Goal: Task Accomplishment & Management: Manage account settings

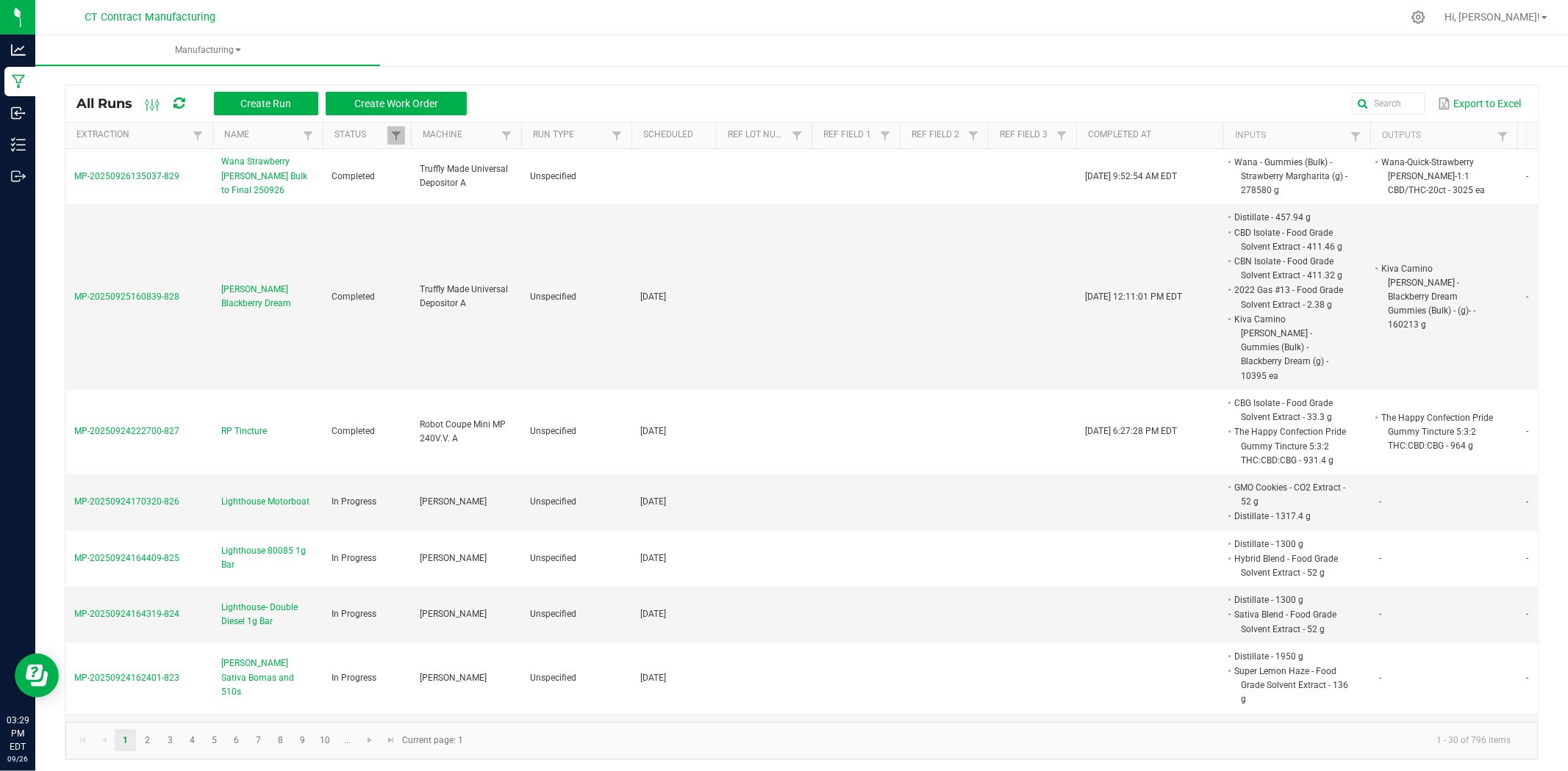
click at [180, 106] on icon at bounding box center [179, 104] width 11 height 13
click at [919, 29] on div at bounding box center [832, 18] width 1138 height 28
click at [185, 104] on icon at bounding box center [179, 104] width 11 height 13
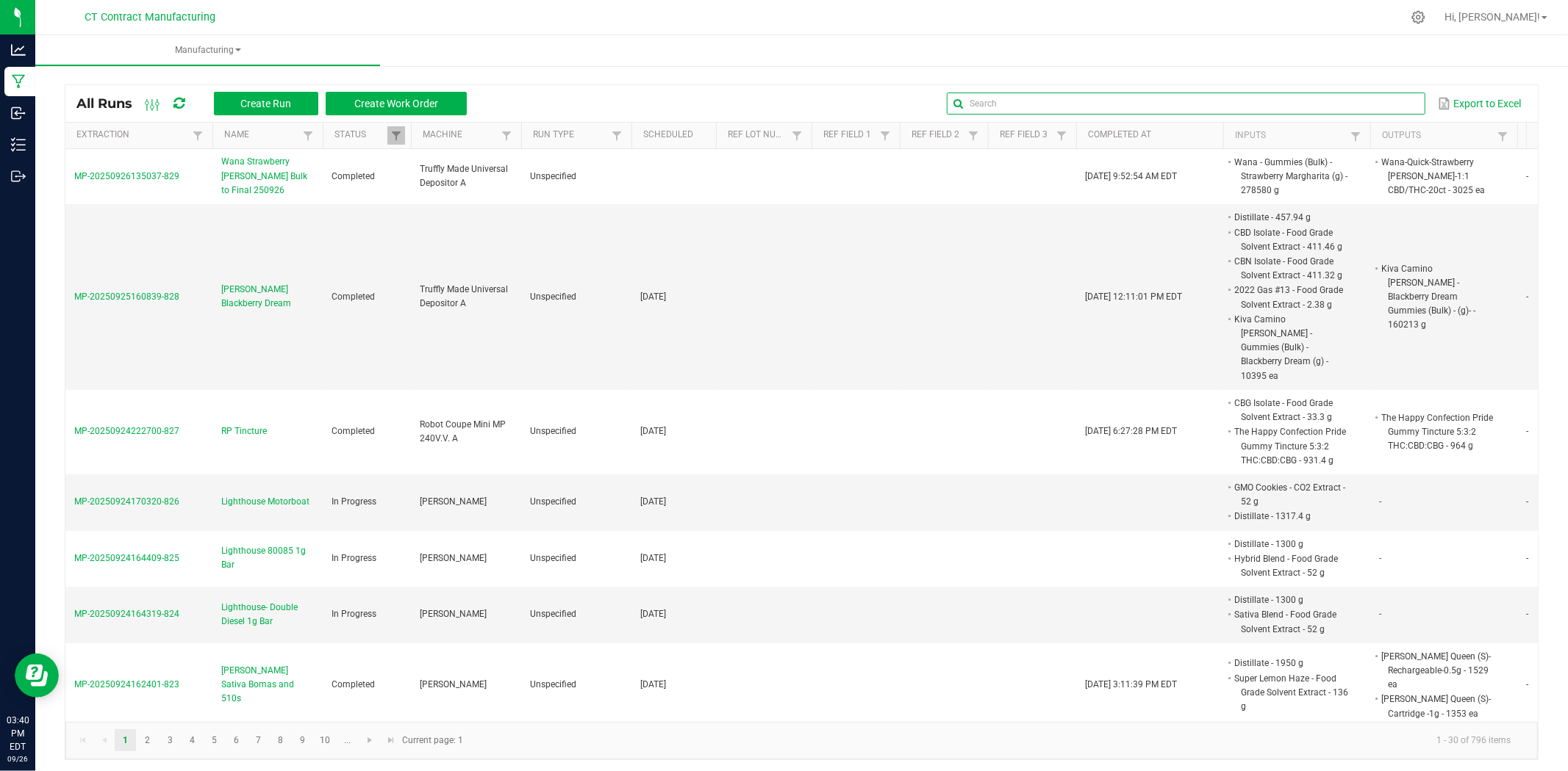
click at [1375, 100] on input "text" at bounding box center [1186, 104] width 478 height 22
type input "cherry limeade"
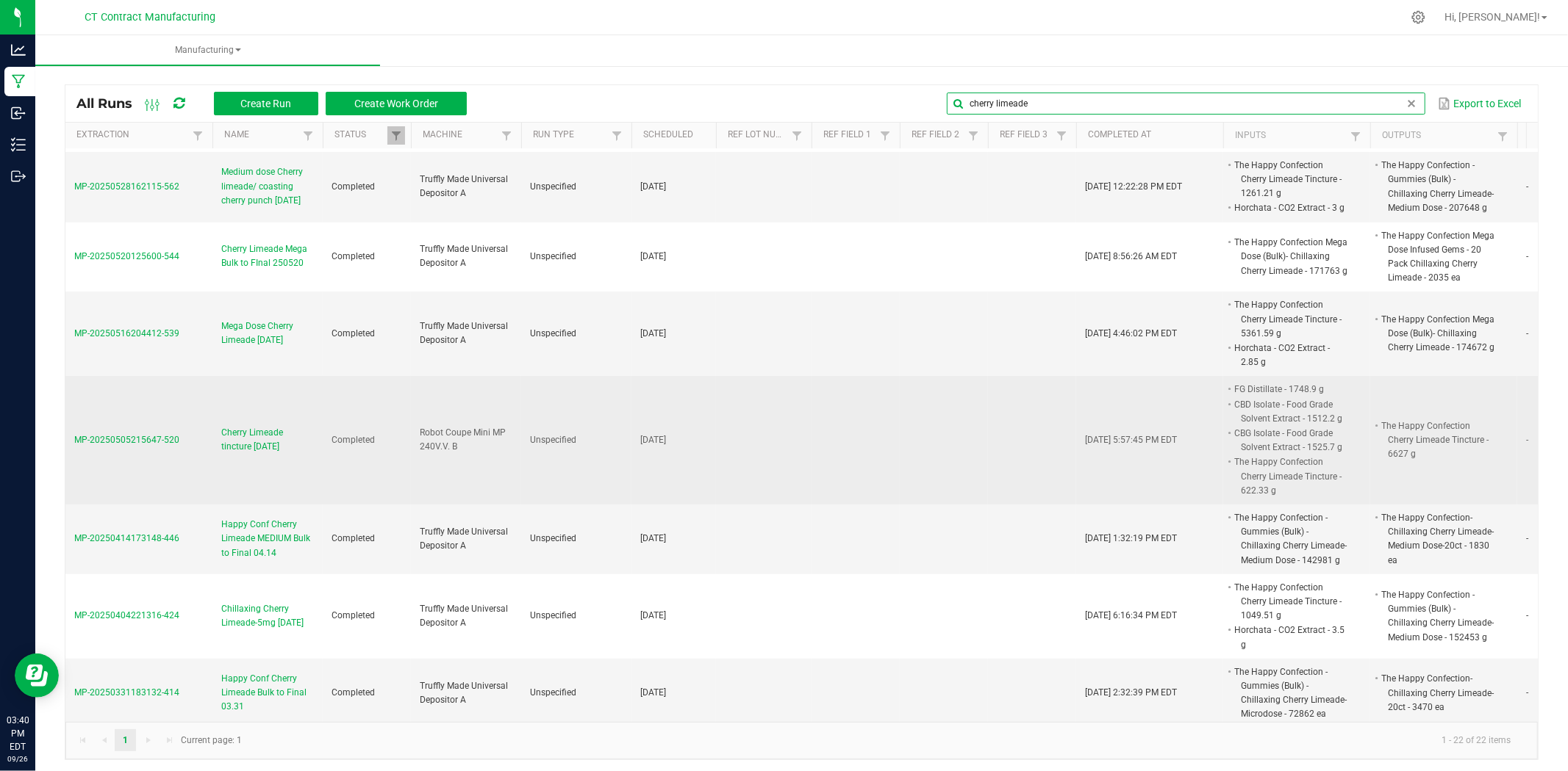
scroll to position [571, 0]
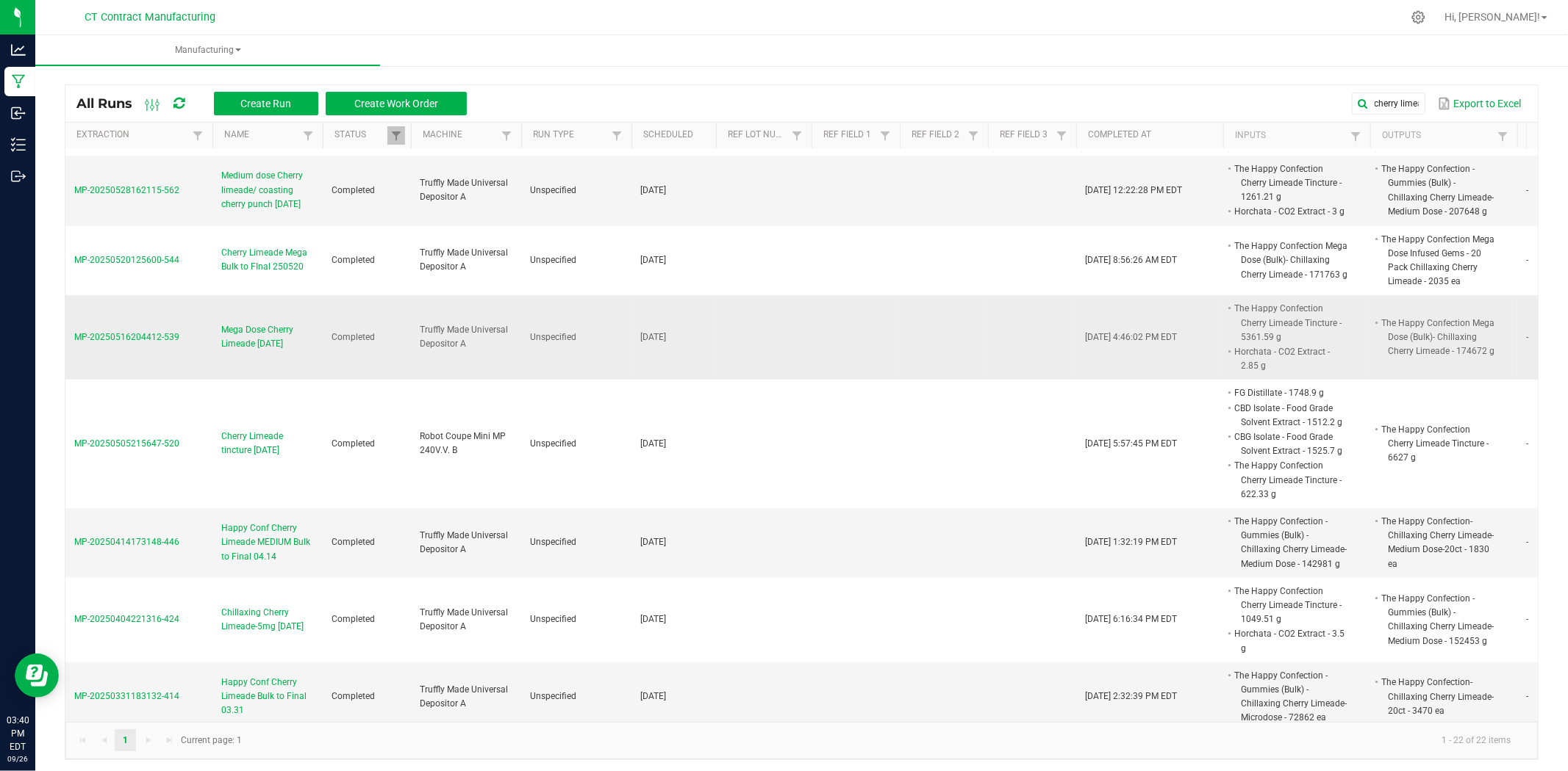
click at [280, 332] on span "Mega Dose Cherry Limeade [DATE]" at bounding box center [267, 337] width 93 height 28
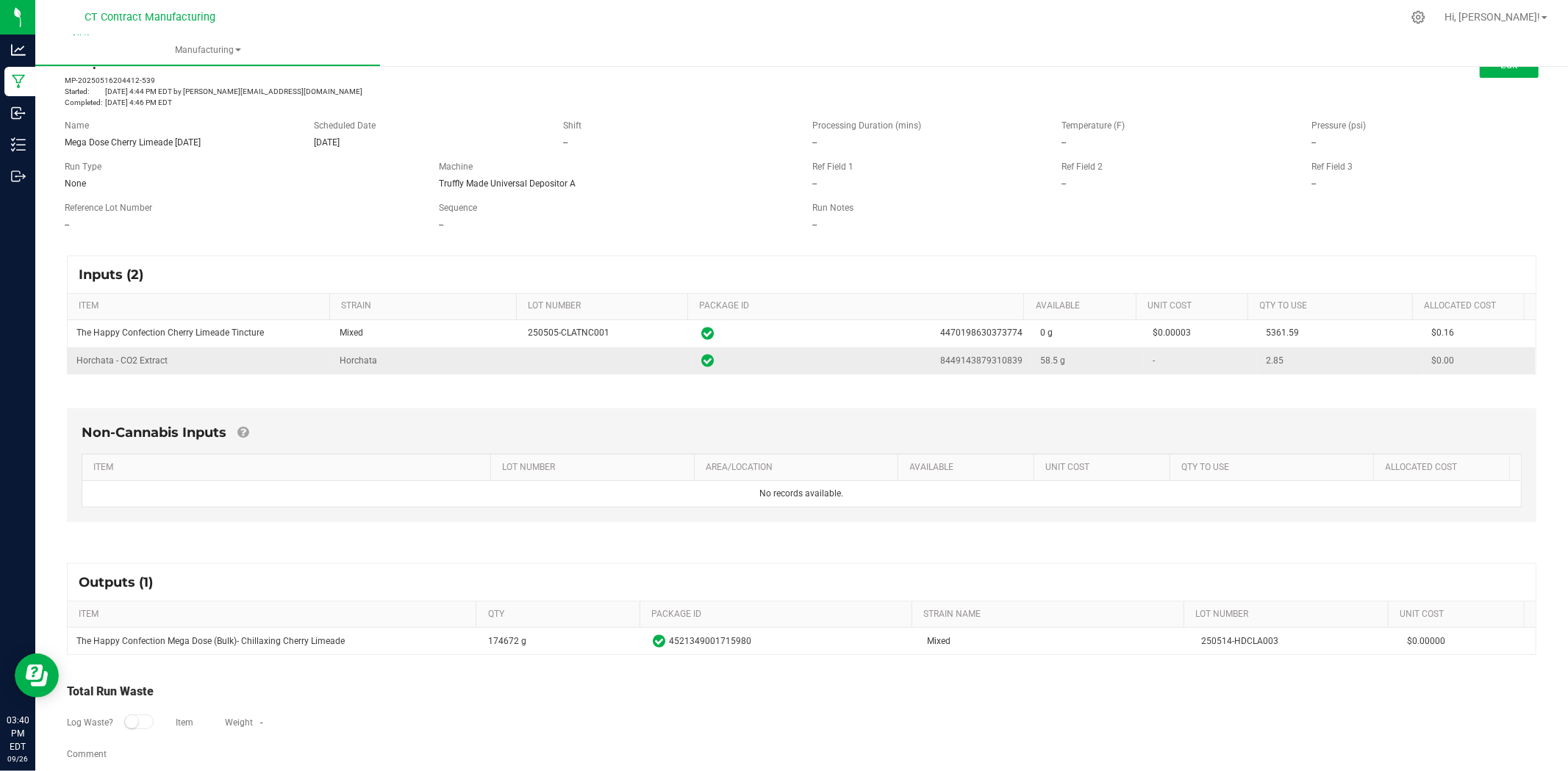
scroll to position [68, 0]
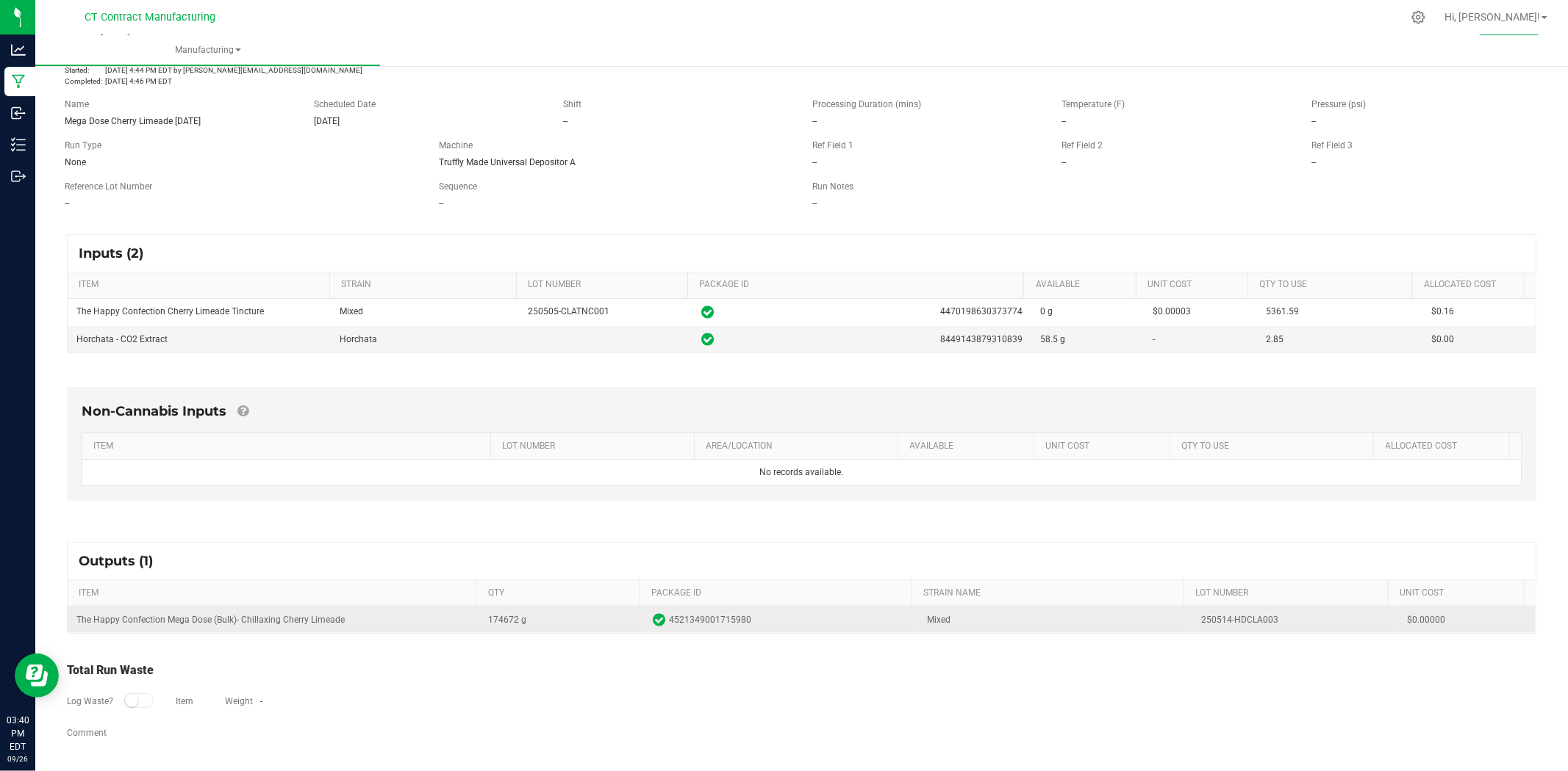
click at [706, 617] on span "4521349001715980" at bounding box center [710, 620] width 82 height 14
copy span "4521349001715980"
click at [1233, 621] on td "250514-HDCLA003" at bounding box center [1295, 620] width 206 height 27
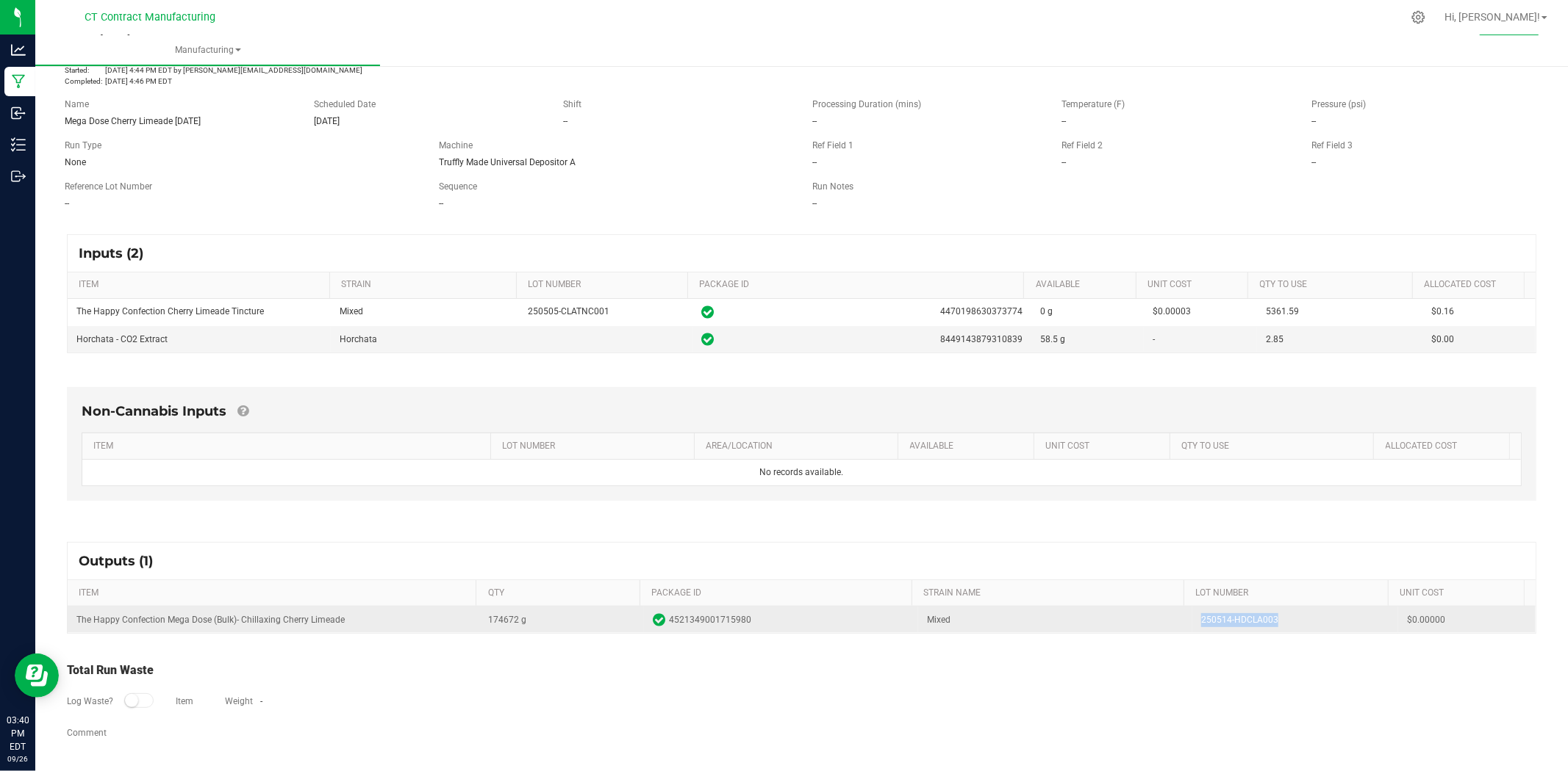
click at [1233, 621] on td "250514-HDCLA003" at bounding box center [1295, 620] width 206 height 27
copy td "250514-HDCLA003"
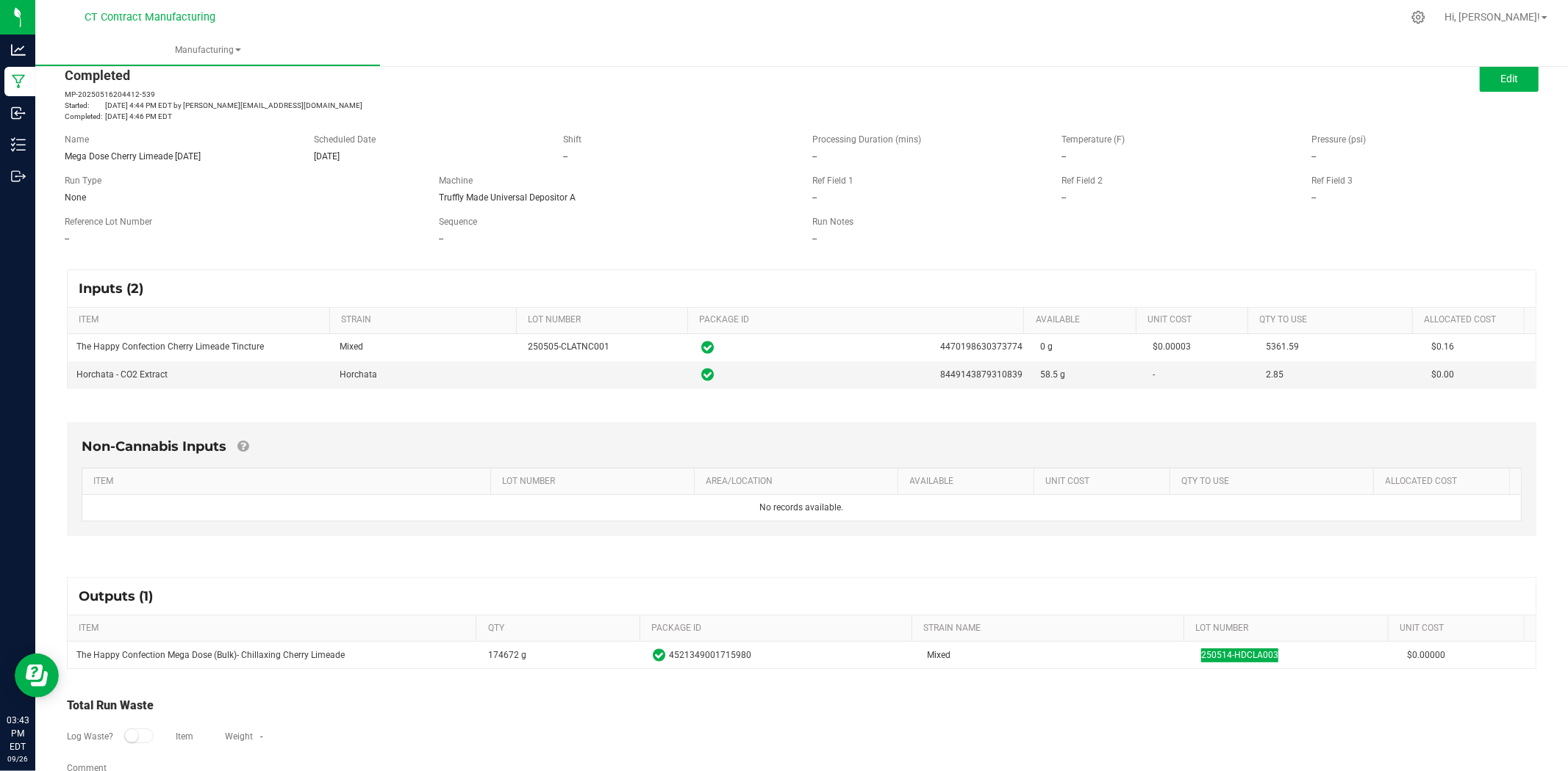
scroll to position [0, 0]
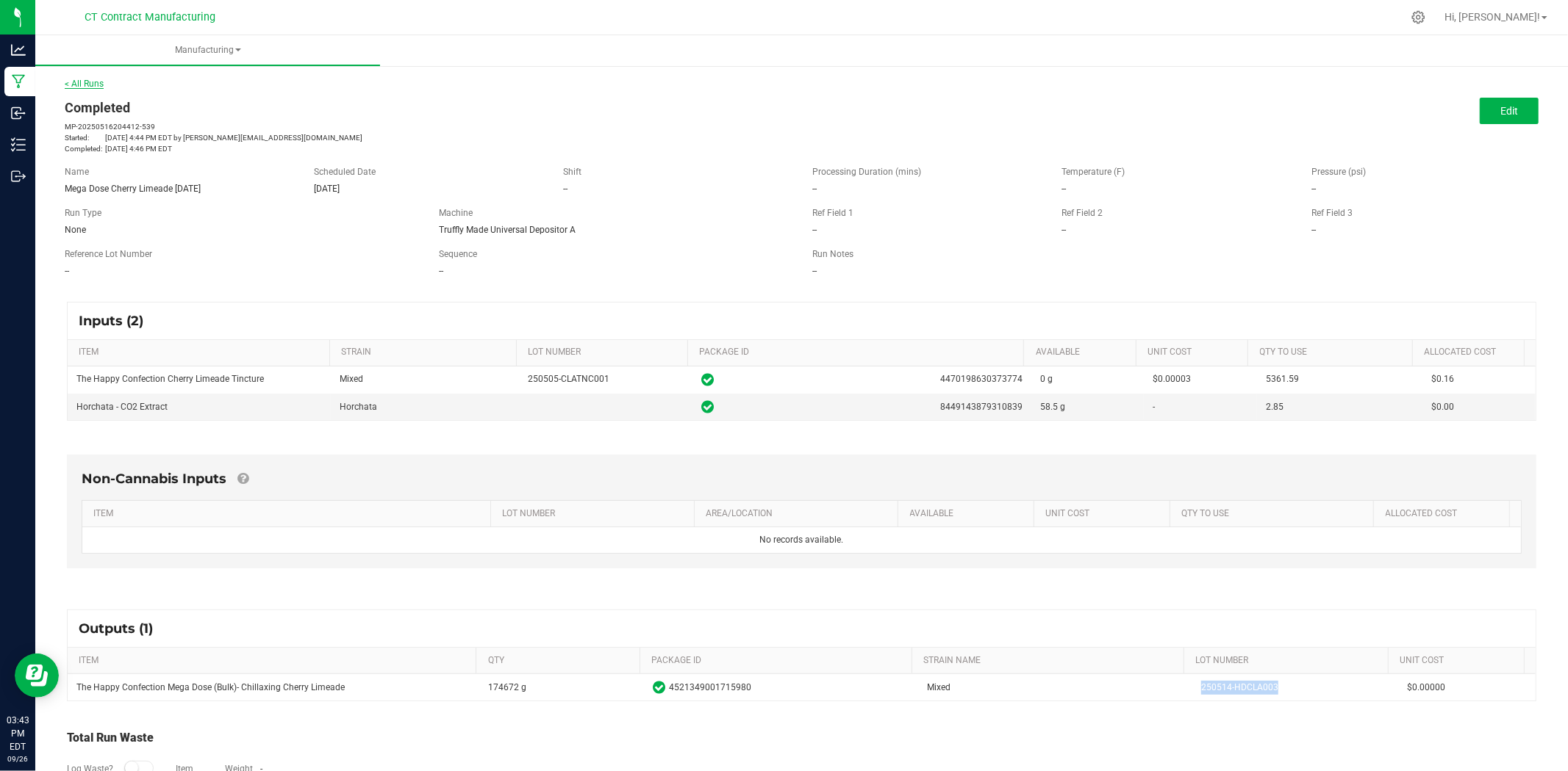
click at [96, 81] on link "< All Runs" at bounding box center [84, 84] width 39 height 10
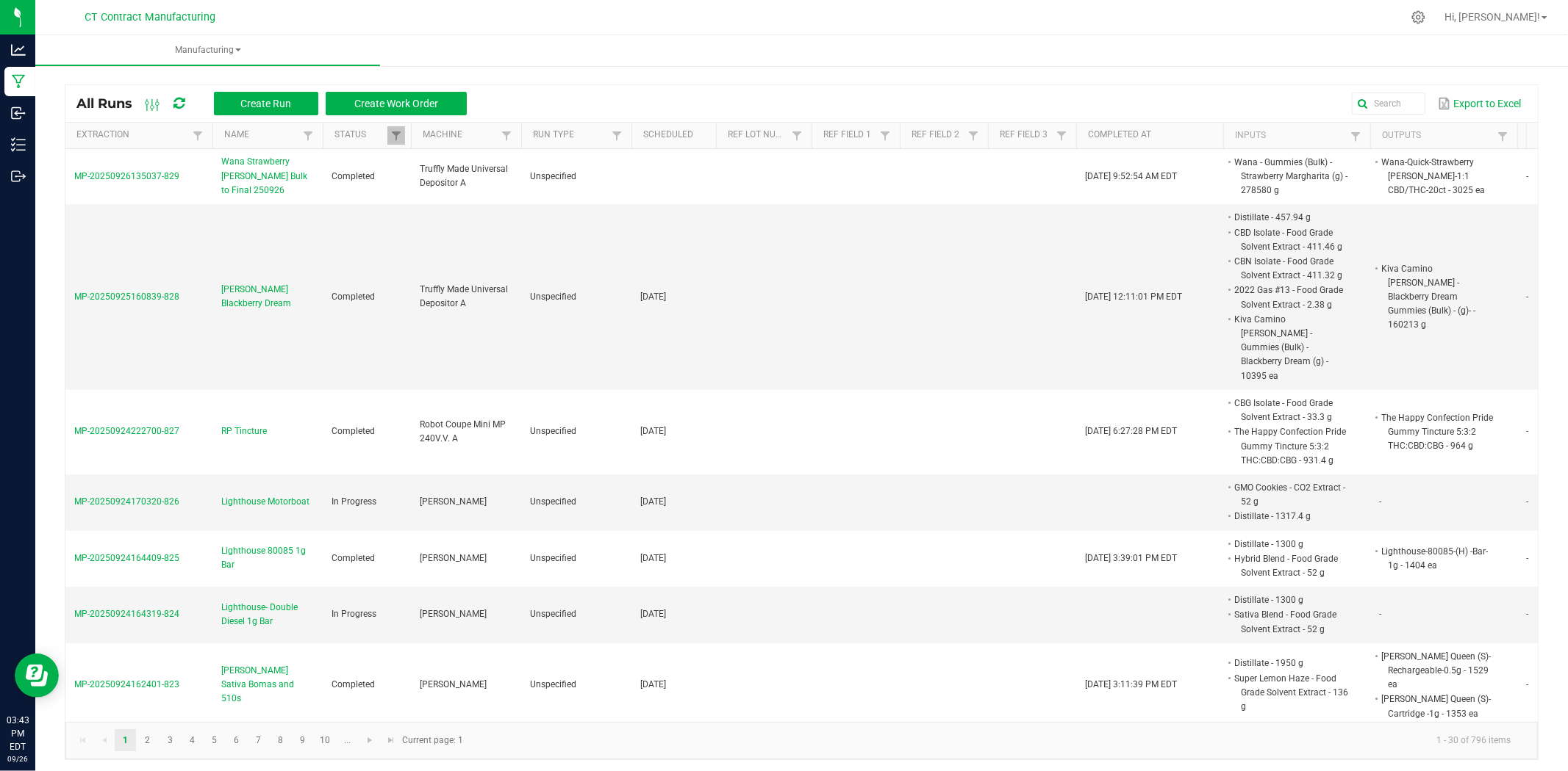
click at [181, 99] on icon at bounding box center [179, 104] width 11 height 13
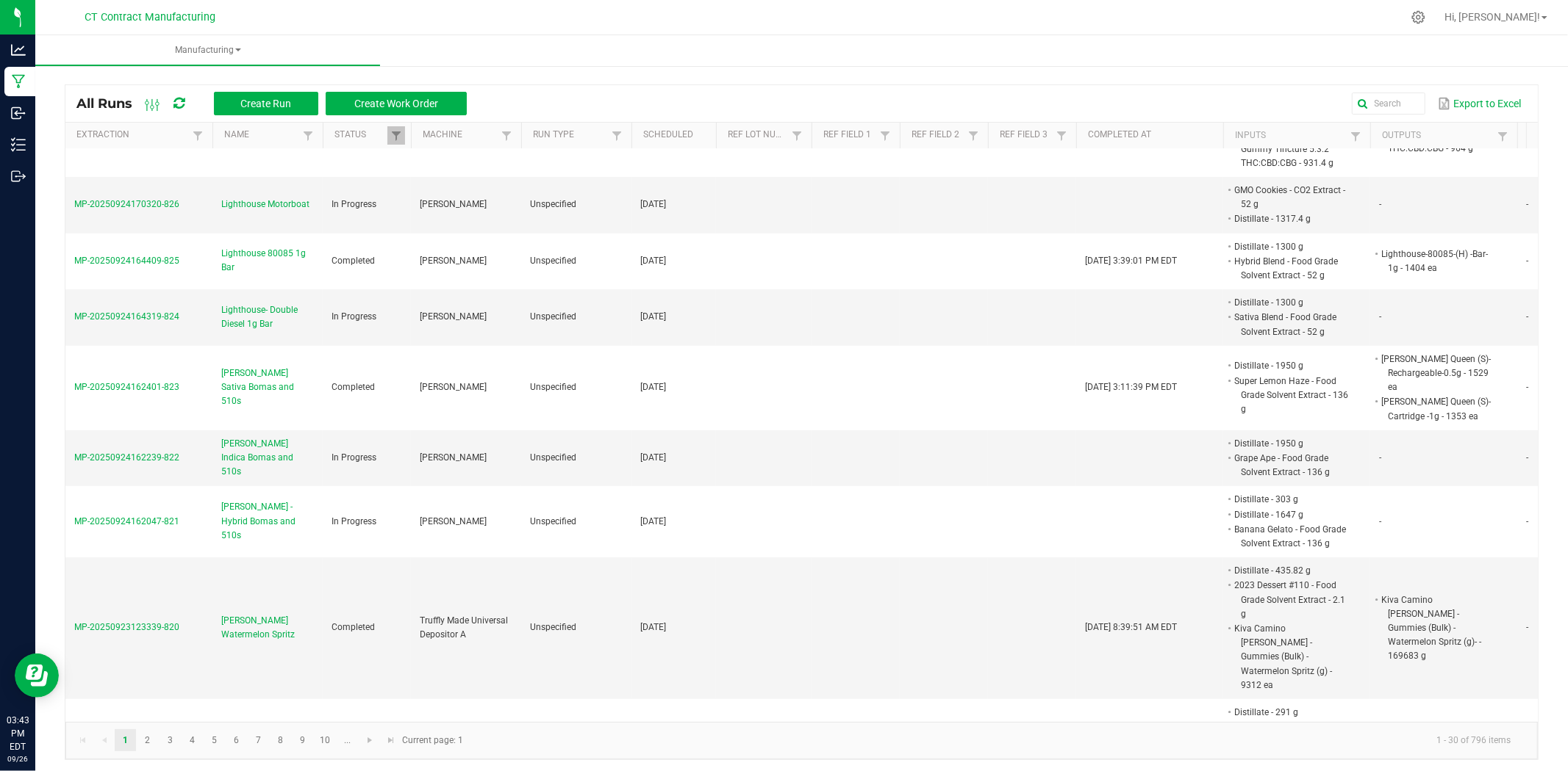
scroll to position [326, 0]
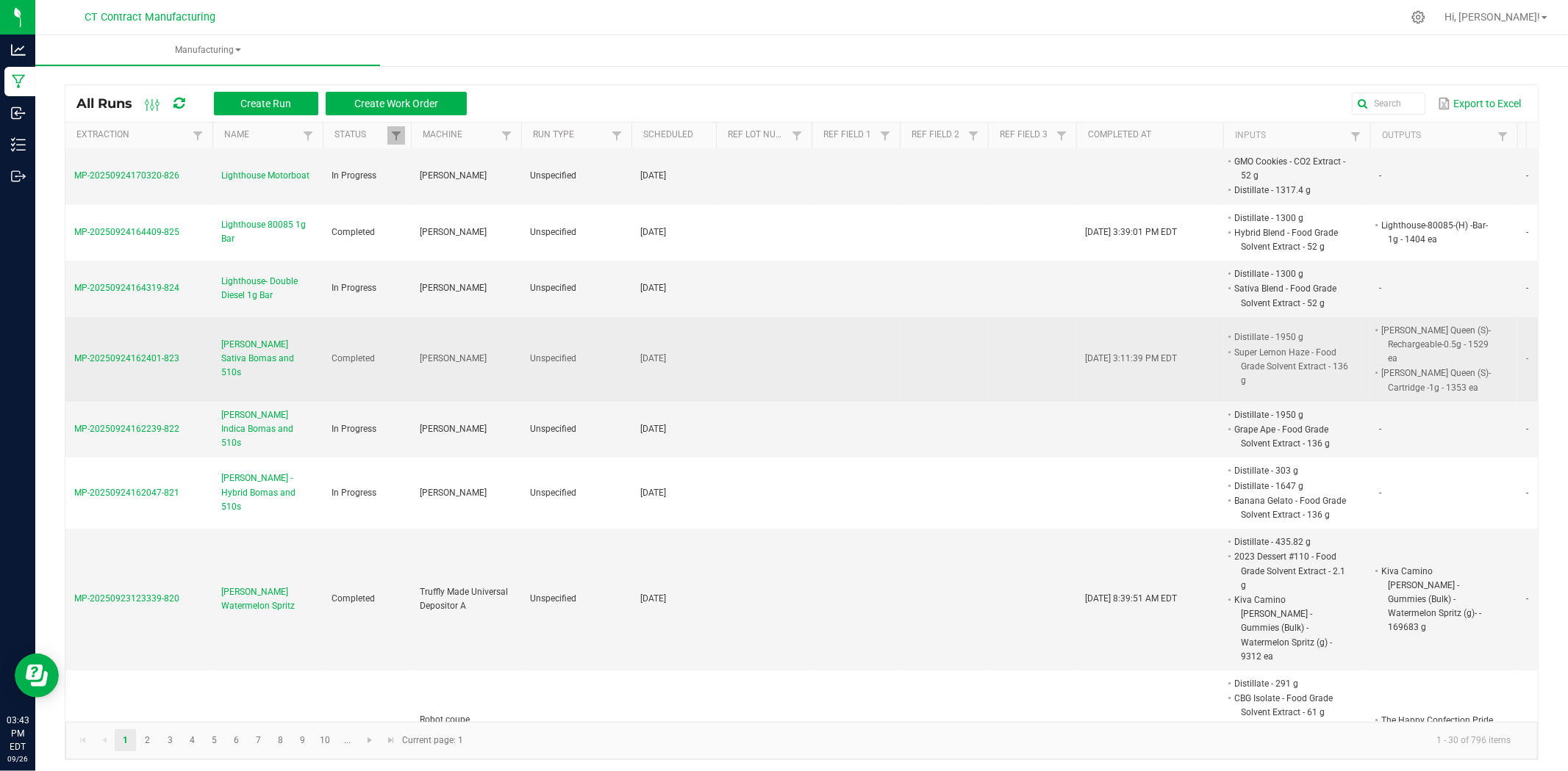
click at [284, 337] on span "[PERSON_NAME] Sativa Bomas and 510s" at bounding box center [267, 358] width 93 height 43
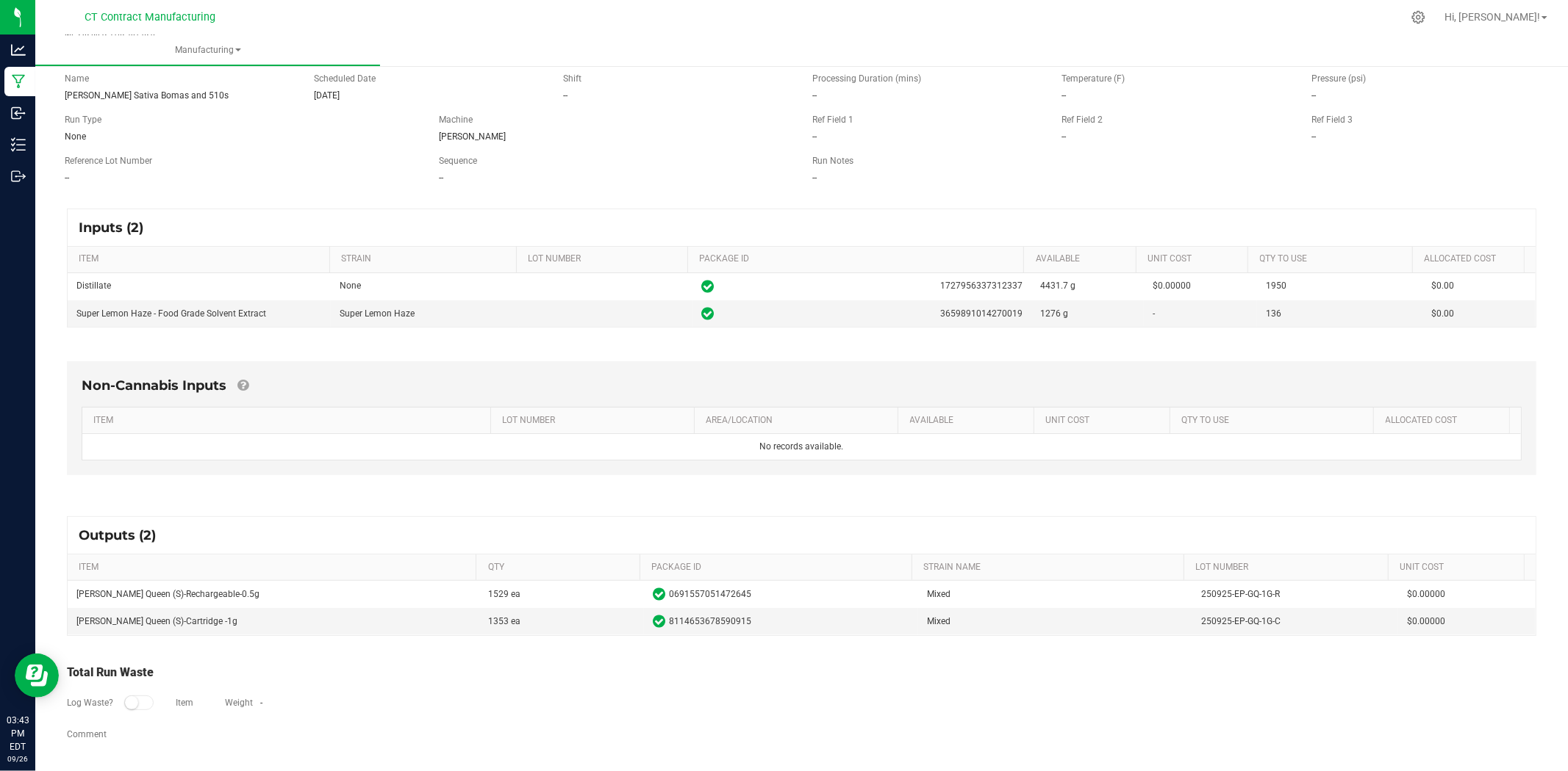
scroll to position [96, 0]
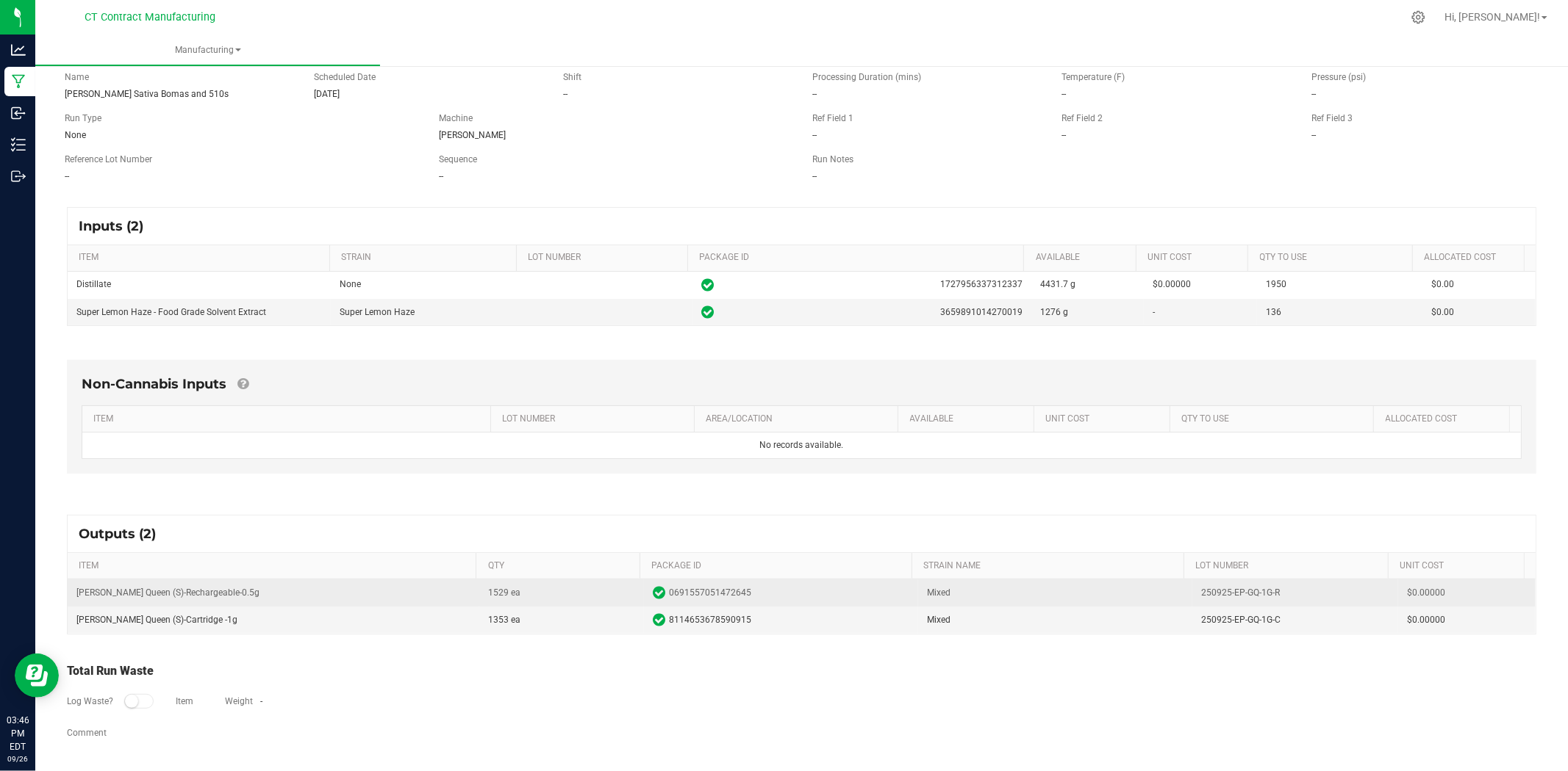
click at [1224, 591] on td "250925-EP-GQ-1G-R" at bounding box center [1295, 593] width 206 height 28
copy td "250925-EP-GQ-1G-R"
copy span "0691557051472645"
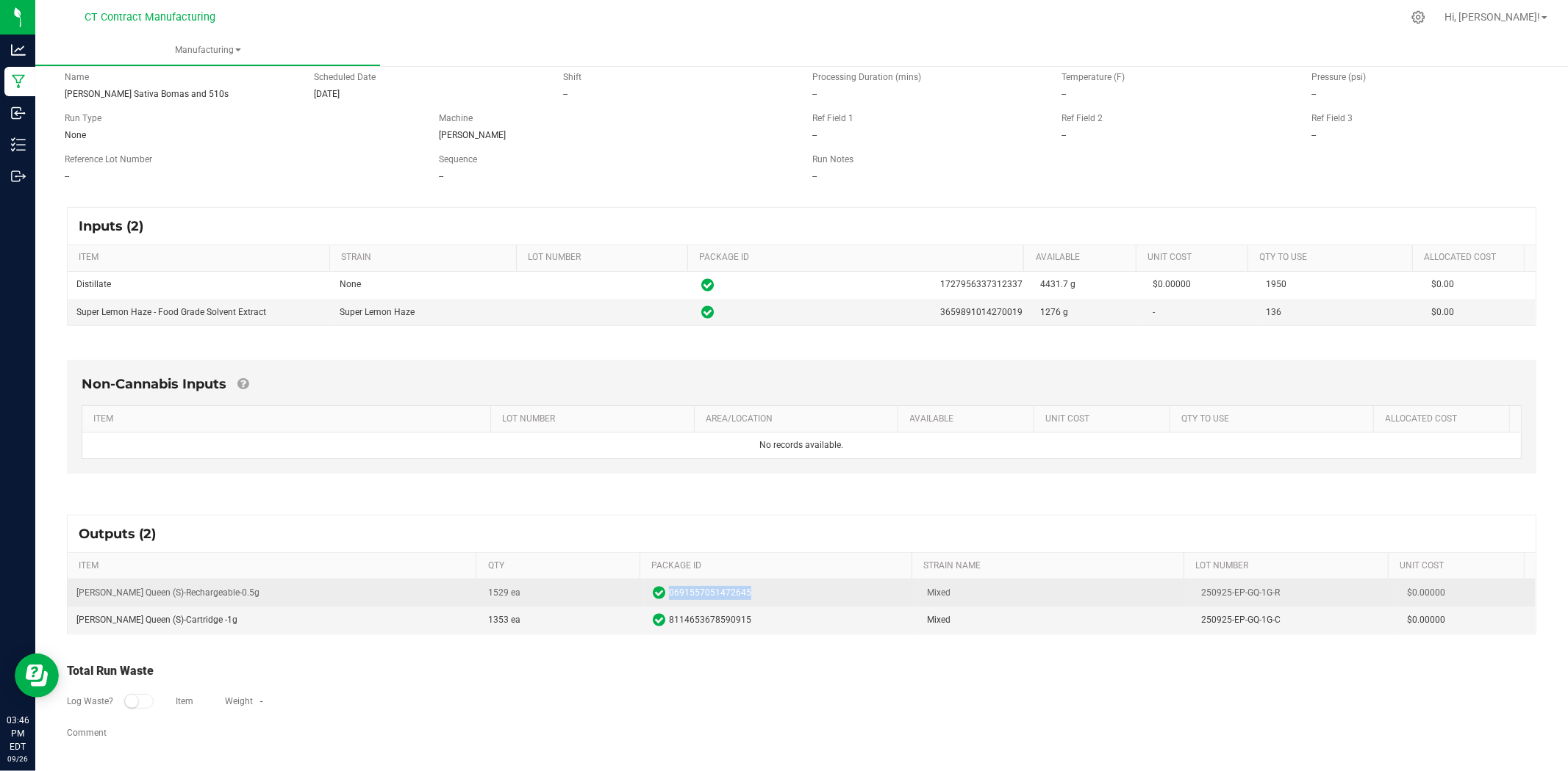
drag, startPoint x: 753, startPoint y: 593, endPoint x: 657, endPoint y: 602, distance: 96.4
click at [657, 602] on td "0691557051472645" at bounding box center [781, 593] width 274 height 28
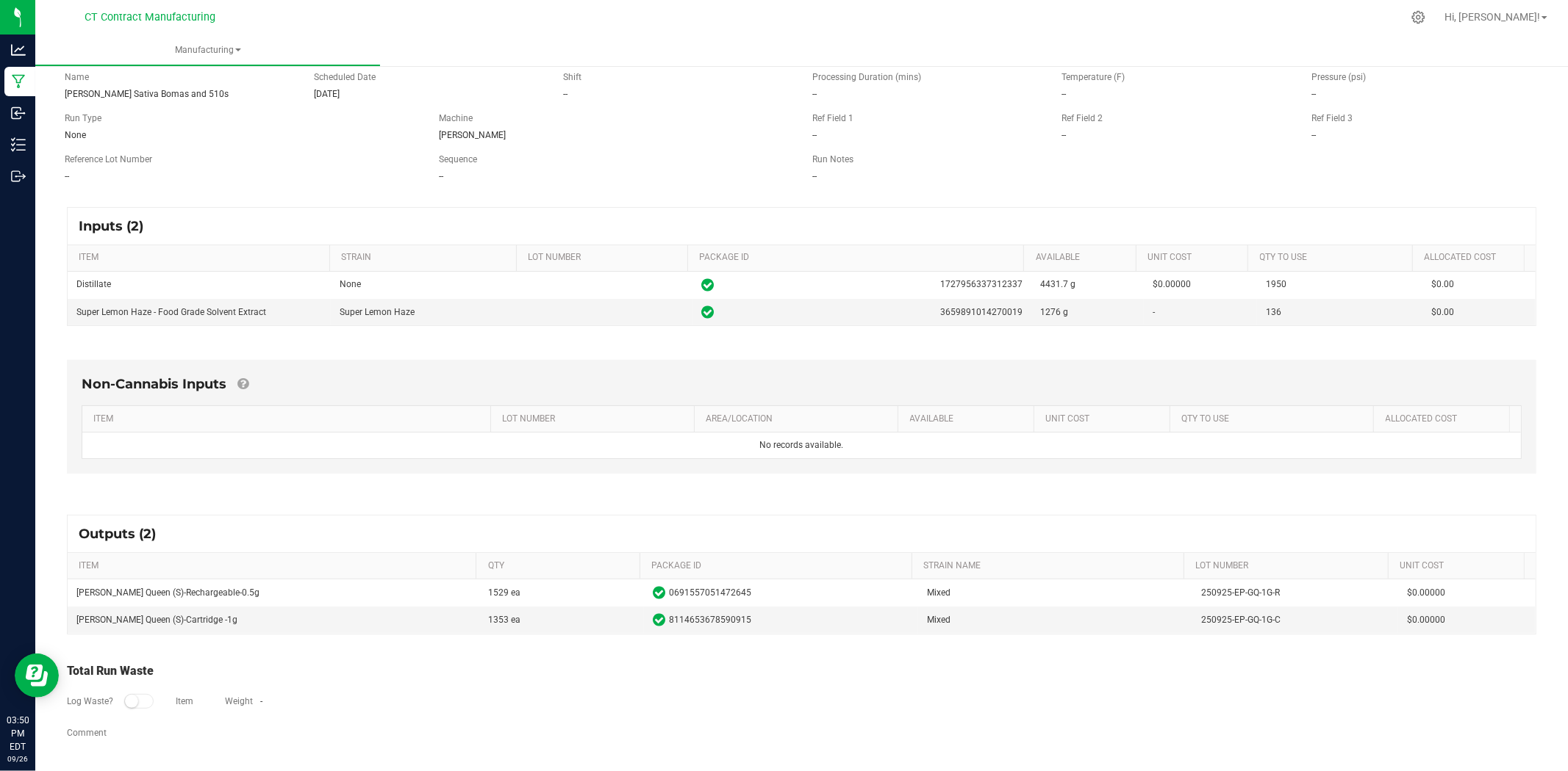
click at [753, 671] on div "Total Run Waste" at bounding box center [802, 671] width 1469 height 18
drag, startPoint x: 742, startPoint y: 620, endPoint x: 651, endPoint y: 627, distance: 91.3
click at [653, 627] on span "8114653678590915" at bounding box center [781, 620] width 257 height 15
click at [1244, 621] on td "250925-EP-GQ-1G-C" at bounding box center [1295, 620] width 206 height 27
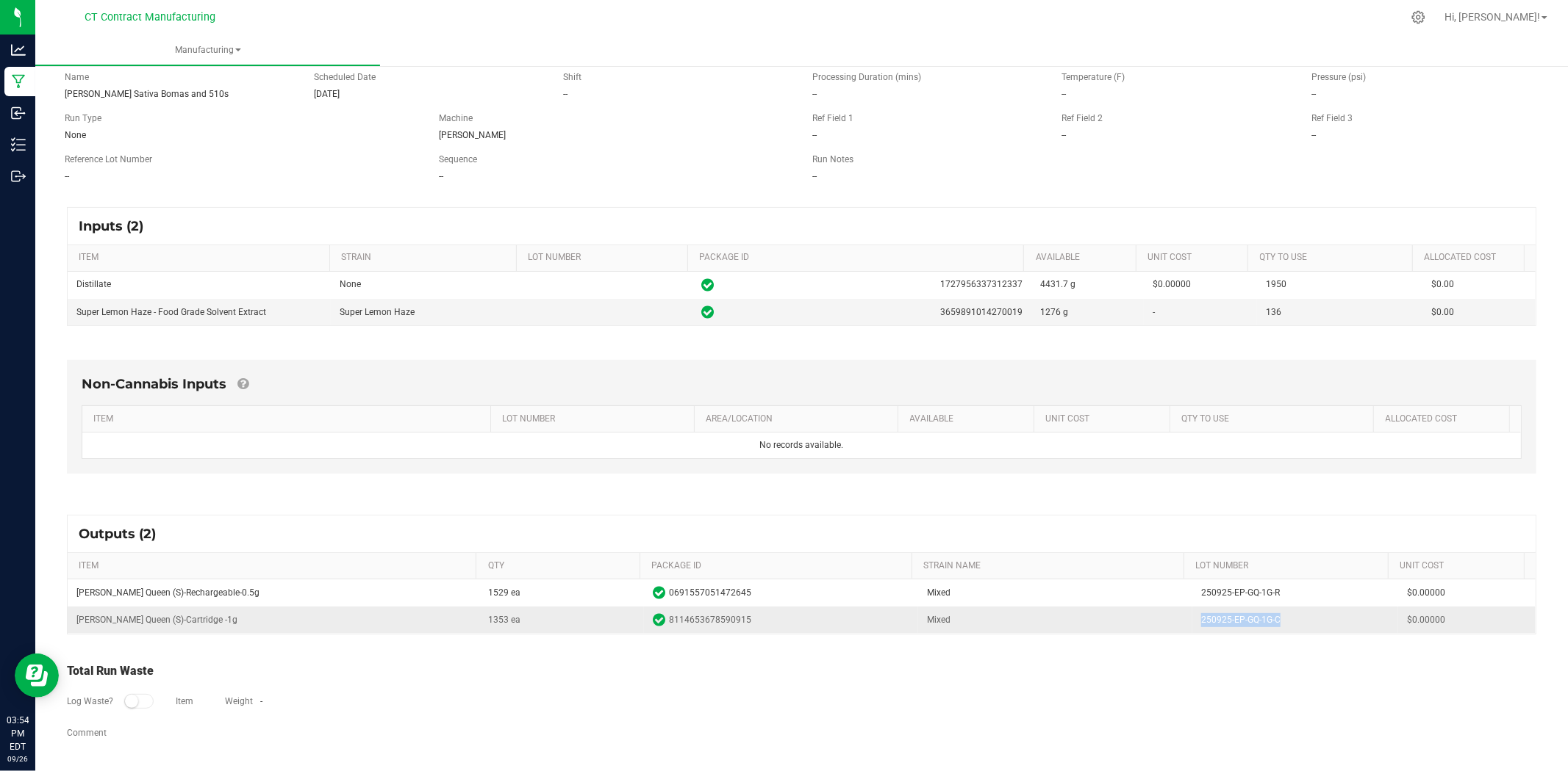
click at [1244, 621] on td "250925-EP-GQ-1G-C" at bounding box center [1295, 620] width 206 height 27
copy td "250925-EP-GQ-1G-C"
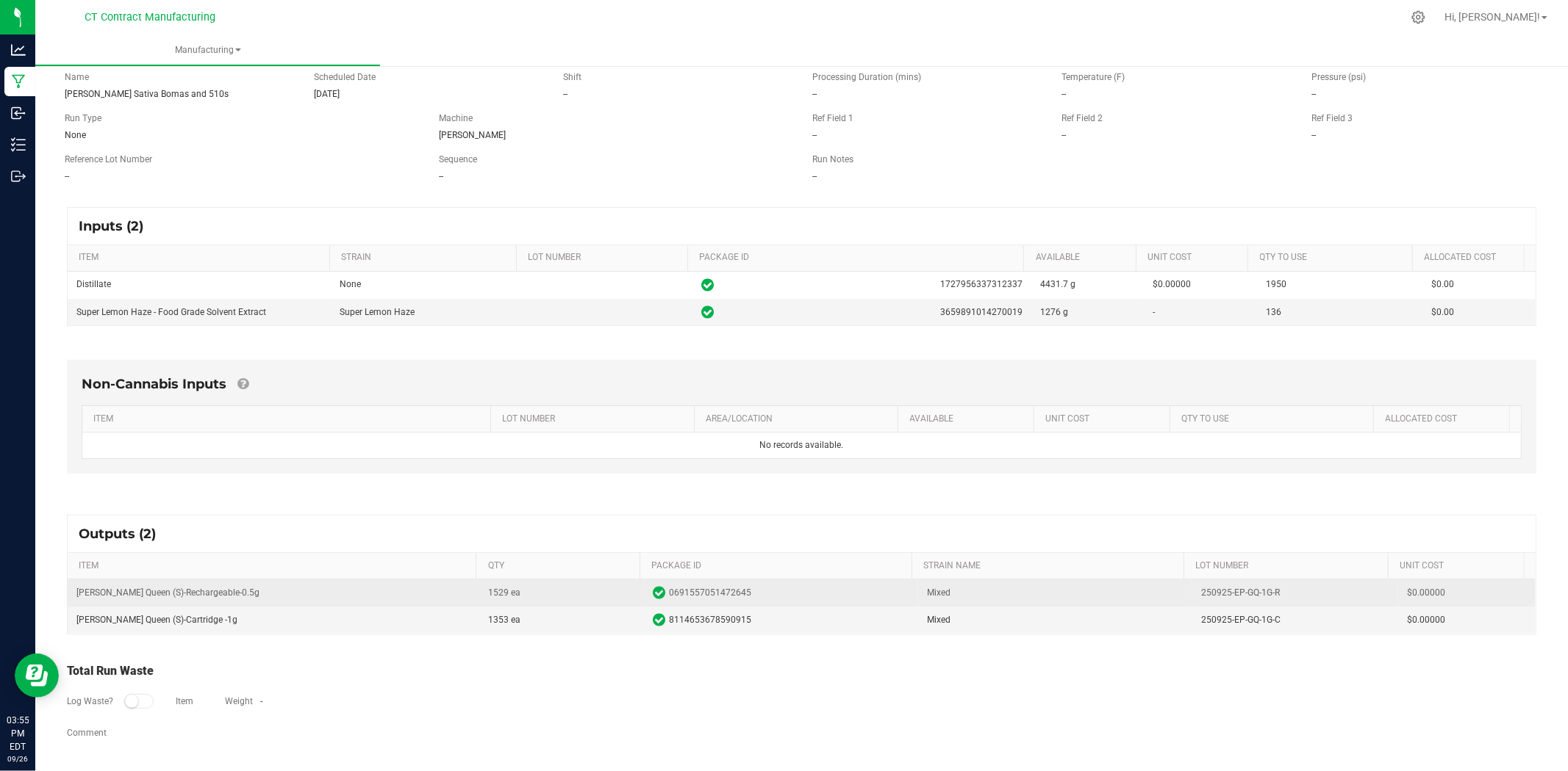
click at [210, 590] on td "[PERSON_NAME] Queen (S)-Rechargeable-0.5g" at bounding box center [273, 593] width 411 height 28
copy td "[PERSON_NAME] Queen (S)-Rechargeable-0.5g"
click at [707, 593] on span "0691557051472645" at bounding box center [710, 593] width 82 height 14
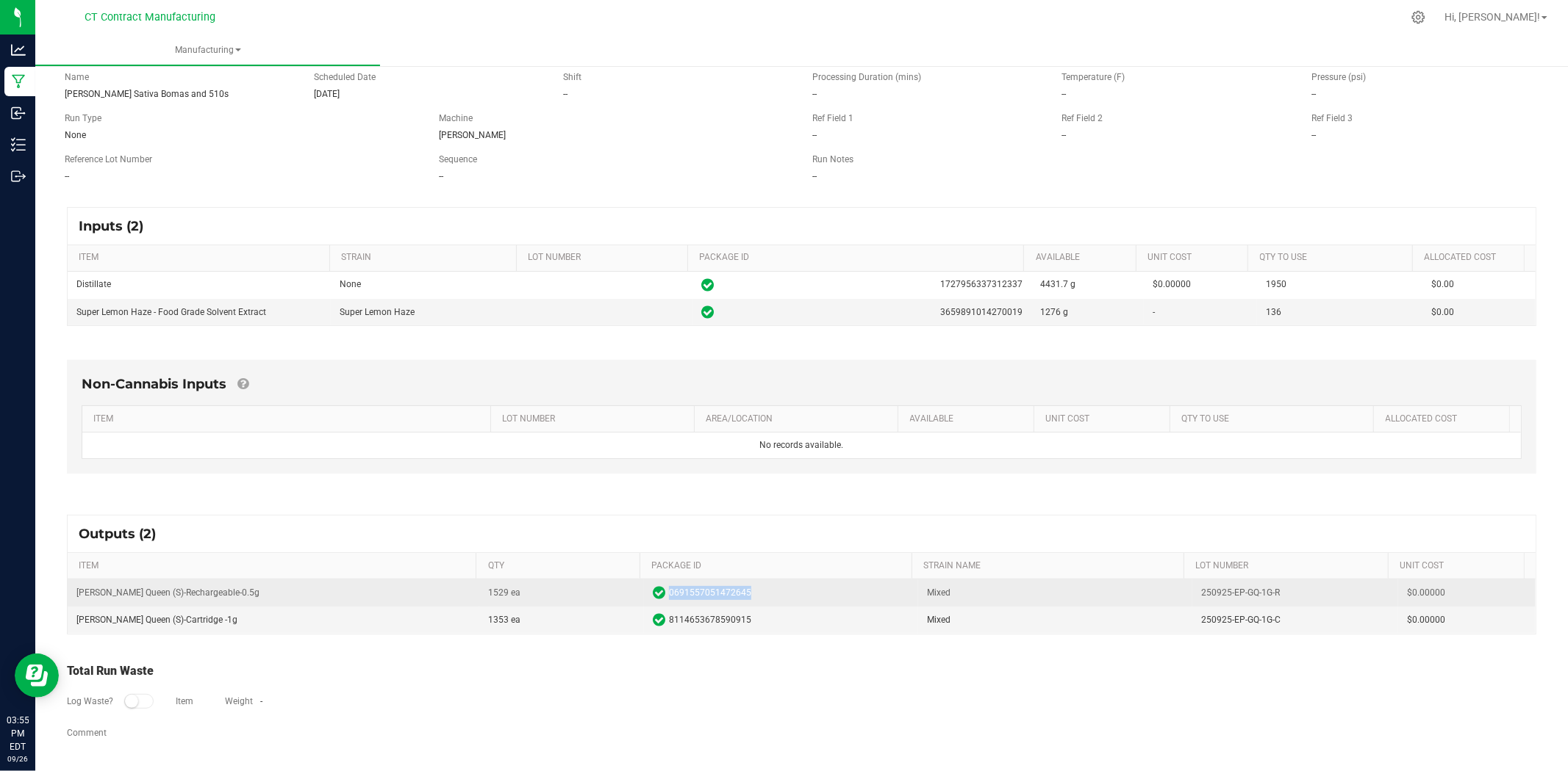
click at [707, 593] on span "0691557051472645" at bounding box center [710, 593] width 82 height 14
copy span "0691557051472645"
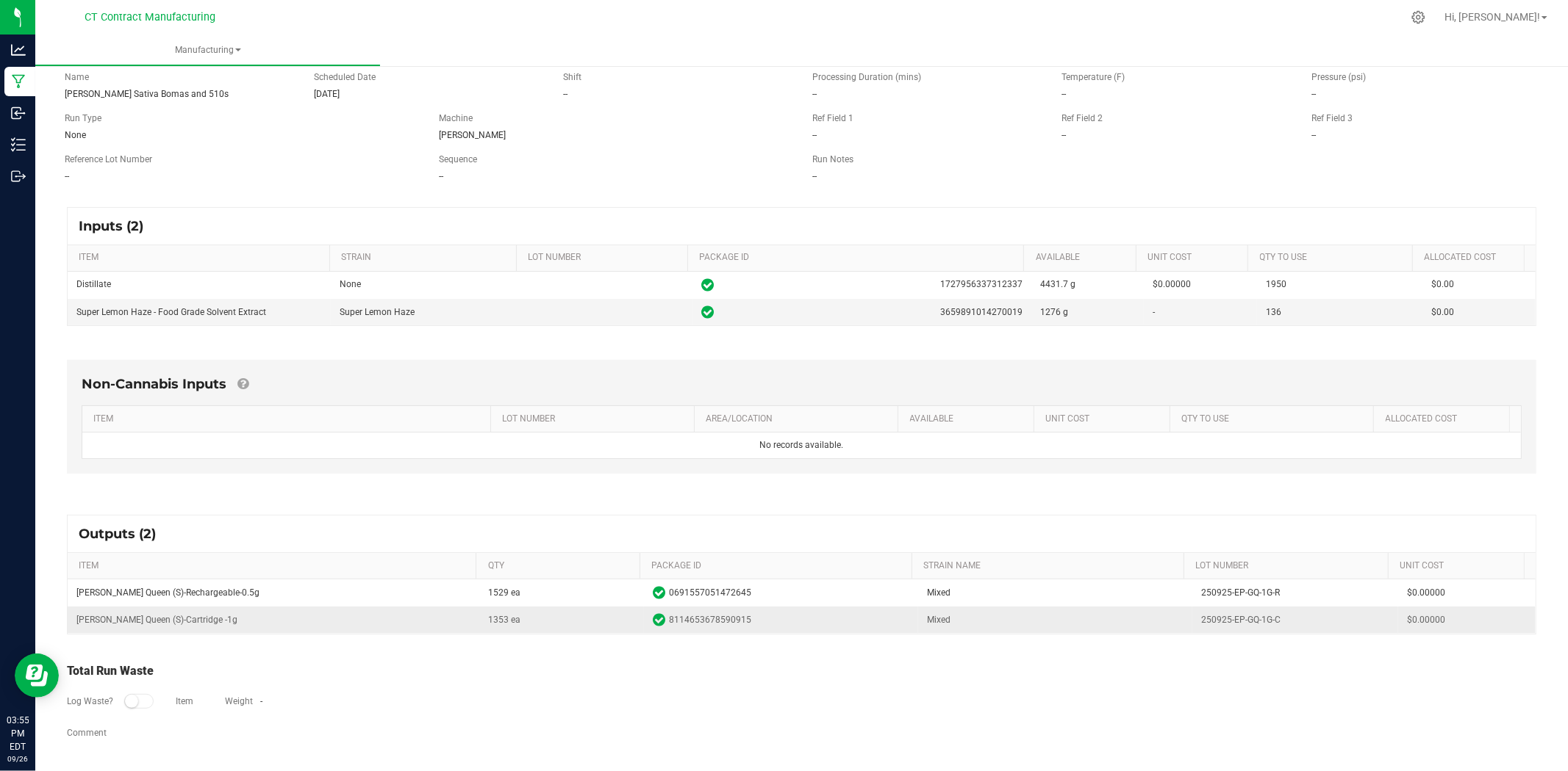
click at [686, 615] on span "8114653678590915" at bounding box center [710, 620] width 82 height 14
copy span "8114653678590915"
click at [211, 621] on td "[PERSON_NAME] Queen (S)-Cartridge -1g" at bounding box center [273, 620] width 411 height 27
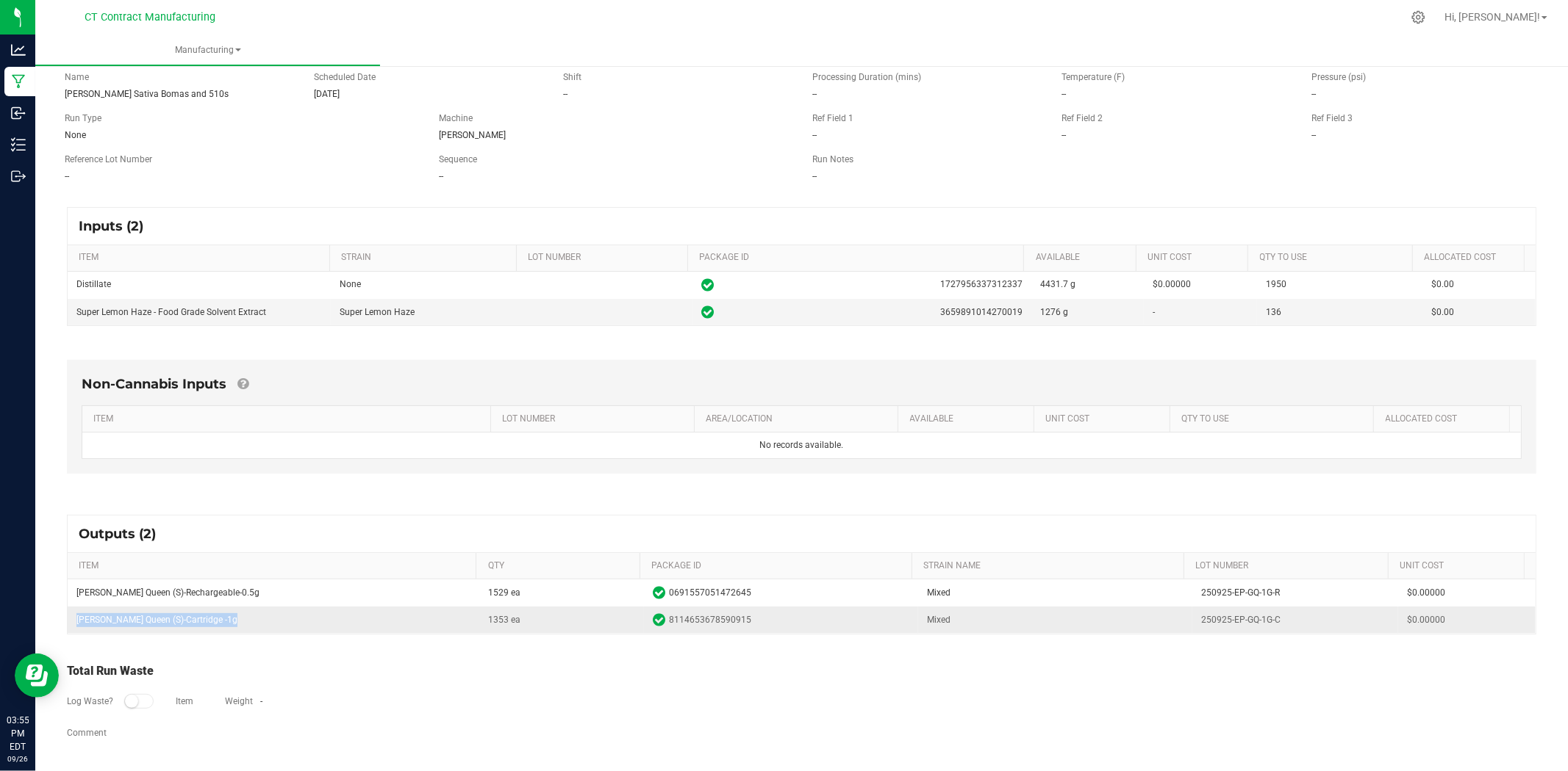
click at [211, 621] on td "[PERSON_NAME] Queen (S)-Cartridge -1g" at bounding box center [273, 620] width 411 height 27
copy td "[PERSON_NAME] Queen (S)-Cartridge -1g"
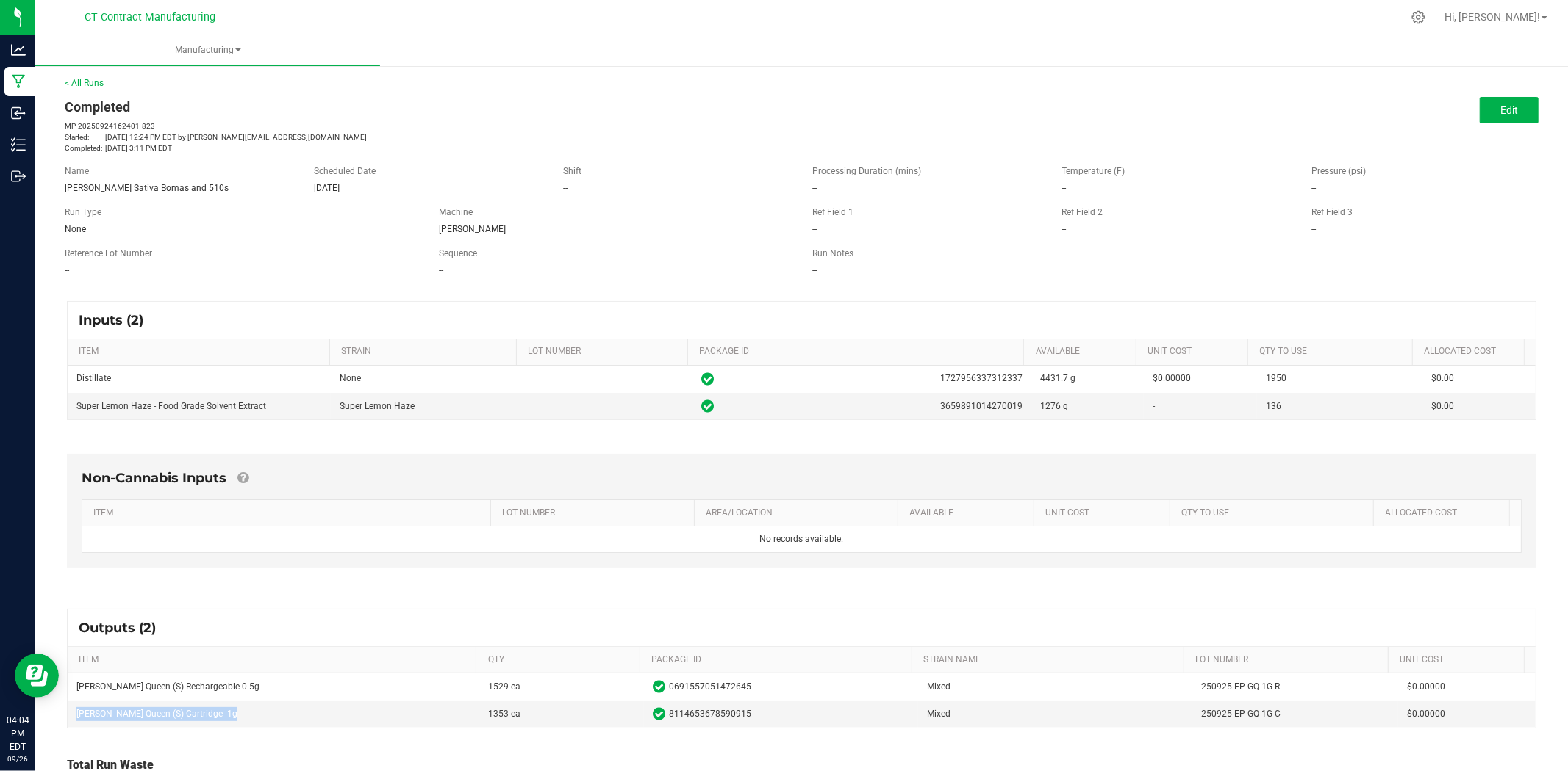
scroll to position [0, 0]
click at [103, 85] on div "< All Runs Completed MP-20250924162401-823 Started: [DATE] 12:24 PM EDT by [PER…" at bounding box center [801, 115] width 1474 height 77
click at [84, 79] on link "< All Runs" at bounding box center [84, 84] width 39 height 10
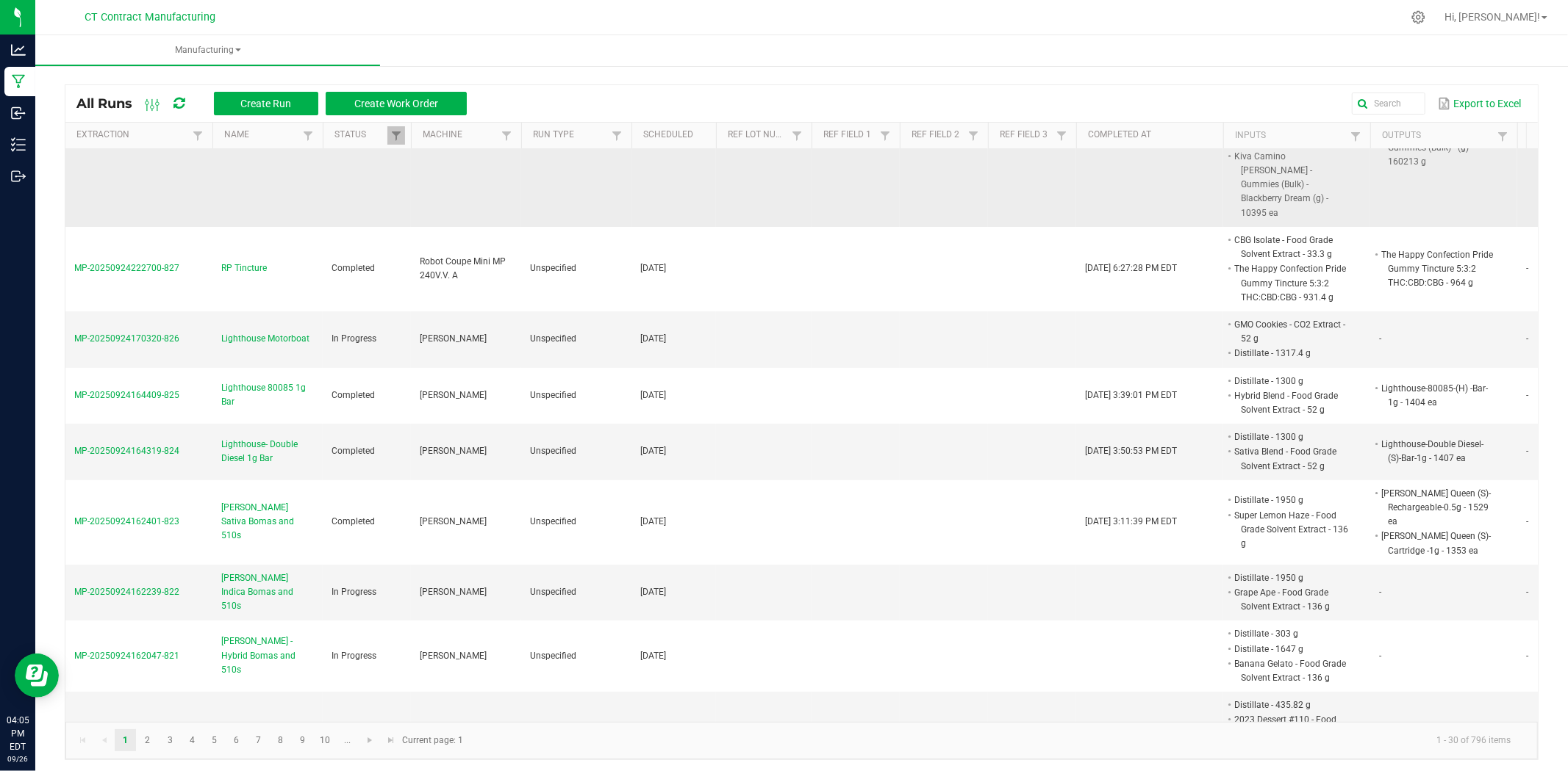
scroll to position [245, 0]
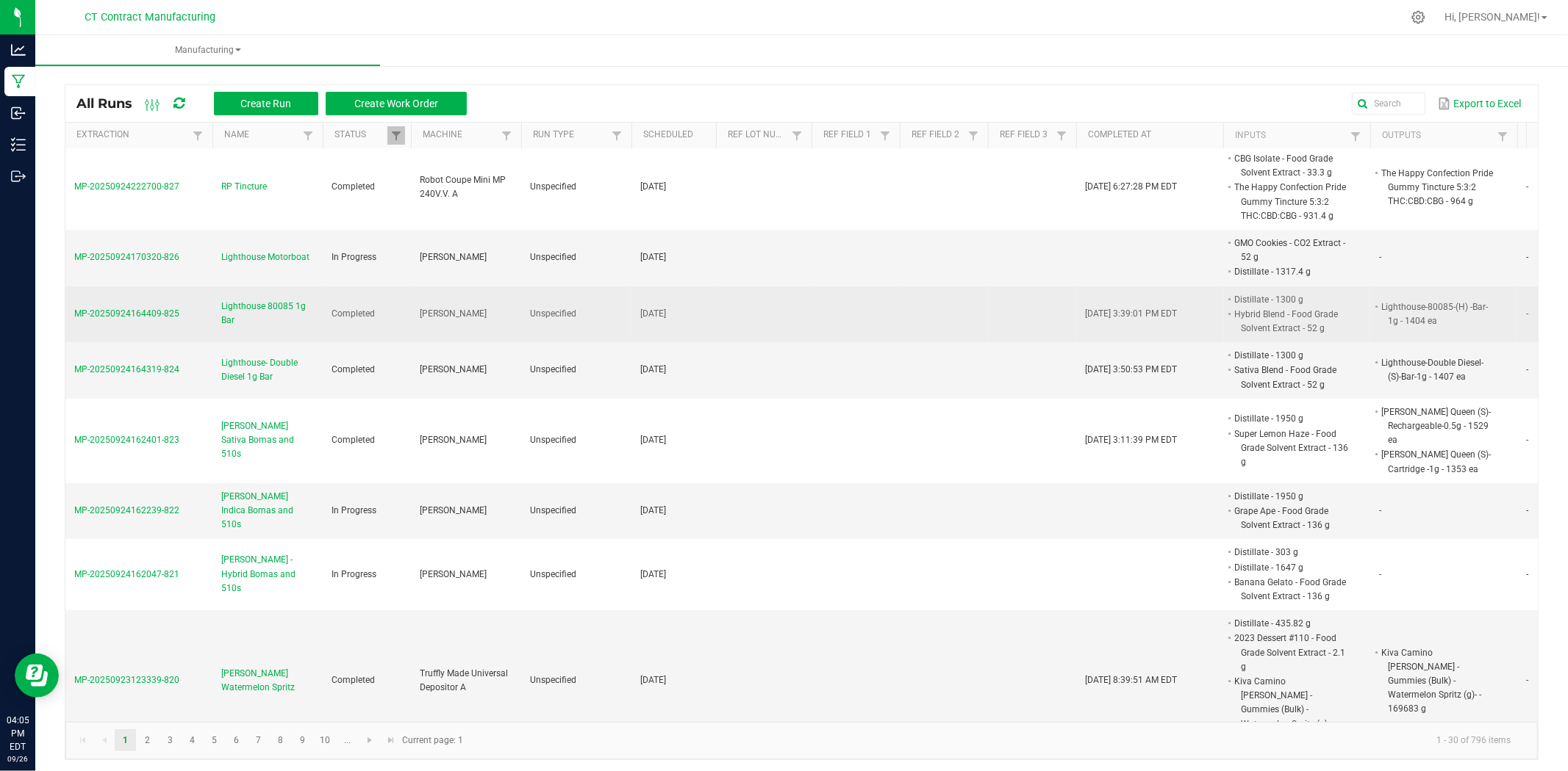
click at [265, 300] on span "Lighthouse 80085 1g Bar" at bounding box center [267, 313] width 93 height 28
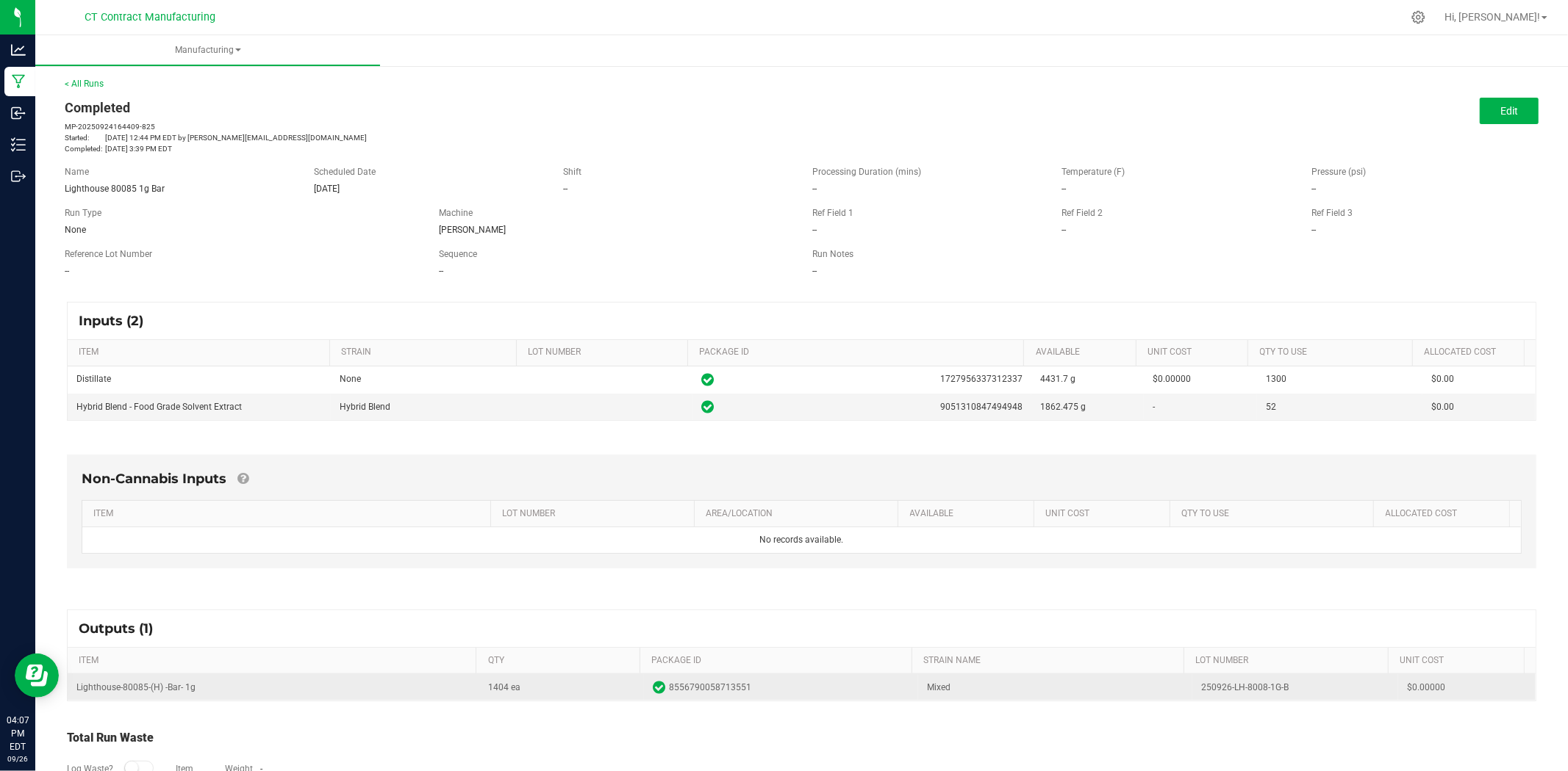
click at [1246, 691] on td "250926-LH-8008-1G-B" at bounding box center [1295, 687] width 206 height 27
copy td "250926-LH-8008-1G-B"
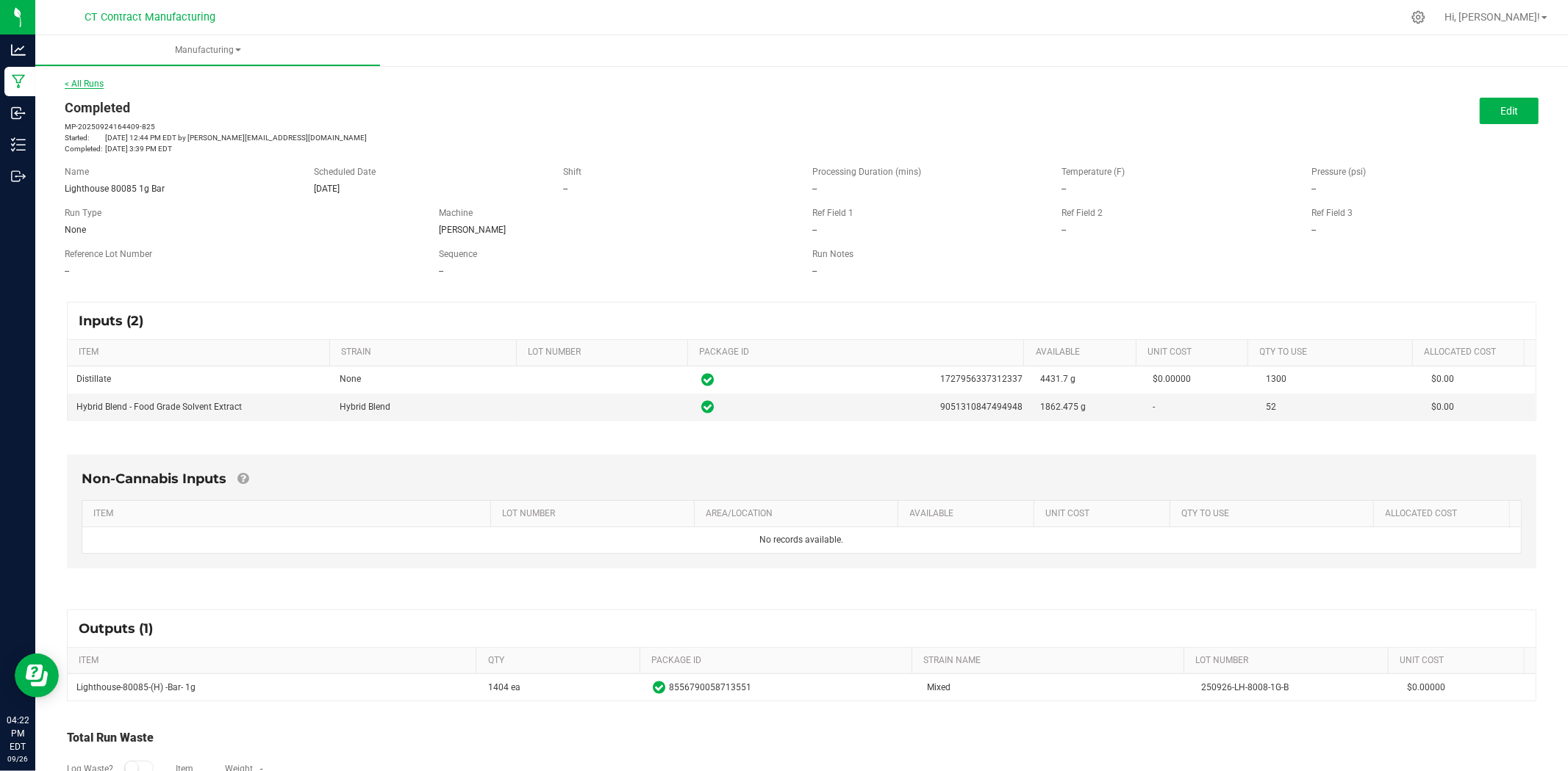
click at [98, 79] on link "< All Runs" at bounding box center [84, 84] width 39 height 10
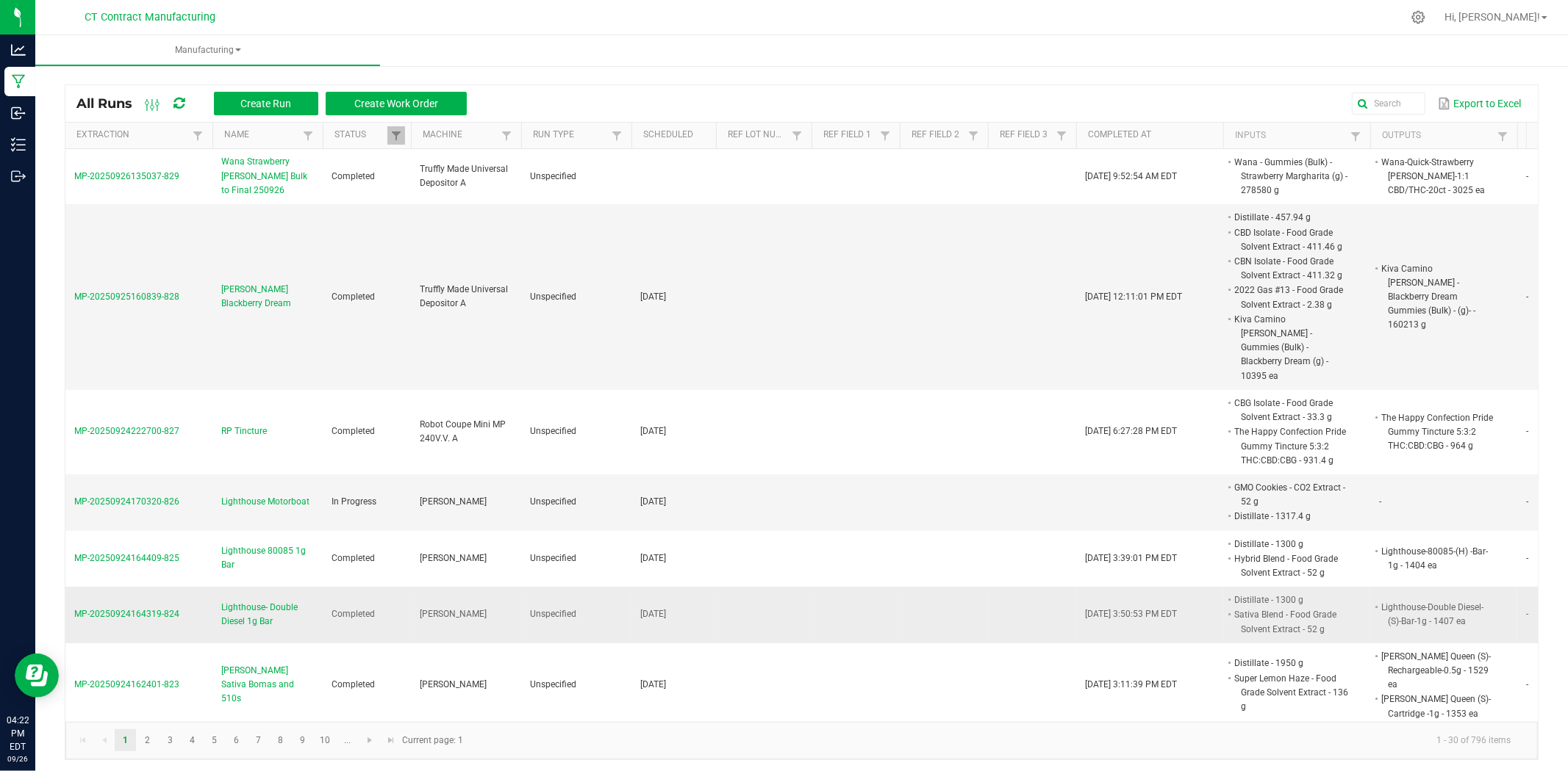
click at [272, 601] on span "Lighthouse- Double Diesel 1g Bar" at bounding box center [267, 614] width 93 height 28
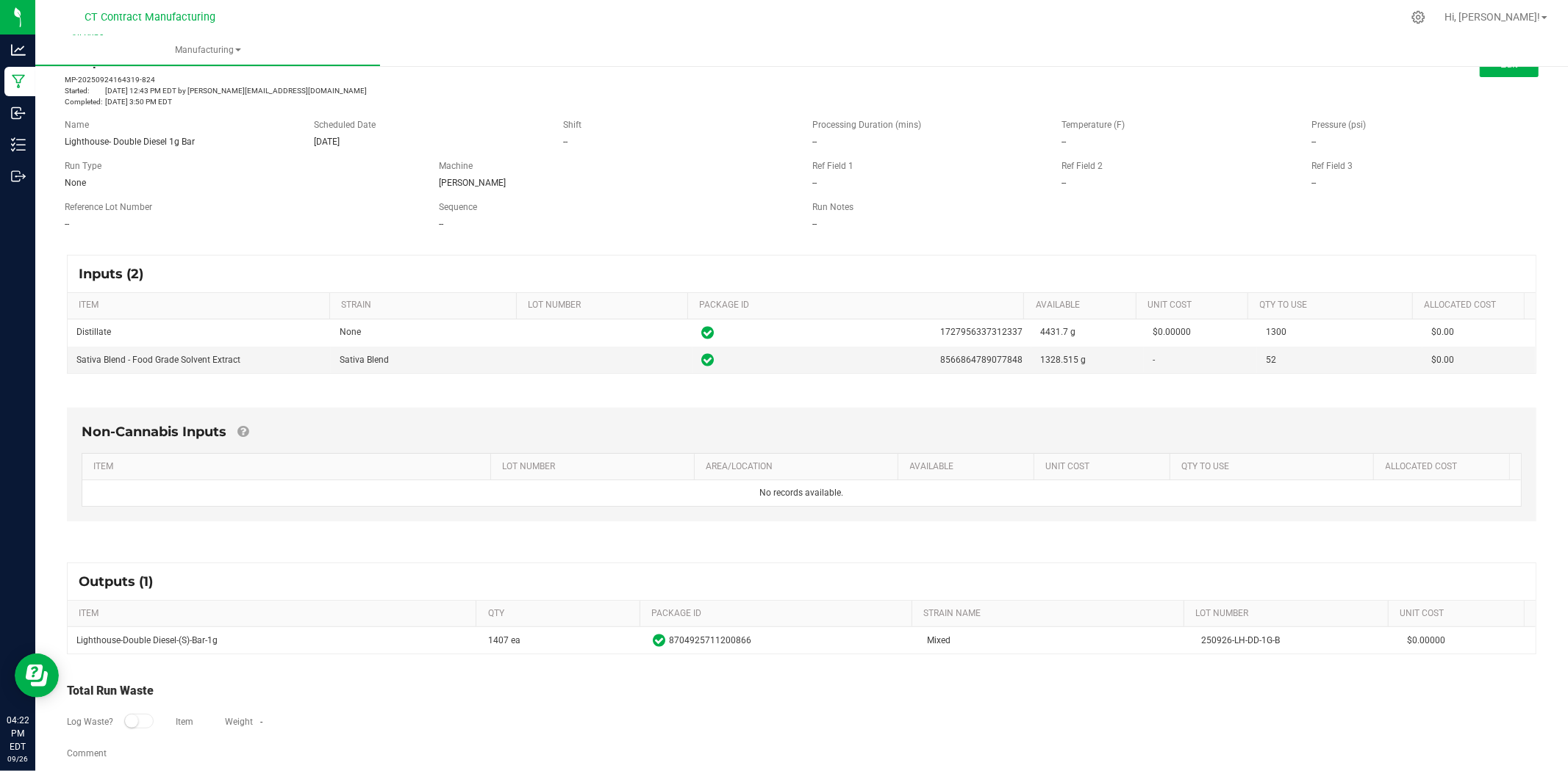
scroll to position [68, 0]
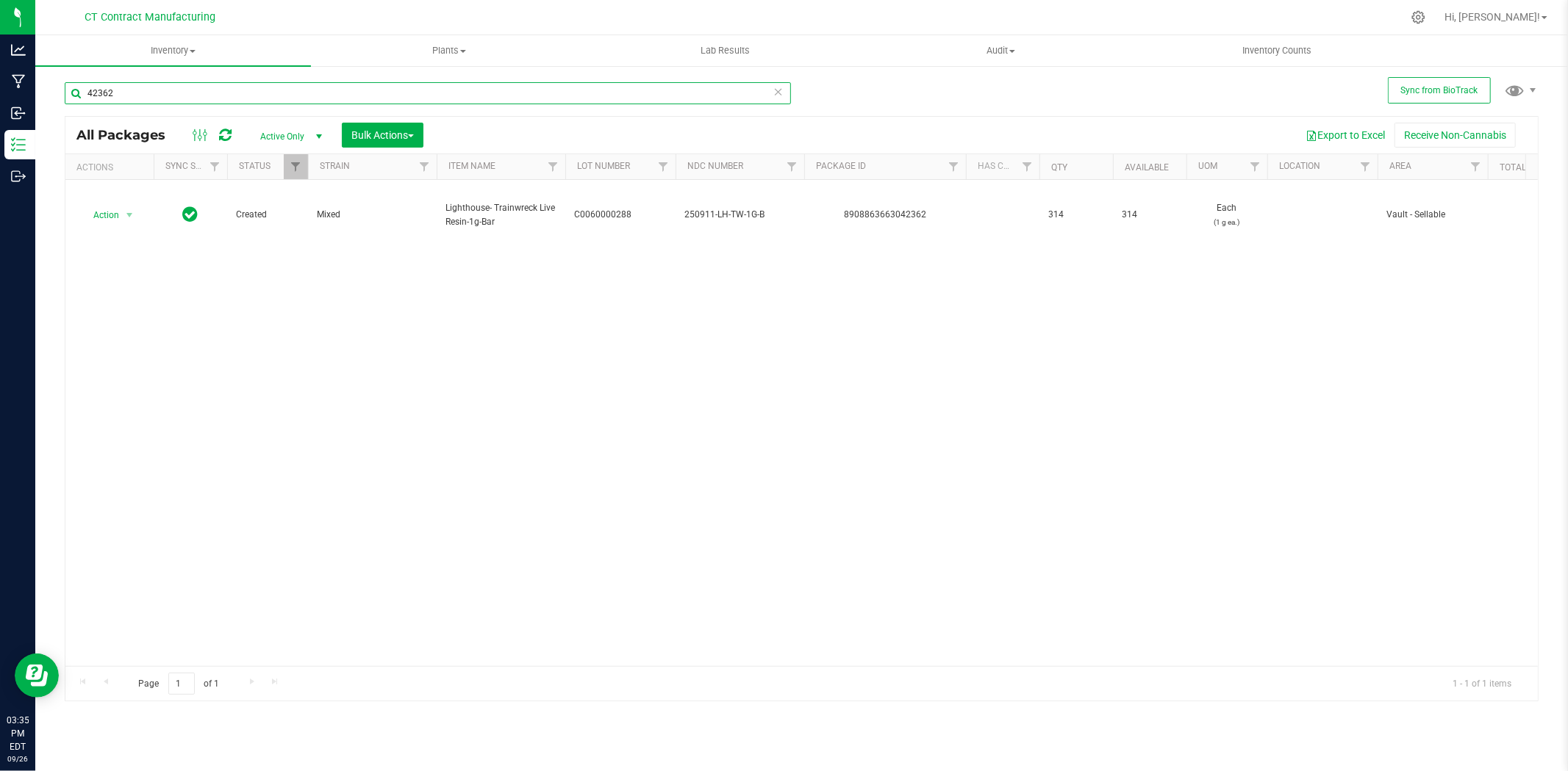
click at [189, 99] on input "42362" at bounding box center [427, 93] width 726 height 22
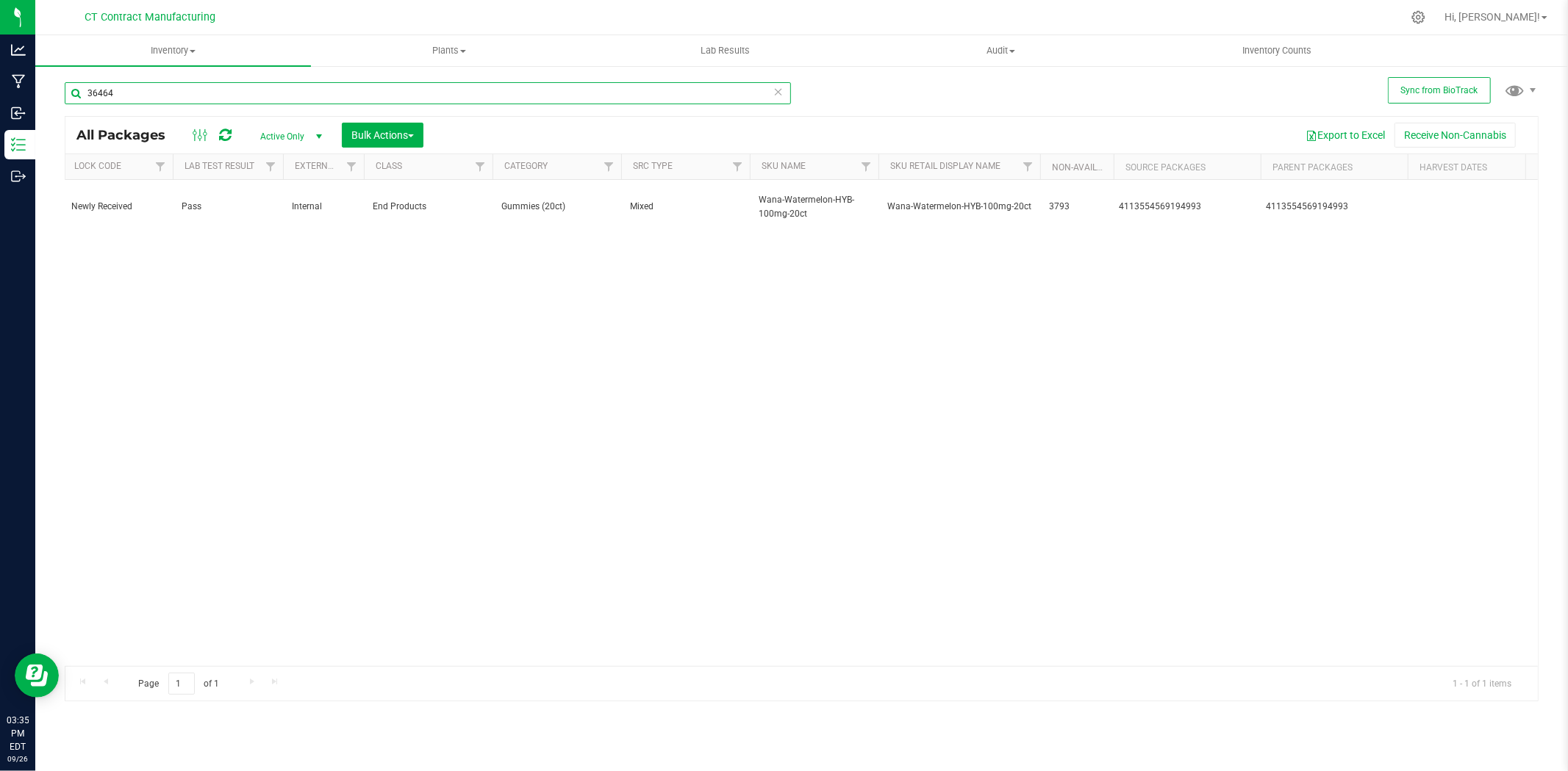
scroll to position [0, 3484]
click at [318, 103] on input "36464" at bounding box center [427, 93] width 726 height 22
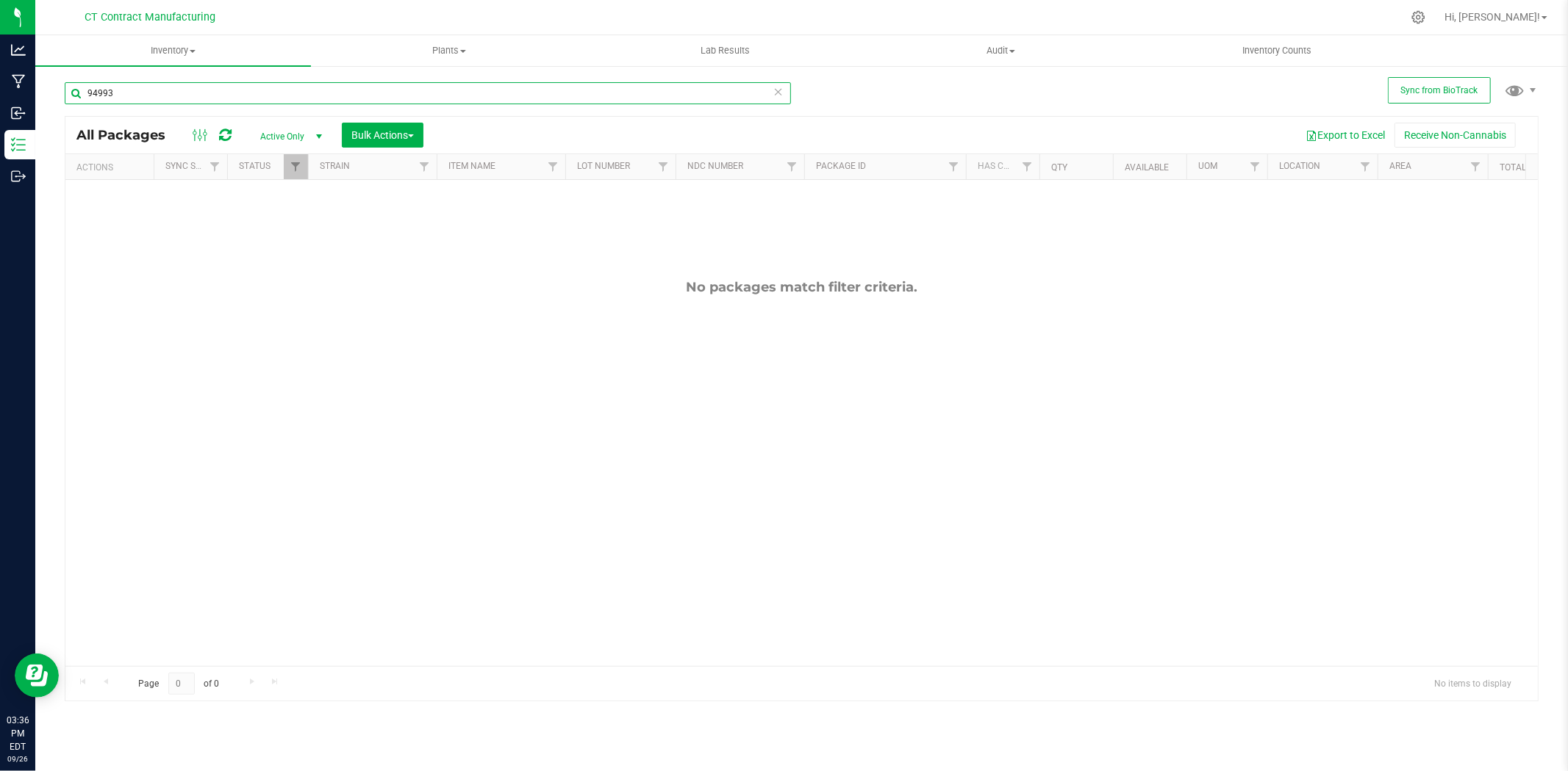
type input "94993"
click at [306, 135] on span "Active Only" at bounding box center [288, 136] width 81 height 21
click at [295, 218] on li "All" at bounding box center [287, 226] width 79 height 22
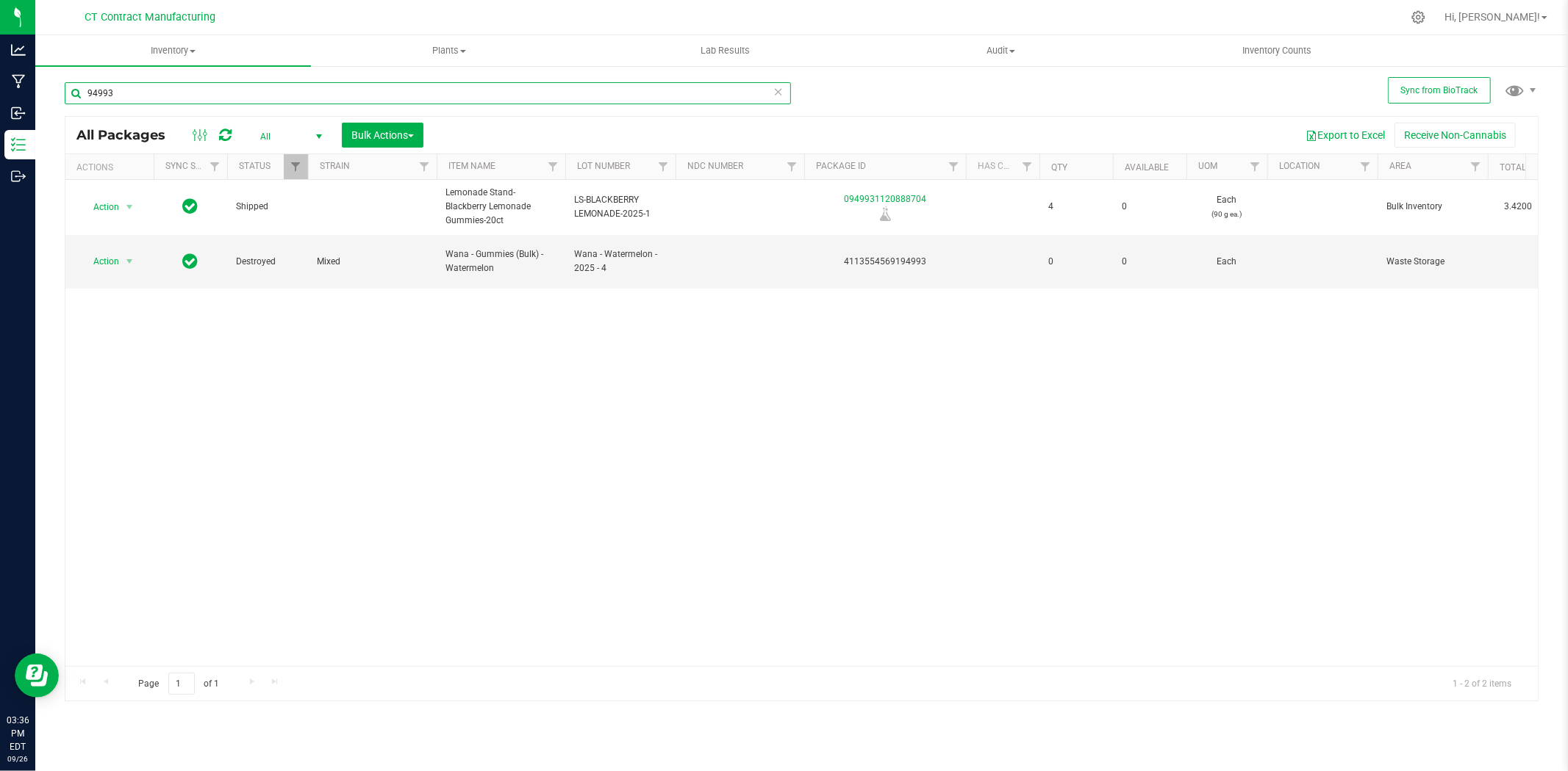
click at [222, 96] on input "94993" at bounding box center [427, 93] width 726 height 22
click at [184, 89] on input "94993" at bounding box center [427, 93] width 726 height 22
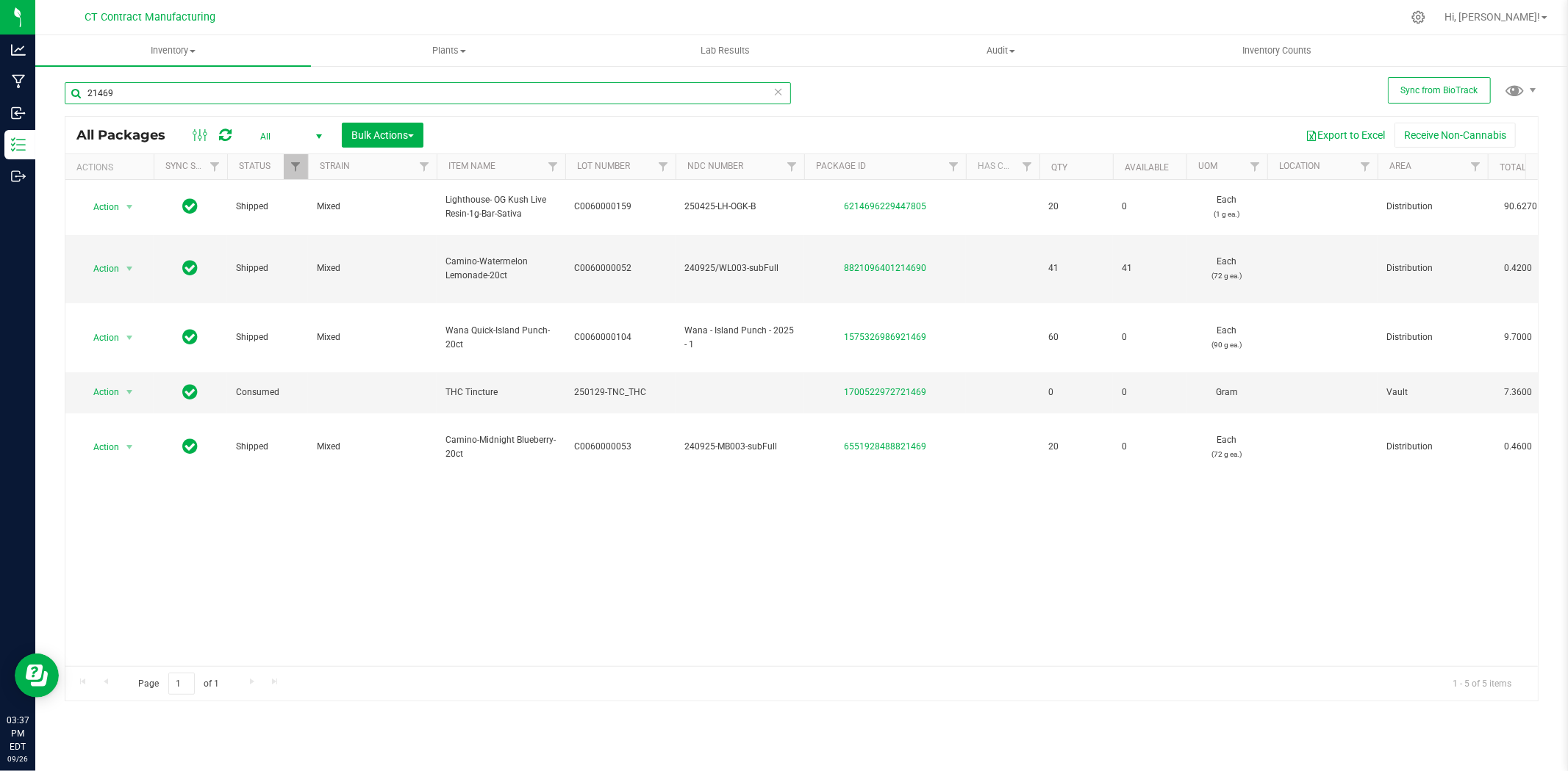
type input "21469"
click at [776, 89] on icon at bounding box center [778, 90] width 10 height 18
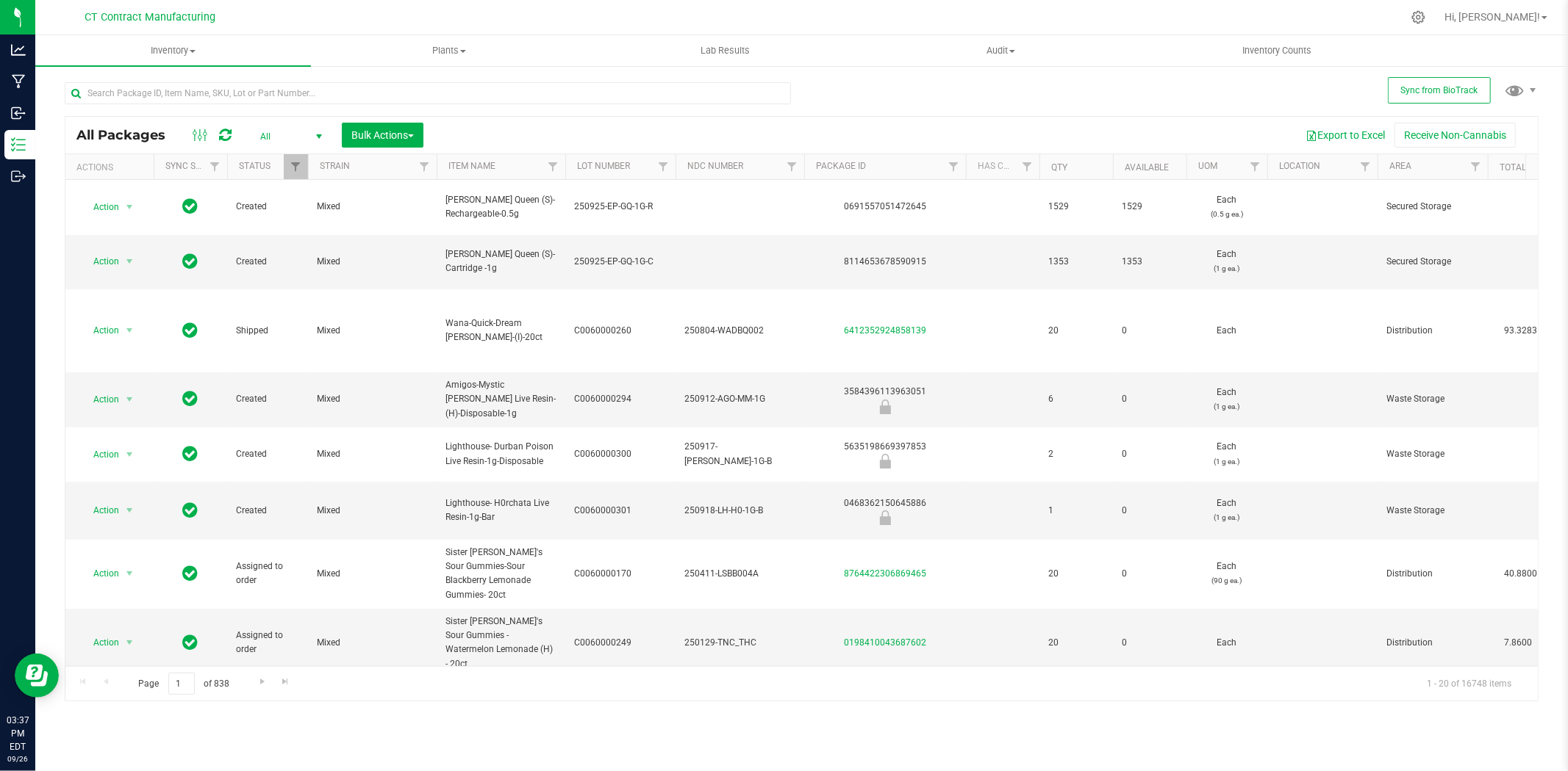
click at [313, 134] on span "select" at bounding box center [319, 137] width 12 height 12
click at [296, 151] on li "Active Only" at bounding box center [287, 160] width 79 height 22
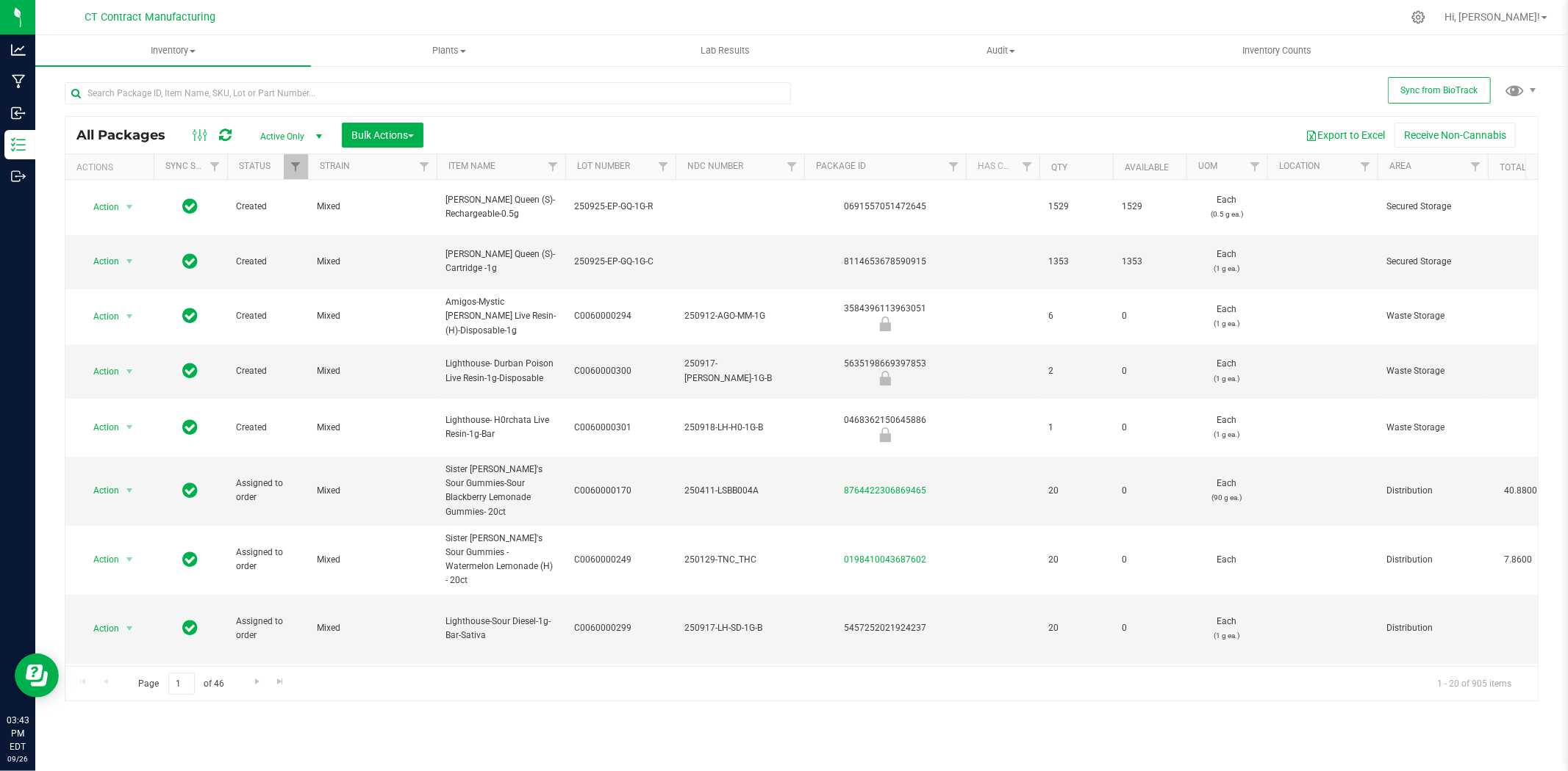
click at [223, 130] on icon at bounding box center [225, 135] width 13 height 15
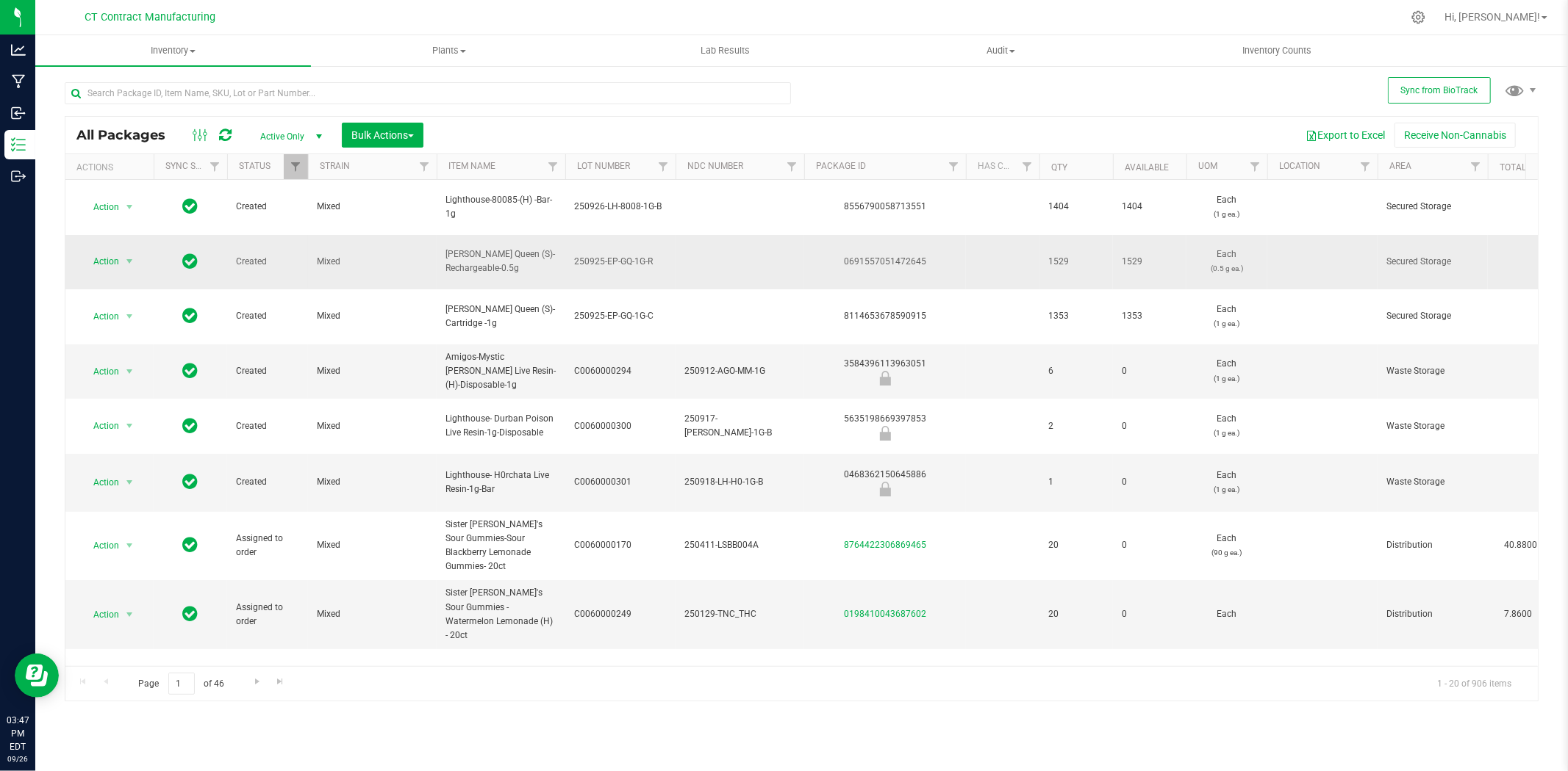
click at [636, 255] on span "250925-EP-GQ-1G-R" at bounding box center [620, 261] width 93 height 14
click at [636, 251] on input "250925-EP-GQ-1G-R" at bounding box center [617, 261] width 105 height 23
type input "250925-EP-GQ-05G-R"
click at [864, 6] on div at bounding box center [832, 18] width 1138 height 28
click at [610, 255] on span "250925-EP-GQ-05G-R" at bounding box center [620, 261] width 93 height 14
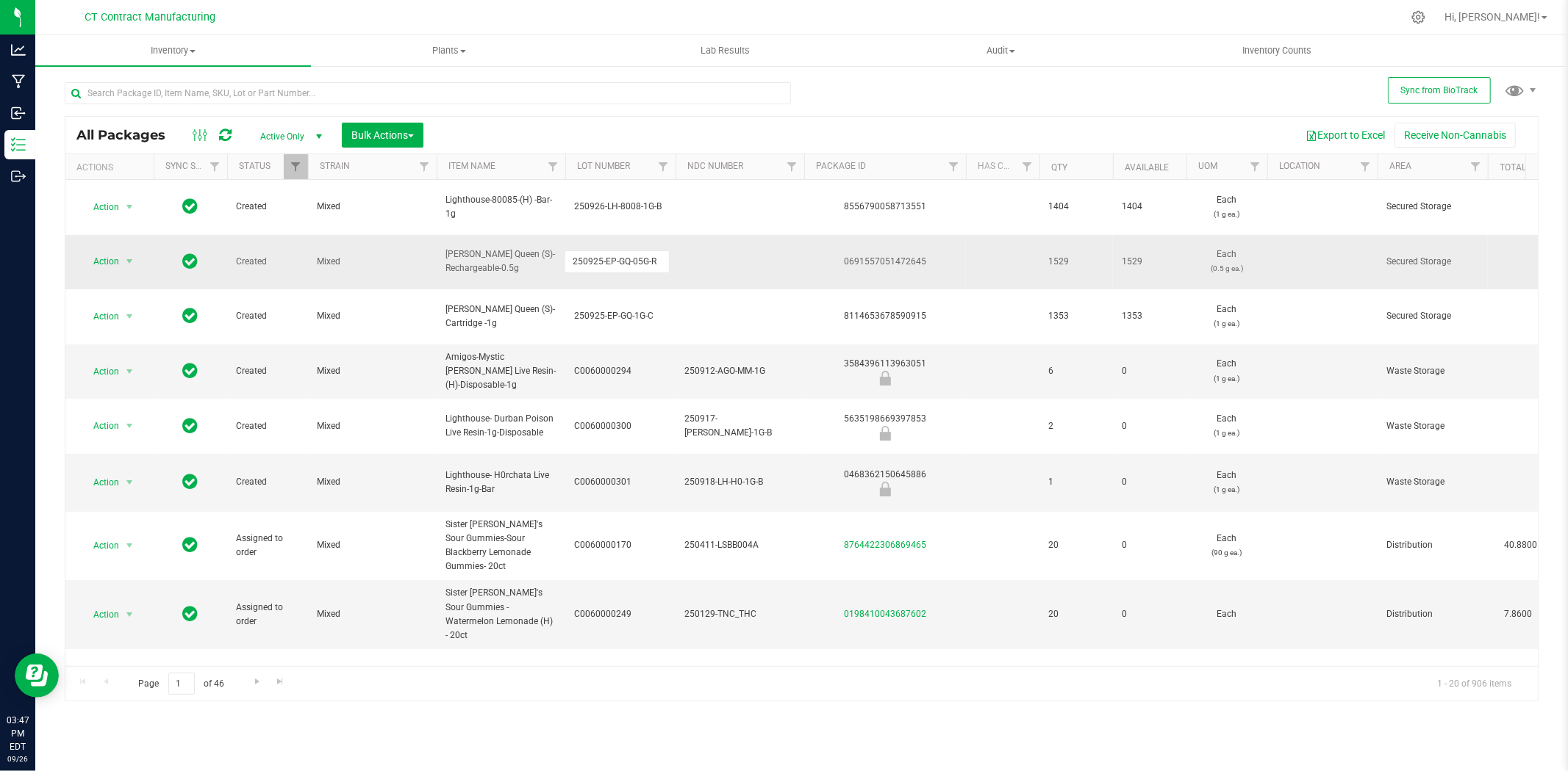
click at [610, 251] on input "250925-EP-GQ-05G-R" at bounding box center [617, 261] width 105 height 23
click at [891, 12] on div at bounding box center [832, 18] width 1138 height 28
click at [132, 256] on span "select" at bounding box center [130, 261] width 12 height 12
click at [137, 290] on li "Create package" at bounding box center [138, 287] width 114 height 22
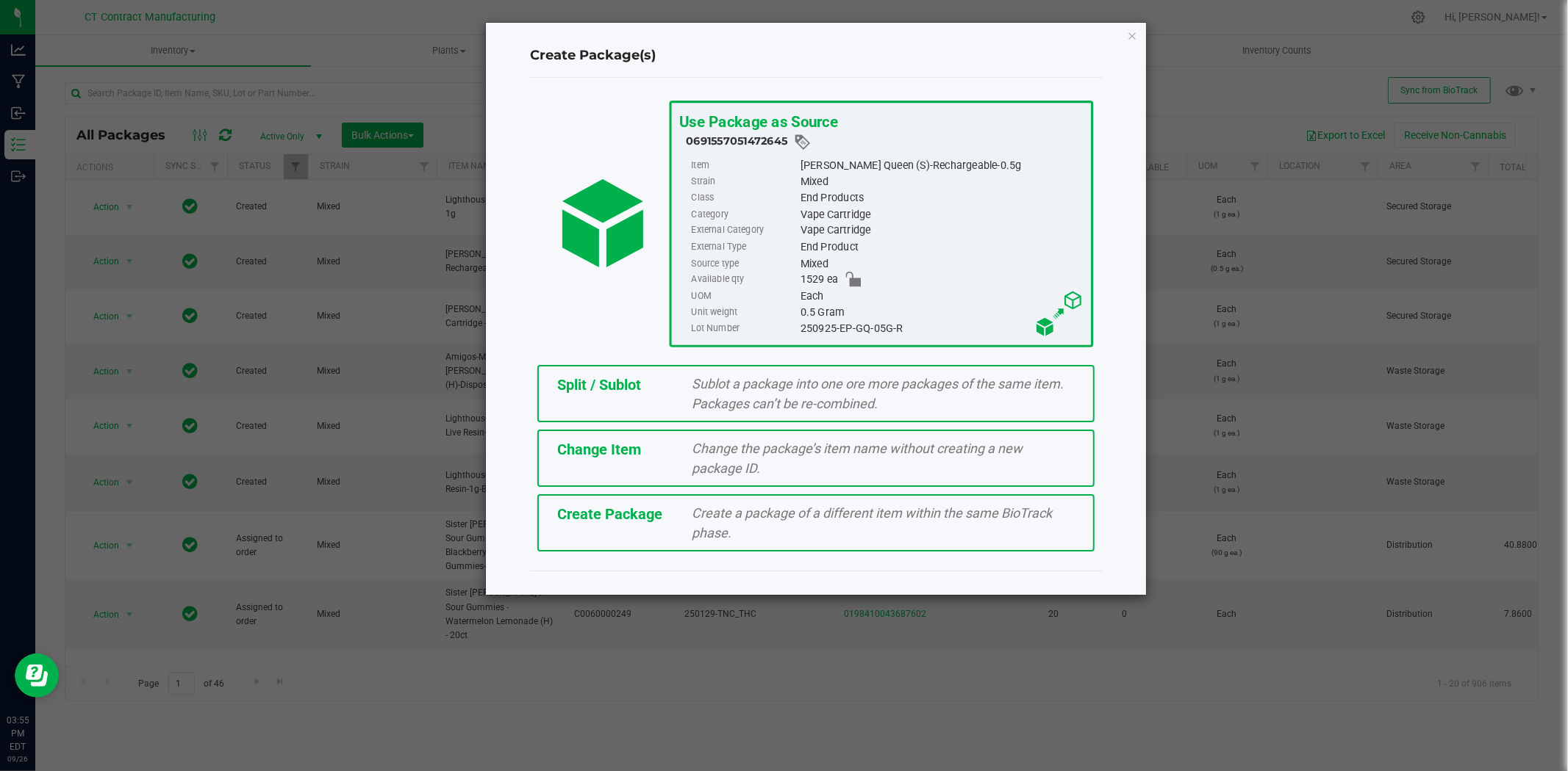
click at [864, 393] on span "Sublot a package into one ore more packages of the same item. Packages can’t be…" at bounding box center [878, 393] width 372 height 35
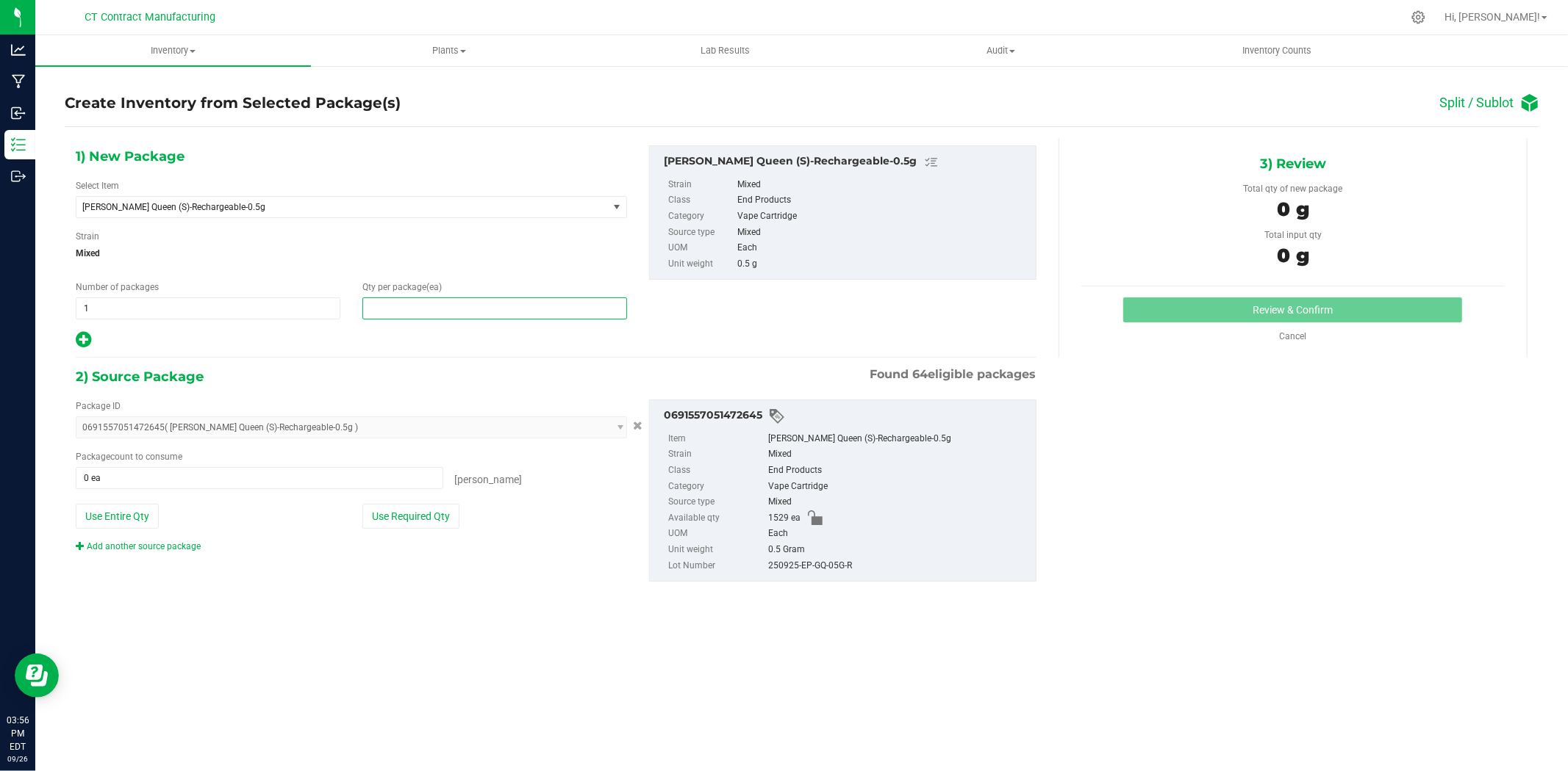
click at [515, 306] on span at bounding box center [494, 308] width 265 height 22
type input "40"
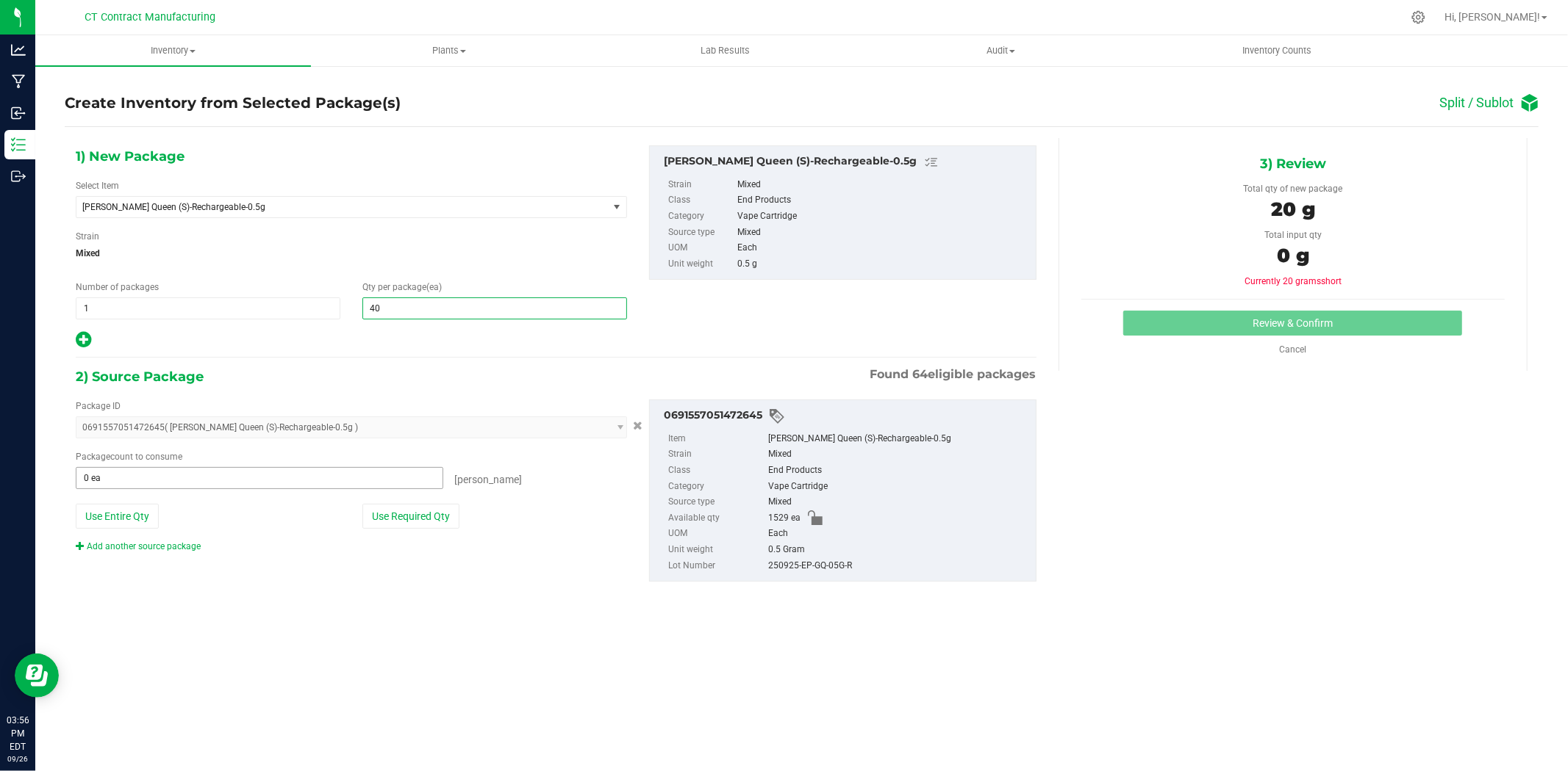
type input "40"
click at [326, 480] on span at bounding box center [260, 478] width 368 height 22
type input "40"
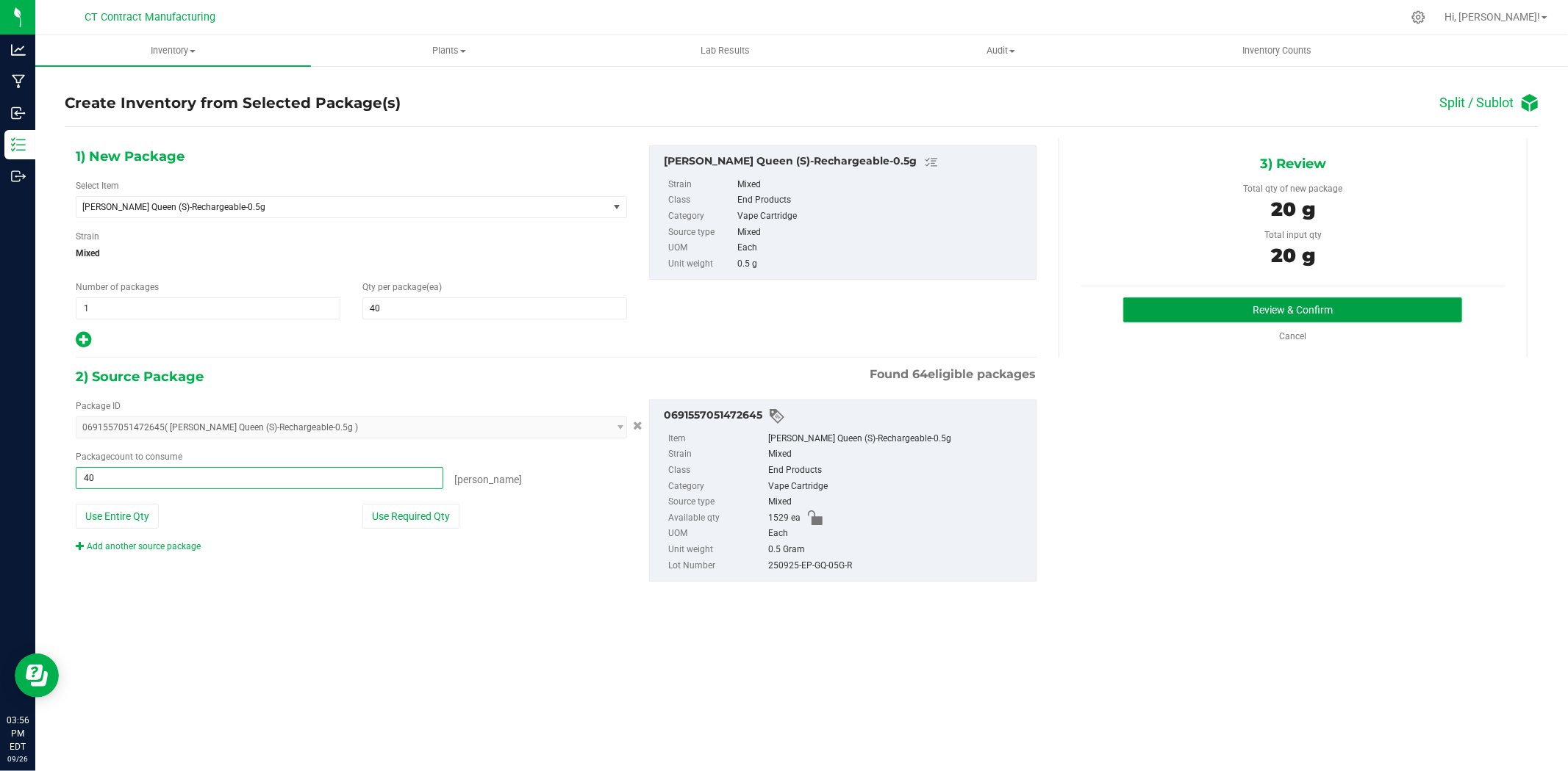
type input "40 ea"
click at [1189, 302] on button "Review & Confirm" at bounding box center [1292, 310] width 339 height 25
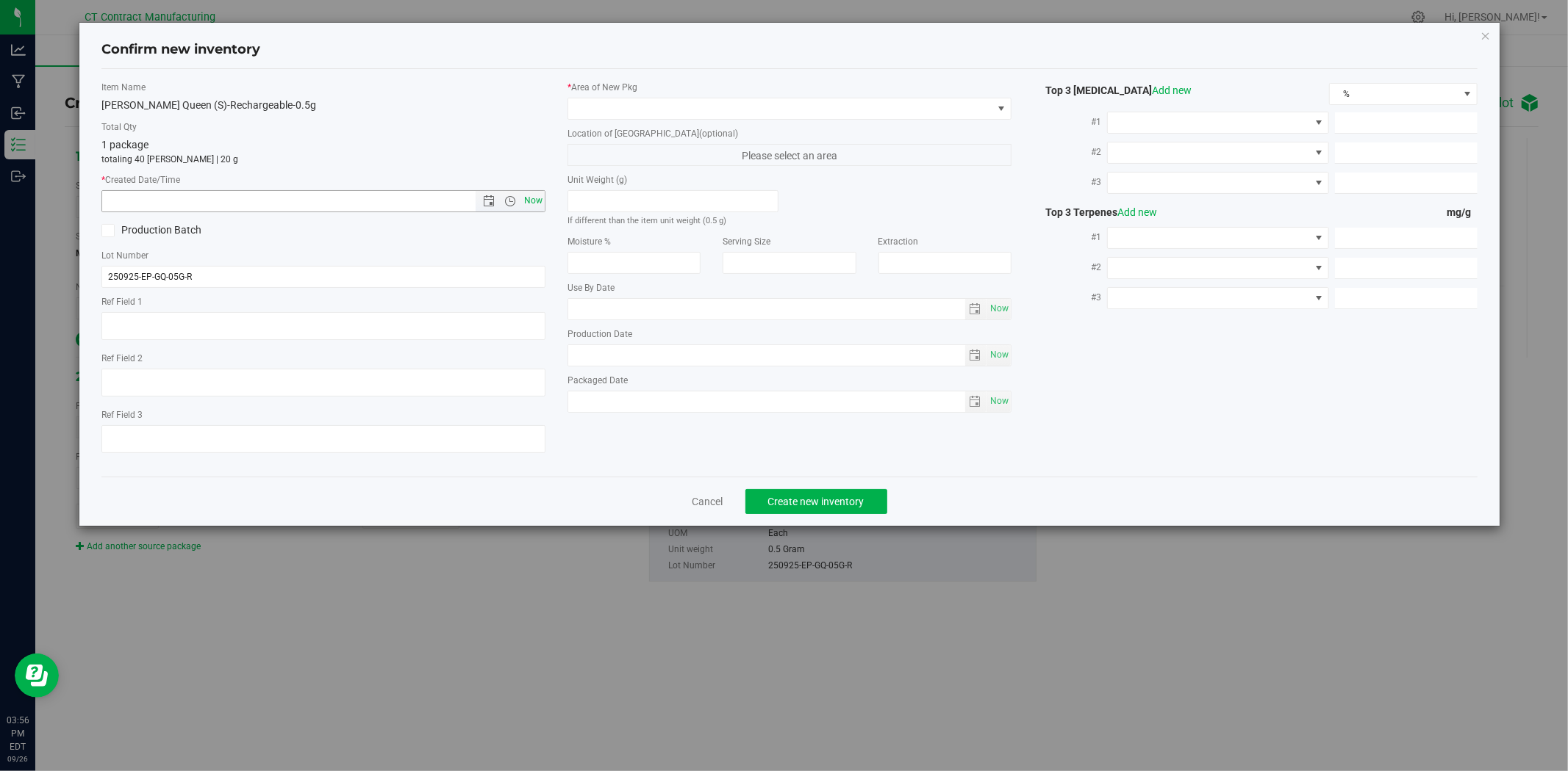
click at [533, 204] on span "Now" at bounding box center [533, 200] width 25 height 21
type input "9/26/2025 3:56 PM"
click at [591, 105] on span at bounding box center [780, 109] width 424 height 21
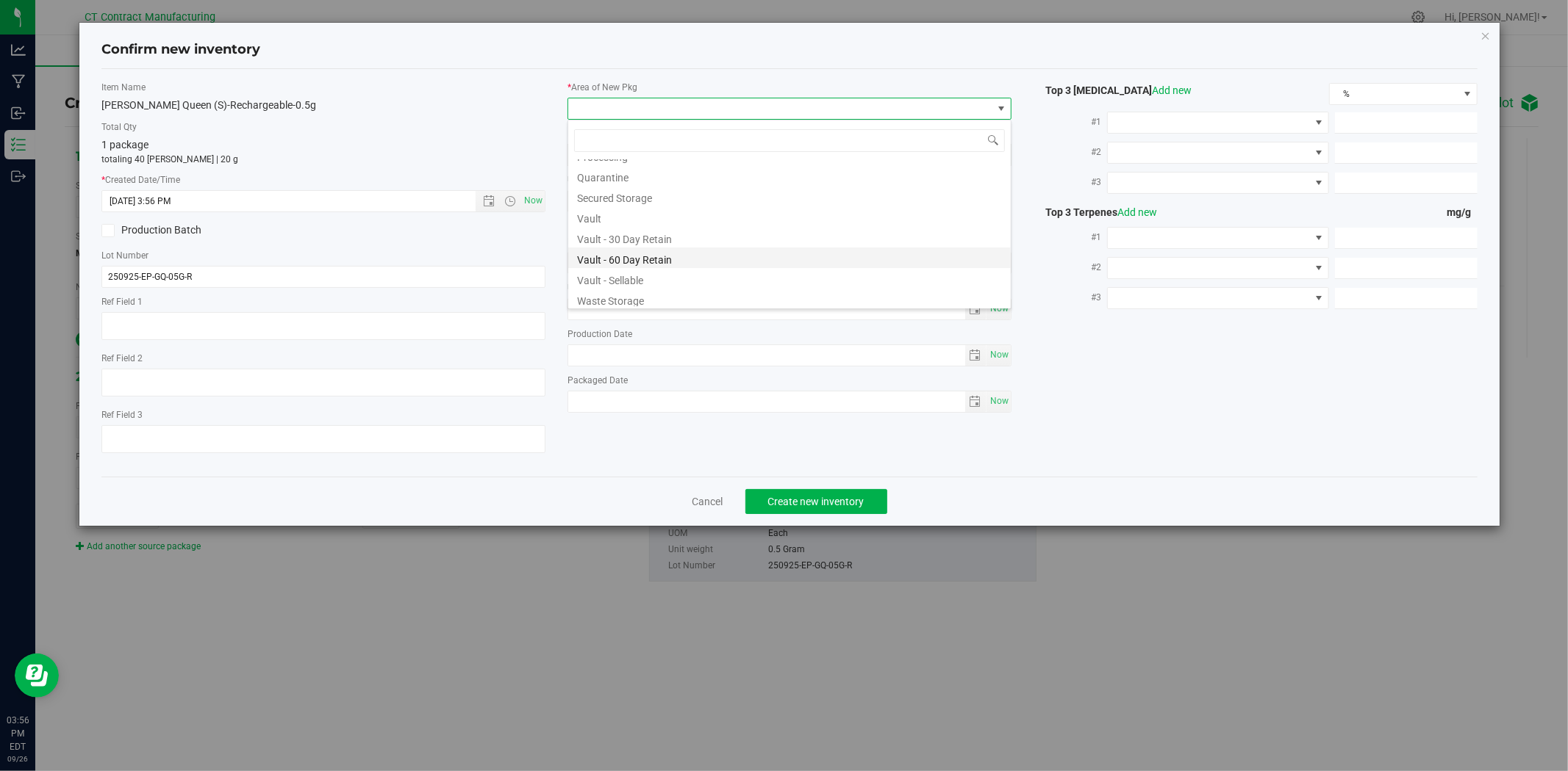
scroll to position [181, 0]
click at [633, 236] on li "Vault - 30 Day Retain" at bounding box center [789, 235] width 442 height 21
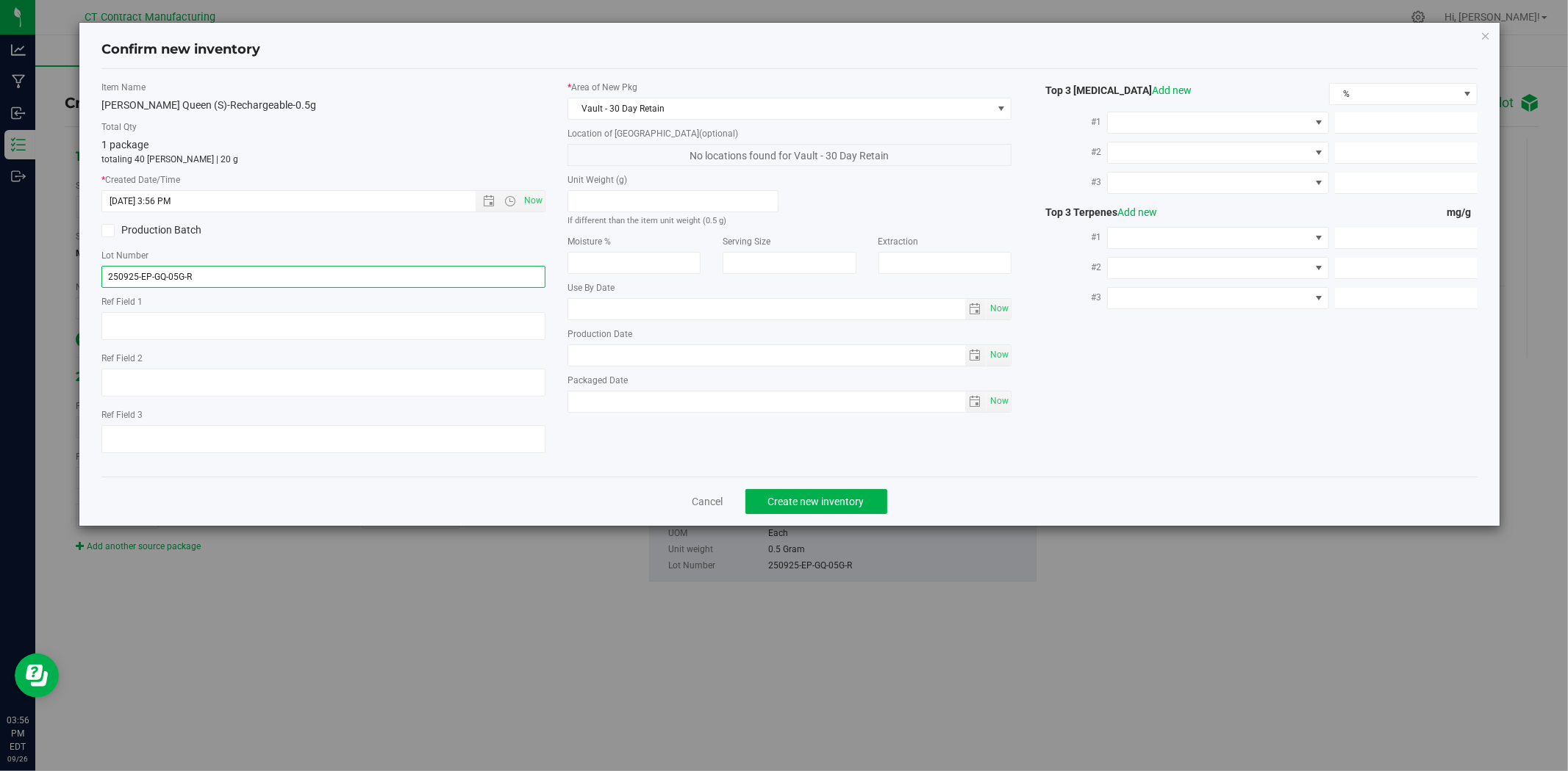
click at [280, 269] on input "250925-EP-GQ-05G-R" at bounding box center [323, 276] width 444 height 22
click at [232, 326] on textarea at bounding box center [323, 326] width 444 height 28
paste textarea "250925-EP-GQ-05G-R"
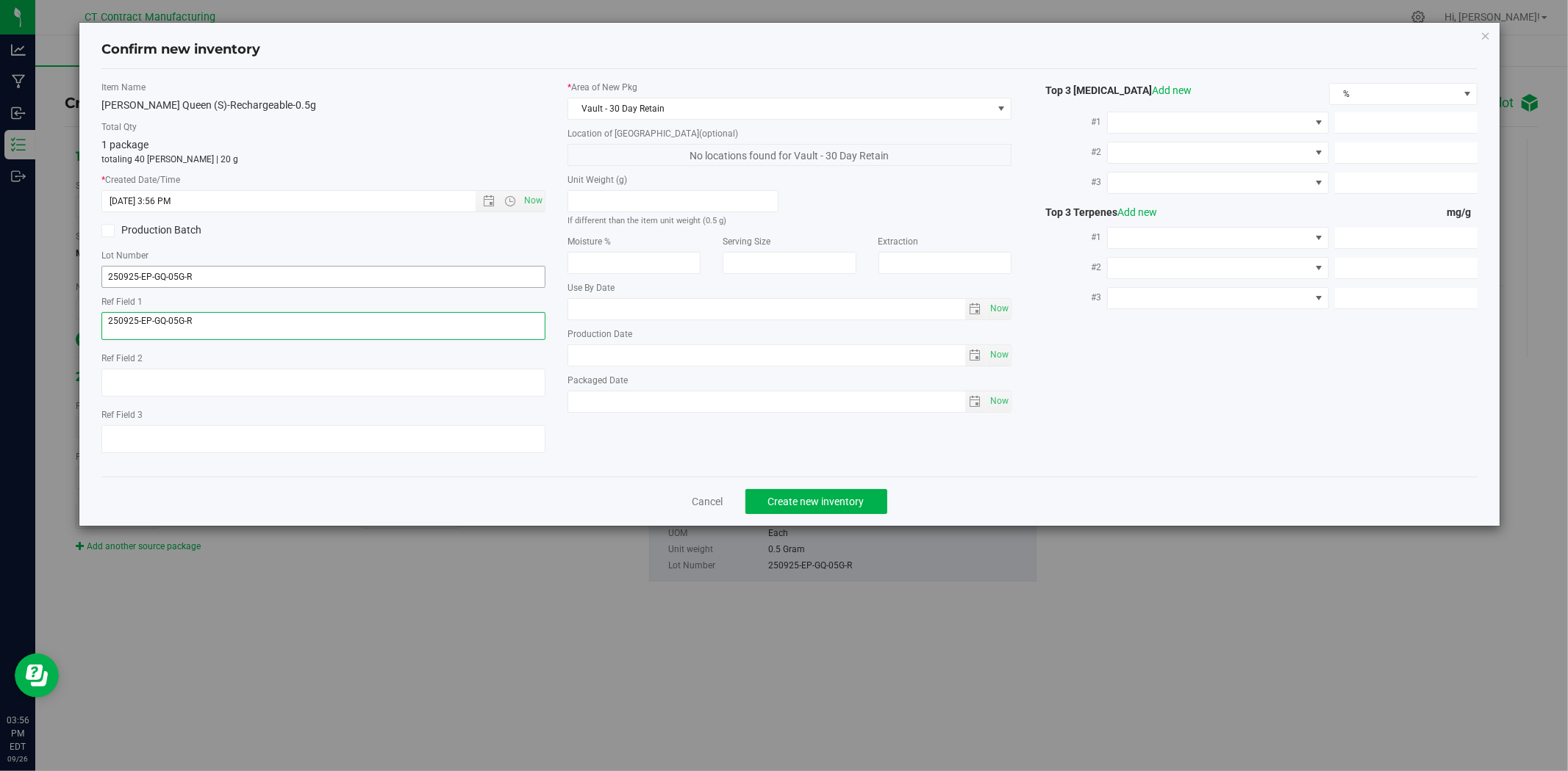
type textarea "250925-EP-GQ-05G-R"
click at [230, 271] on input "250925-EP-GQ-05G-R" at bounding box center [323, 276] width 444 height 22
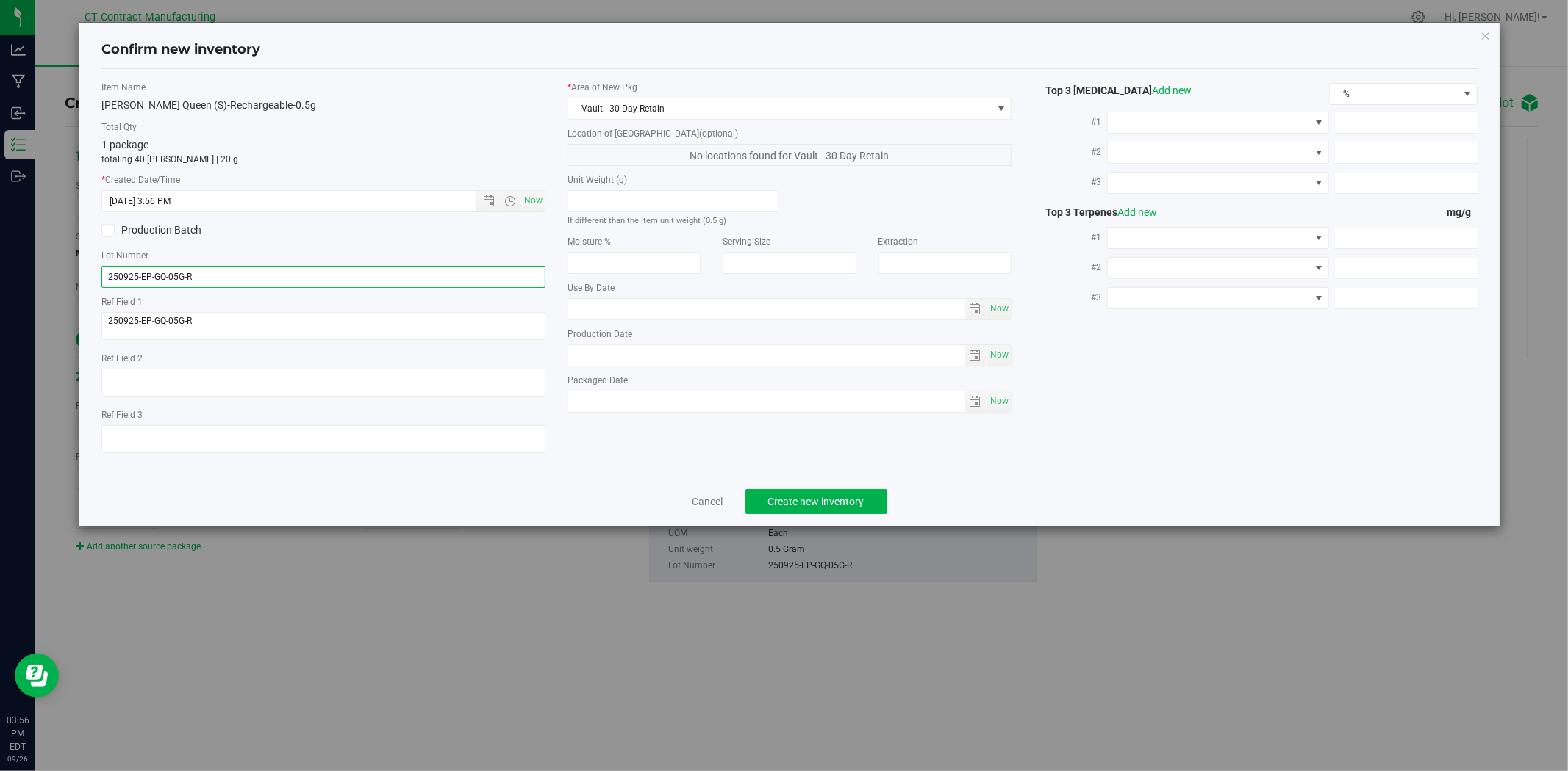
click at [230, 271] on input "250925-EP-GQ-05G-R" at bounding box center [323, 276] width 444 height 22
type input "C0060000303-30"
click at [831, 503] on span "Create new inventory" at bounding box center [816, 502] width 96 height 12
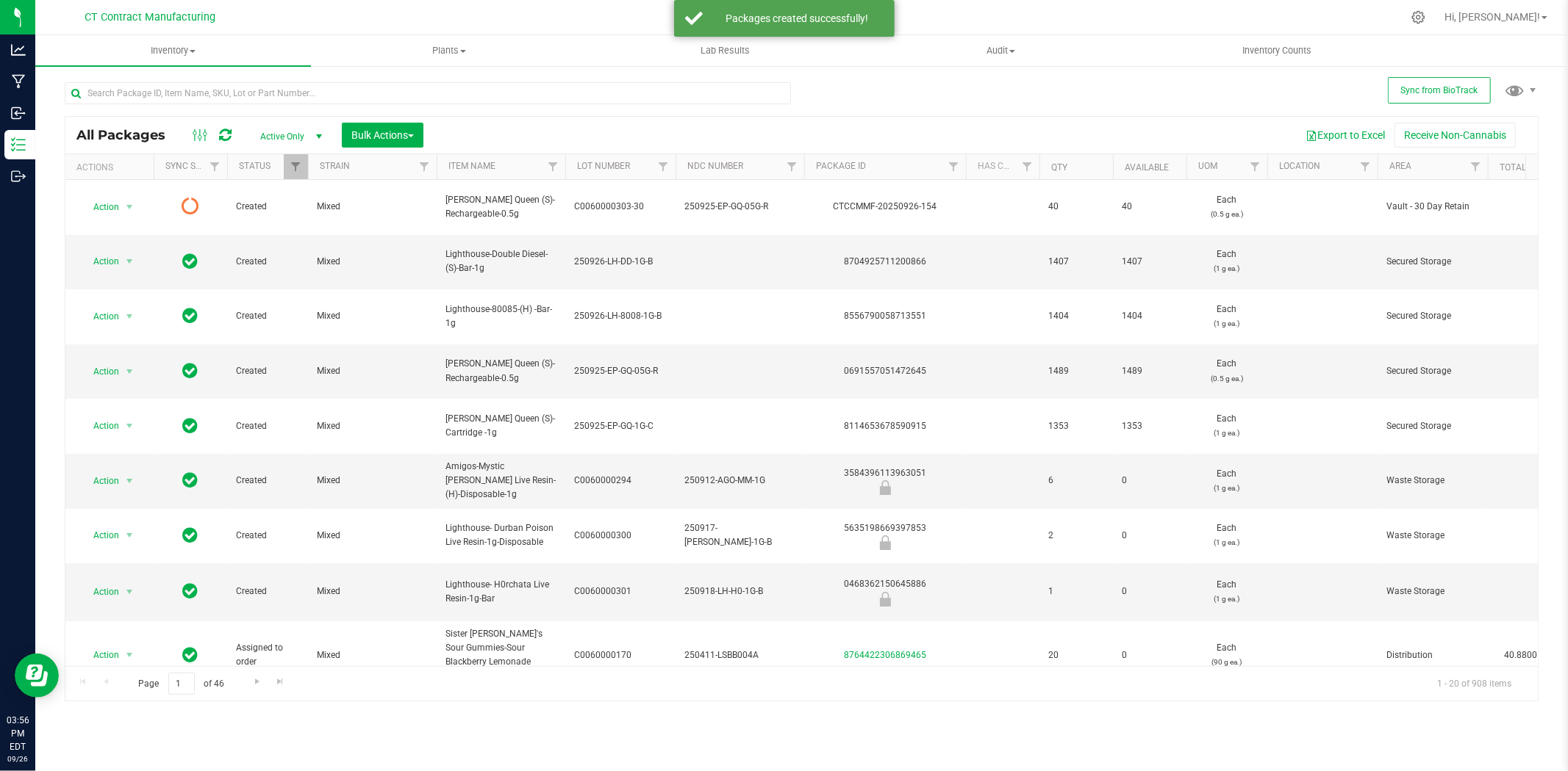
click at [221, 132] on icon at bounding box center [225, 135] width 13 height 15
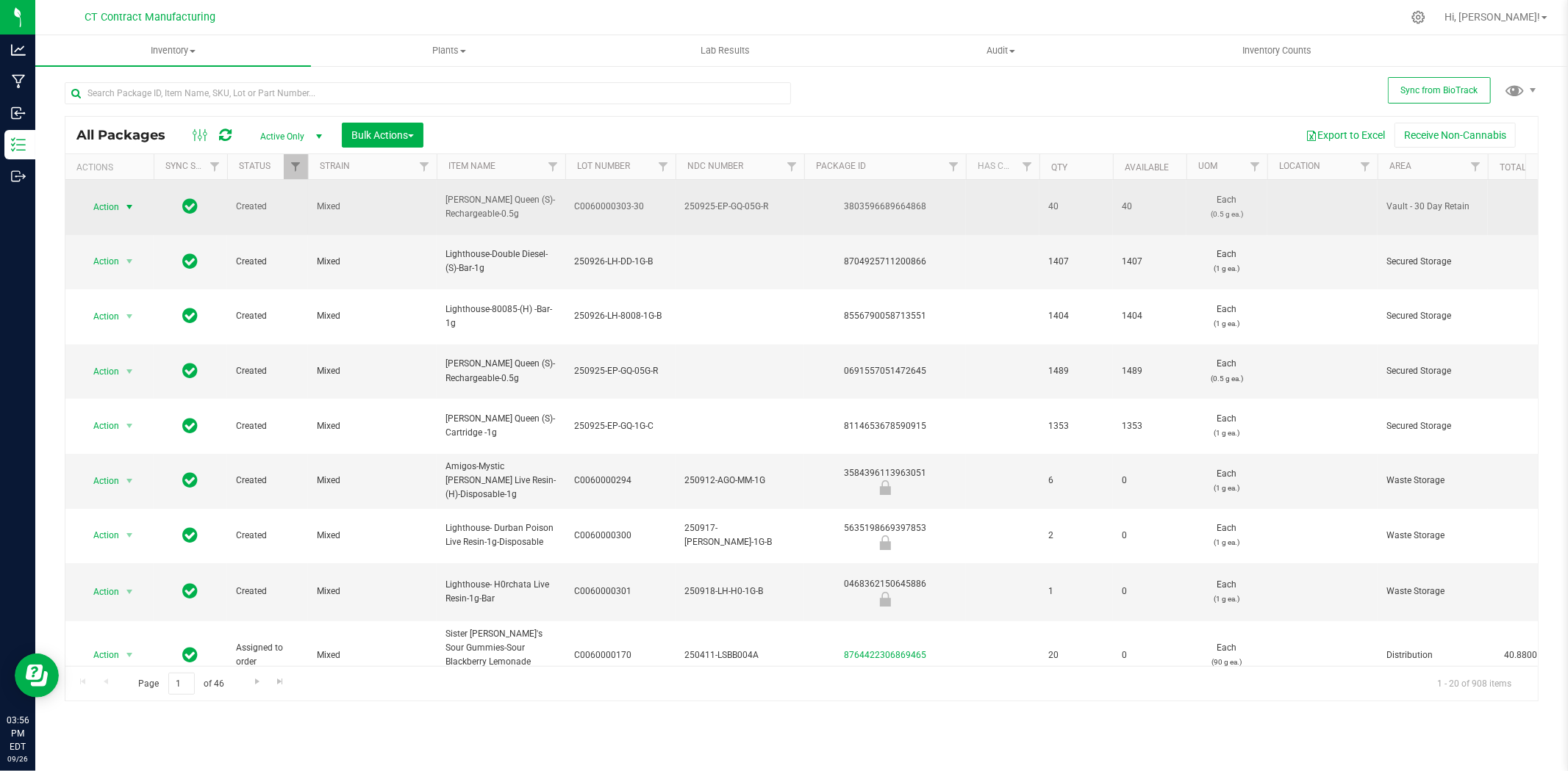
click at [132, 201] on span "select" at bounding box center [130, 207] width 12 height 12
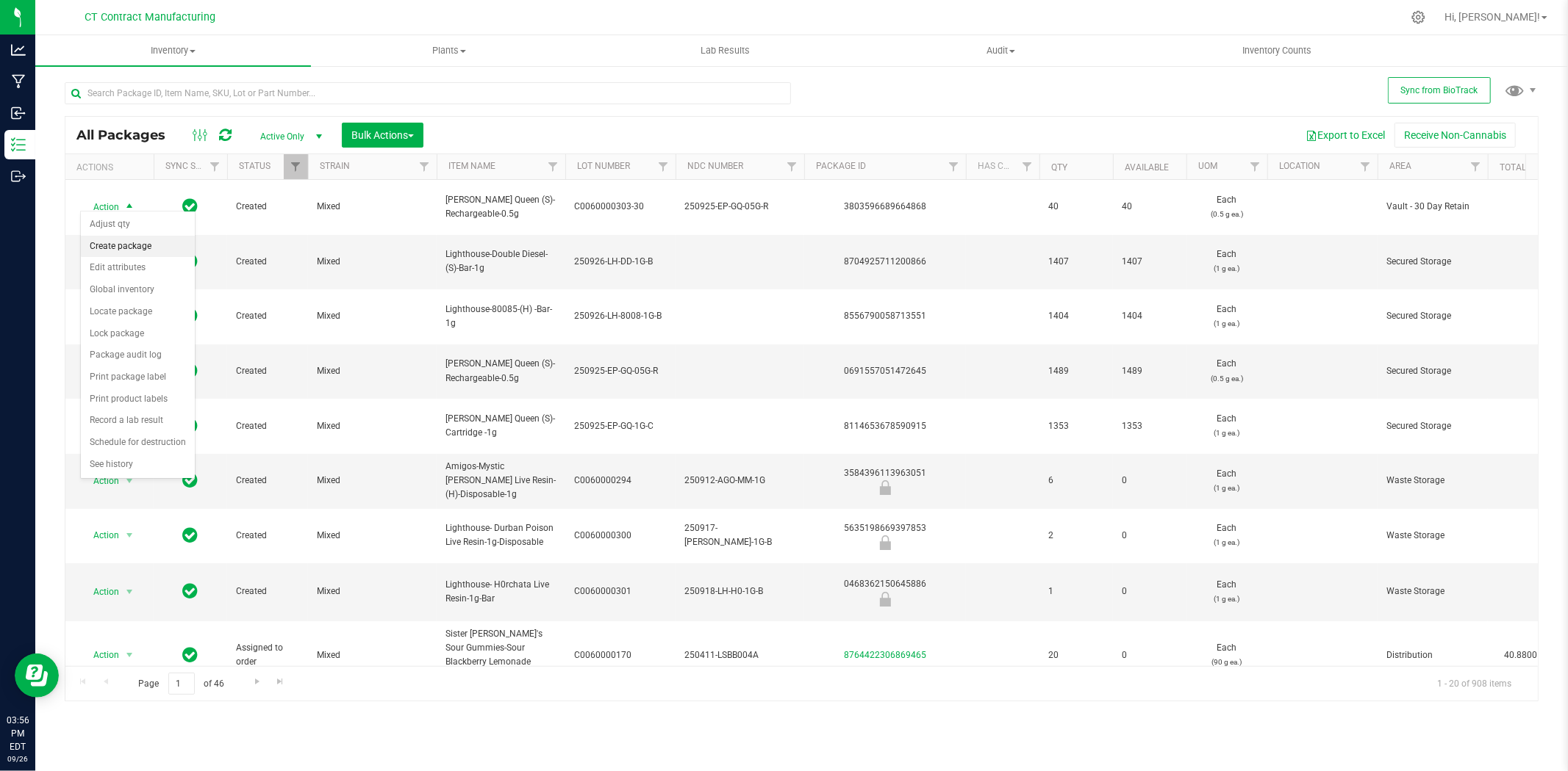
click at [132, 251] on li "Create package" at bounding box center [138, 246] width 114 height 22
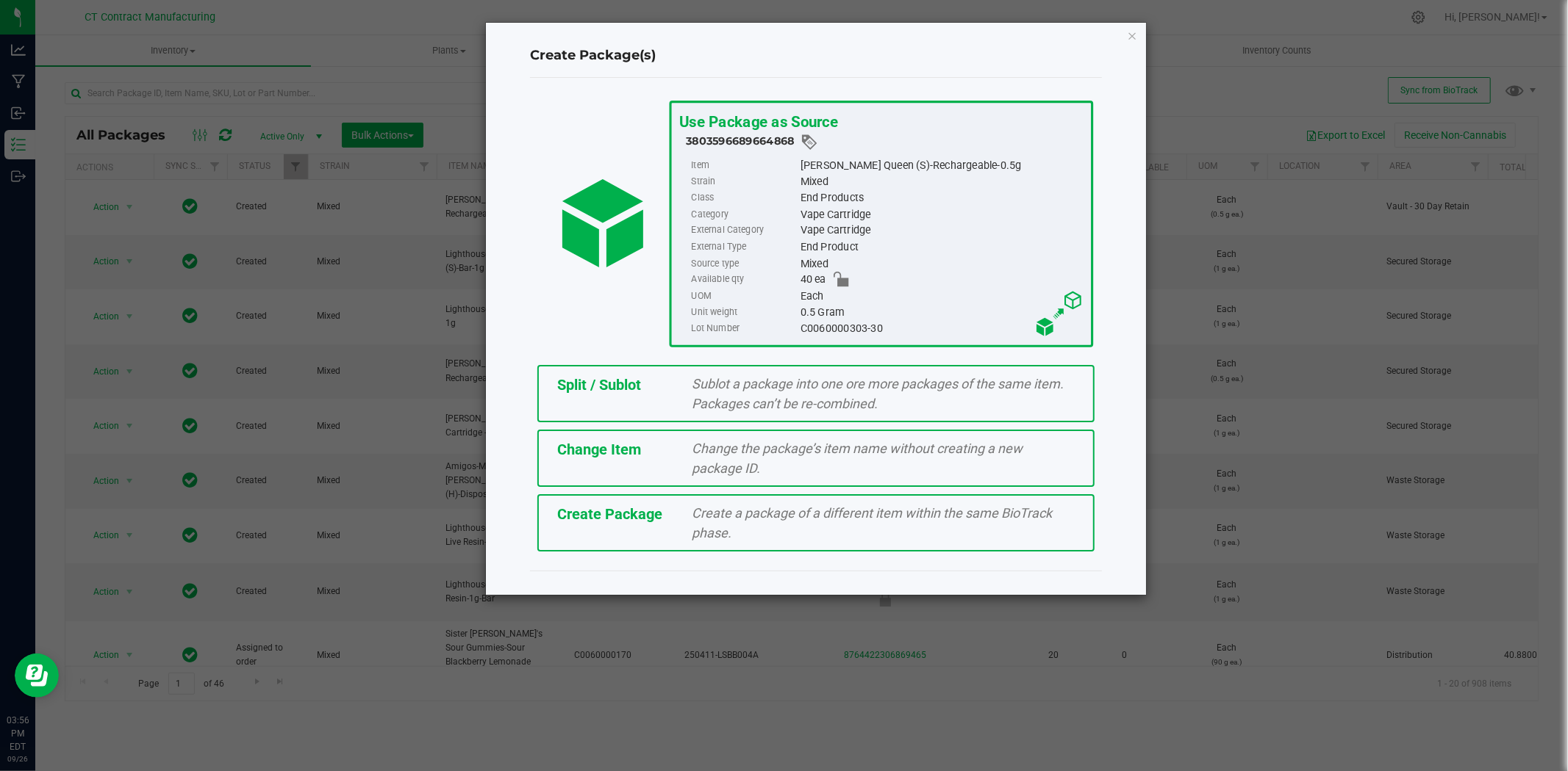
click at [736, 398] on span "Sublot a package into one ore more packages of the same item. Packages can’t be…" at bounding box center [878, 393] width 372 height 35
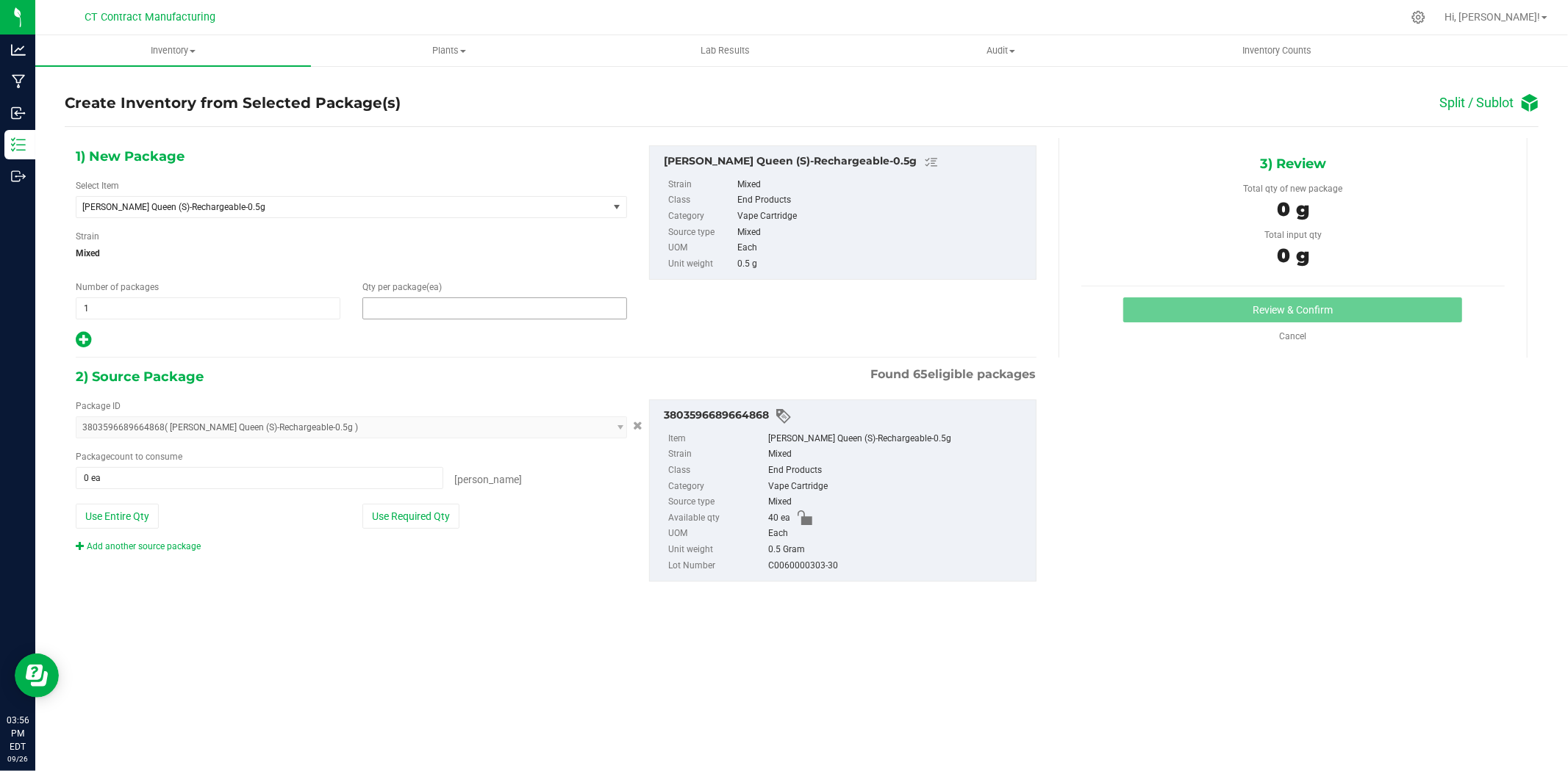
click at [490, 314] on span at bounding box center [494, 308] width 265 height 22
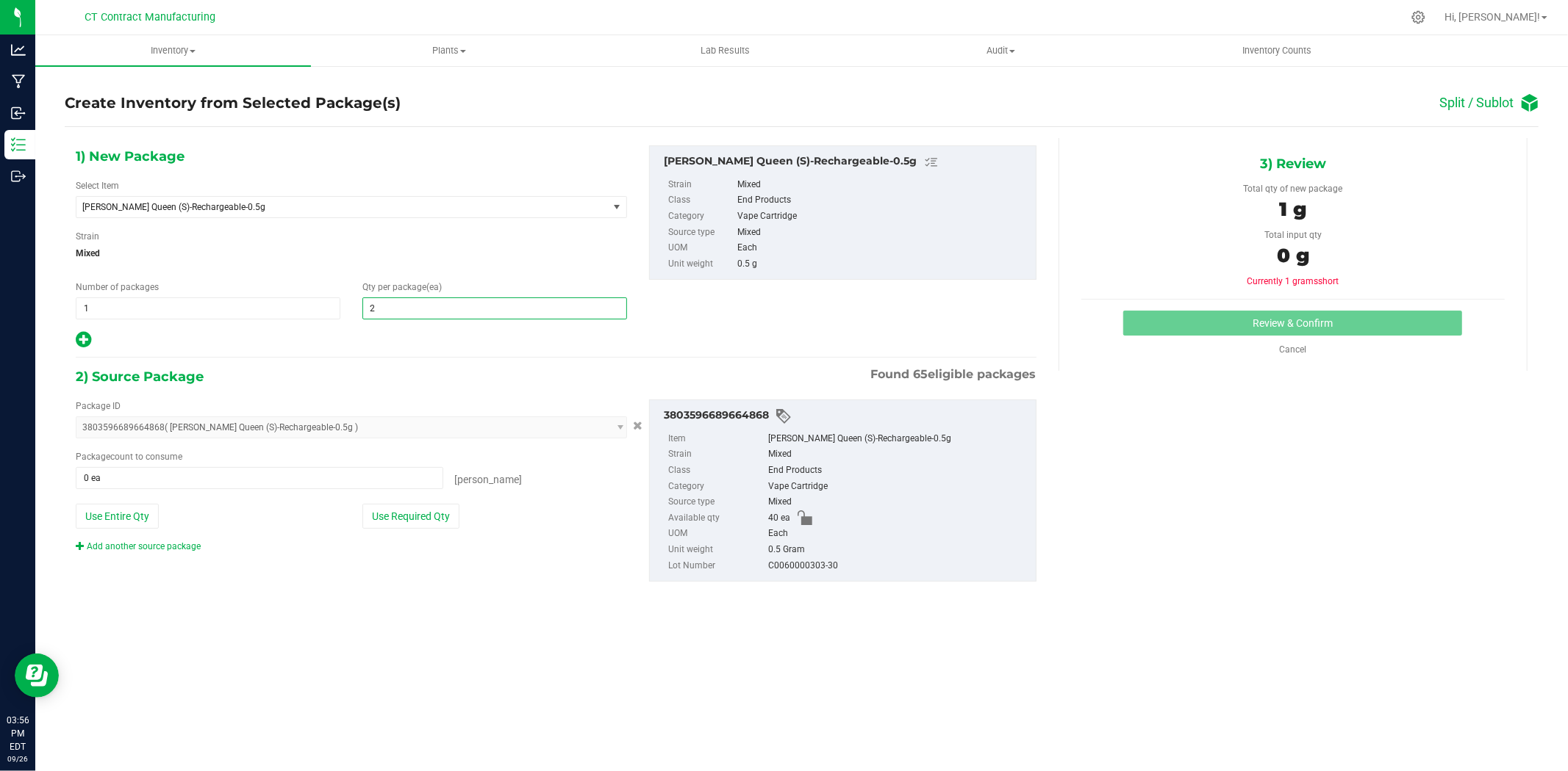
type input "20"
click at [237, 479] on span at bounding box center [260, 478] width 368 height 22
type input "20"
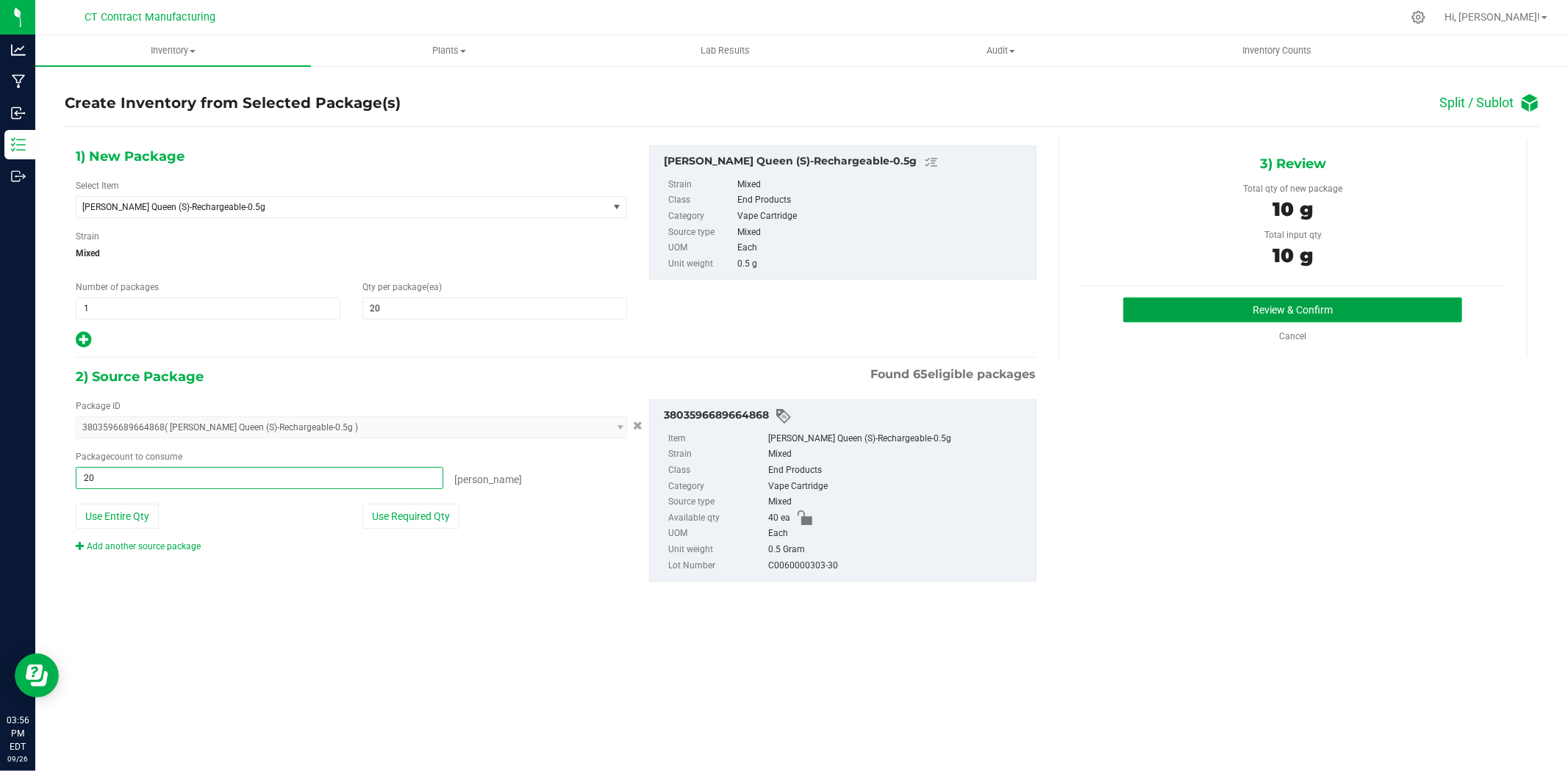
type input "20 ea"
click at [1259, 302] on button "Review & Confirm" at bounding box center [1292, 310] width 339 height 25
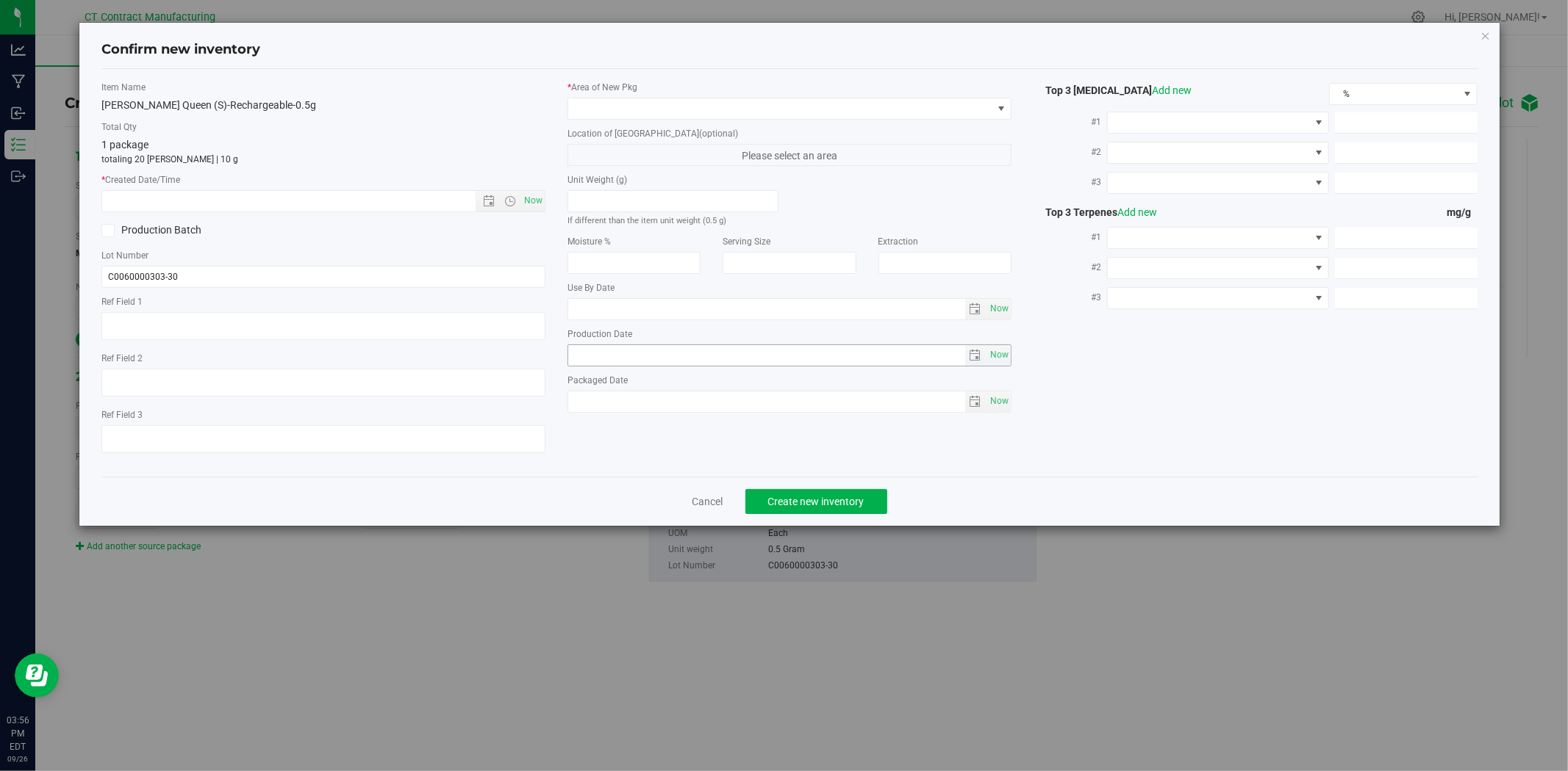
type textarea "250925-EP-GQ-05G-R"
click at [243, 270] on input "C0060000303-30" at bounding box center [323, 276] width 444 height 22
type input "C0060000303-60"
click at [605, 106] on span at bounding box center [780, 109] width 424 height 21
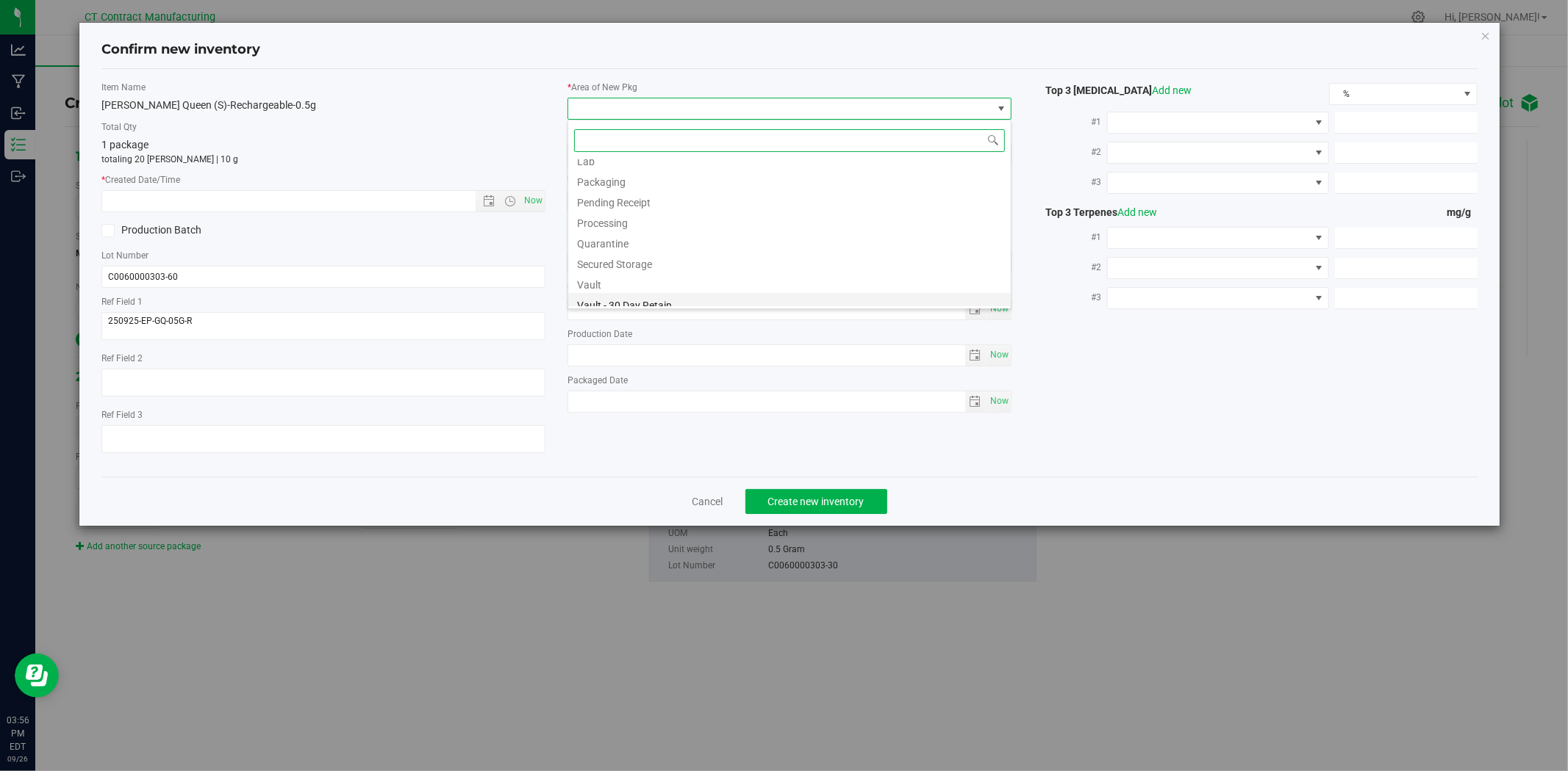
scroll to position [181, 0]
click at [634, 251] on li "Vault - 60 Day Retain" at bounding box center [789, 256] width 442 height 21
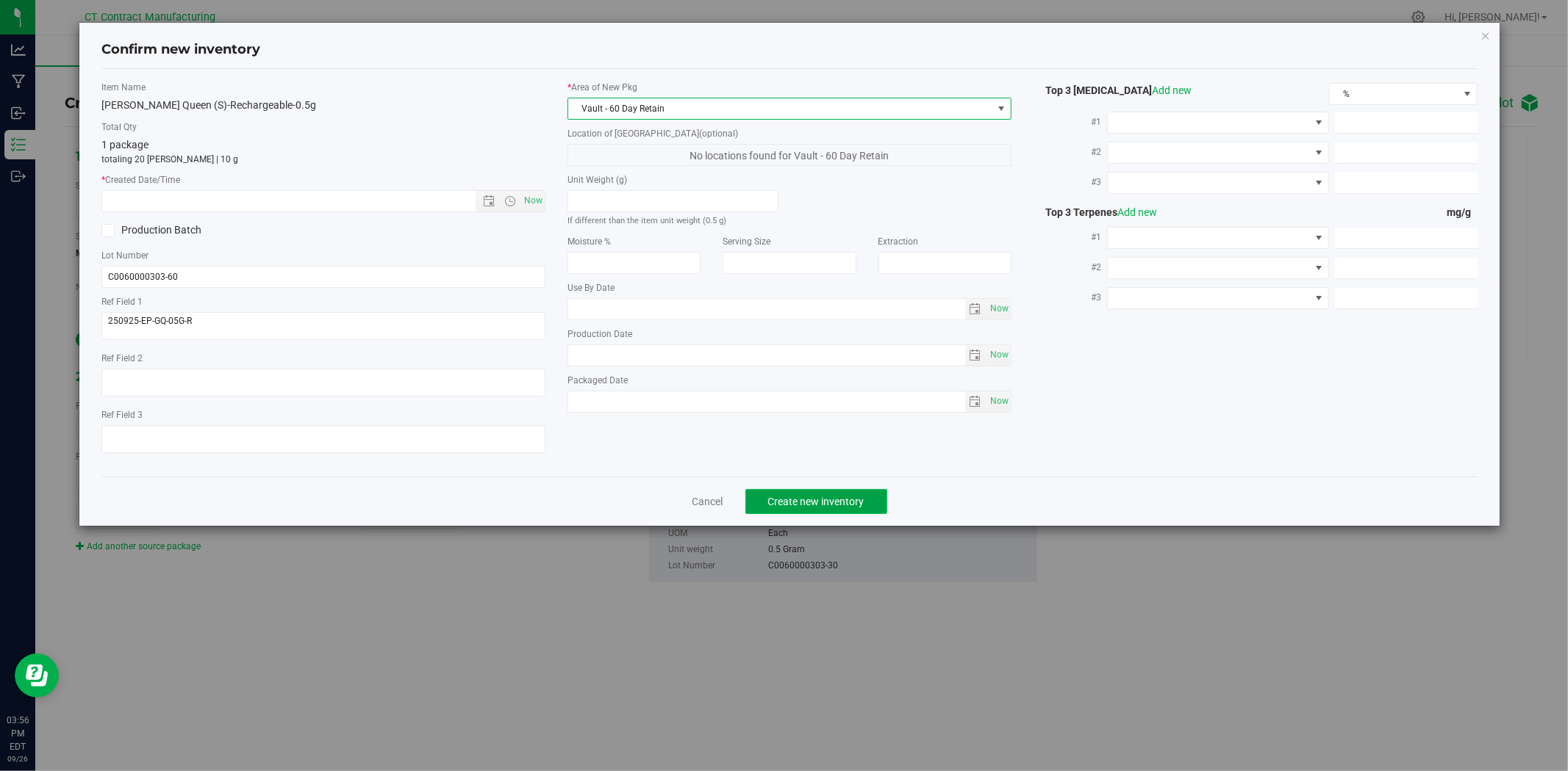
click at [832, 500] on span "Create new inventory" at bounding box center [816, 502] width 96 height 12
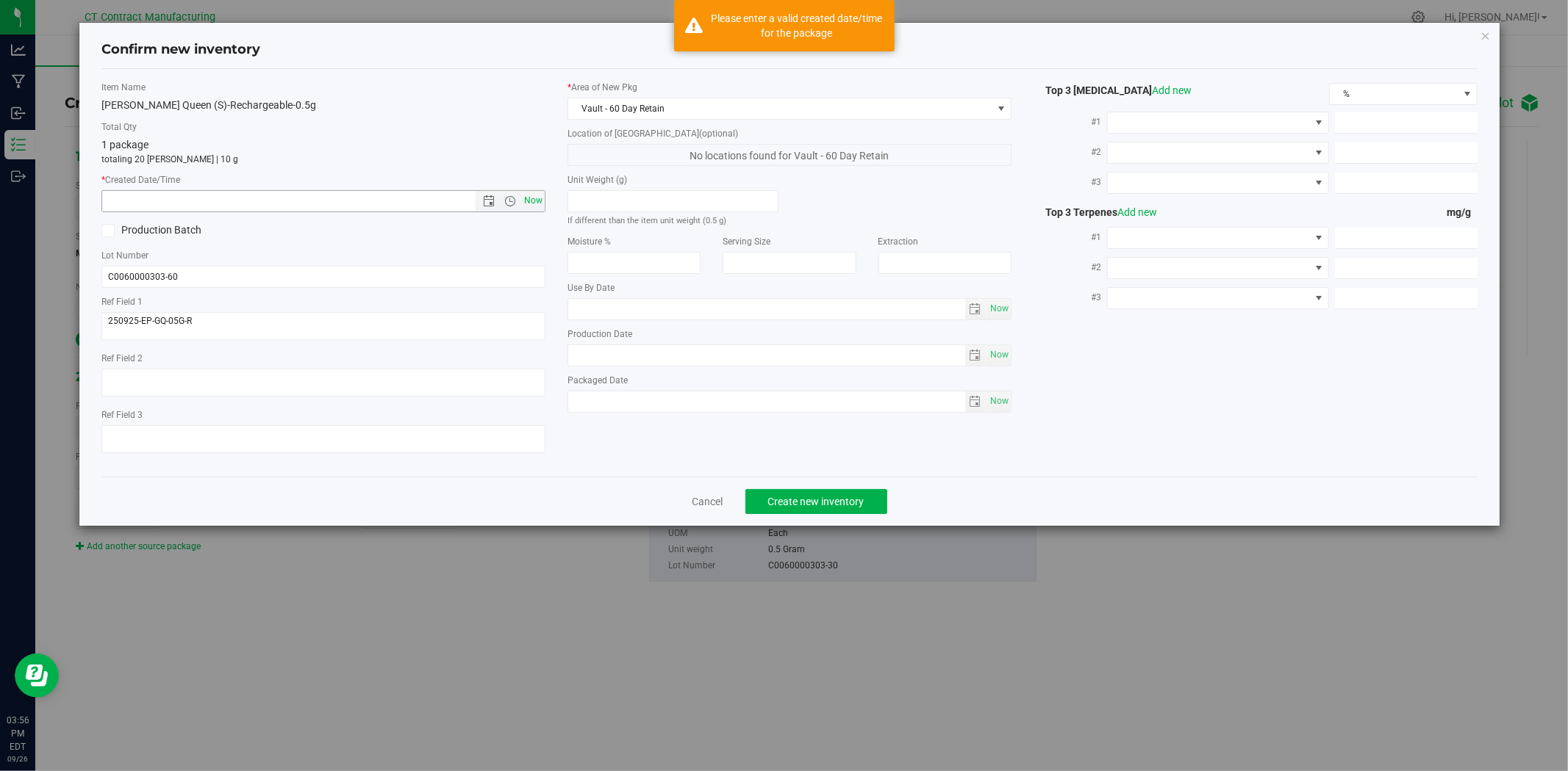
click at [537, 204] on span "Now" at bounding box center [533, 200] width 25 height 21
type input "9/26/2025 3:56 PM"
click at [787, 500] on span "Create new inventory" at bounding box center [816, 502] width 96 height 12
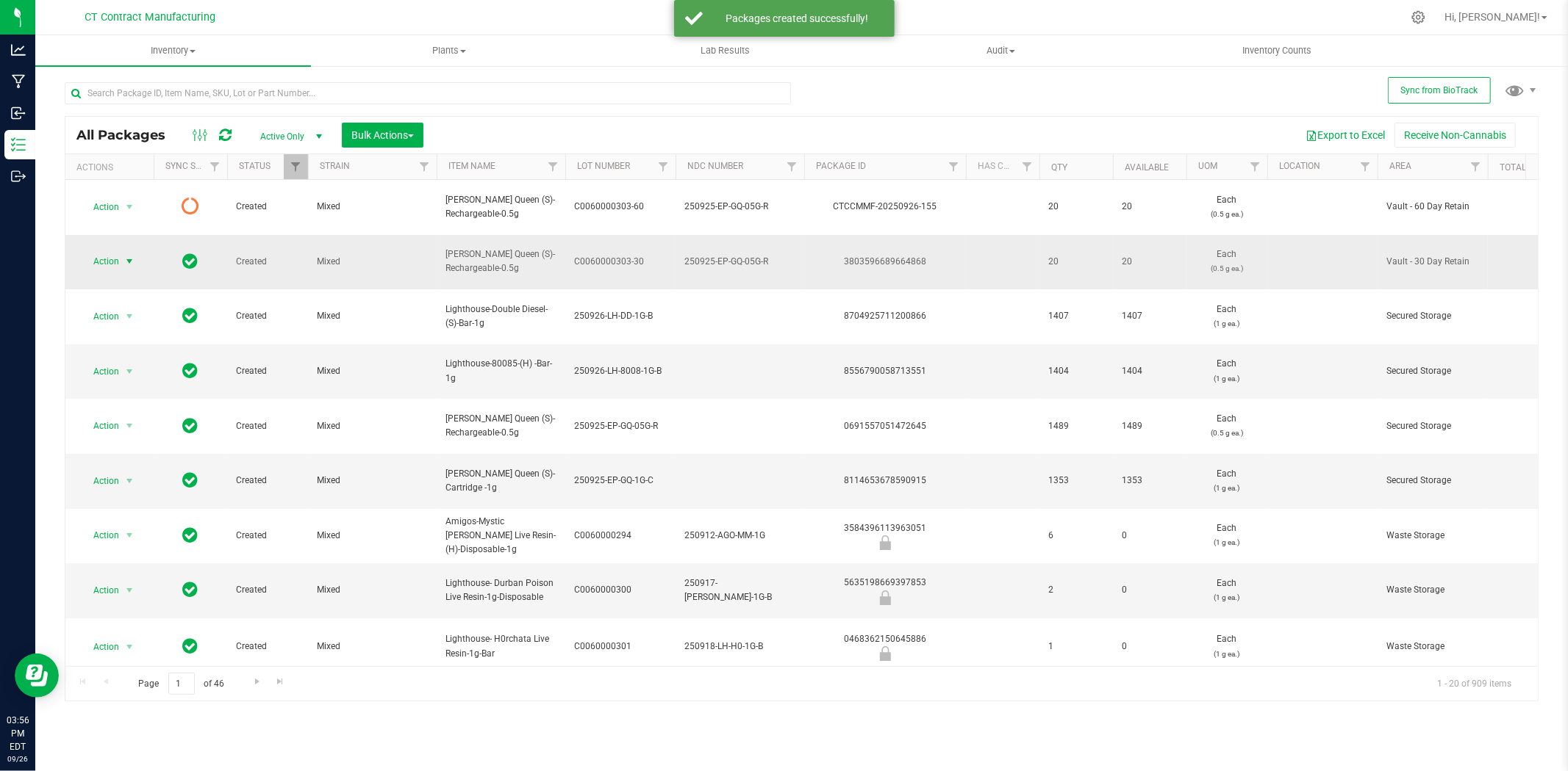
click at [138, 251] on span "select" at bounding box center [130, 261] width 18 height 21
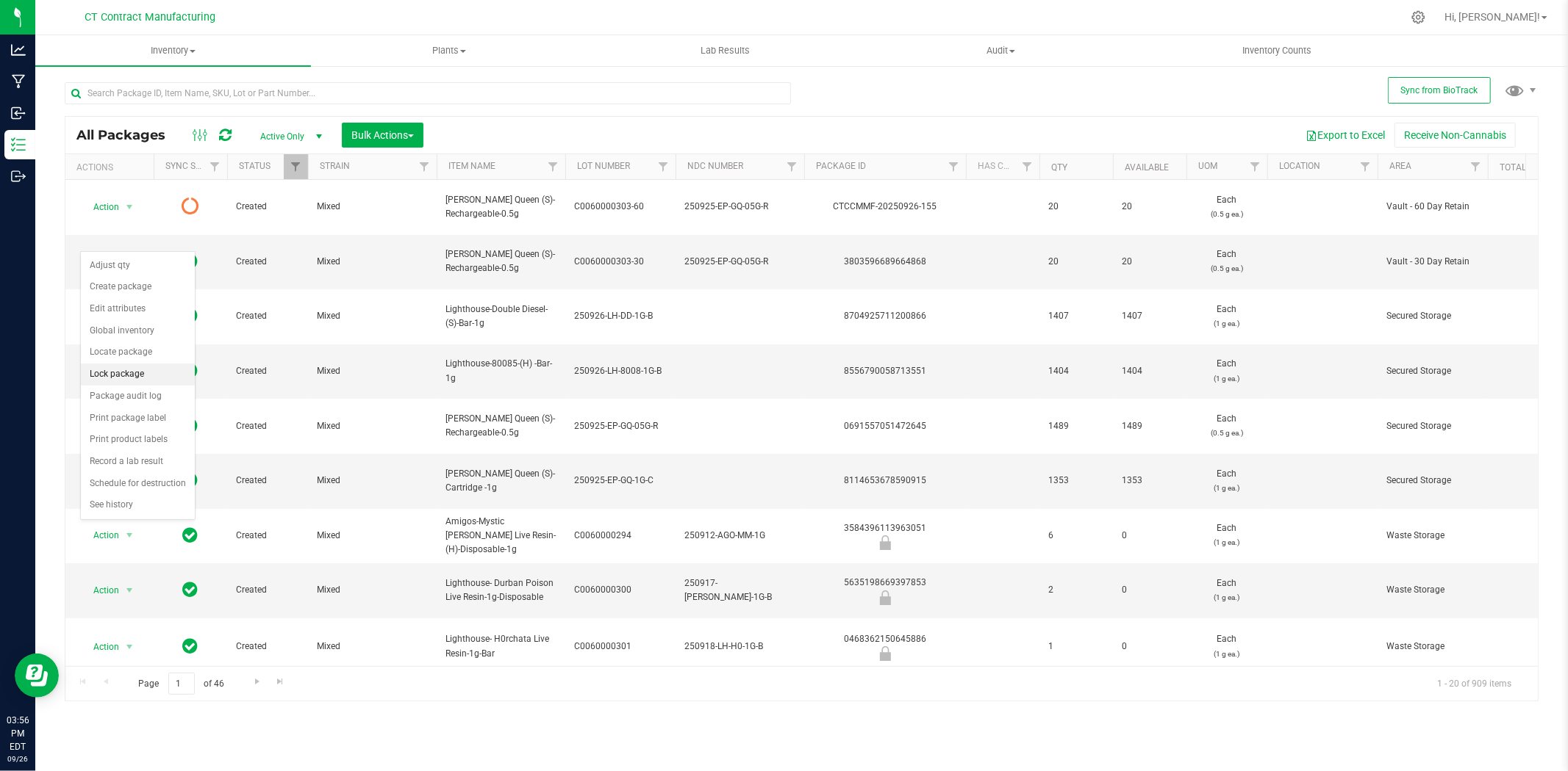
click at [124, 376] on li "Lock package" at bounding box center [138, 374] width 114 height 22
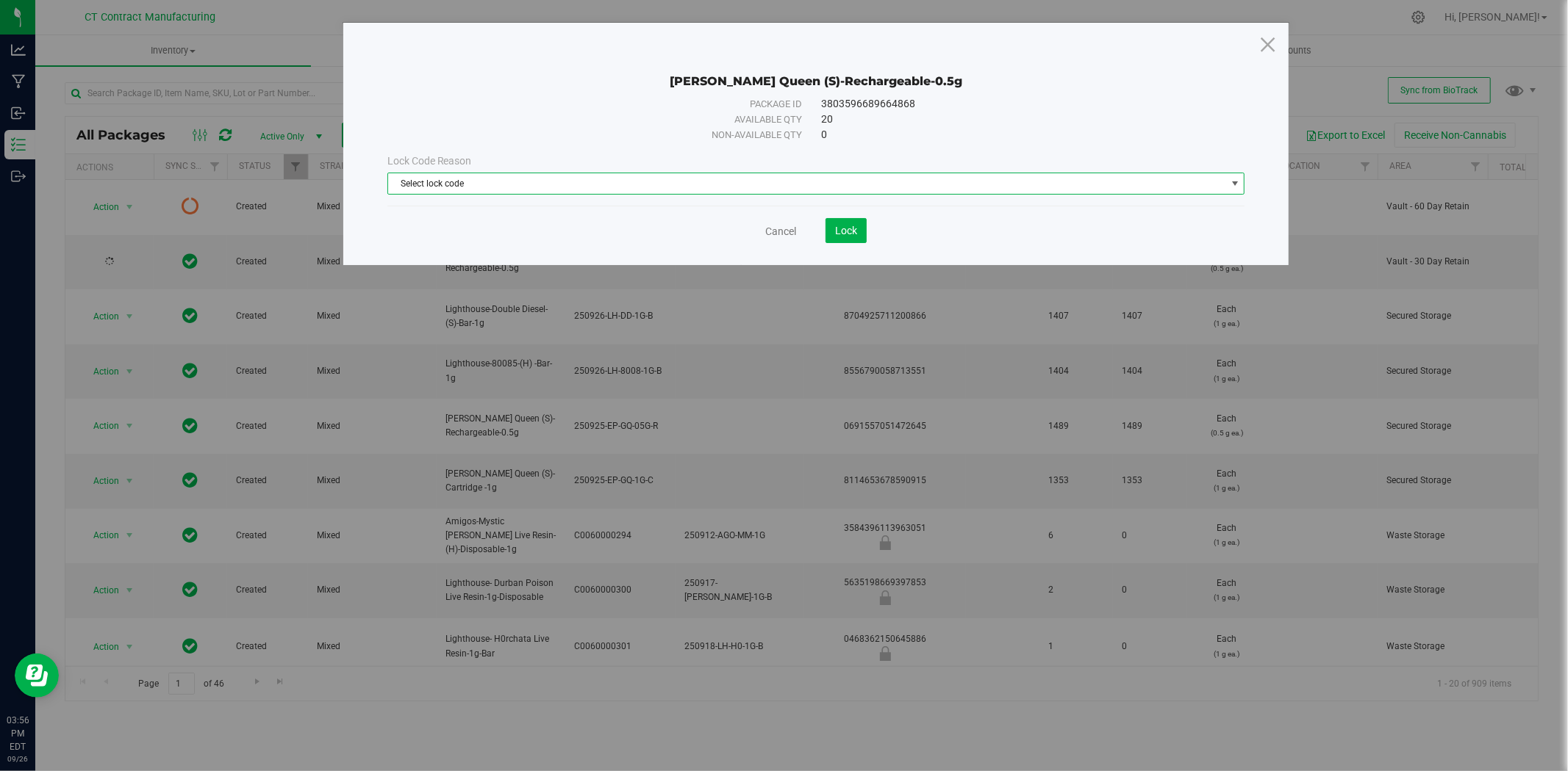
click at [1023, 185] on span "Select lock code" at bounding box center [807, 184] width 837 height 21
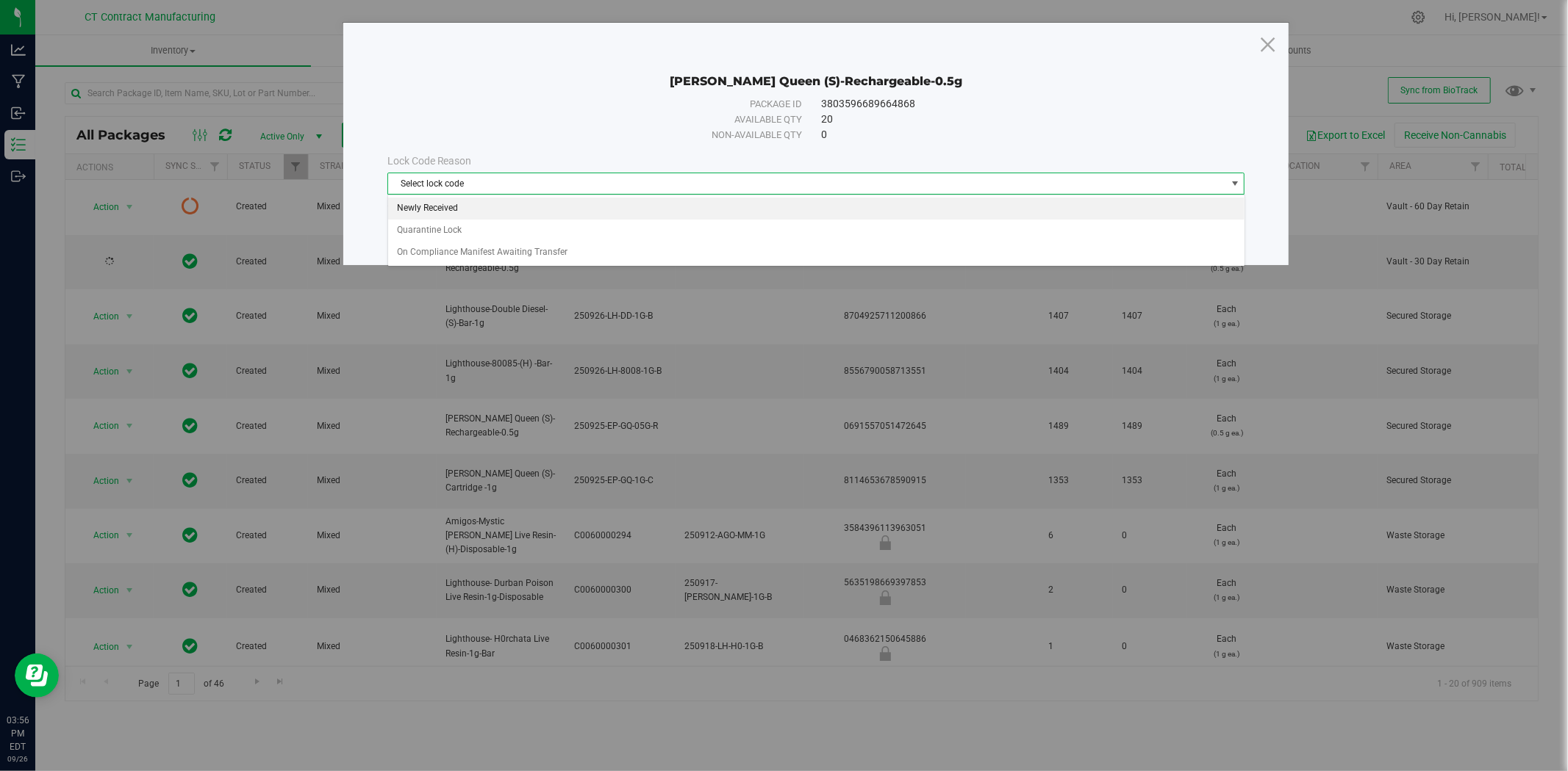
click at [469, 210] on li "Newly Received" at bounding box center [816, 209] width 856 height 22
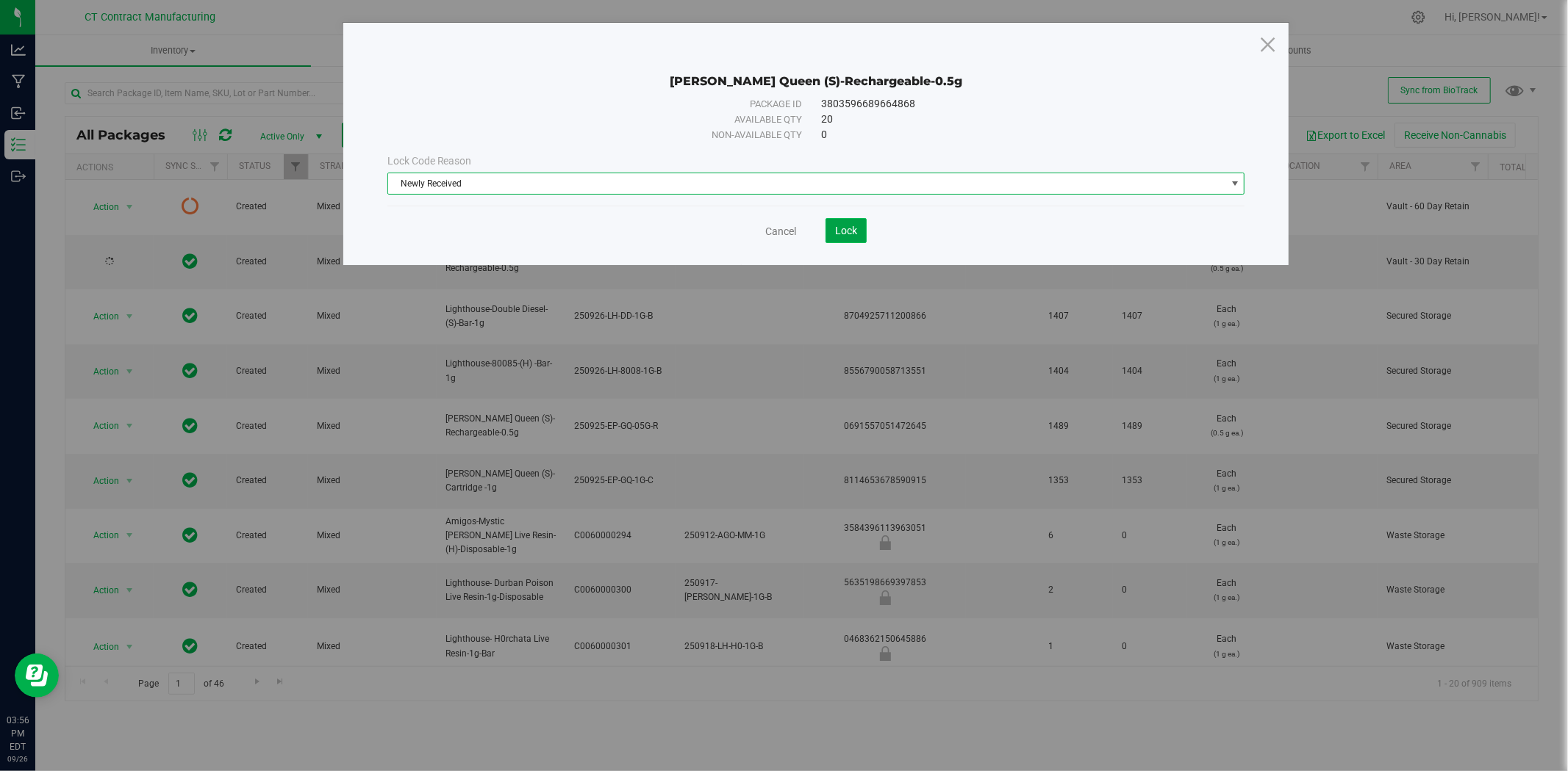
click at [835, 228] on span "Lock" at bounding box center [846, 231] width 22 height 12
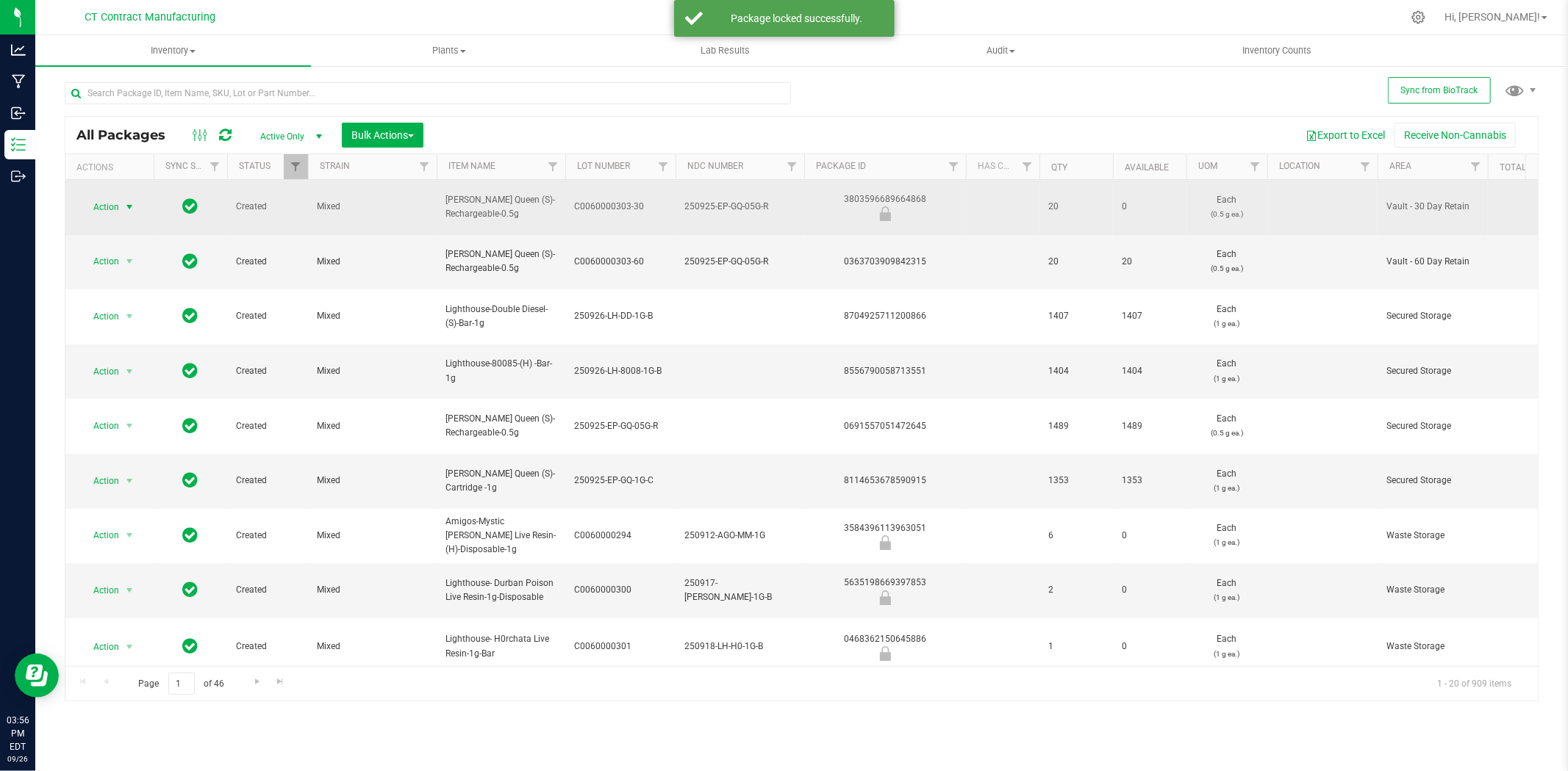
click at [132, 201] on span "select" at bounding box center [130, 207] width 12 height 12
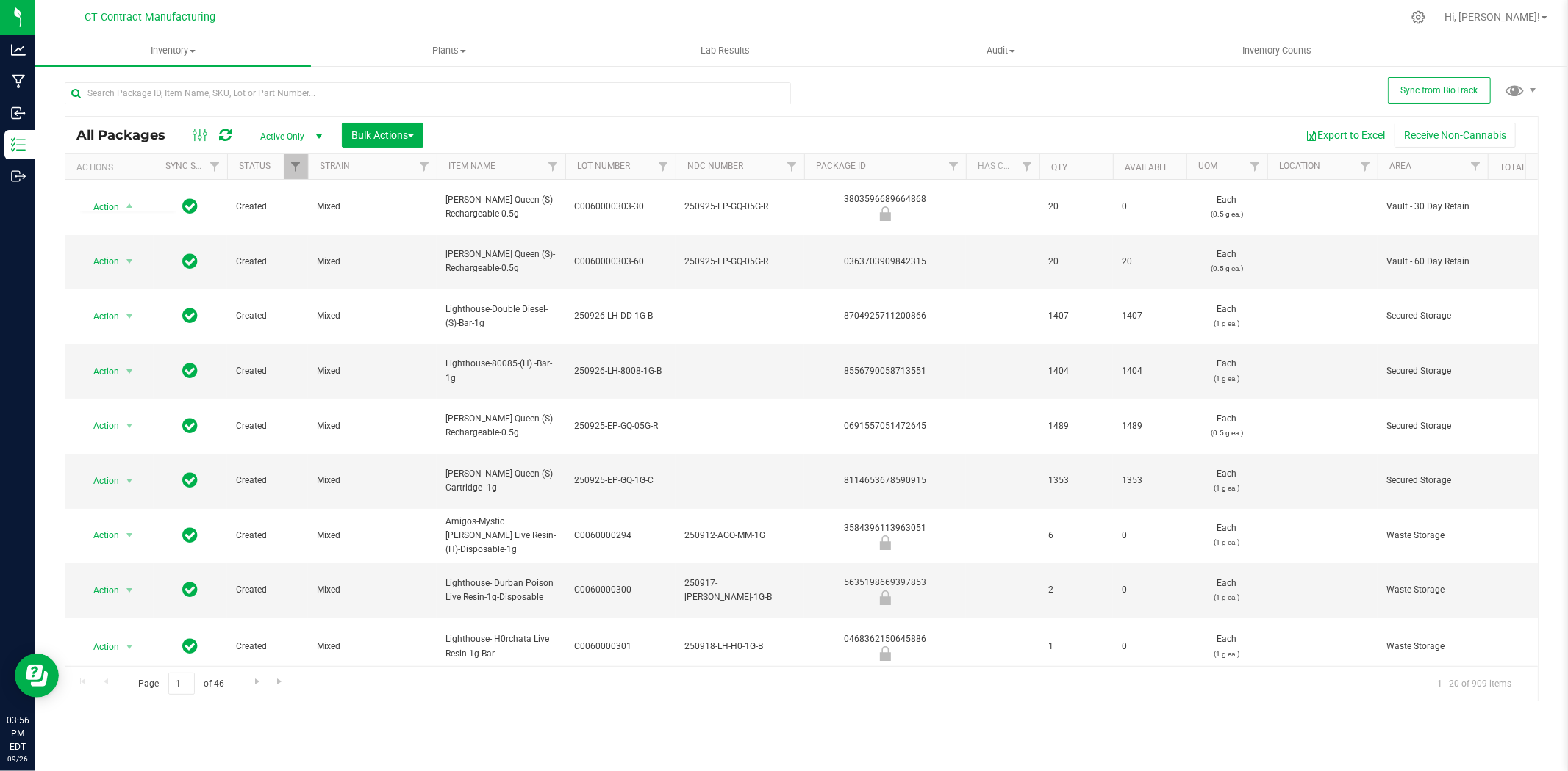
click at [423, 11] on div at bounding box center [832, 18] width 1138 height 28
click at [129, 256] on span "select" at bounding box center [130, 261] width 12 height 12
click at [135, 373] on li "Lock package" at bounding box center [138, 375] width 114 height 22
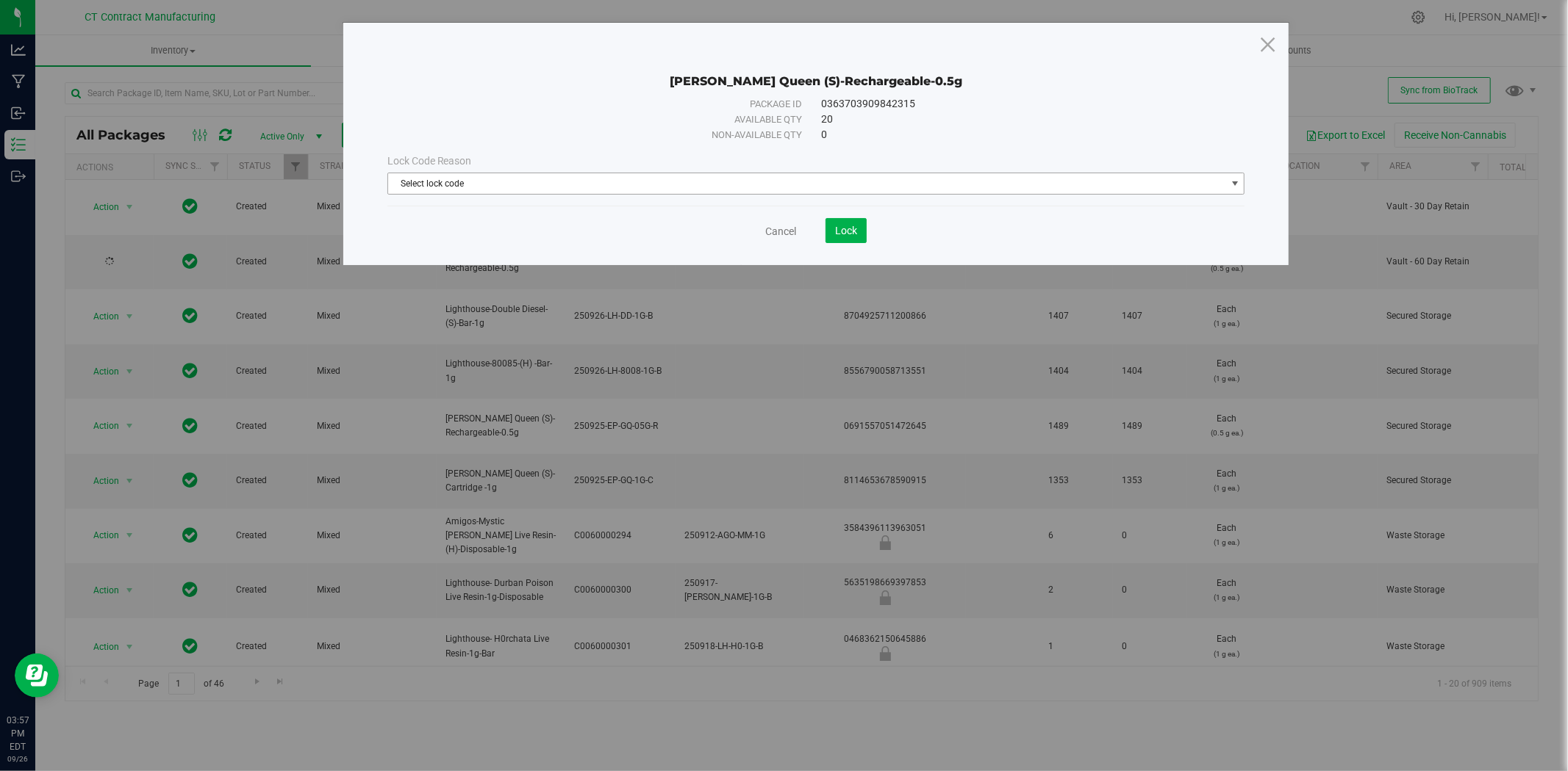
click at [428, 182] on span "Select lock code" at bounding box center [807, 184] width 837 height 21
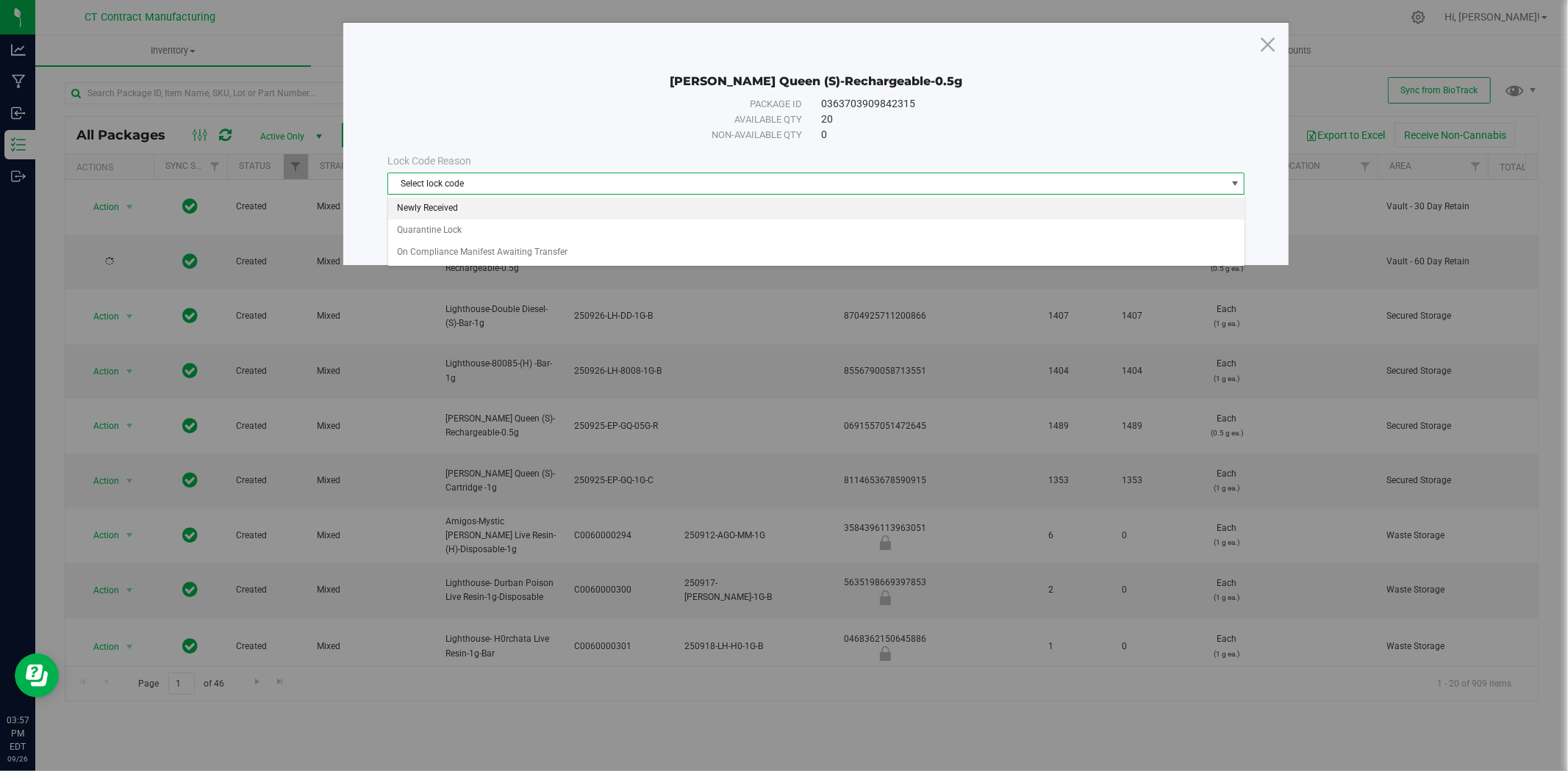
click at [431, 211] on li "Newly Received" at bounding box center [816, 209] width 856 height 22
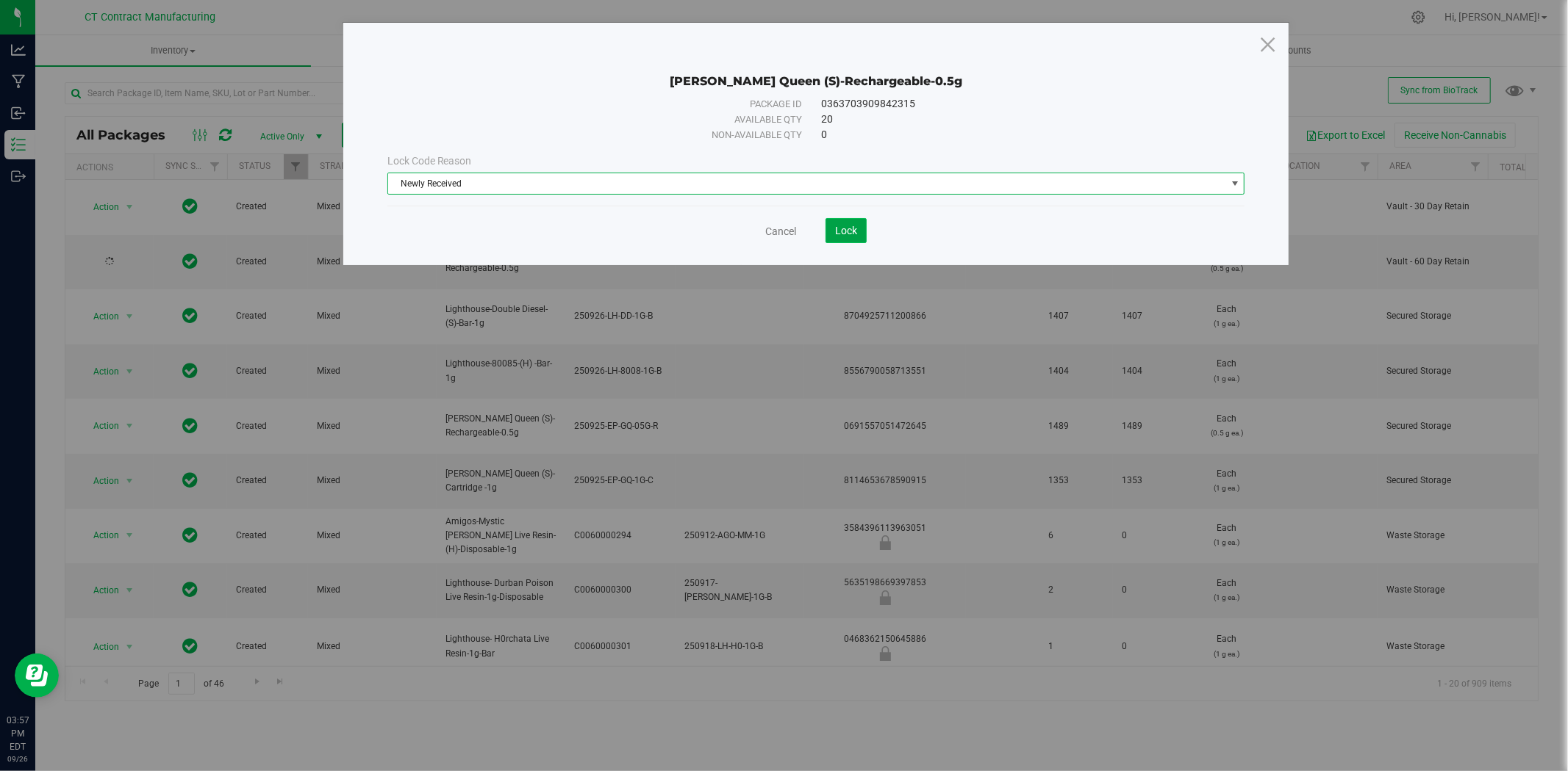
click at [861, 232] on button "Lock" at bounding box center [845, 231] width 41 height 25
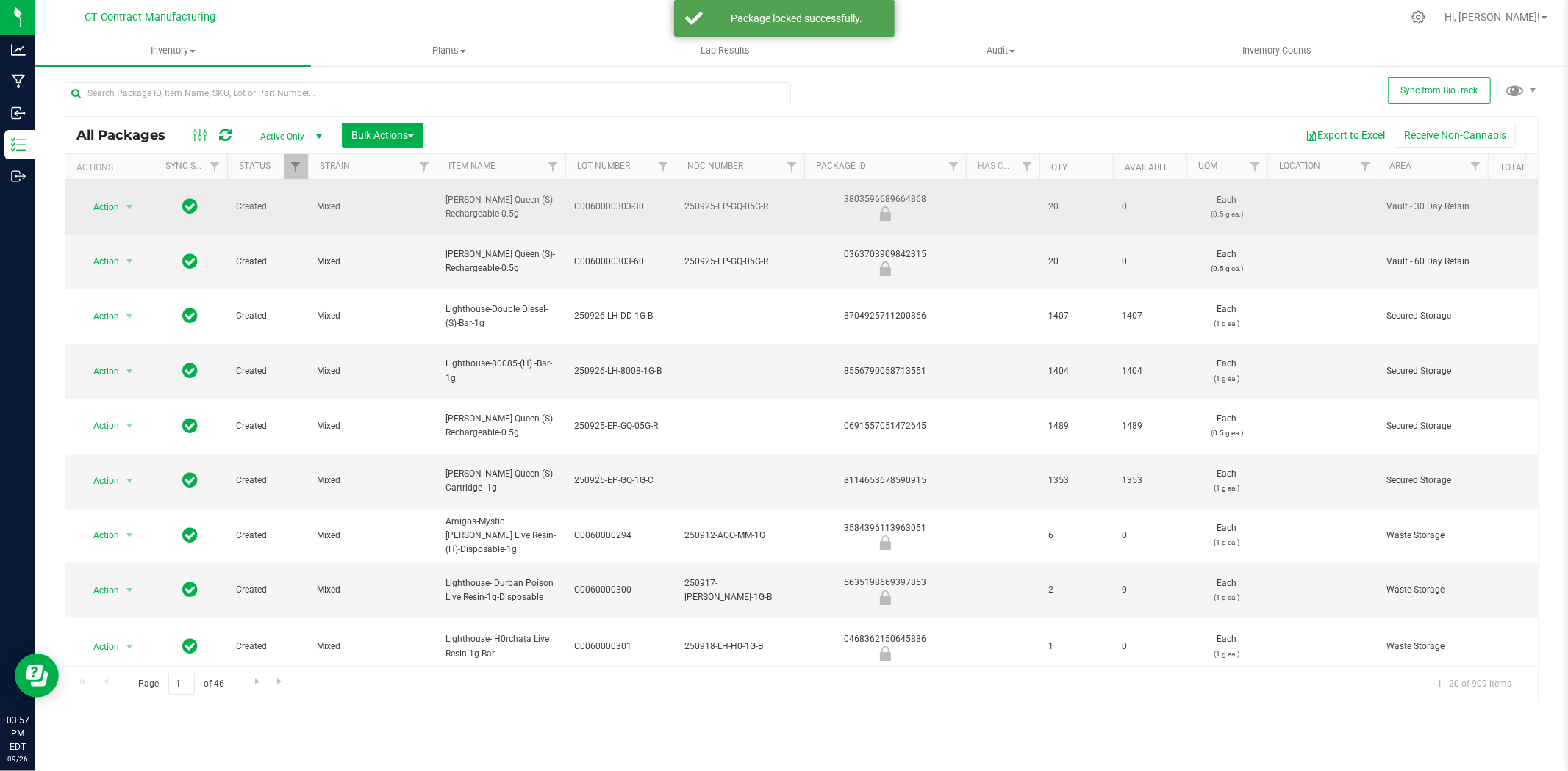
click at [899, 197] on div "3803596689664868" at bounding box center [884, 206] width 166 height 28
copy div "3803596689664868"
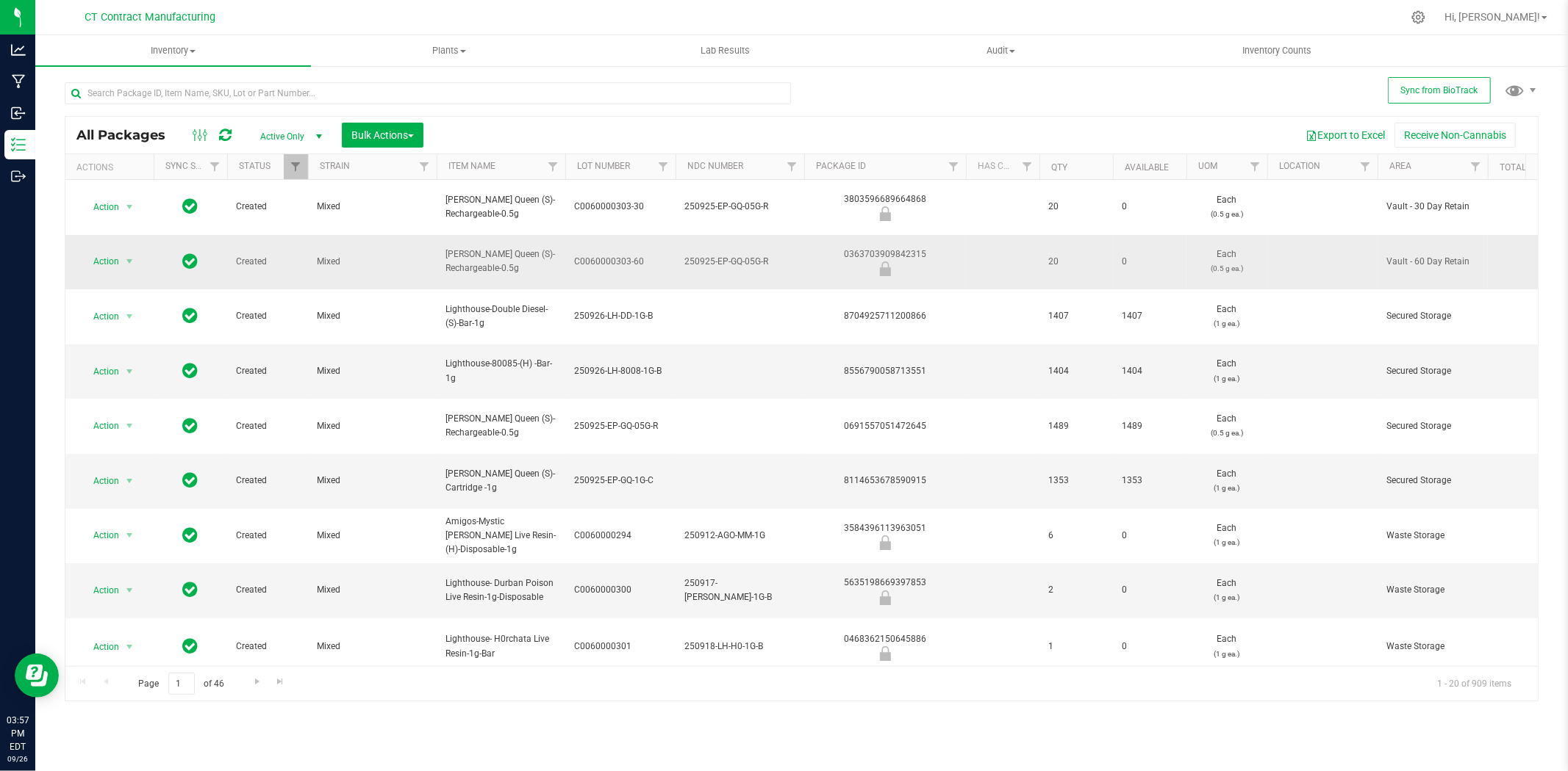
click at [909, 247] on div "0363703909842315" at bounding box center [884, 261] width 166 height 28
copy div "0363703909842315"
click at [868, 247] on div "0363703909842315" at bounding box center [884, 261] width 166 height 28
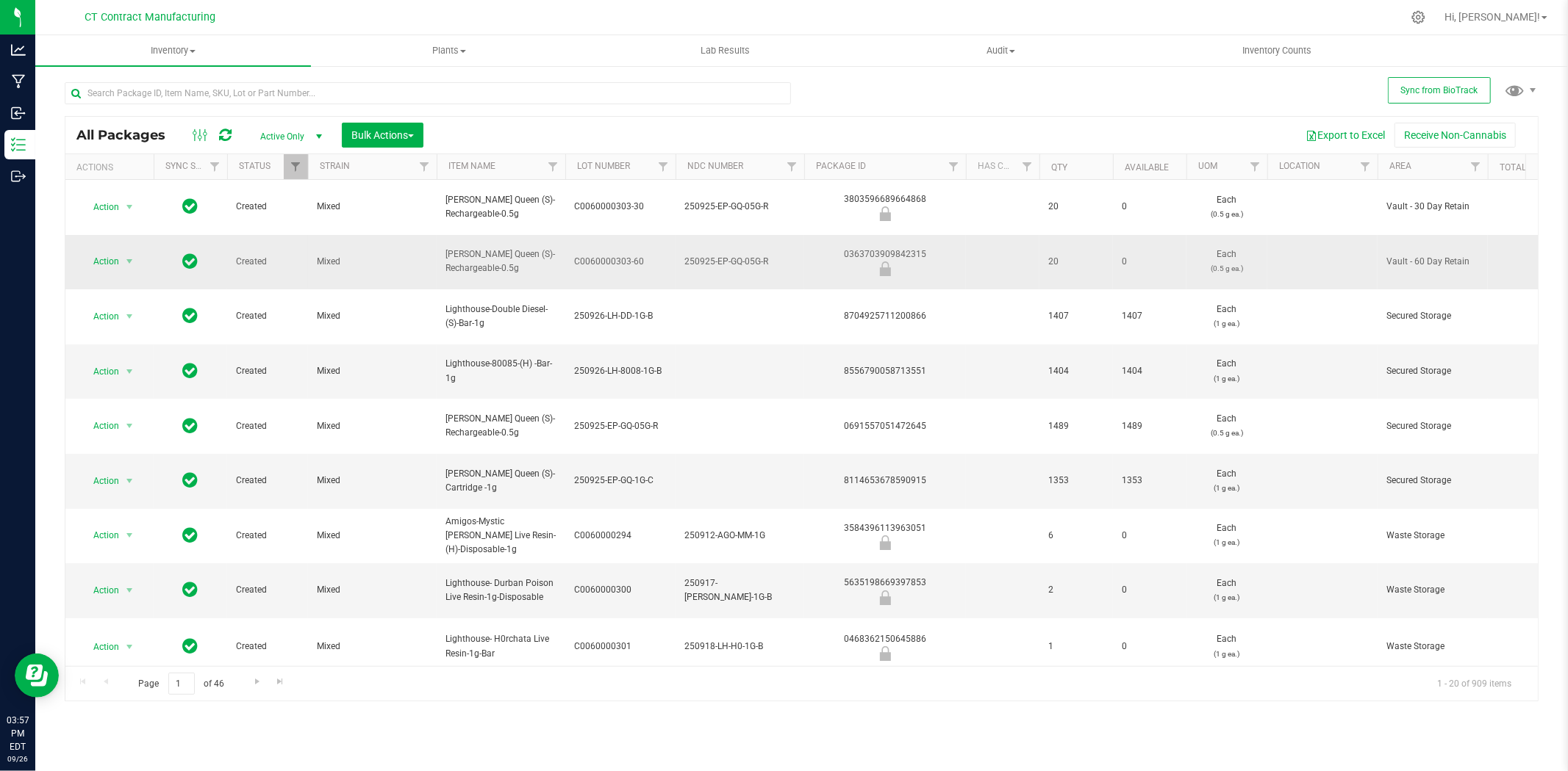
copy div "0363703909842315"
click at [739, 255] on span "250925-EP-GQ-05G-R" at bounding box center [740, 261] width 111 height 14
click at [738, 251] on input "250925-EP-GQ-05G-R" at bounding box center [736, 261] width 124 height 23
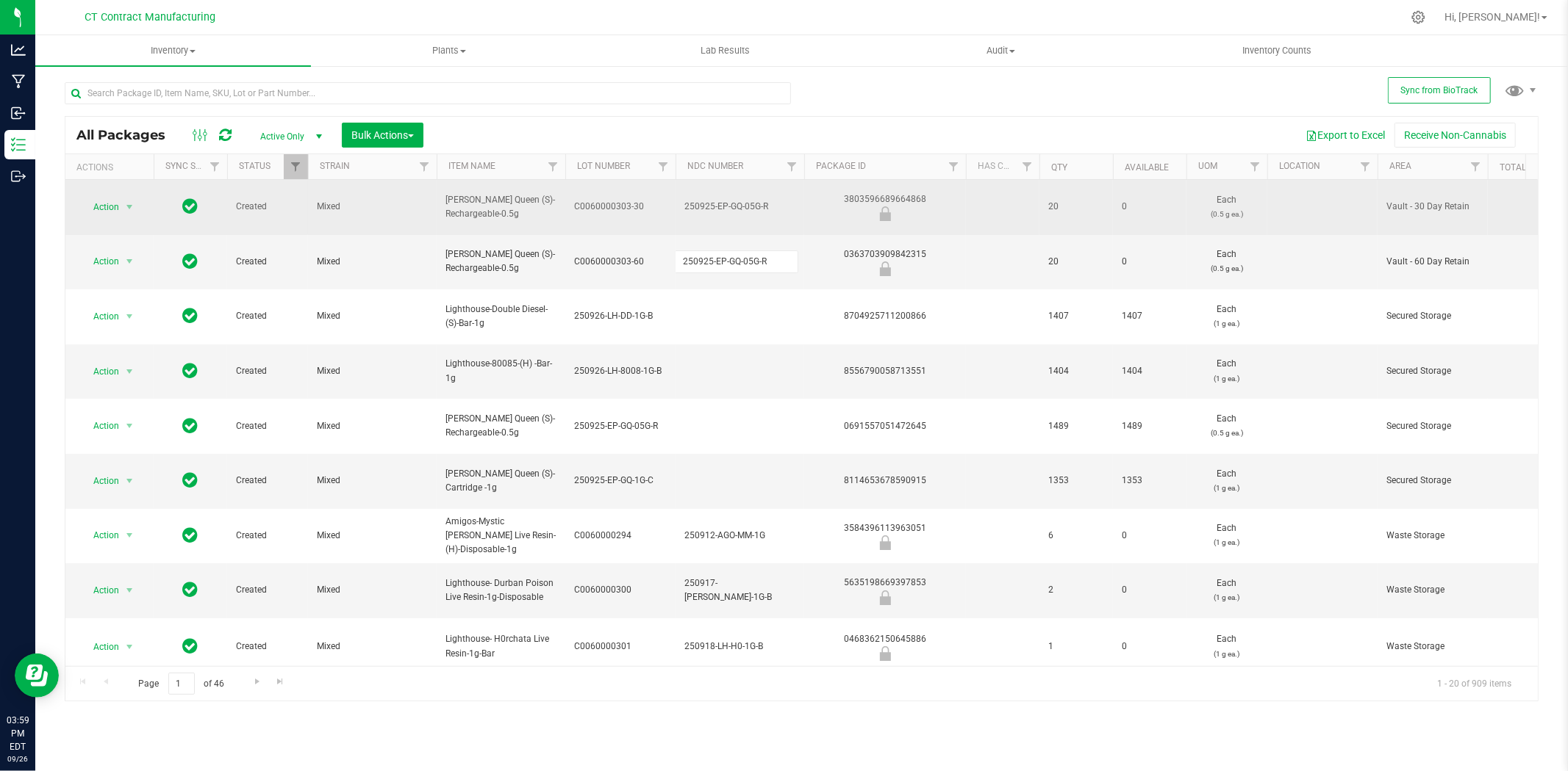
click at [921, 192] on div "3803596689664868" at bounding box center [884, 206] width 166 height 28
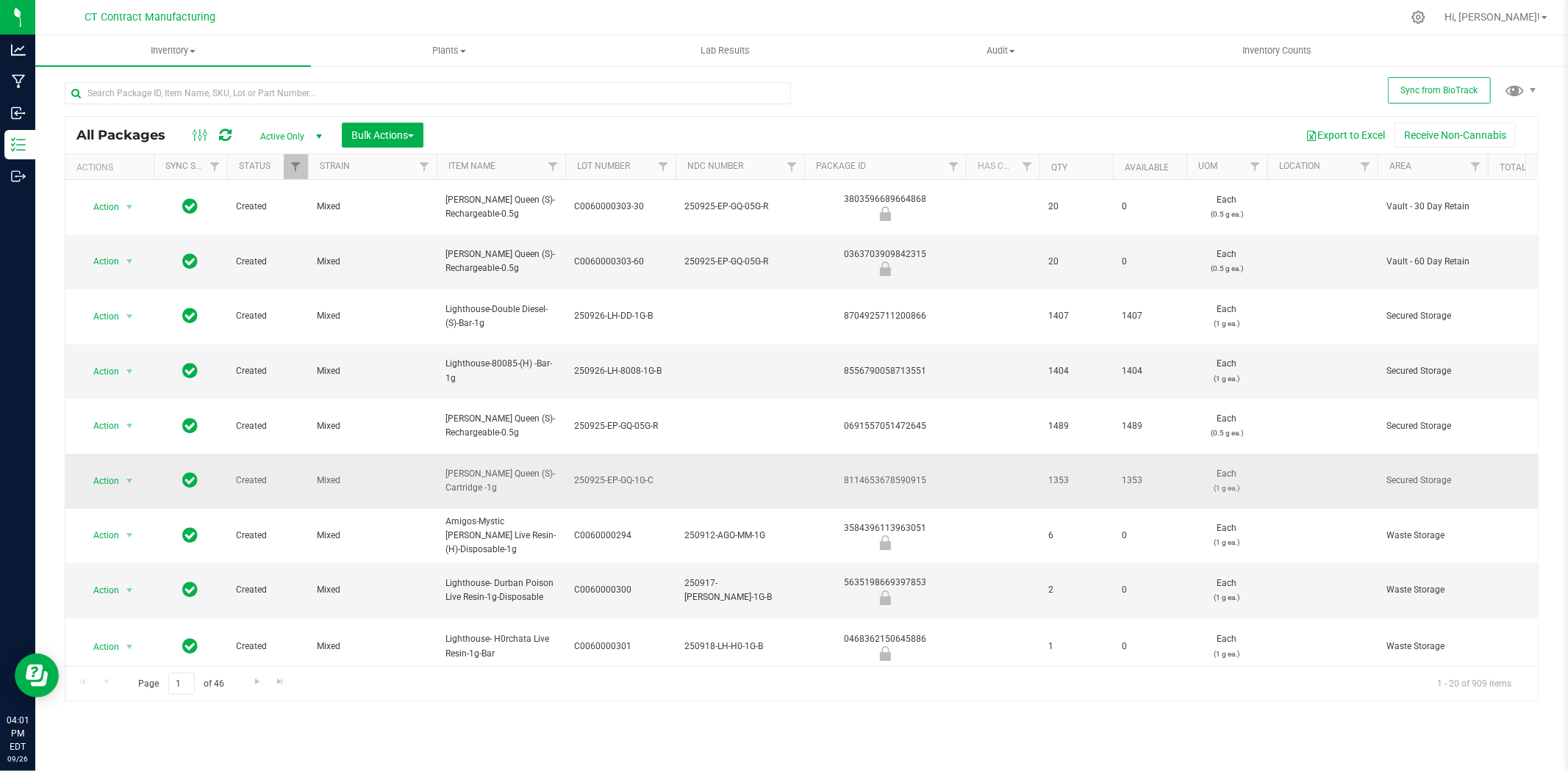
click at [608, 474] on span "250925-EP-GQ-1G-C" at bounding box center [620, 480] width 93 height 14
click at [608, 469] on input "250925-EP-GQ-1G-C" at bounding box center [617, 480] width 105 height 23
click at [509, 467] on span "[PERSON_NAME] Queen (S)-Cartridge -1g" at bounding box center [501, 480] width 111 height 28
click at [133, 475] on span "select" at bounding box center [130, 481] width 12 height 12
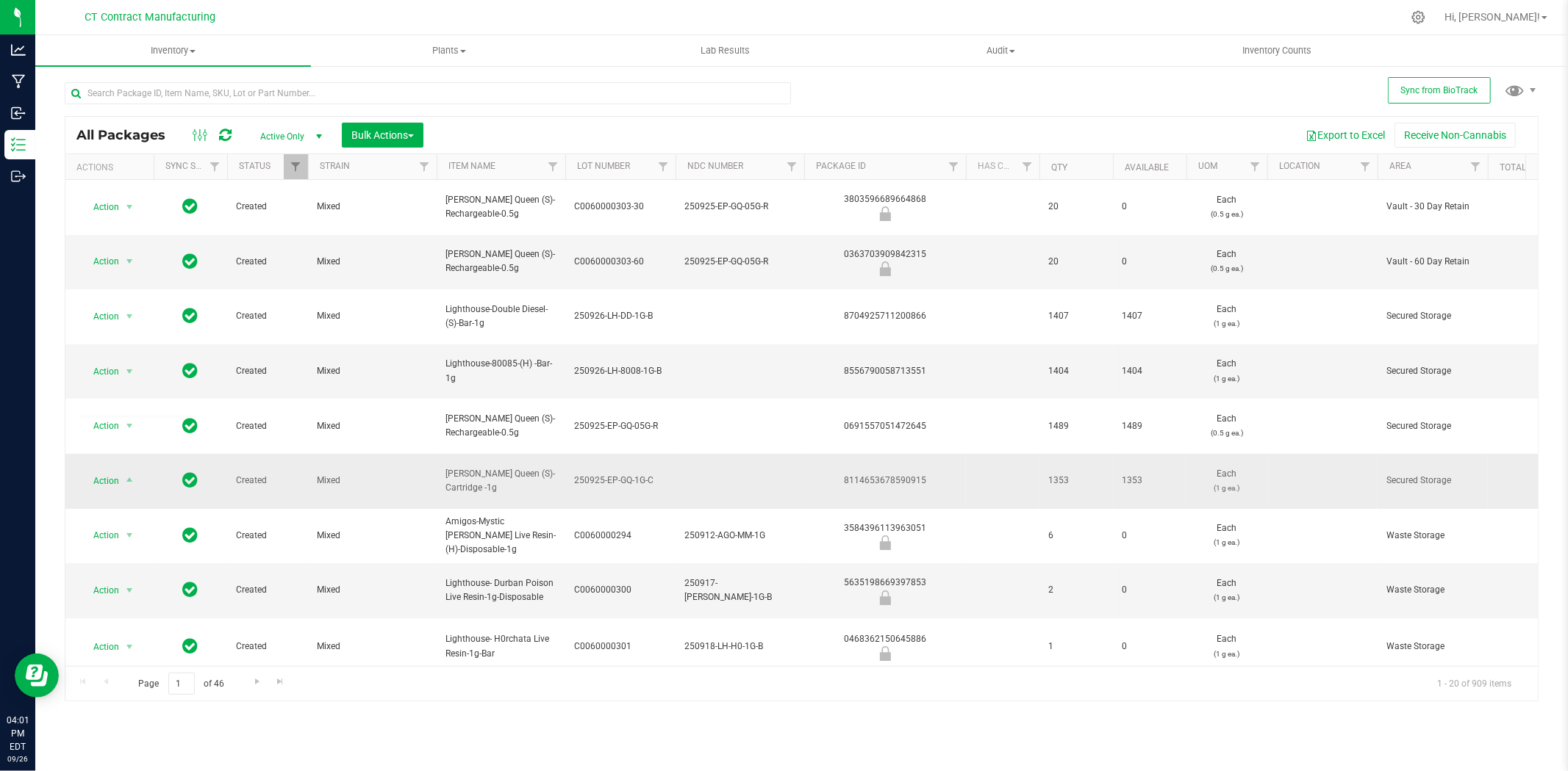
click at [501, 467] on span "[PERSON_NAME] Queen (S)-Cartridge -1g" at bounding box center [501, 480] width 111 height 28
copy tr "[PERSON_NAME] Queen (S)-Cartridge -1g"
click at [333, 99] on input "text" at bounding box center [427, 93] width 726 height 22
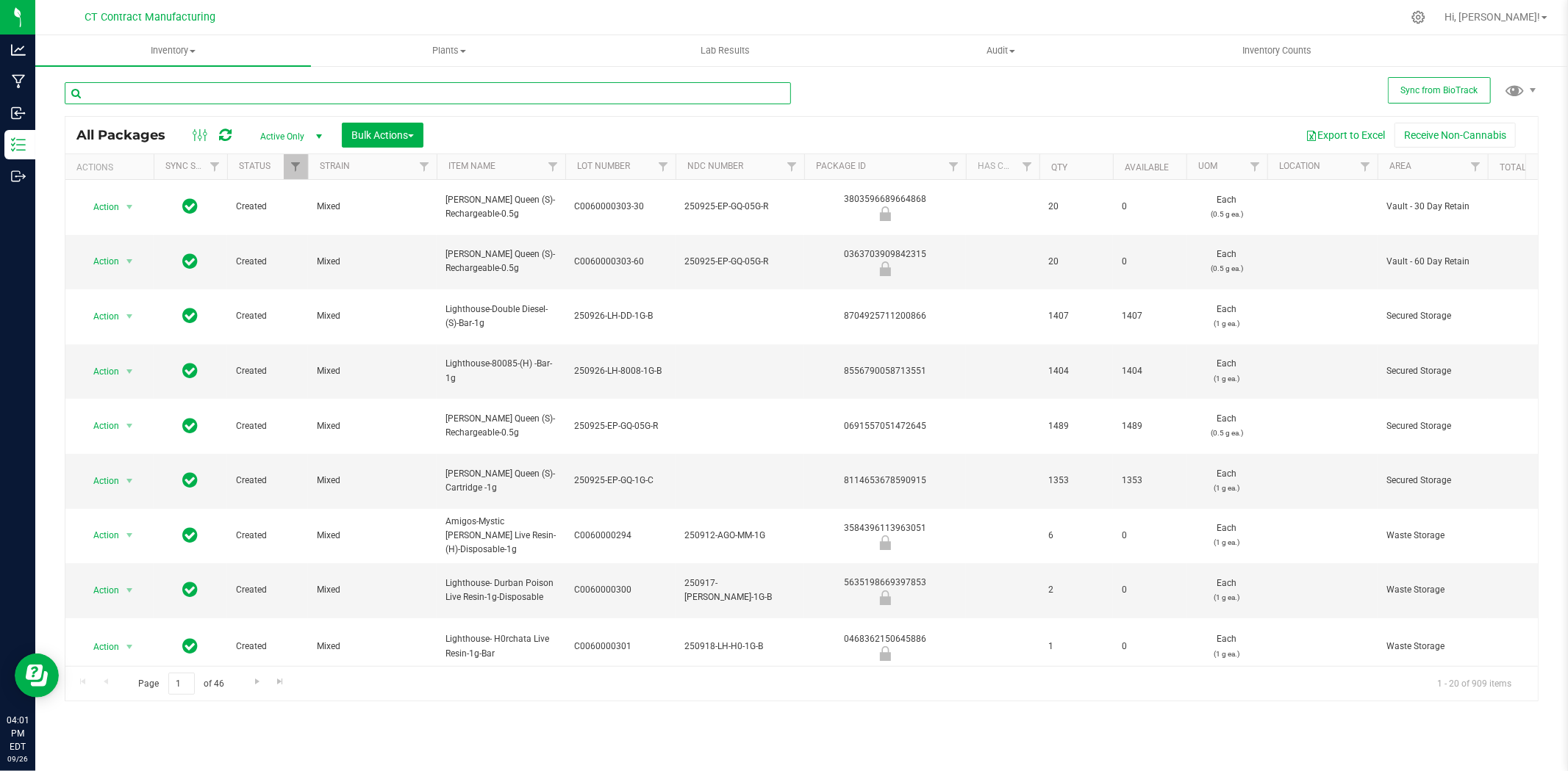
paste input "[PERSON_NAME] Queen (S)-Cartridge -1g"
type input "[PERSON_NAME] Queen (S)-Cartridge -1g"
click at [359, 3] on div at bounding box center [832, 18] width 1138 height 28
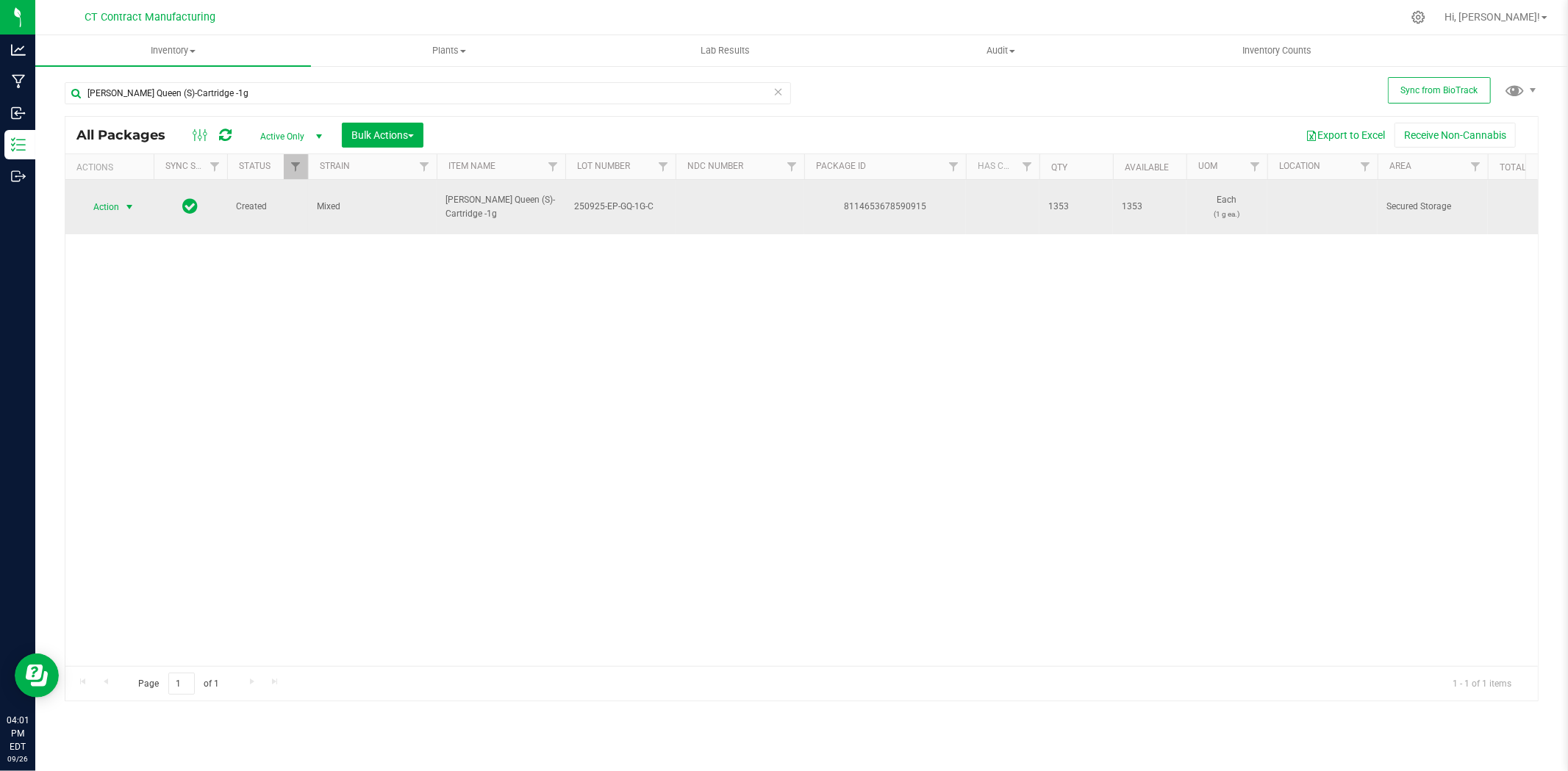
click at [130, 201] on span "select" at bounding box center [130, 207] width 12 height 12
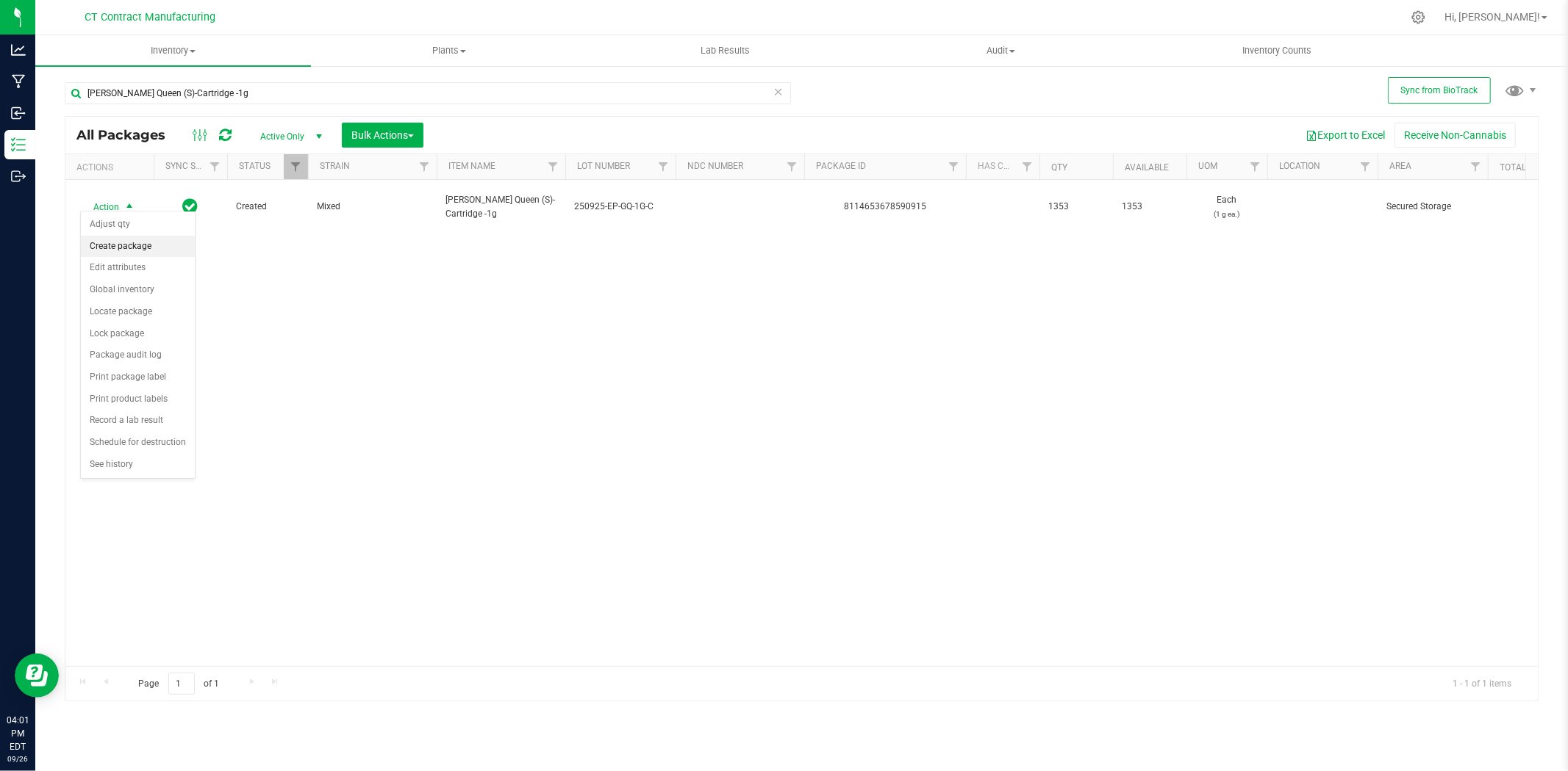
click at [137, 251] on li "Create package" at bounding box center [138, 246] width 114 height 22
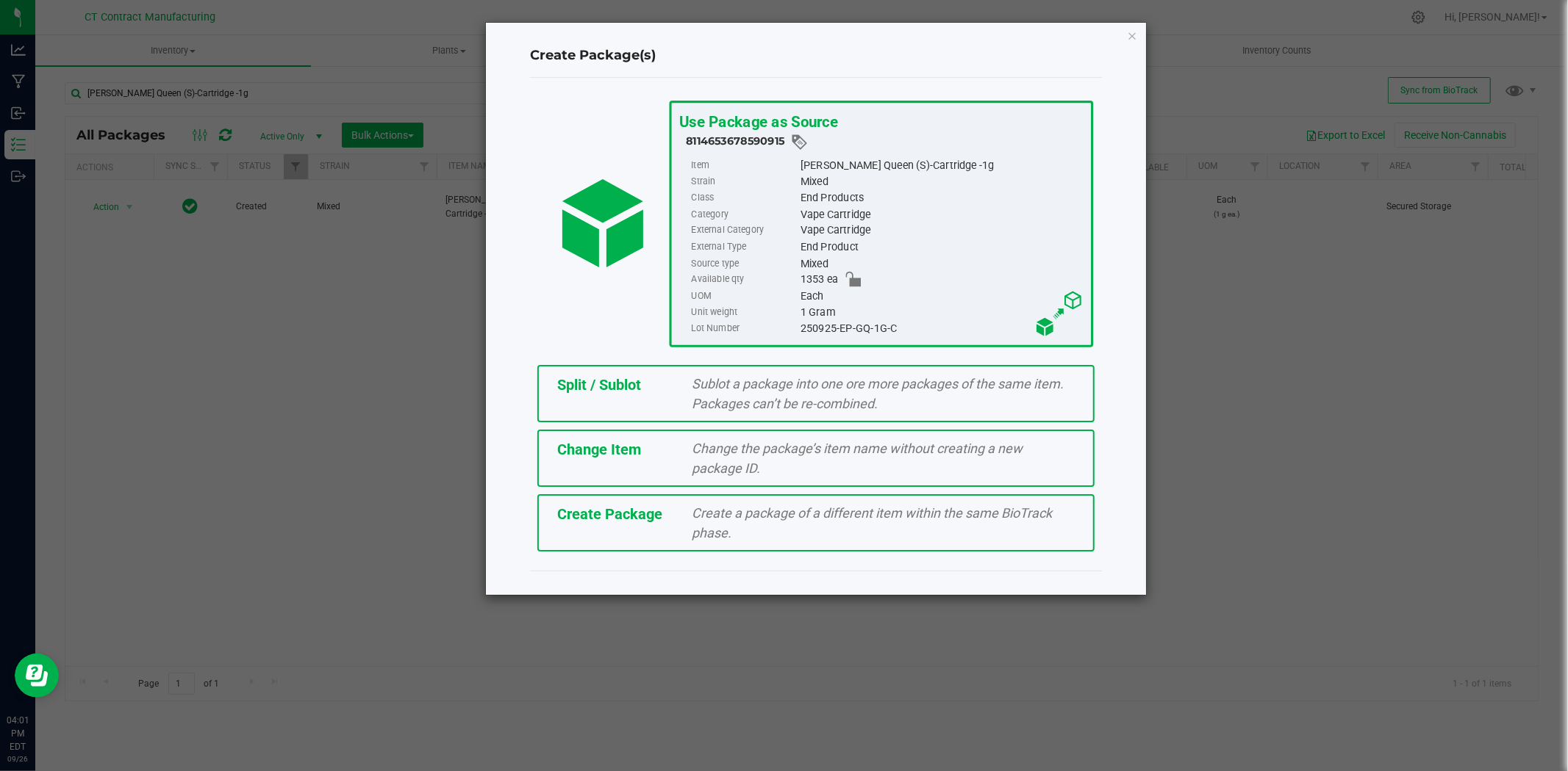
click at [703, 383] on span "Sublot a package into one ore more packages of the same item. Packages can’t be…" at bounding box center [878, 393] width 372 height 35
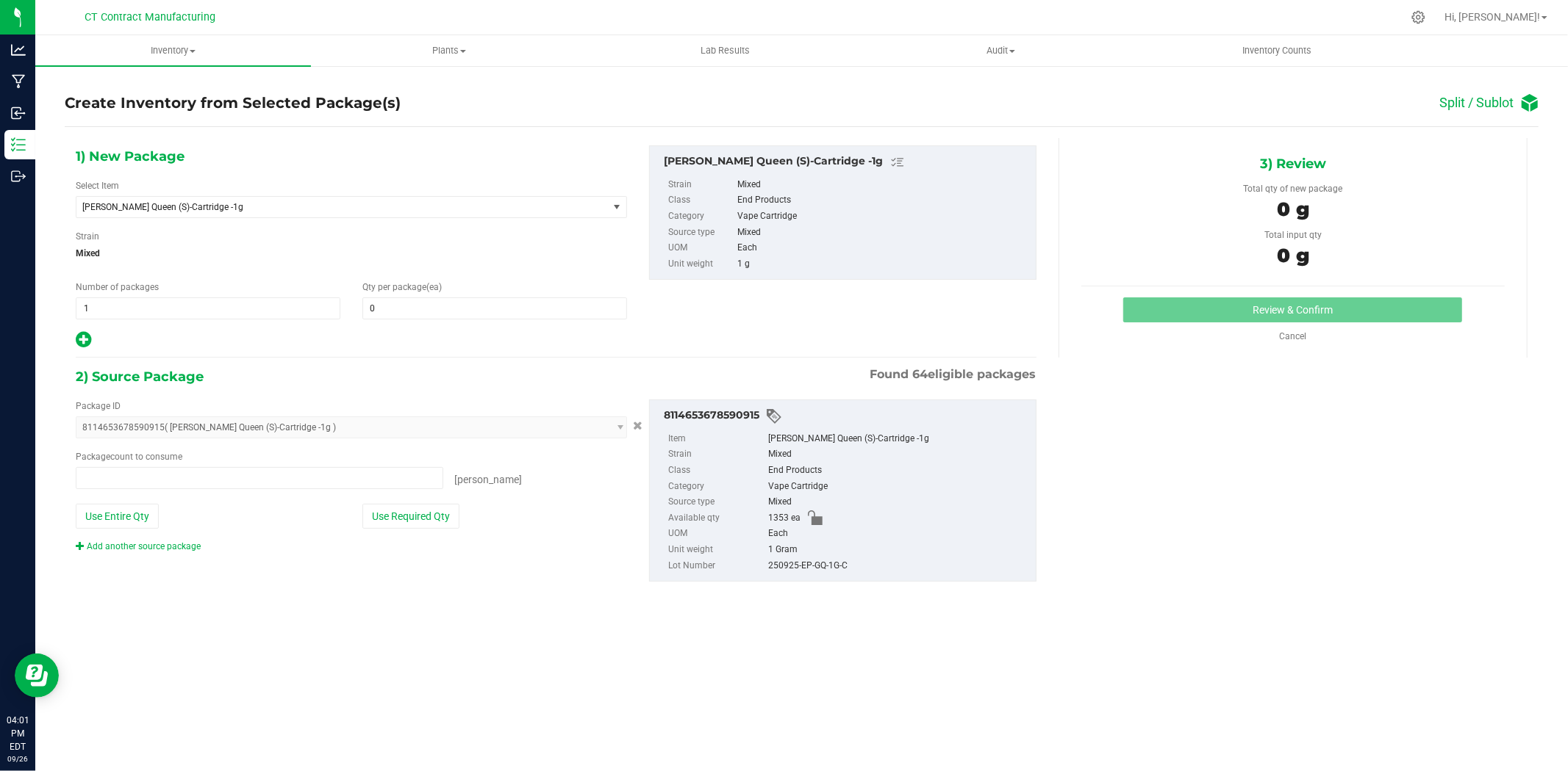
type input "0 ea"
click at [496, 305] on span at bounding box center [494, 308] width 265 height 22
type input "20"
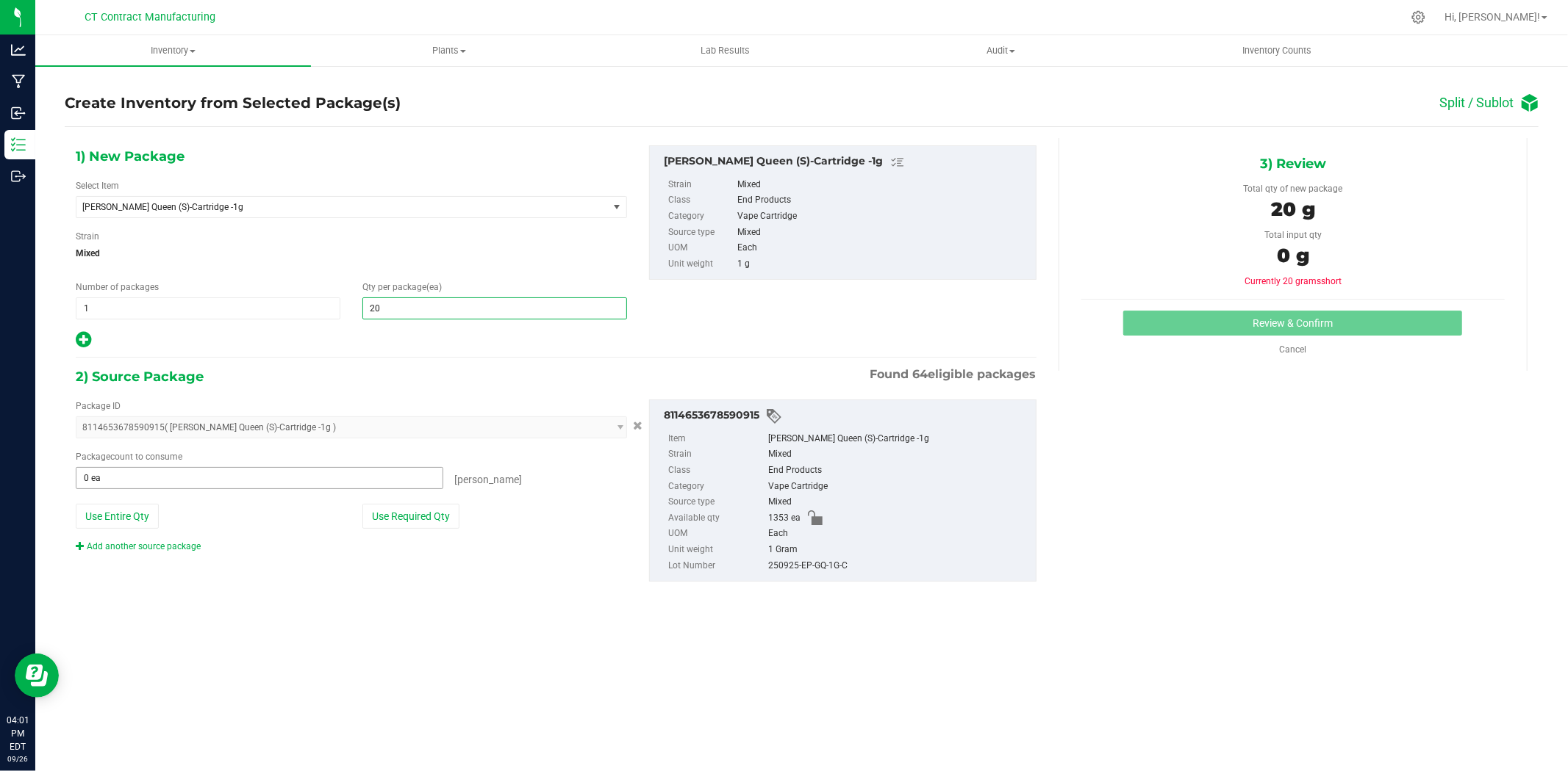
type input "20"
click at [351, 481] on span at bounding box center [260, 478] width 368 height 22
type input "20"
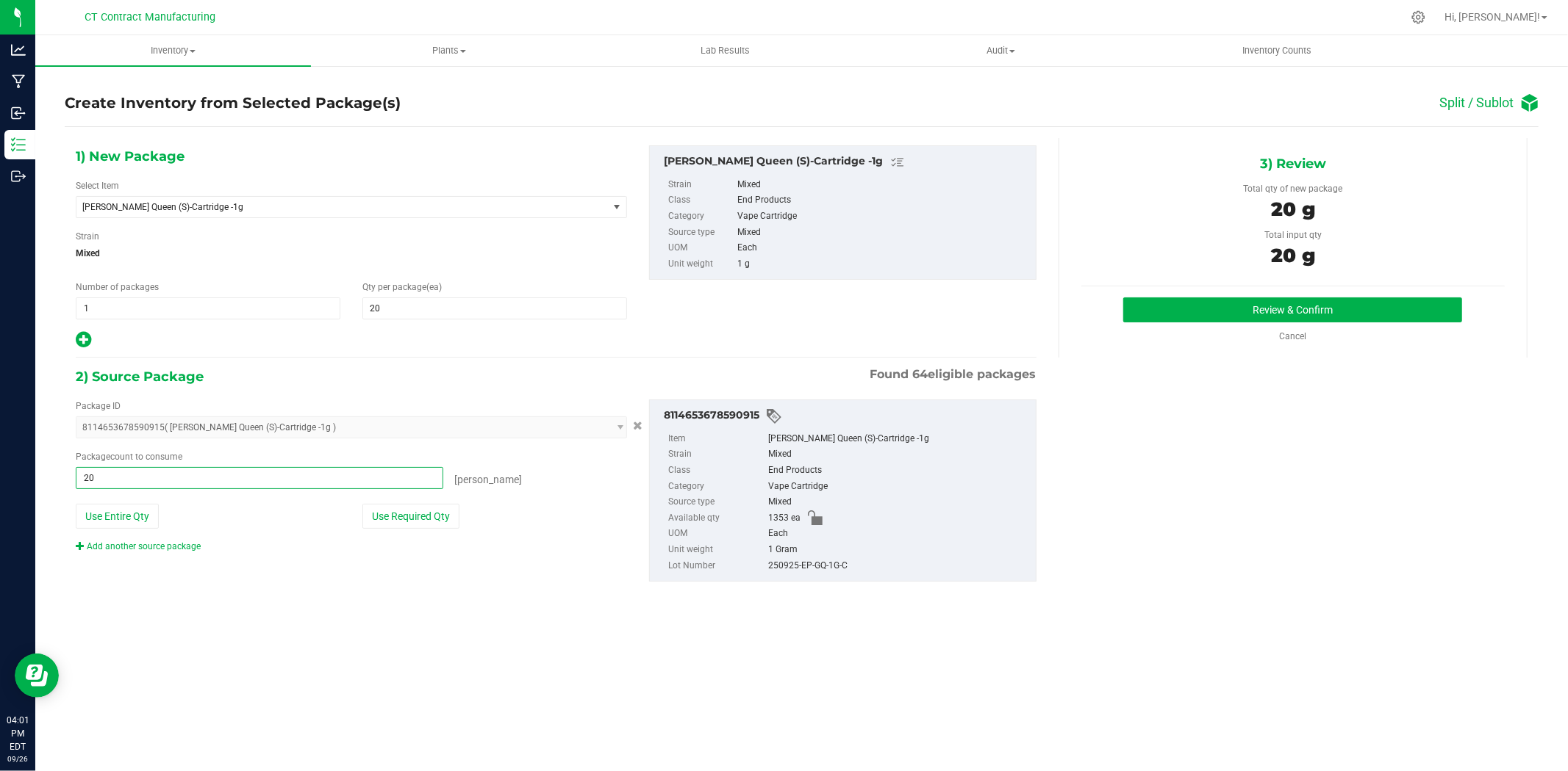
type input "20 ea"
click at [1177, 408] on div "1) New Package Select Item Edie Parker-Green Queen (S)-Cartridge -1g Edie Parke…" at bounding box center [801, 375] width 1474 height 474
click at [1190, 299] on button "Review & Confirm" at bounding box center [1292, 310] width 339 height 25
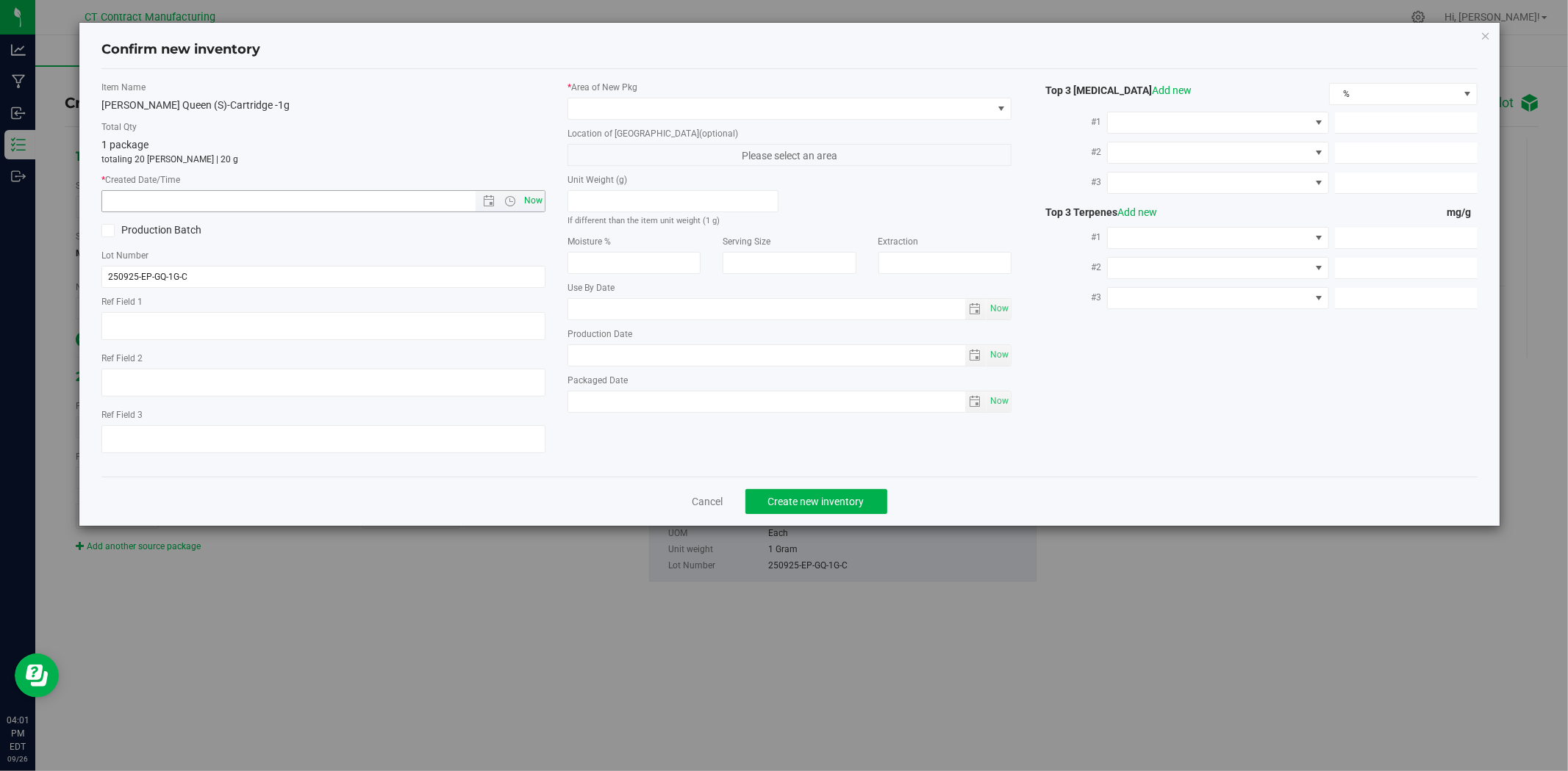
click at [539, 201] on span "Now" at bounding box center [533, 200] width 25 height 21
type input "9/26/2025 4:01 PM"
click at [593, 106] on span at bounding box center [780, 109] width 424 height 21
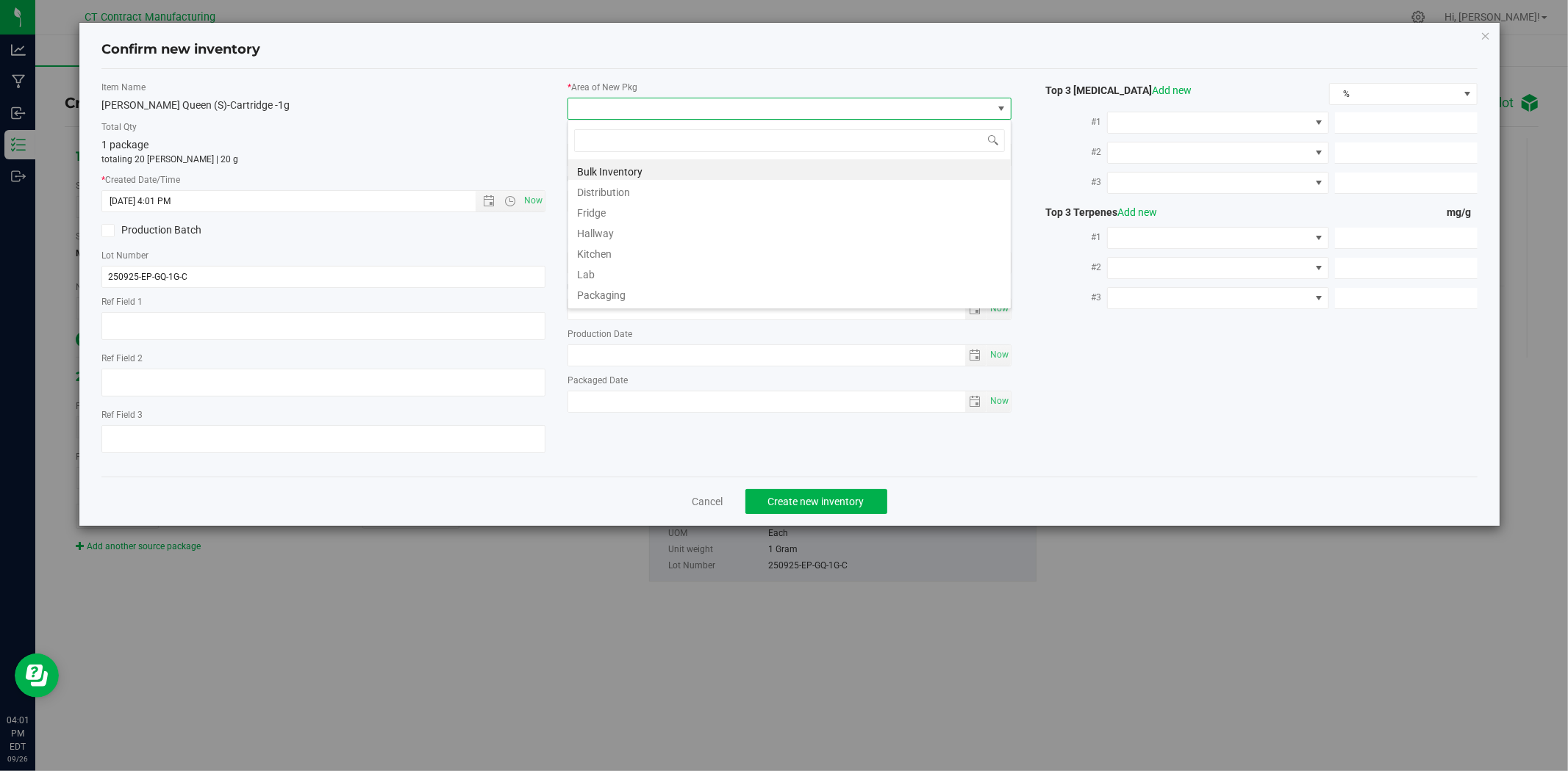
scroll to position [181, 0]
click at [644, 236] on li "Vault - 30 Day Retain" at bounding box center [789, 235] width 442 height 21
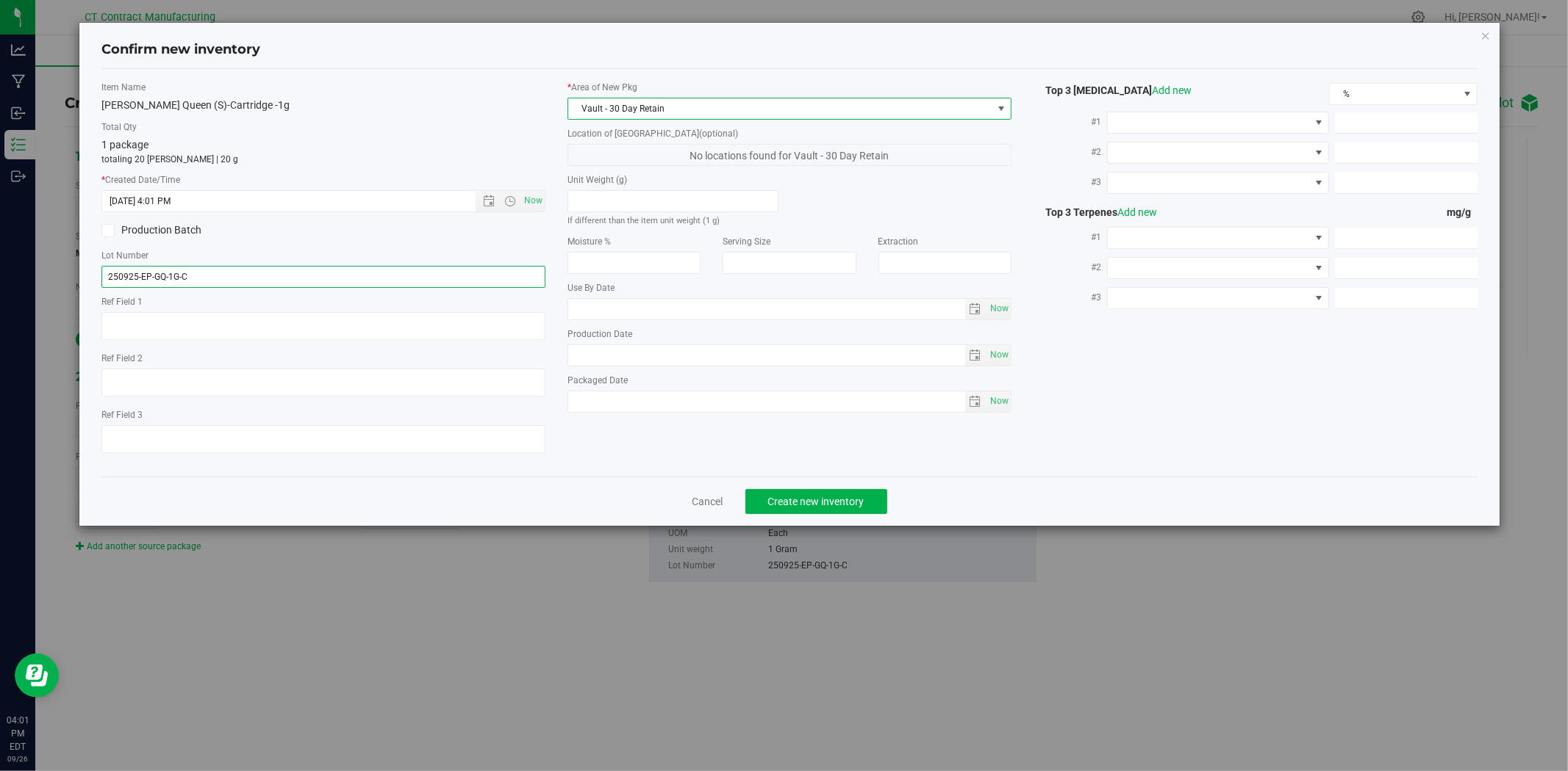
click at [406, 282] on input "250925-EP-GQ-1G-C" at bounding box center [323, 276] width 444 height 22
click at [393, 327] on textarea at bounding box center [323, 326] width 444 height 28
paste textarea "250925-EP-GQ-1G-C"
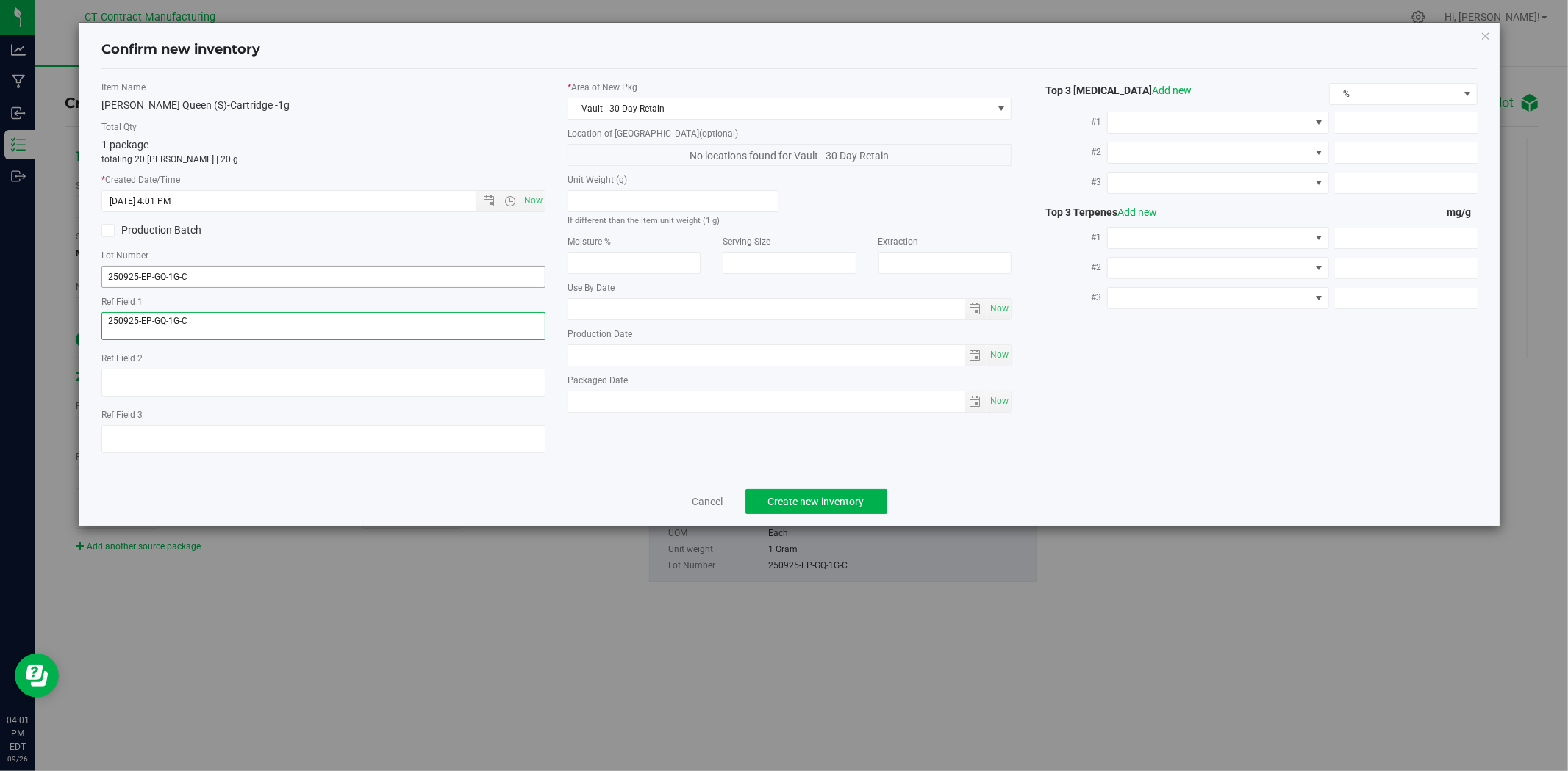
type textarea "250925-EP-GQ-1G-C"
click at [331, 282] on input "250925-EP-GQ-1G-C" at bounding box center [323, 276] width 444 height 22
type input "C0060000304-30"
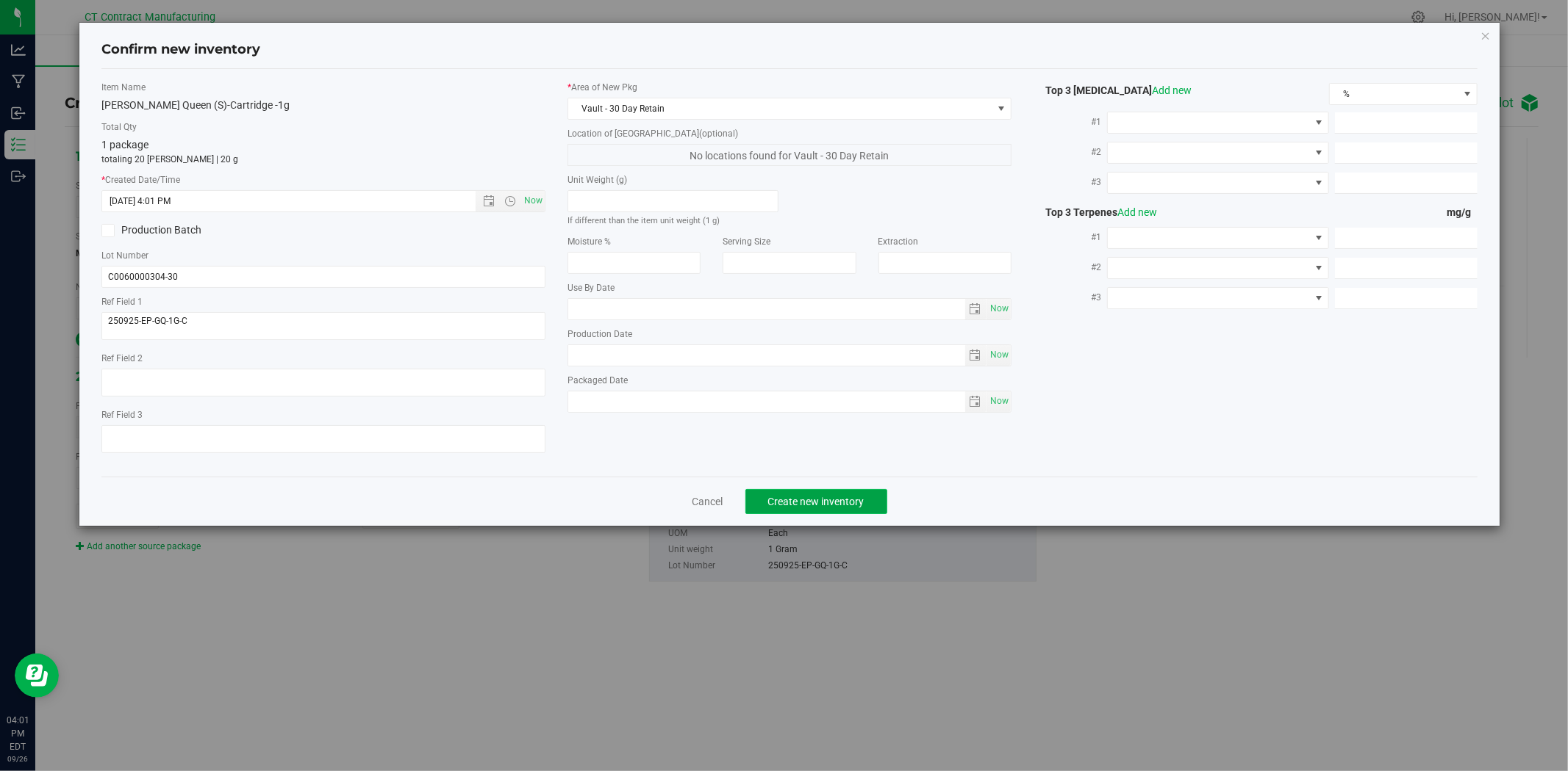
click at [800, 515] on button "Create new inventory" at bounding box center [817, 502] width 142 height 25
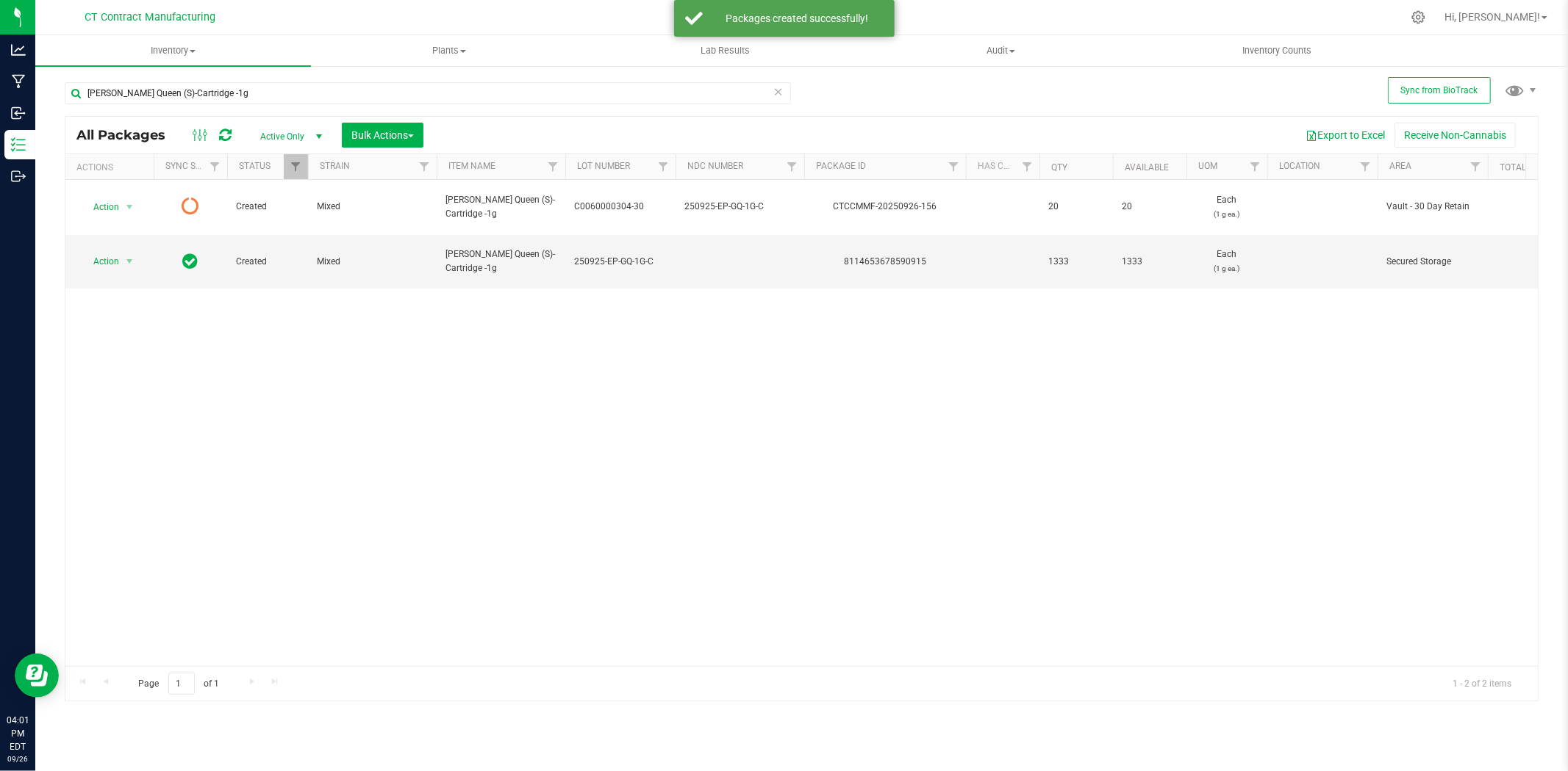
click at [230, 136] on icon at bounding box center [225, 135] width 13 height 15
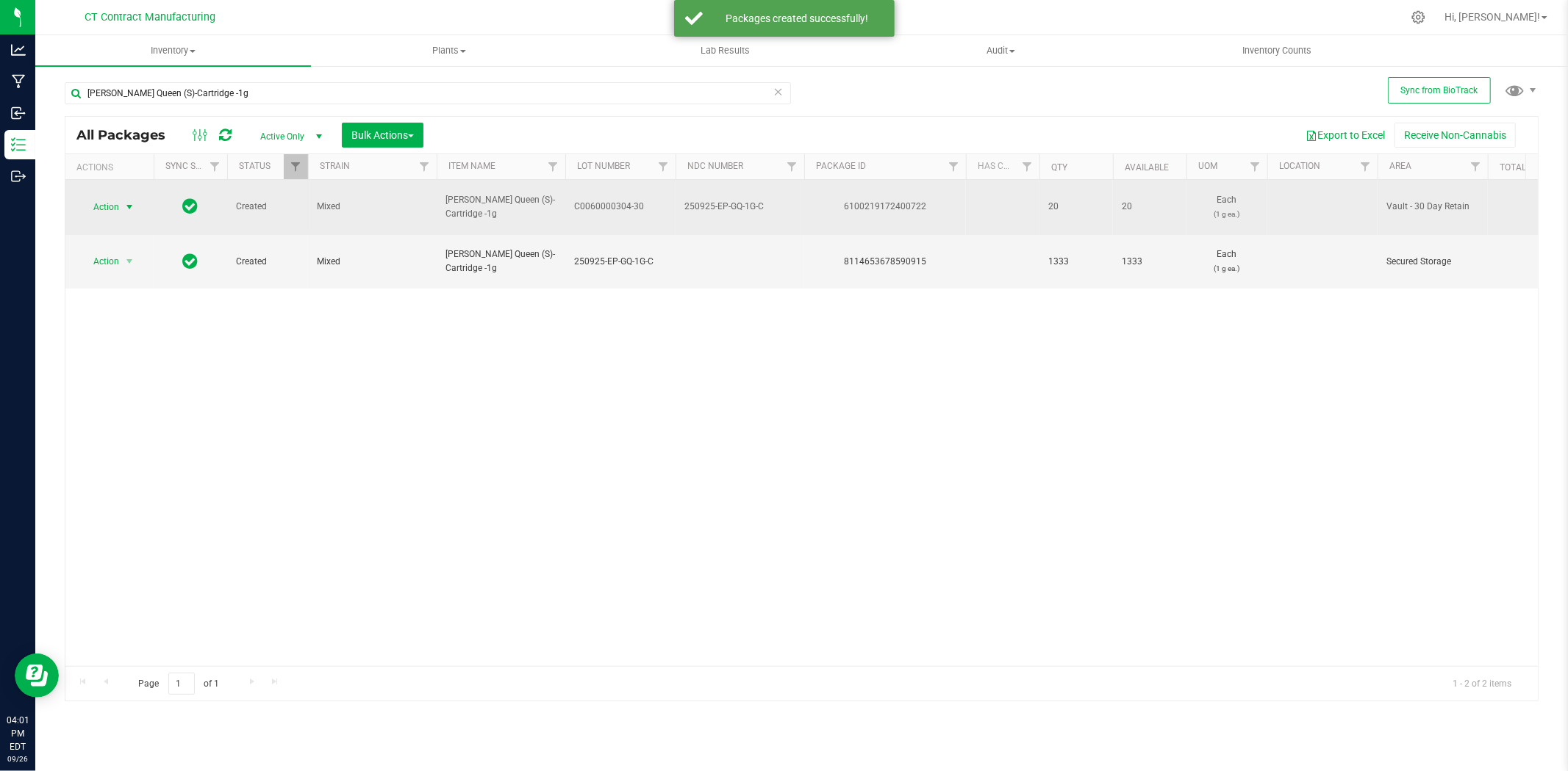
click at [124, 203] on span "select" at bounding box center [130, 207] width 12 height 12
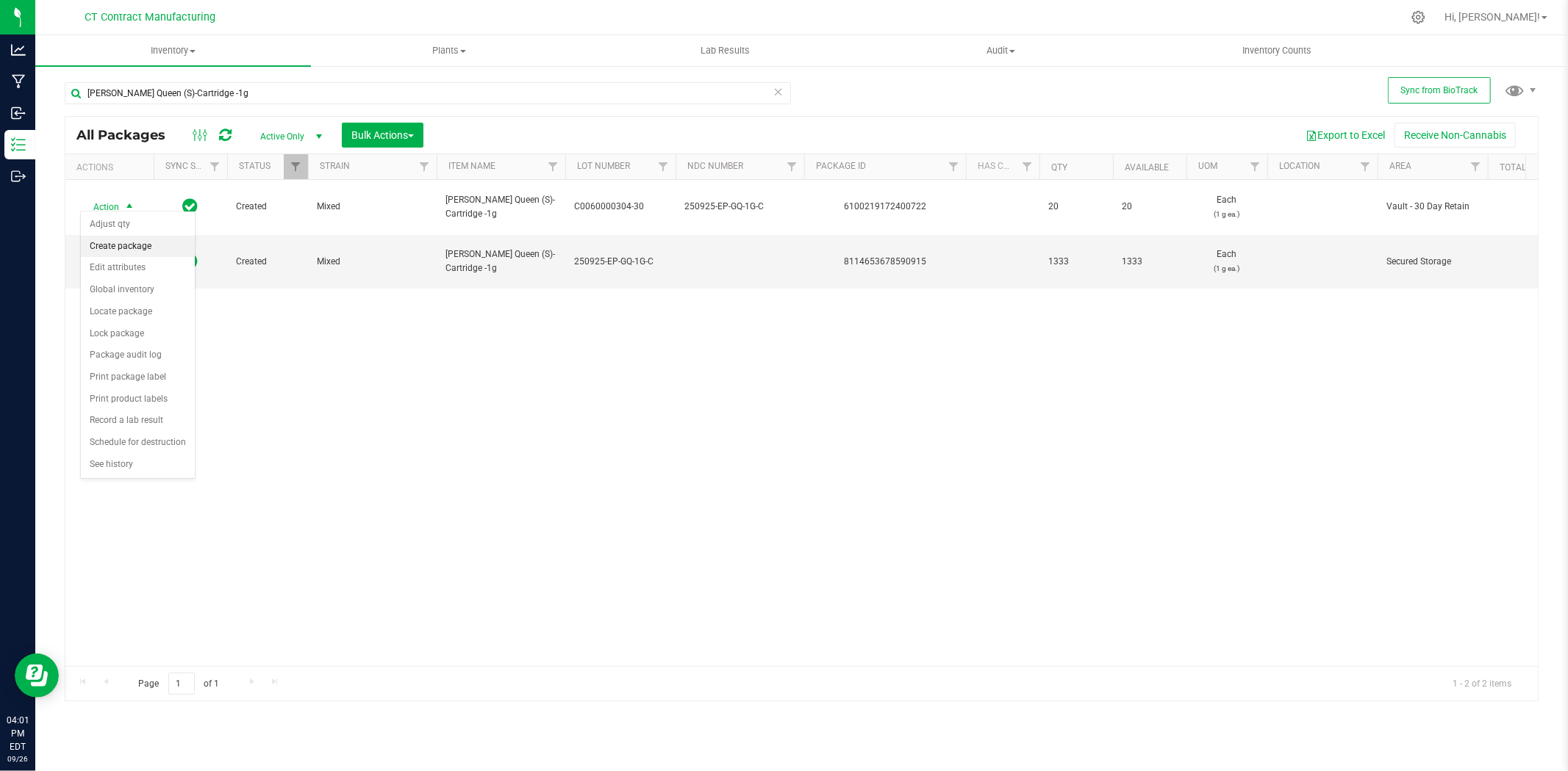
click at [134, 254] on li "Create package" at bounding box center [138, 246] width 114 height 22
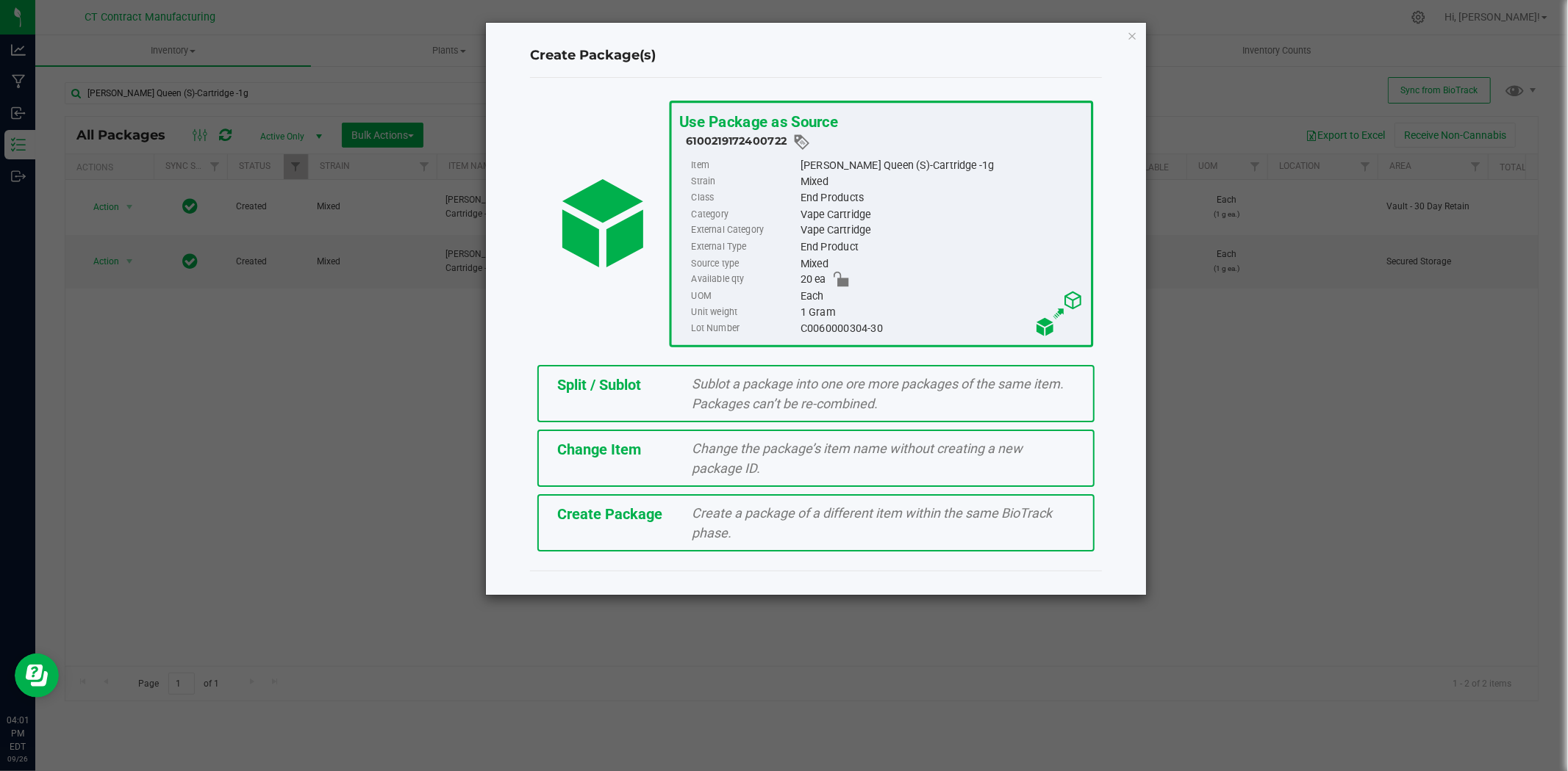
click at [641, 378] on span "Split / Sublot" at bounding box center [599, 384] width 84 height 18
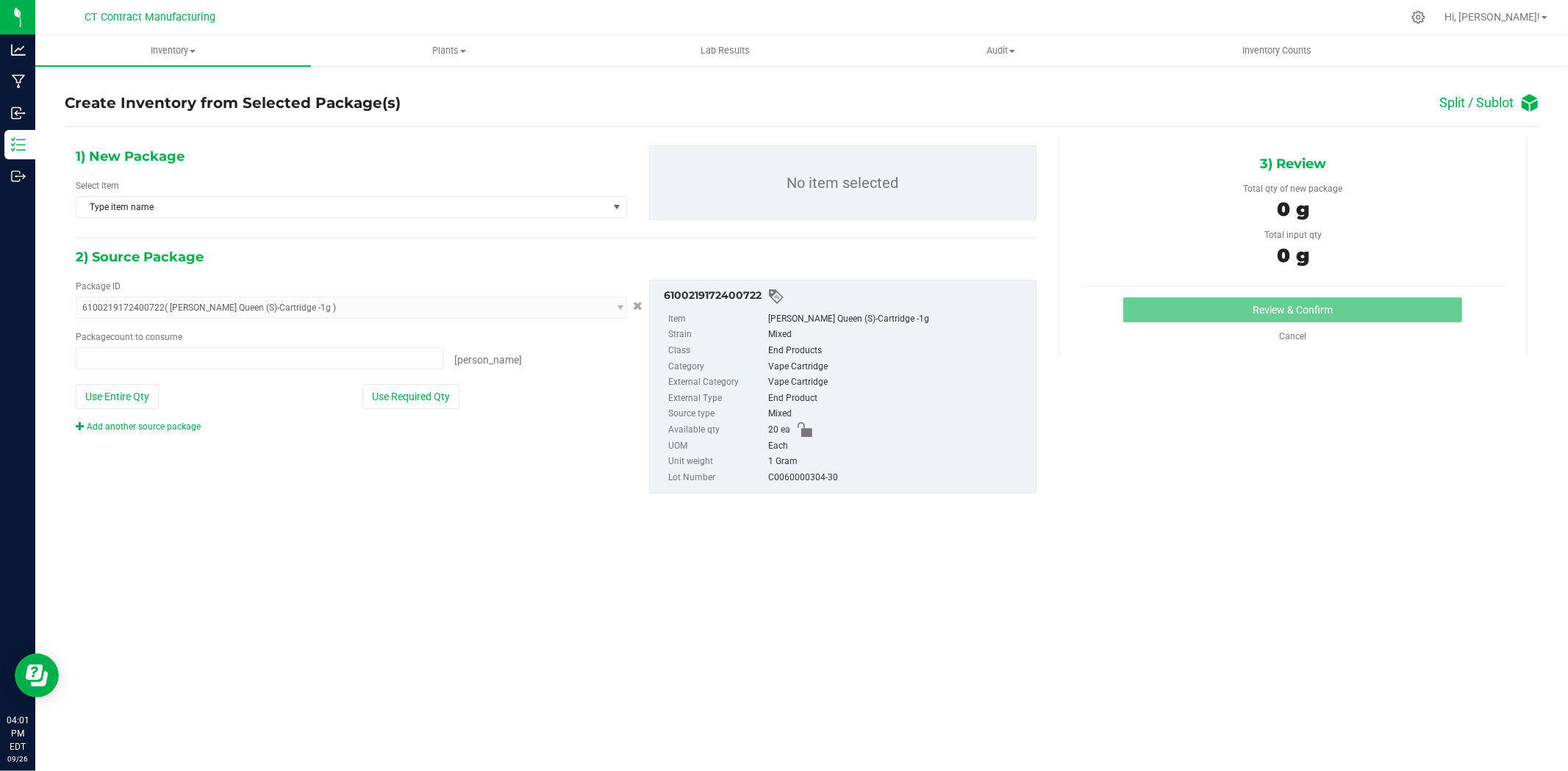
type input "0 ea"
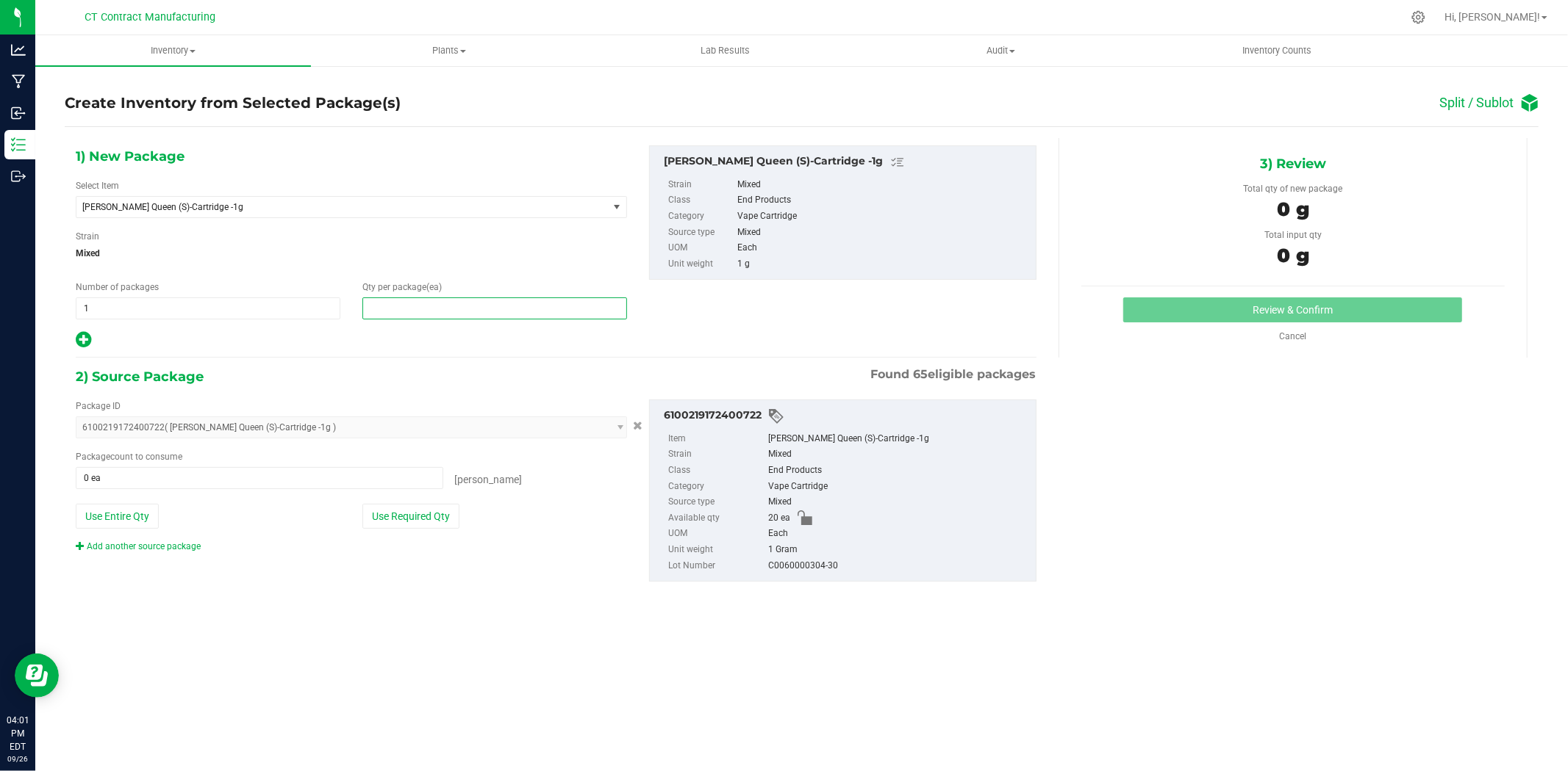
click at [454, 305] on span at bounding box center [494, 308] width 265 height 22
type input "10"
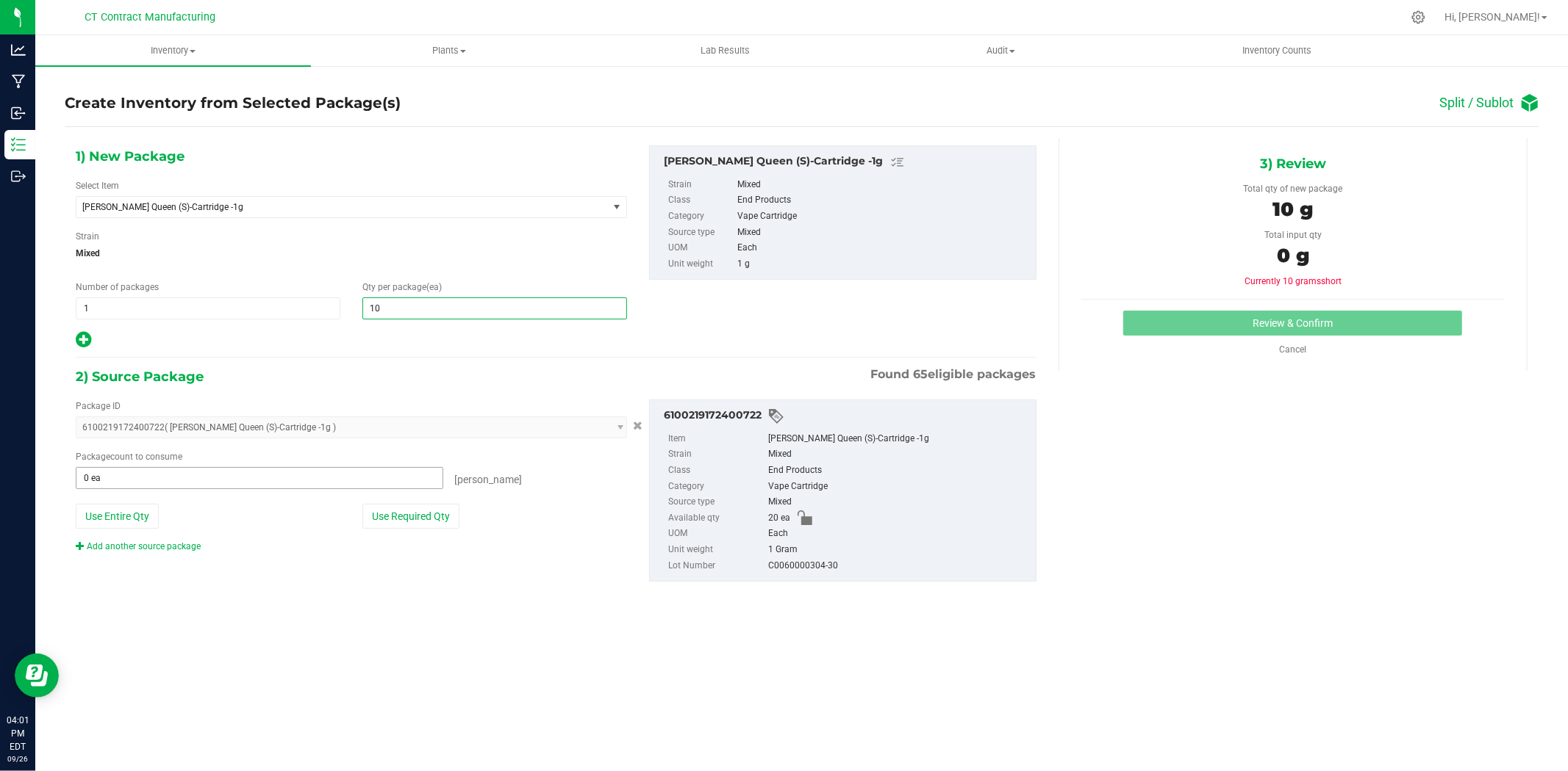
type input "10"
click at [312, 474] on span at bounding box center [260, 478] width 368 height 22
type input "10"
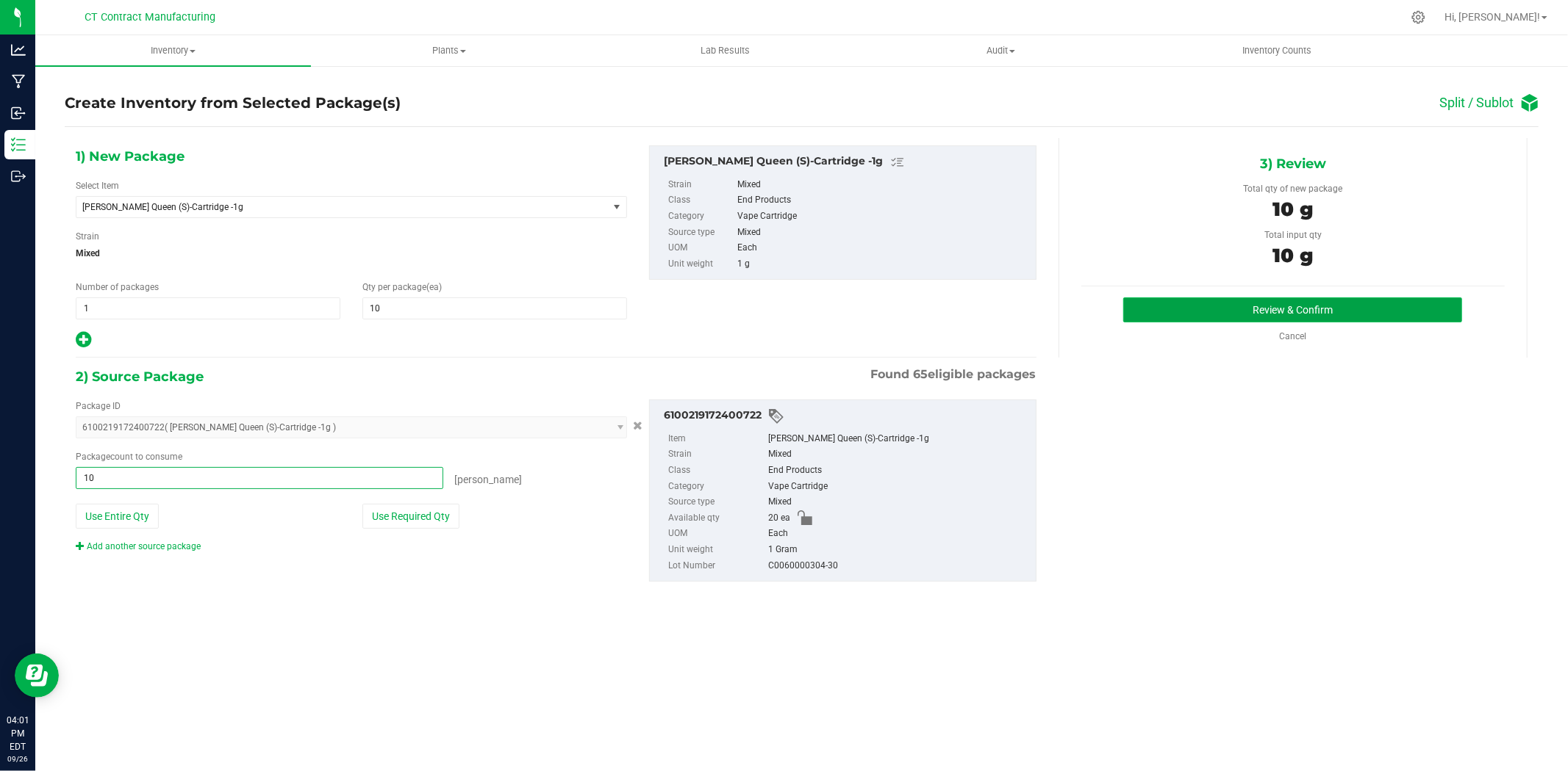
type input "10 ea"
click at [1184, 308] on button "Review & Confirm" at bounding box center [1292, 310] width 339 height 25
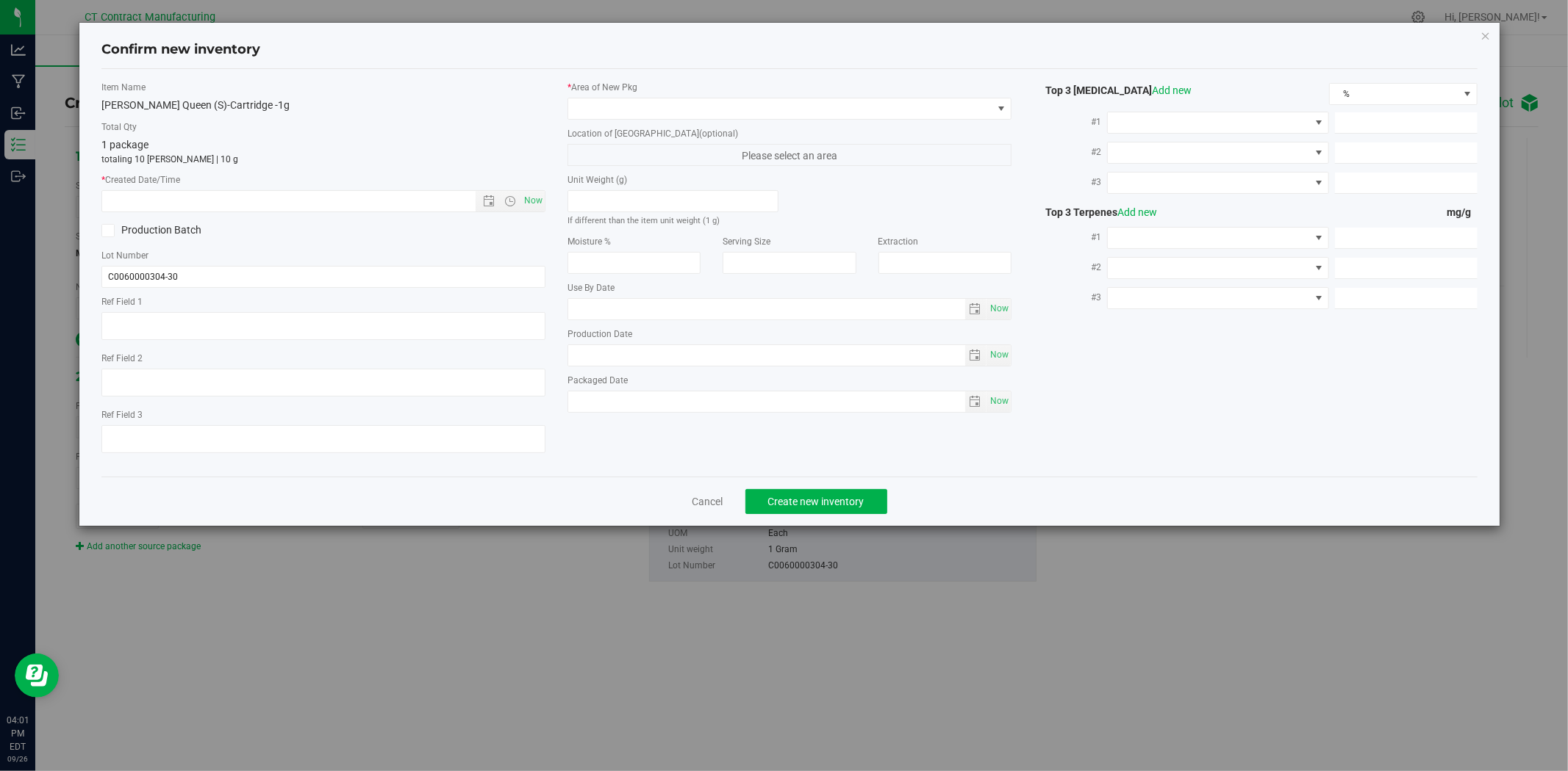
type textarea "250925-EP-GQ-1G-C"
click at [540, 202] on span "Now" at bounding box center [533, 200] width 25 height 21
type input "9/26/2025 4:01 PM"
click at [612, 113] on span at bounding box center [780, 109] width 424 height 21
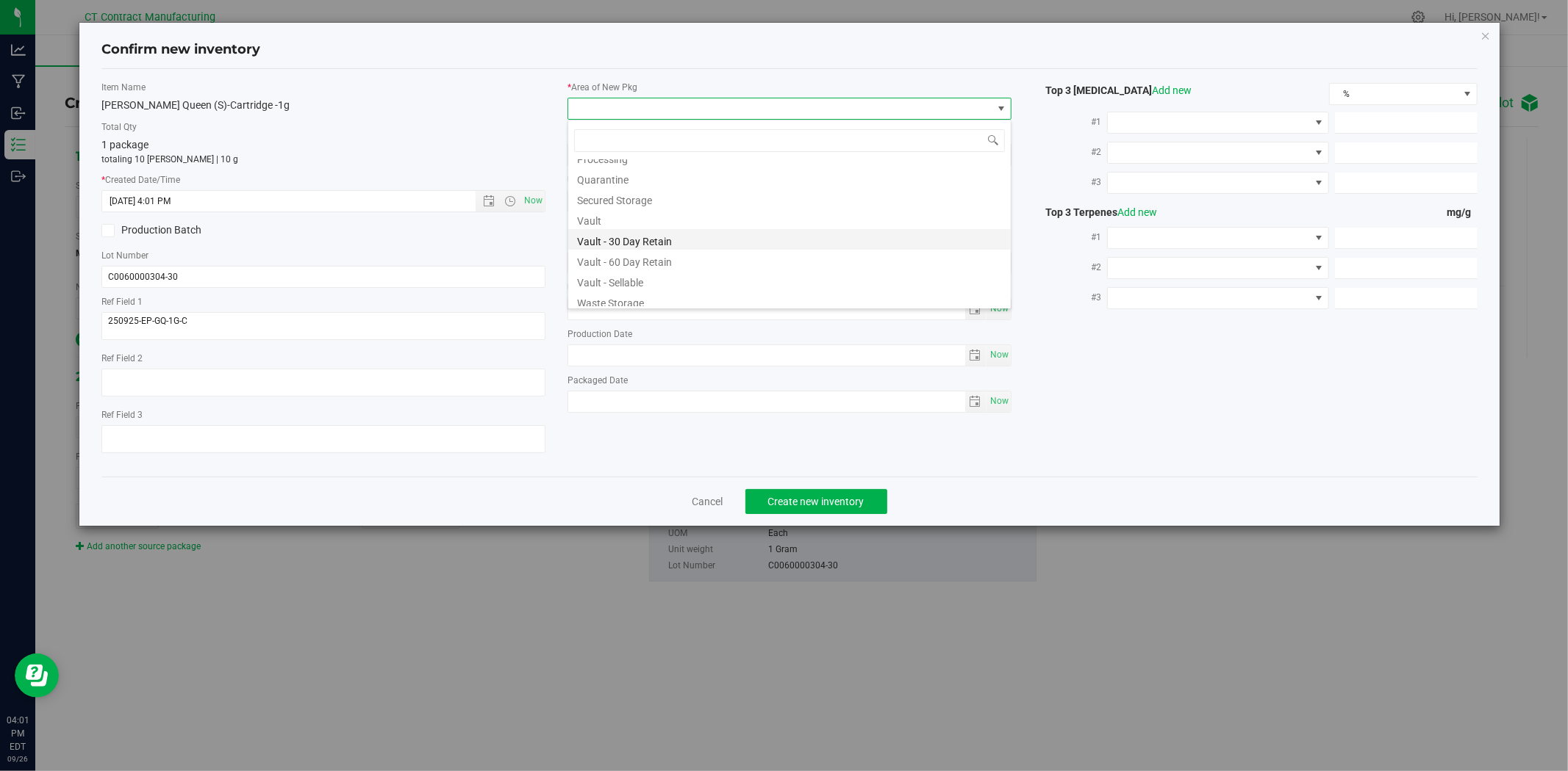
scroll to position [181, 0]
click at [627, 263] on li "Vault - 60 Day Retain" at bounding box center [789, 256] width 442 height 21
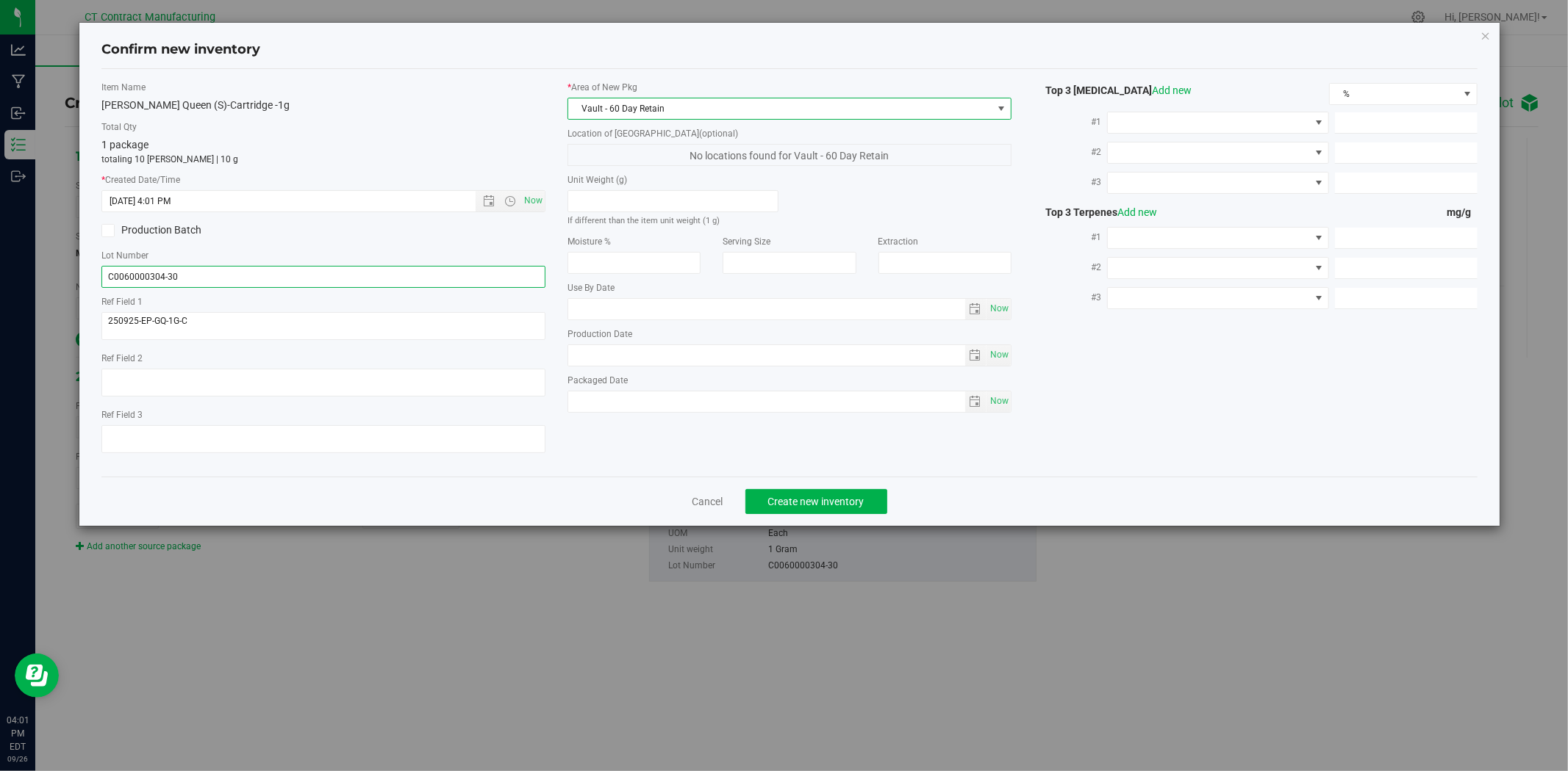
click at [186, 276] on input "C0060000304-30" at bounding box center [323, 276] width 444 height 22
type input "C0060000304-60"
click at [849, 508] on span "Create new inventory" at bounding box center [816, 502] width 96 height 12
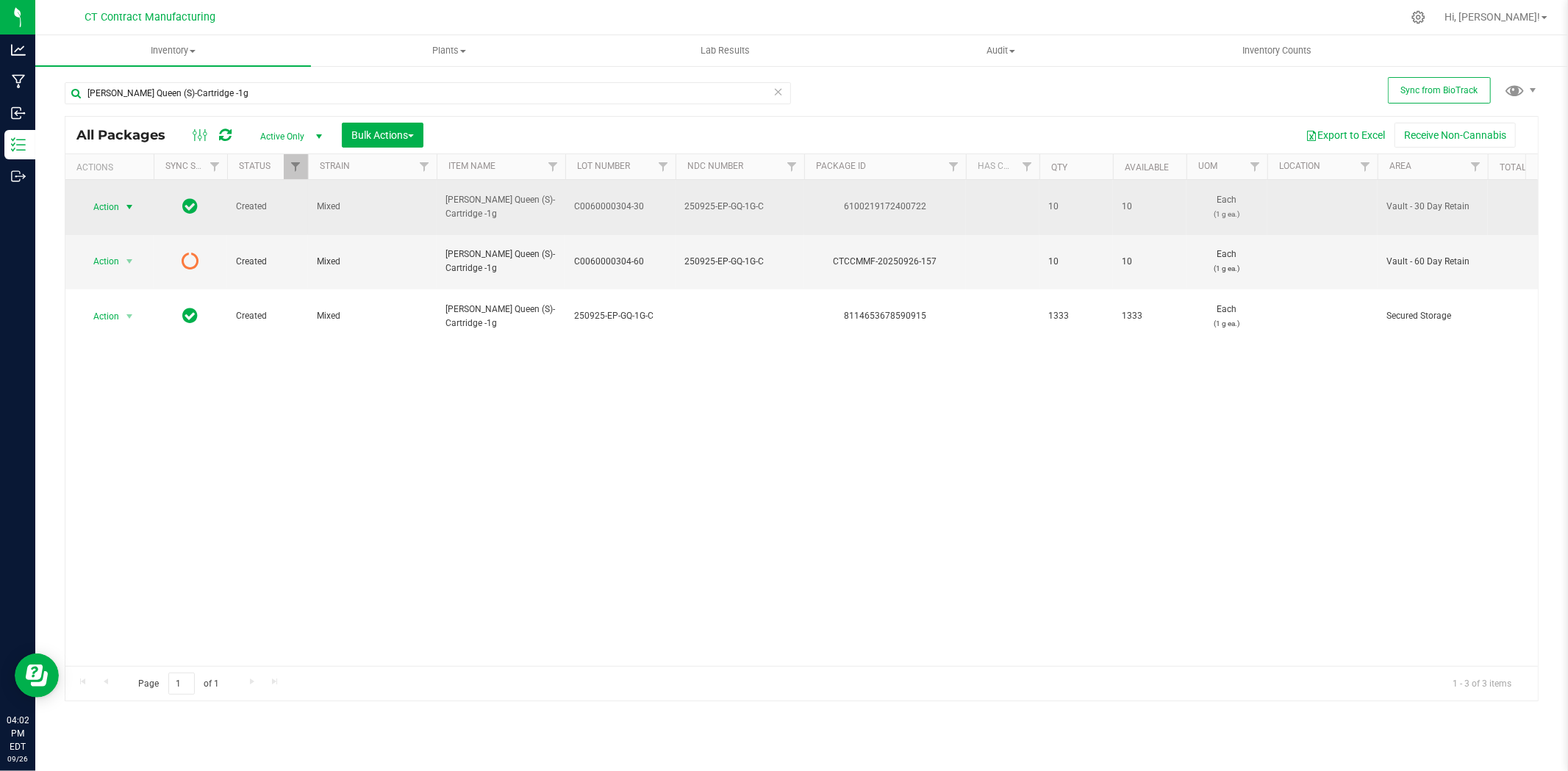
click at [137, 197] on span "select" at bounding box center [130, 207] width 18 height 21
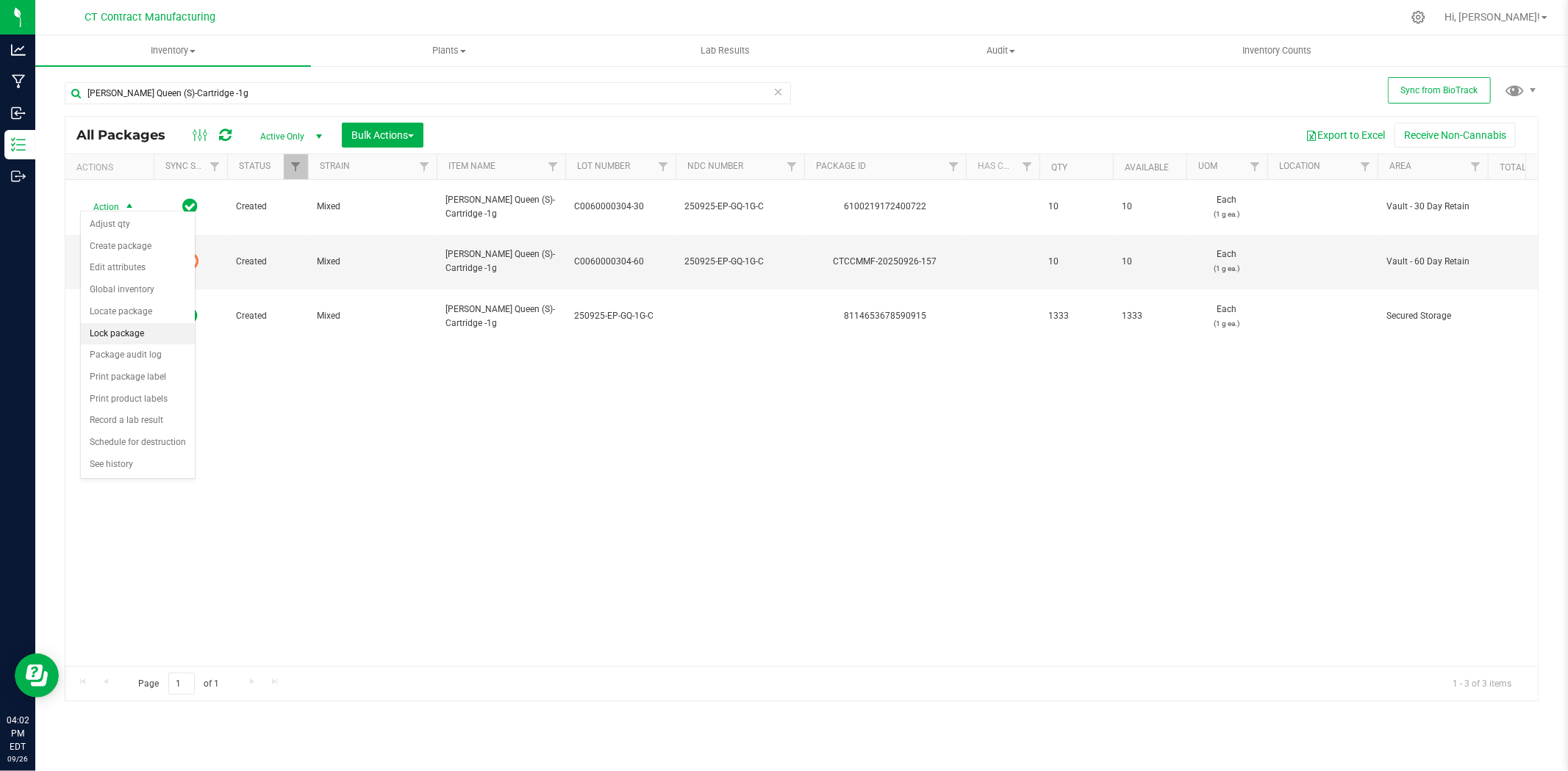
click at [137, 328] on li "Lock package" at bounding box center [138, 334] width 114 height 22
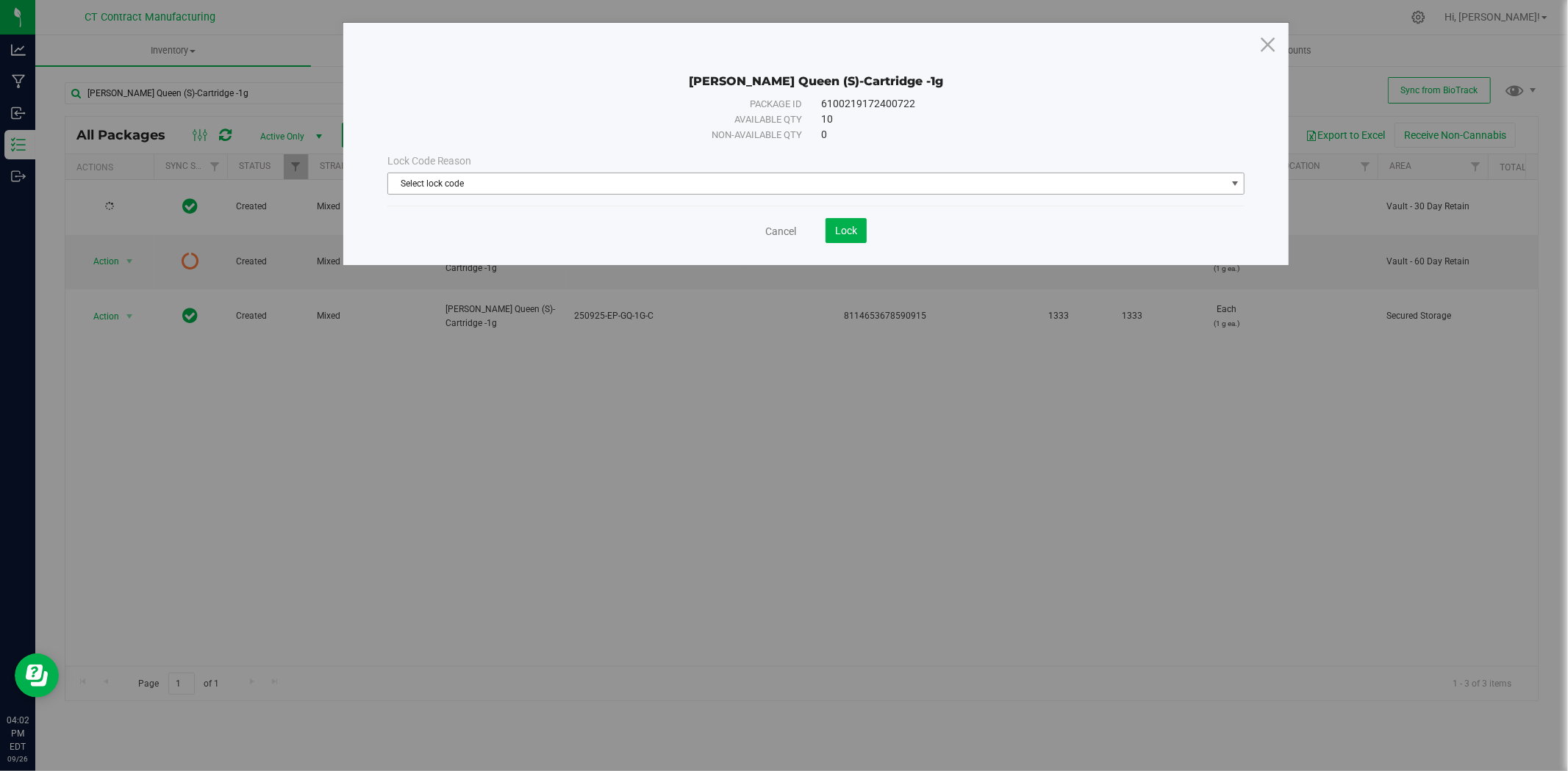
click at [673, 185] on span "Select lock code" at bounding box center [807, 184] width 837 height 21
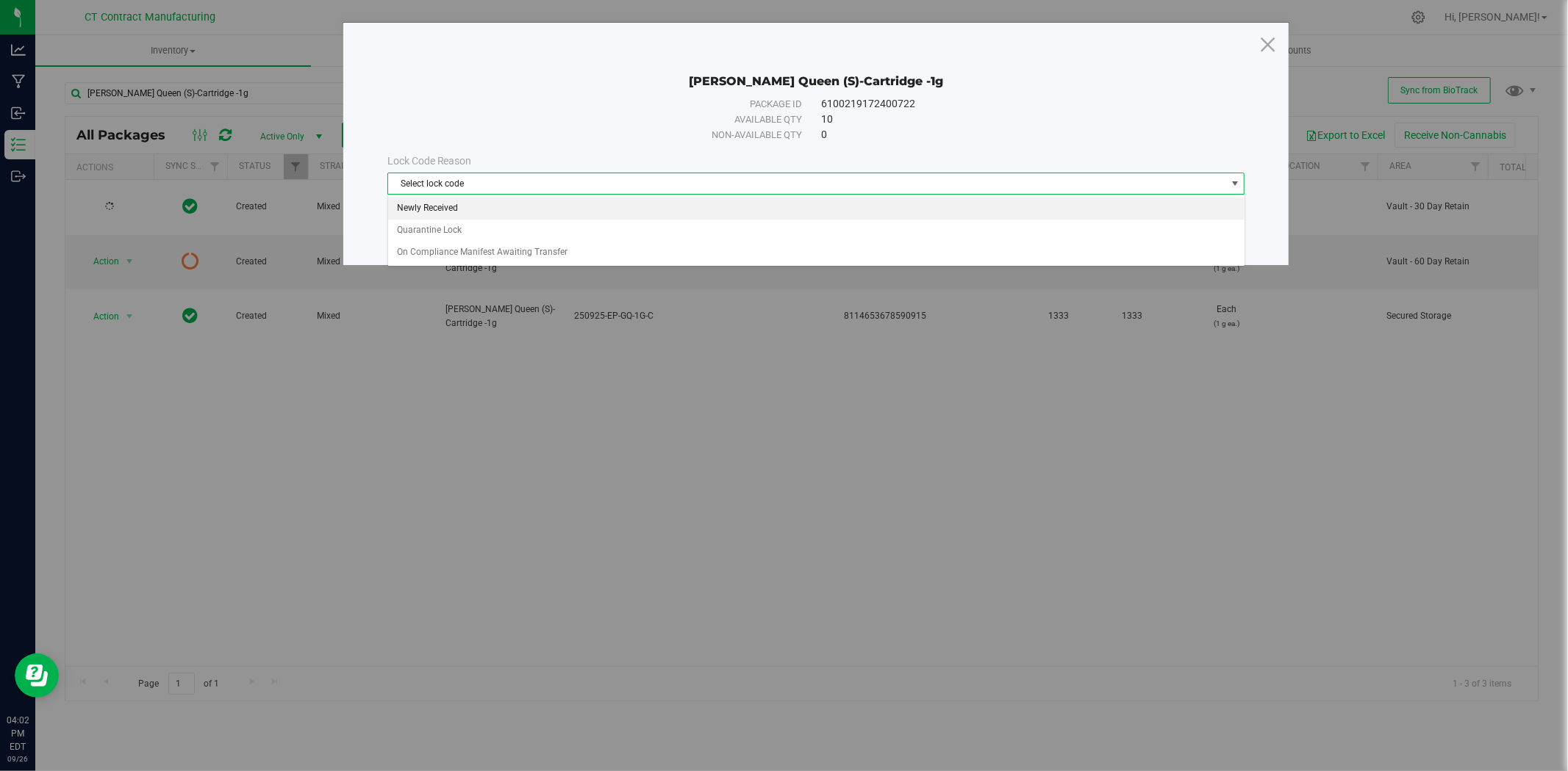
click at [539, 214] on li "Newly Received" at bounding box center [816, 209] width 856 height 22
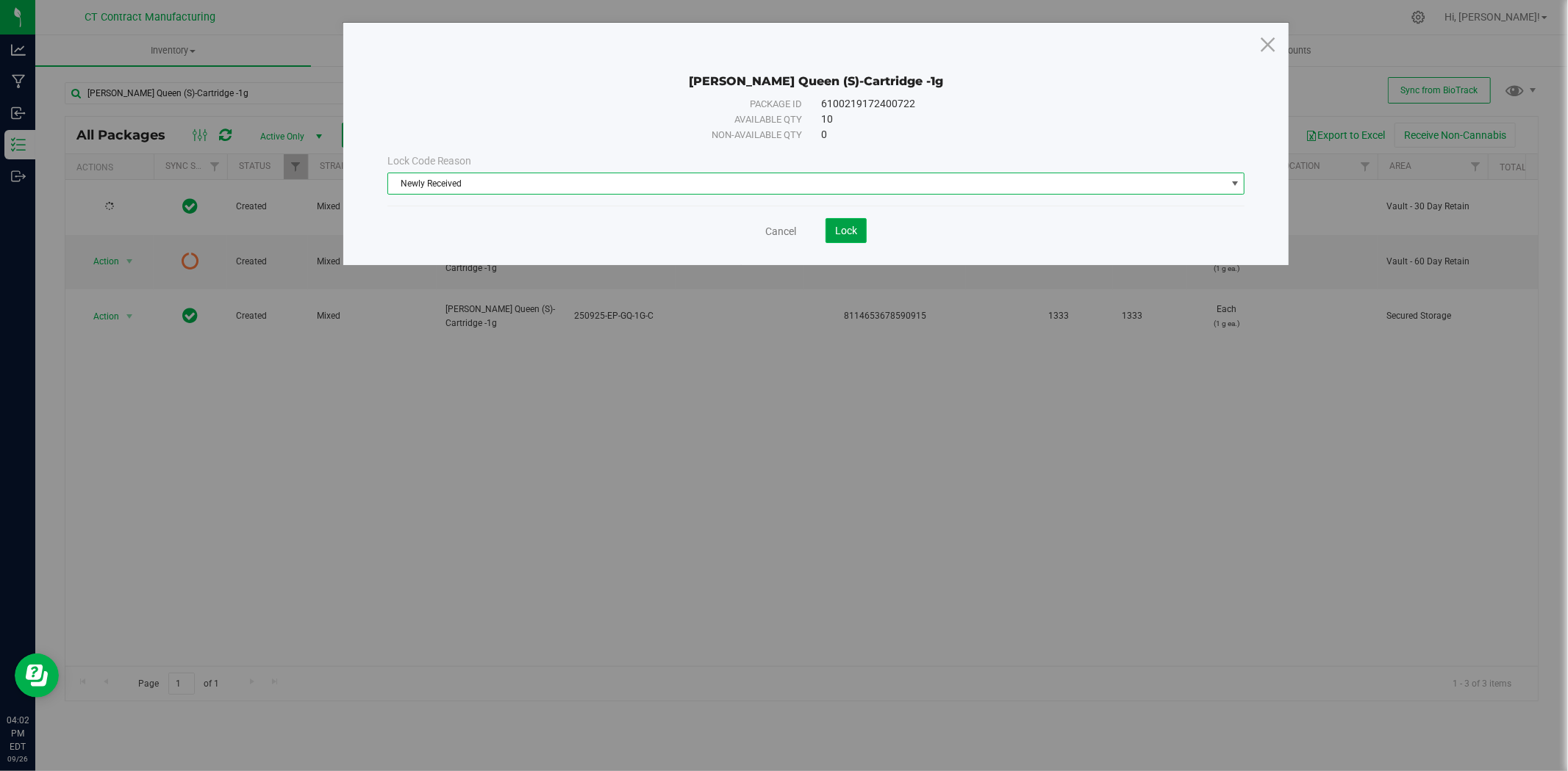
click at [845, 228] on span "Lock" at bounding box center [846, 231] width 22 height 12
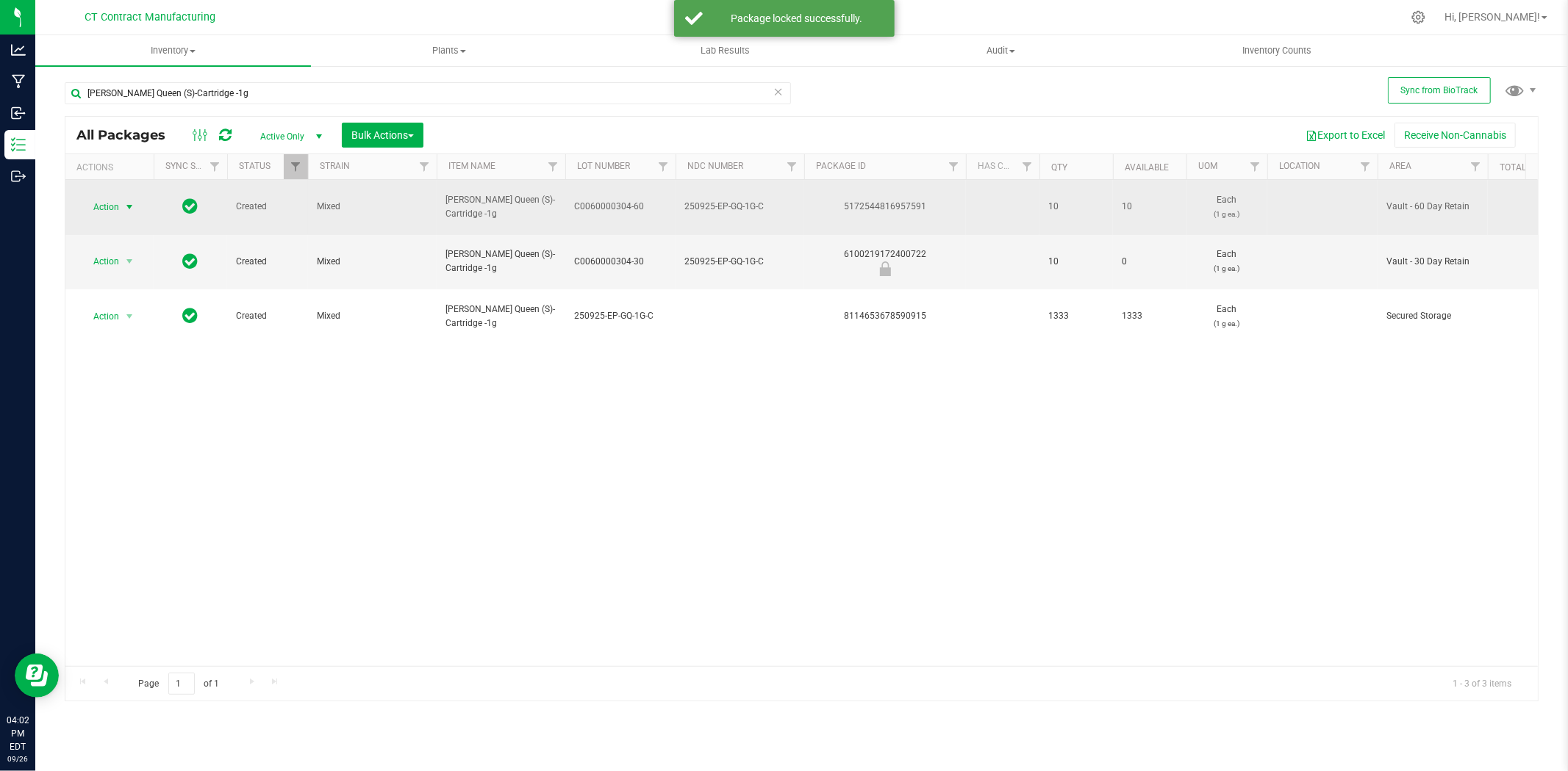
click at [130, 201] on span "select" at bounding box center [130, 207] width 12 height 12
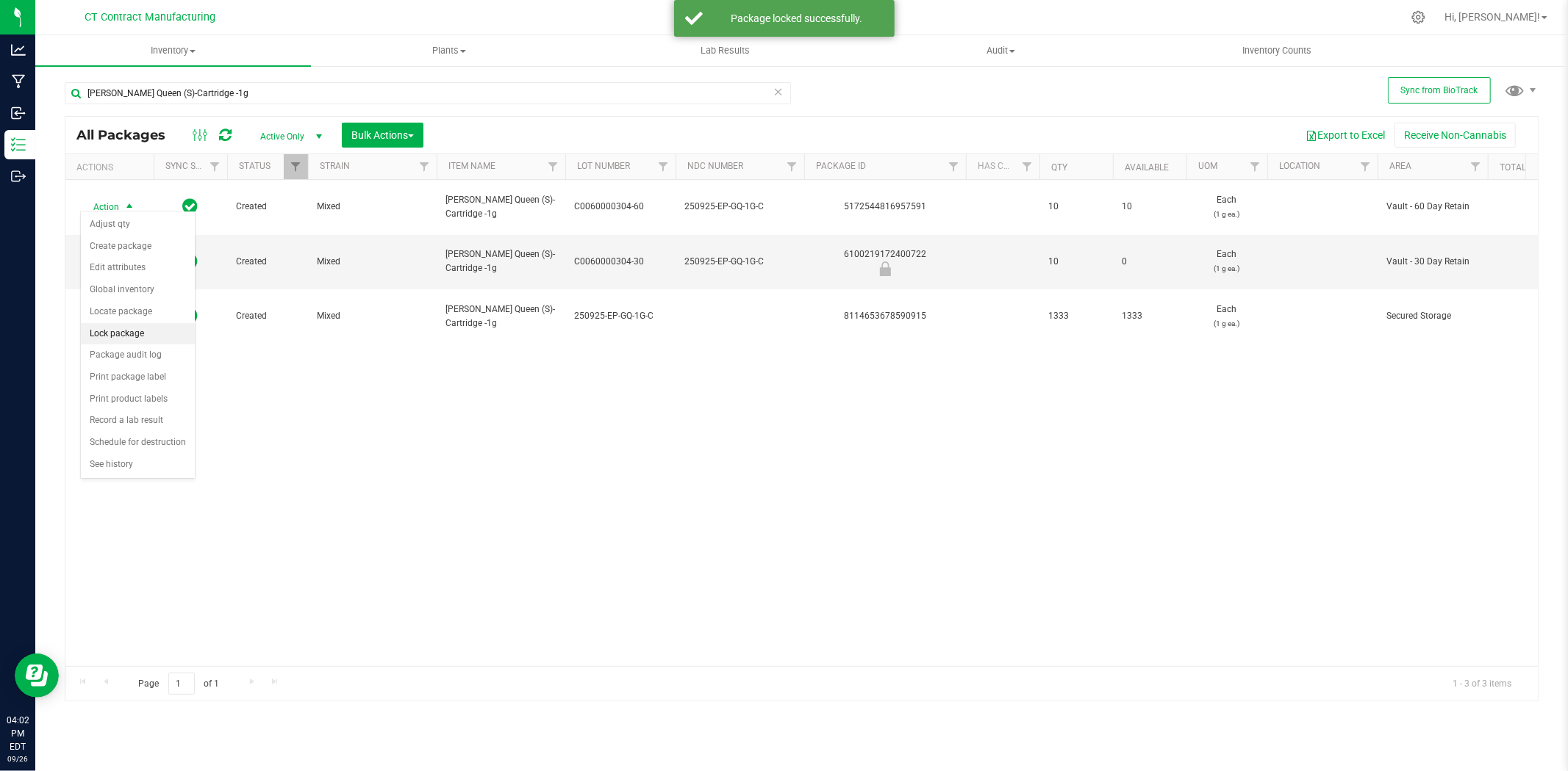
click at [149, 326] on li "Lock package" at bounding box center [138, 334] width 114 height 22
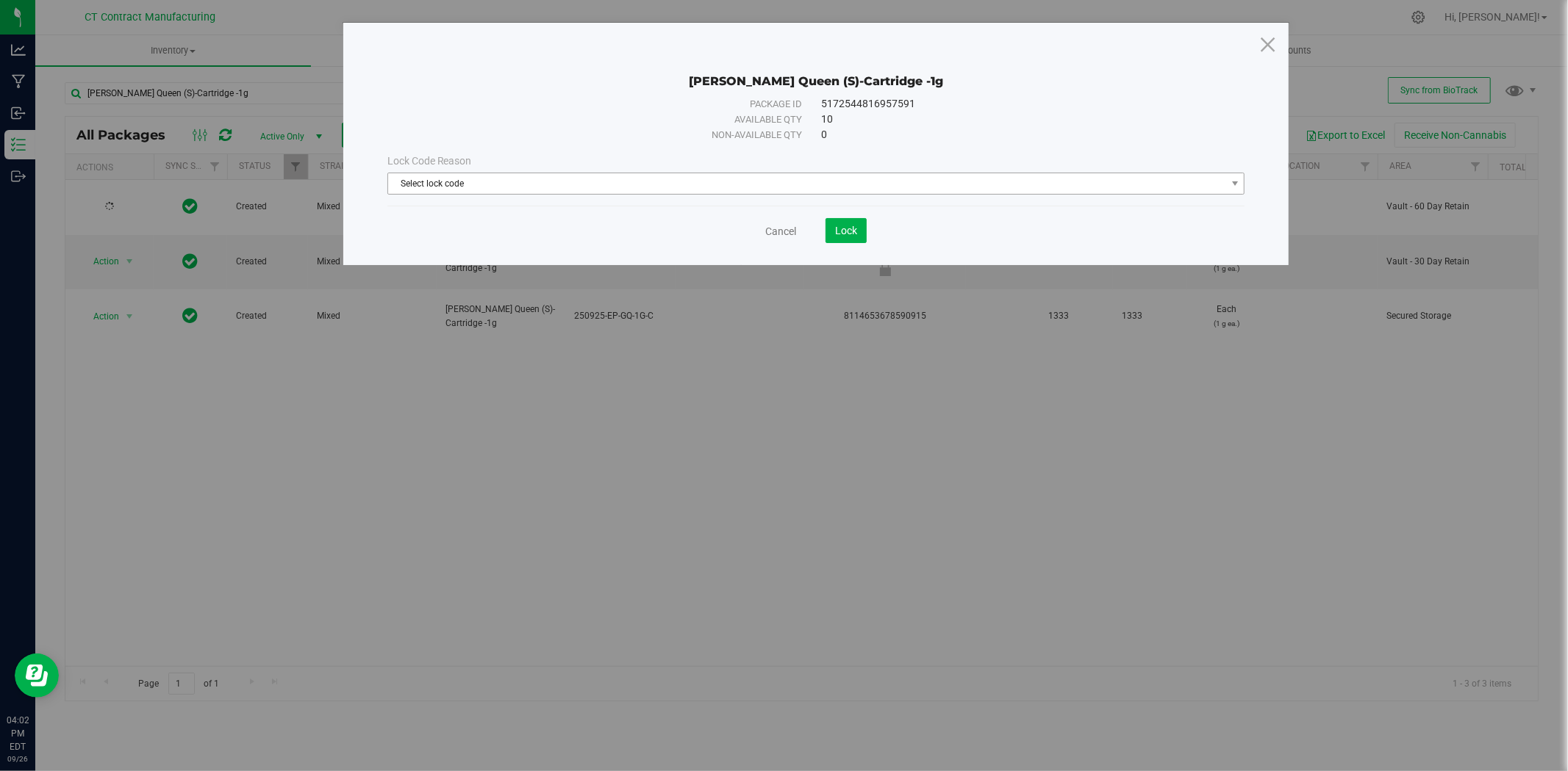
click at [806, 186] on span "Select lock code" at bounding box center [807, 184] width 837 height 21
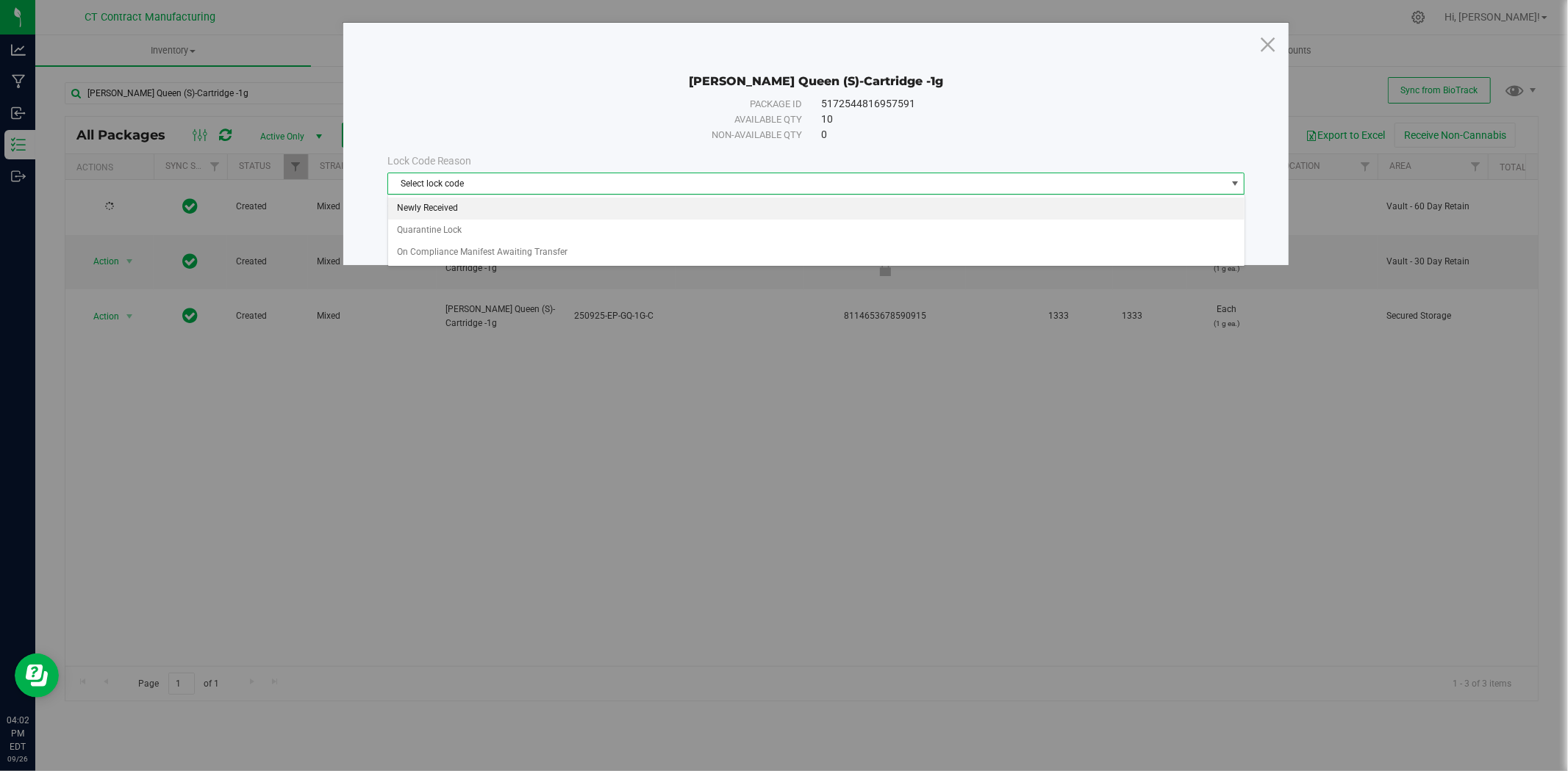
click at [756, 216] on li "Newly Received" at bounding box center [816, 209] width 856 height 22
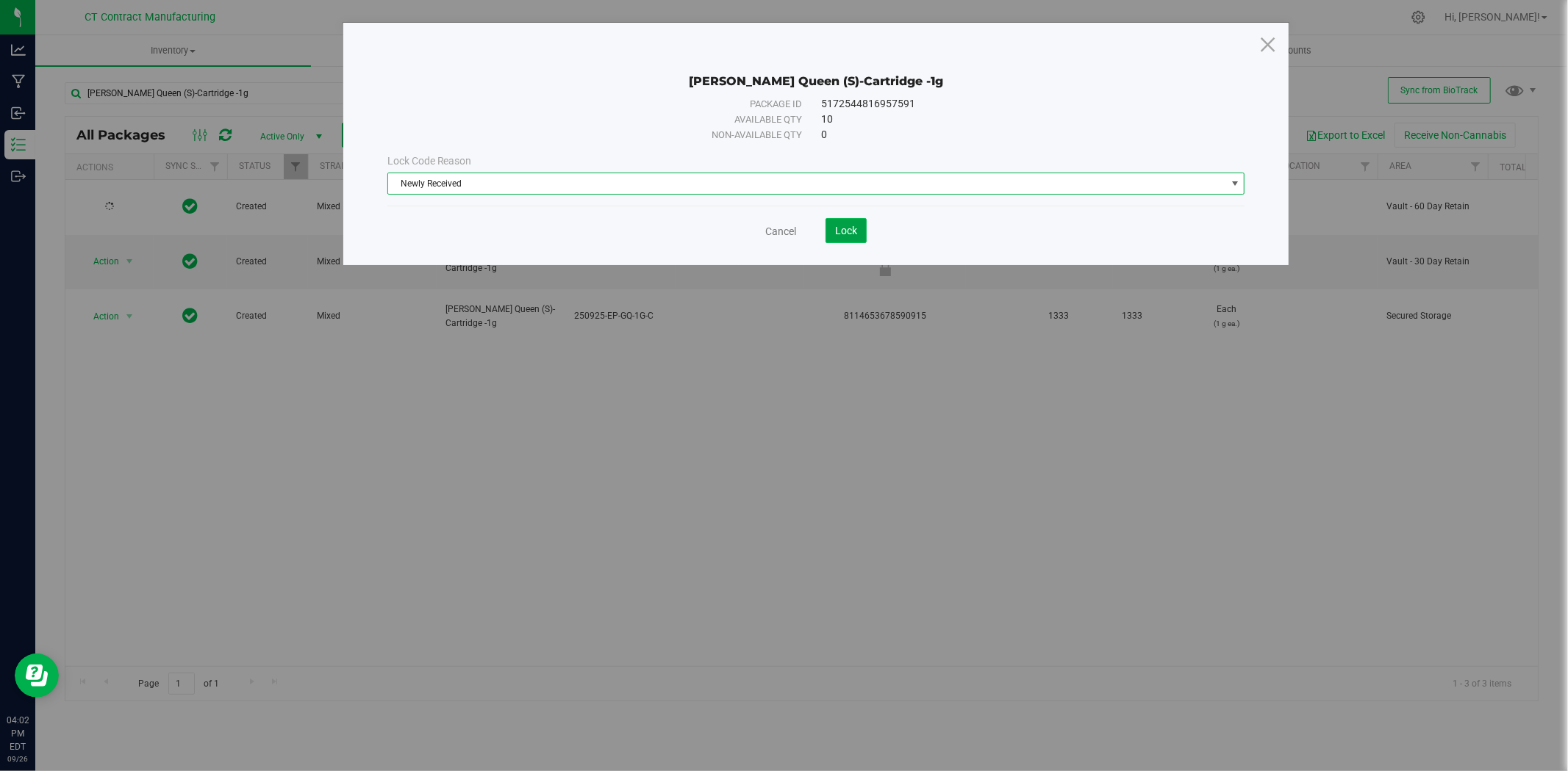
click at [853, 228] on span "Lock" at bounding box center [846, 231] width 22 height 12
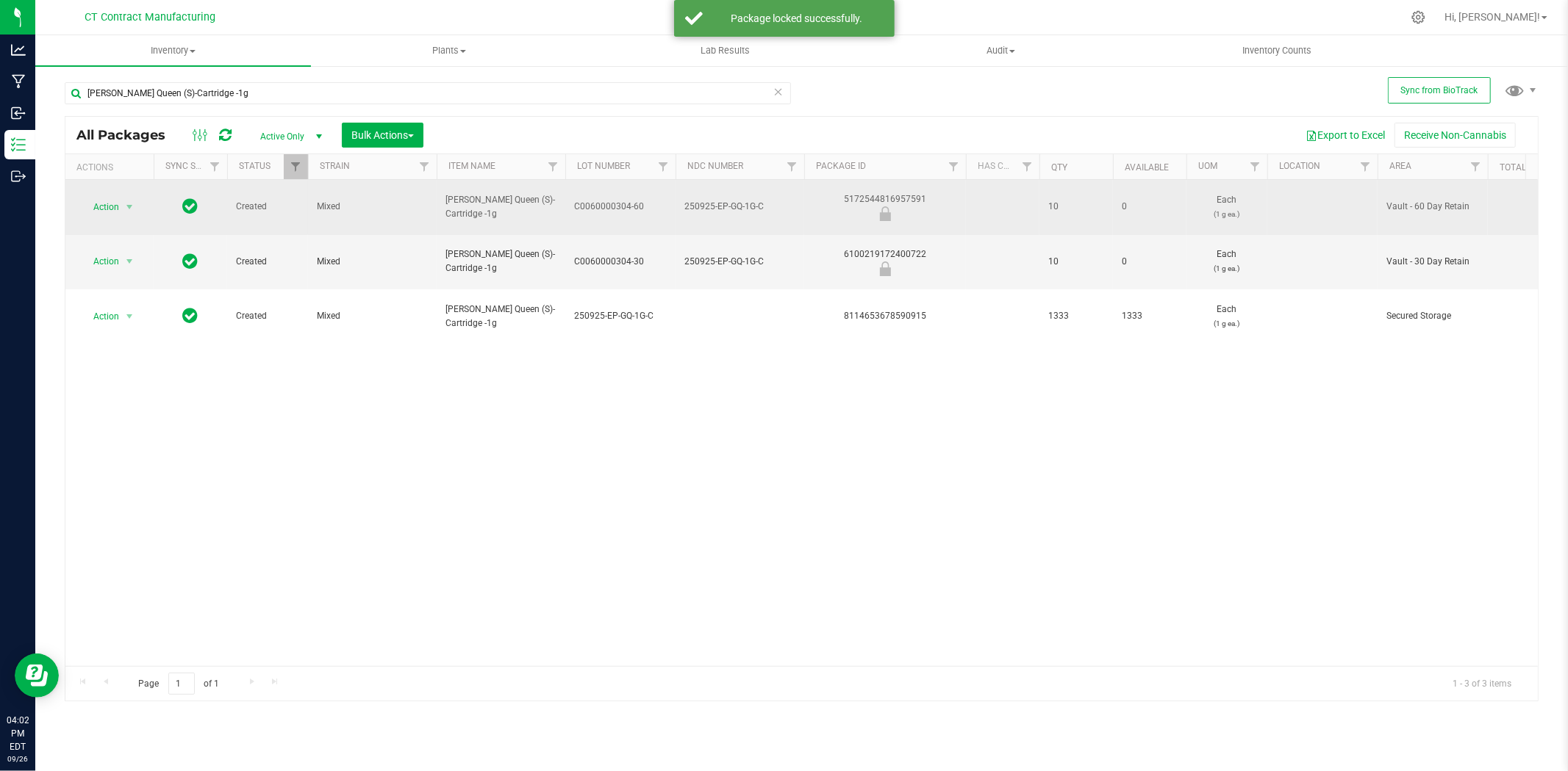
click at [856, 193] on div "5172544816957591" at bounding box center [884, 206] width 166 height 28
copy div "5172544816957591"
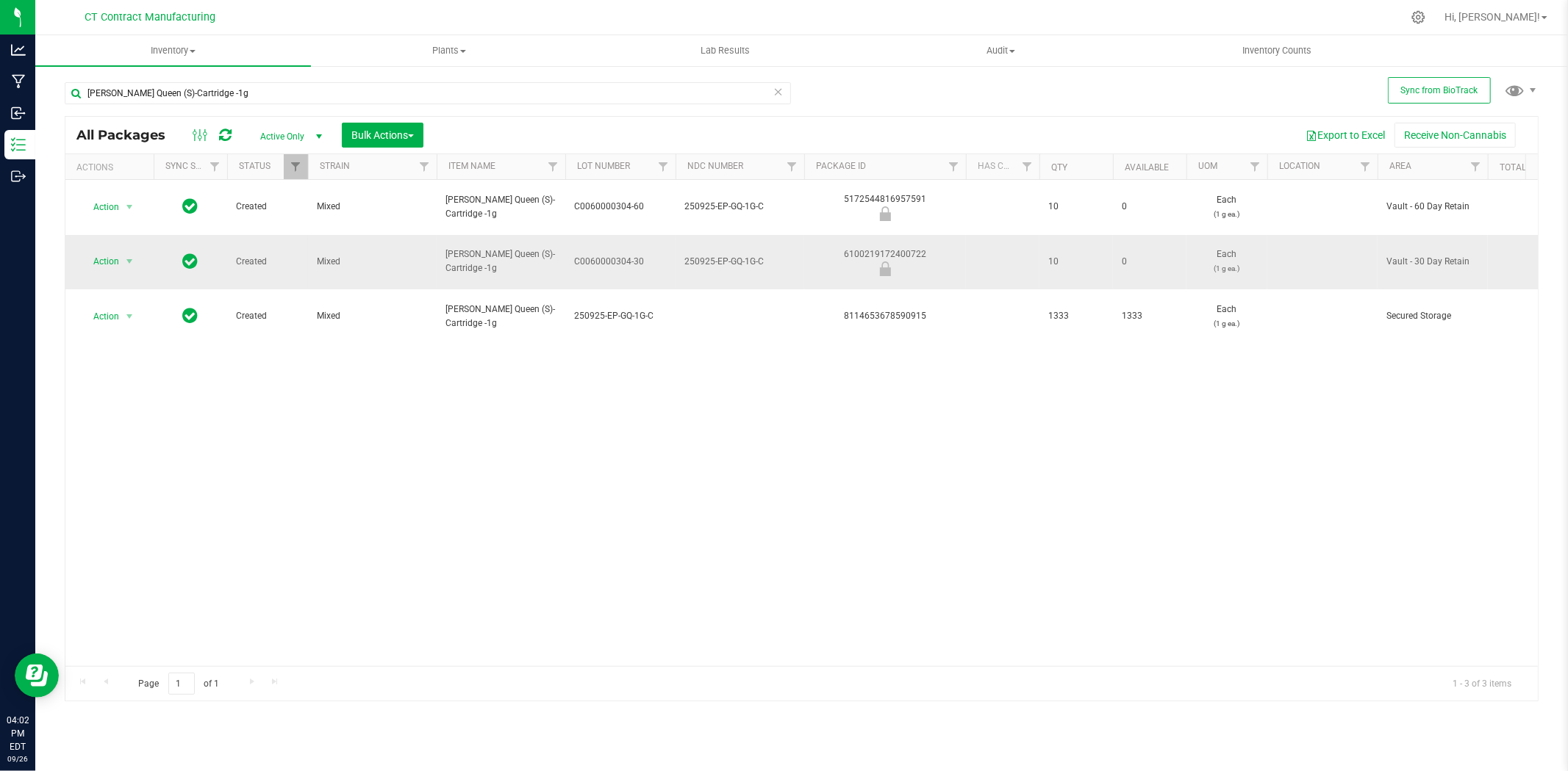
click at [914, 247] on div "6100219172400722" at bounding box center [884, 261] width 166 height 28
copy div "6100219172400722"
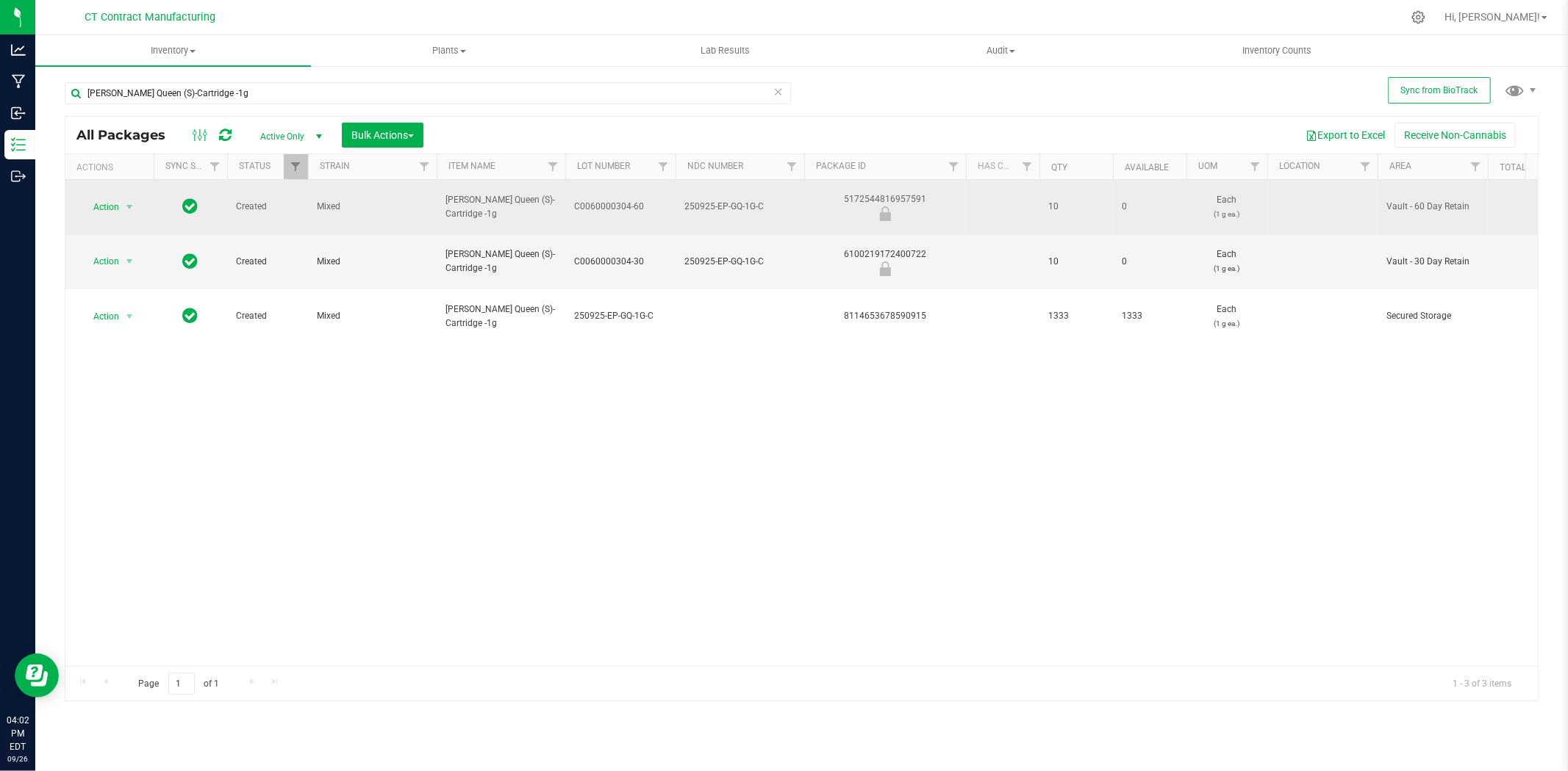
click at [919, 192] on div "5172544816957591" at bounding box center [884, 206] width 166 height 28
copy div "5172544816957591"
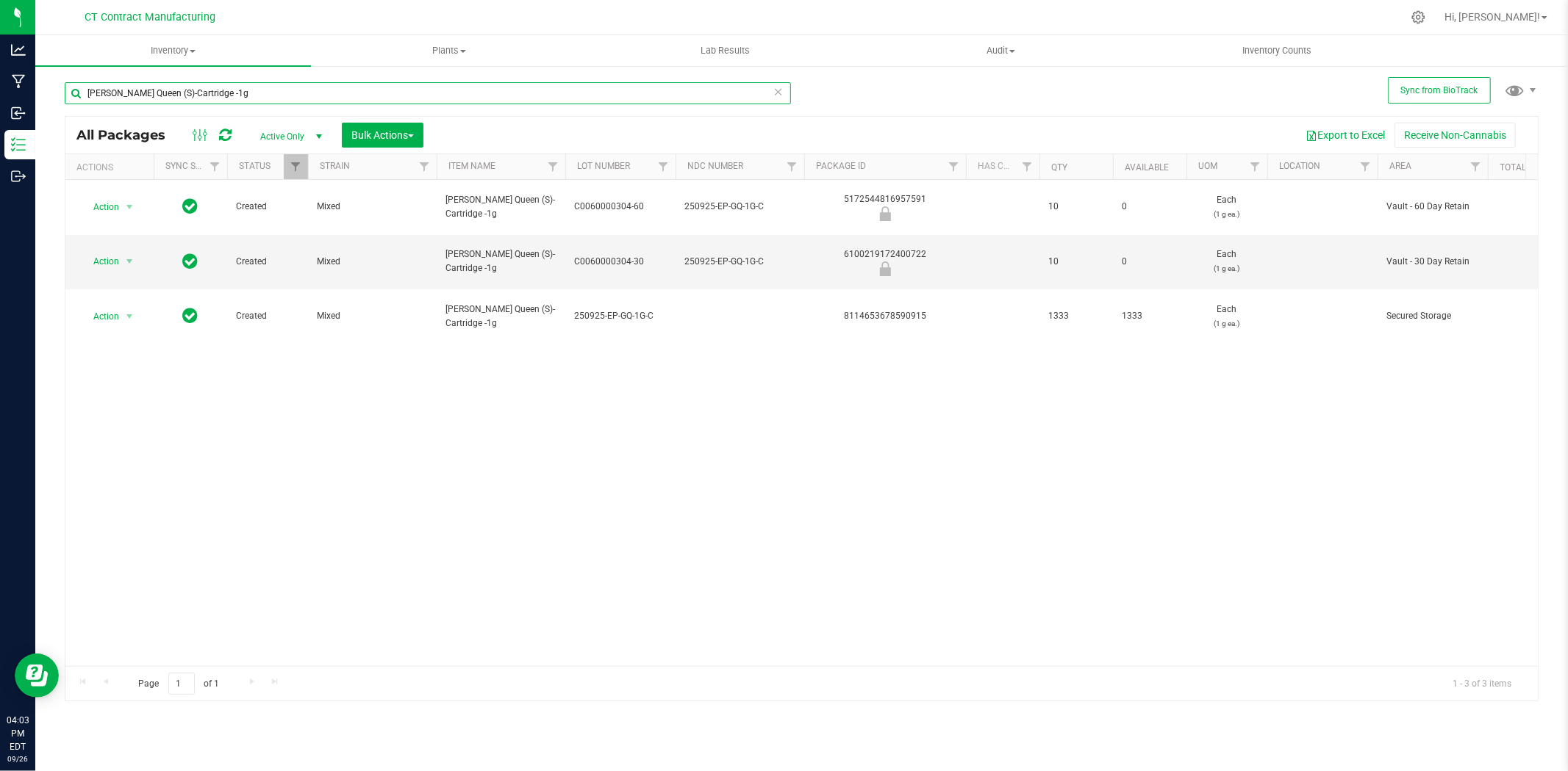
click at [339, 89] on input "[PERSON_NAME] Queen (S)-Cartridge -1g" at bounding box center [427, 93] width 726 height 22
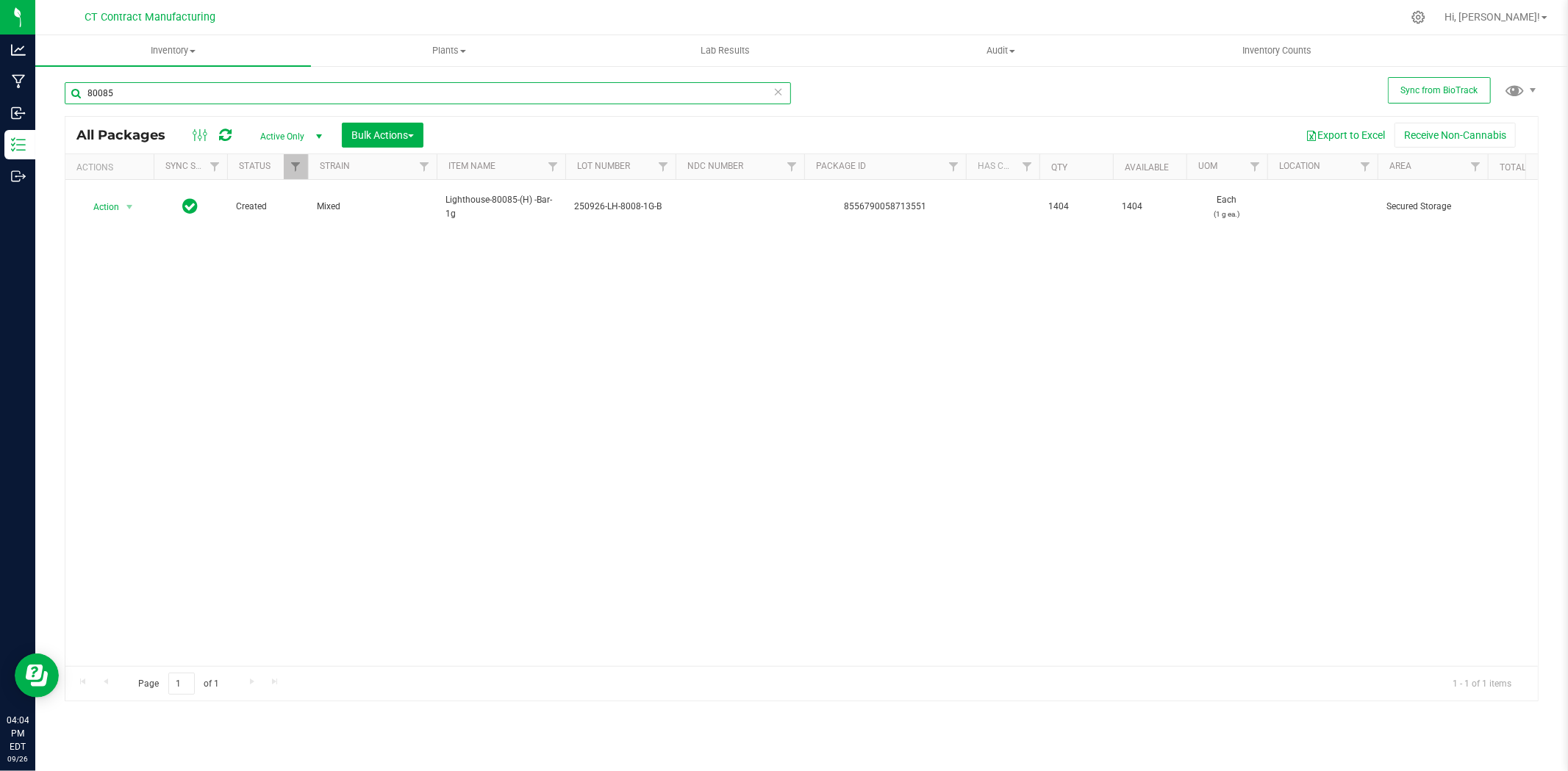
type input "80085"
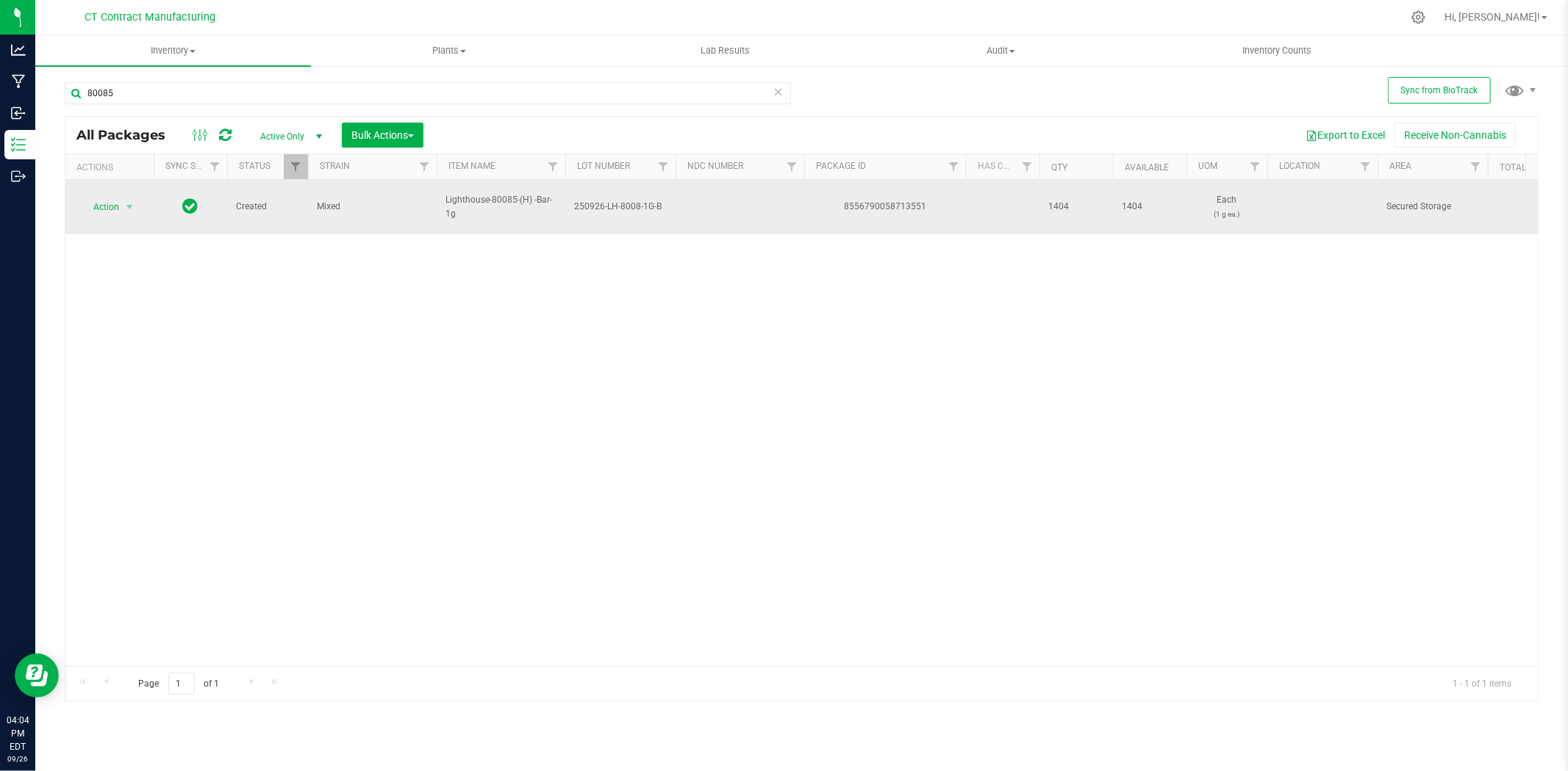
click at [496, 193] on span "Lighthouse-80085-(H) -Bar- 1g" at bounding box center [501, 206] width 111 height 28
copy tr "Lighthouse-80085-(H) -Bar- 1g"
click at [878, 200] on div "8556790058713551" at bounding box center [884, 206] width 166 height 14
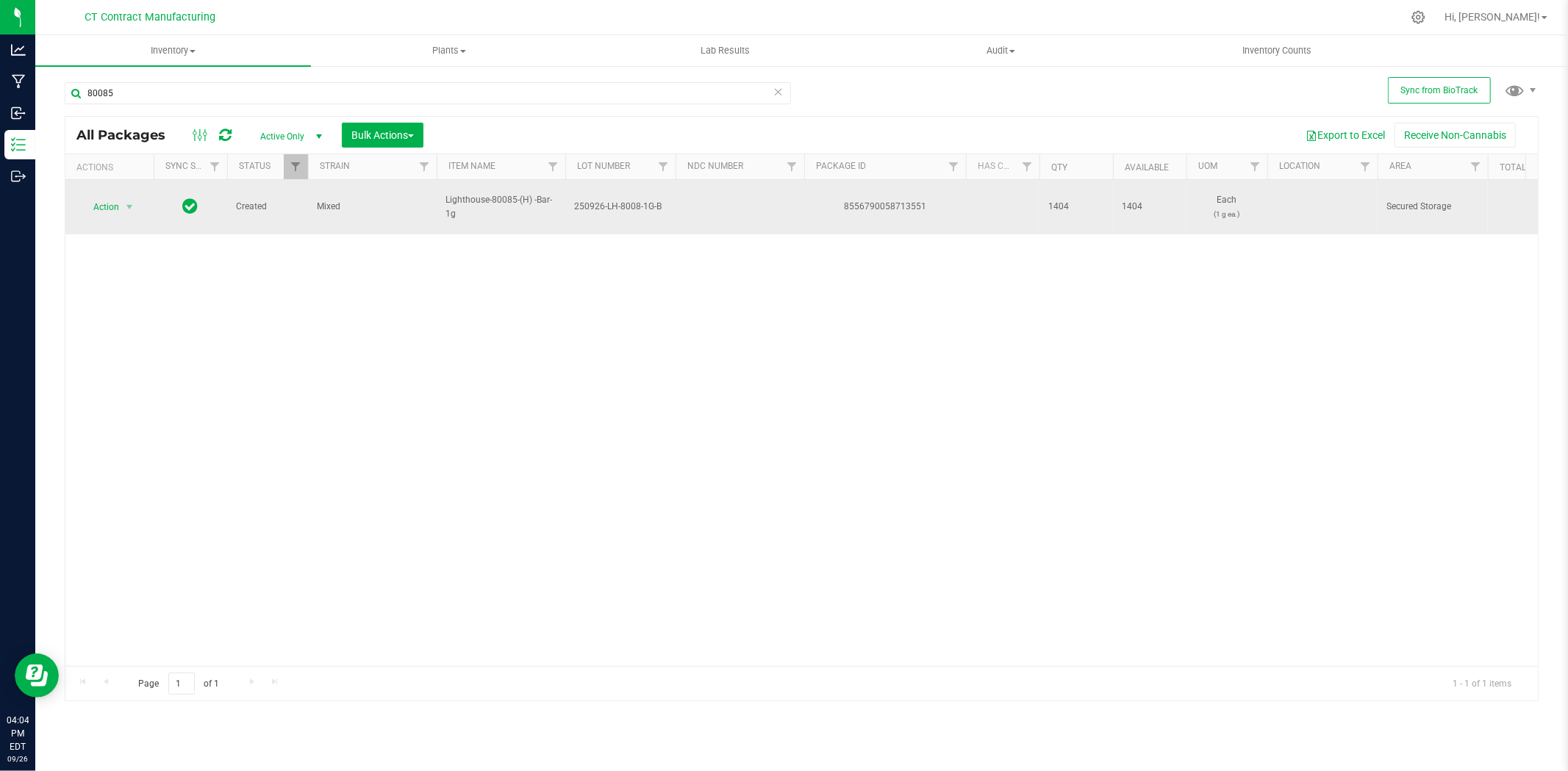
click at [878, 200] on div "8556790058713551" at bounding box center [884, 206] width 166 height 14
copy div "8556790058713551"
click at [135, 201] on span "select" at bounding box center [130, 207] width 12 height 12
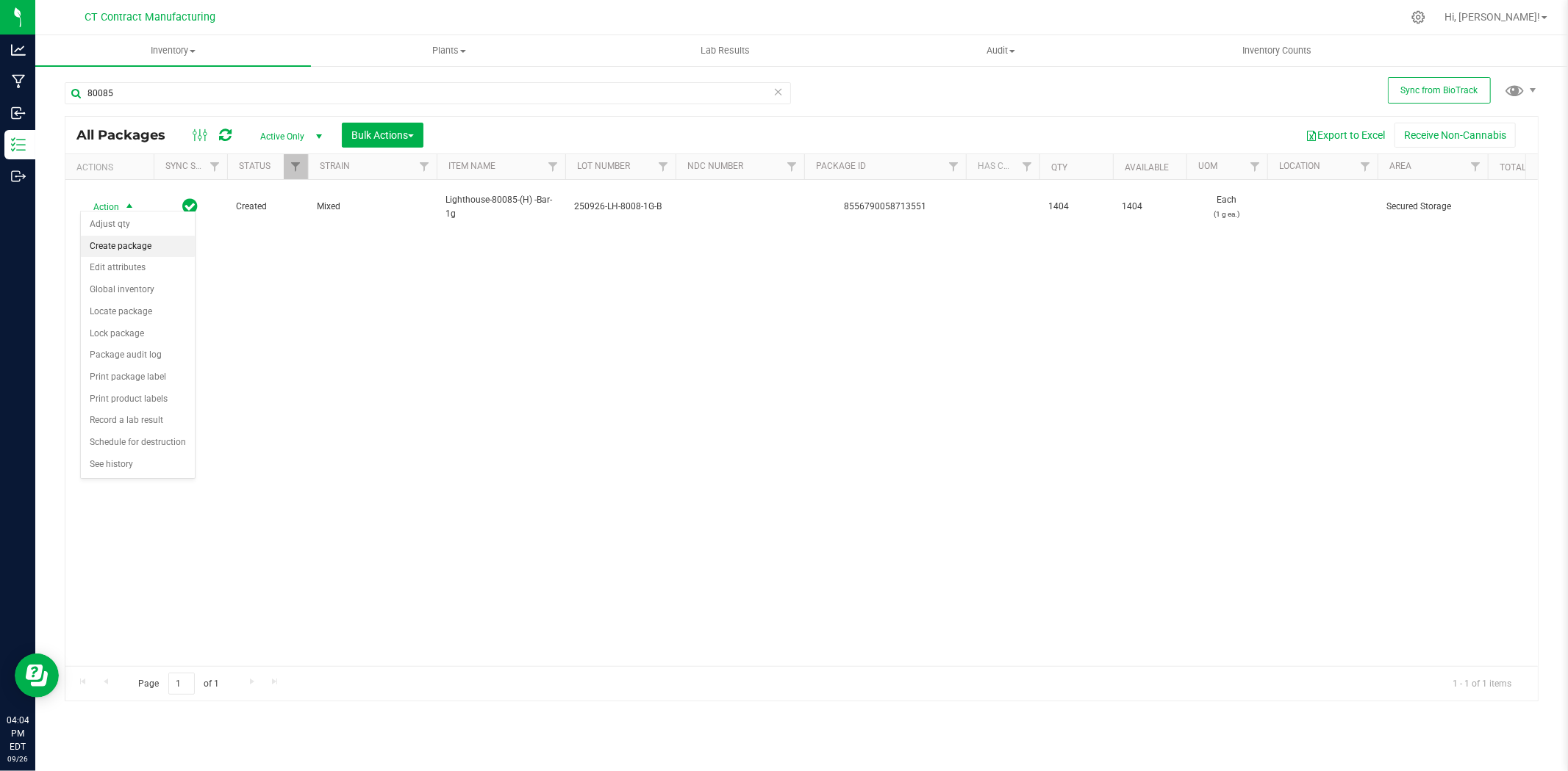
click at [134, 251] on li "Create package" at bounding box center [138, 246] width 114 height 22
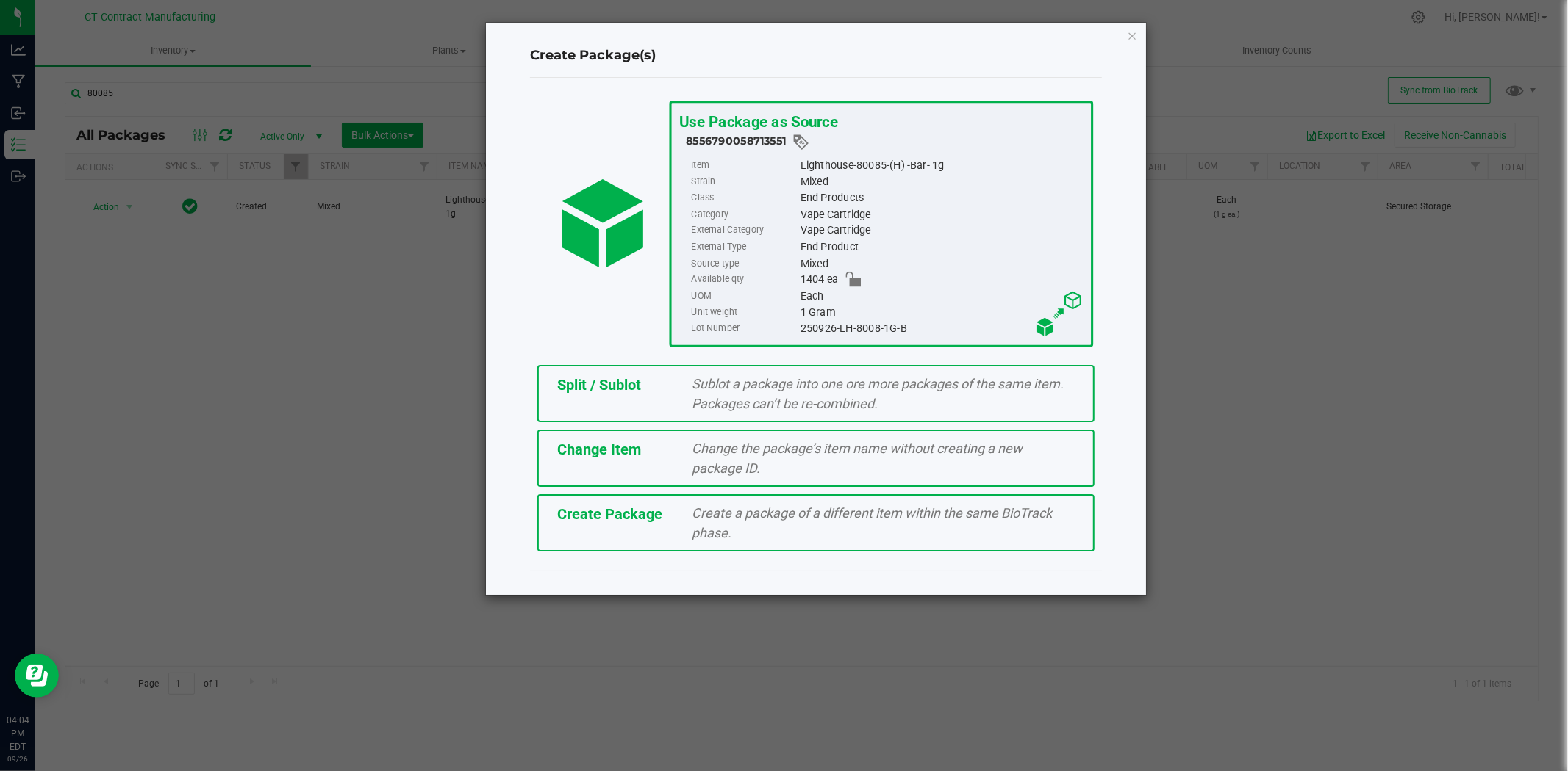
click at [706, 374] on div "Sublot a package into one ore more packages of the same item. Packages can’t be…" at bounding box center [883, 393] width 405 height 39
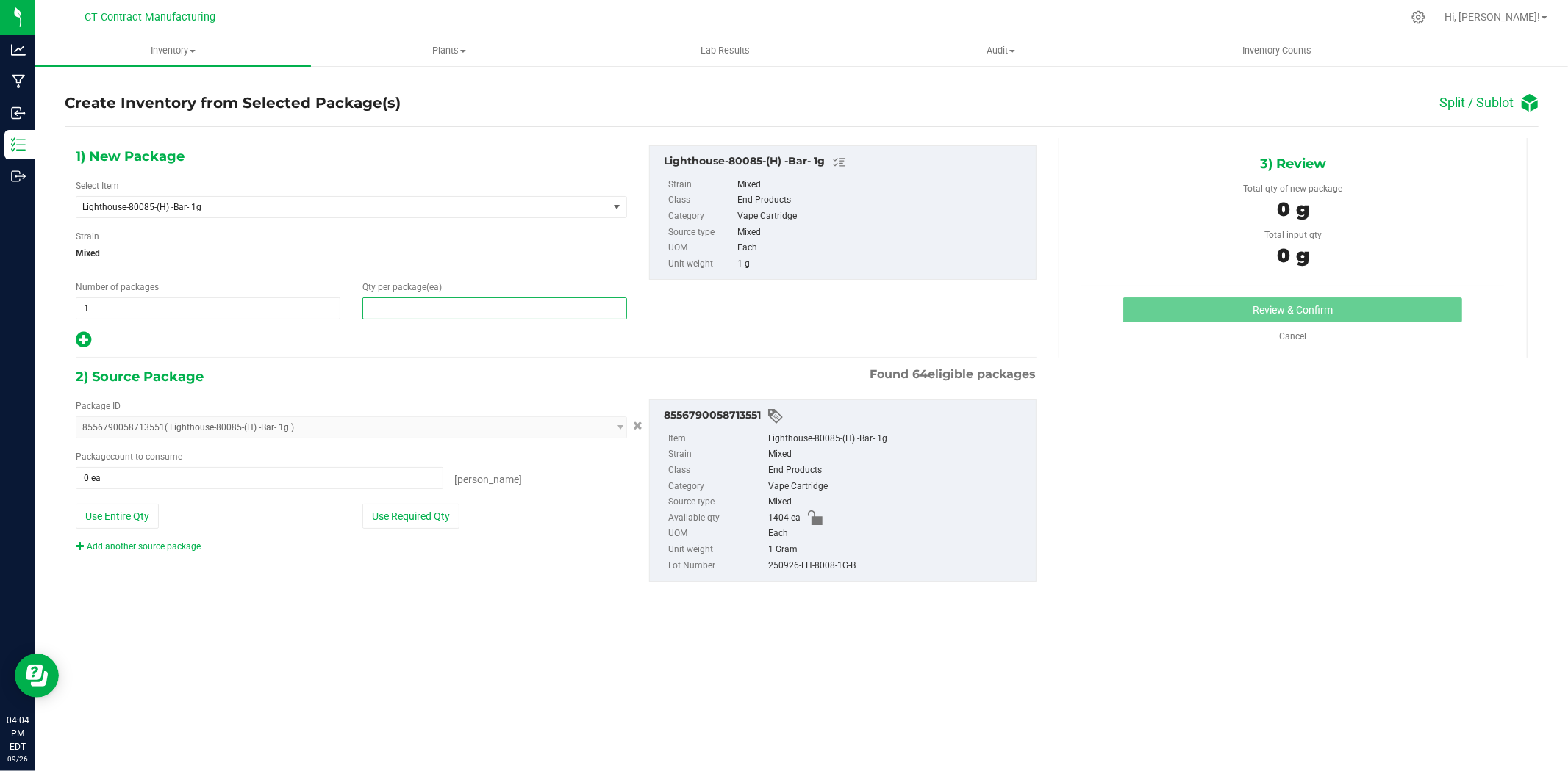
click at [517, 313] on span at bounding box center [494, 308] width 265 height 22
type input "20"
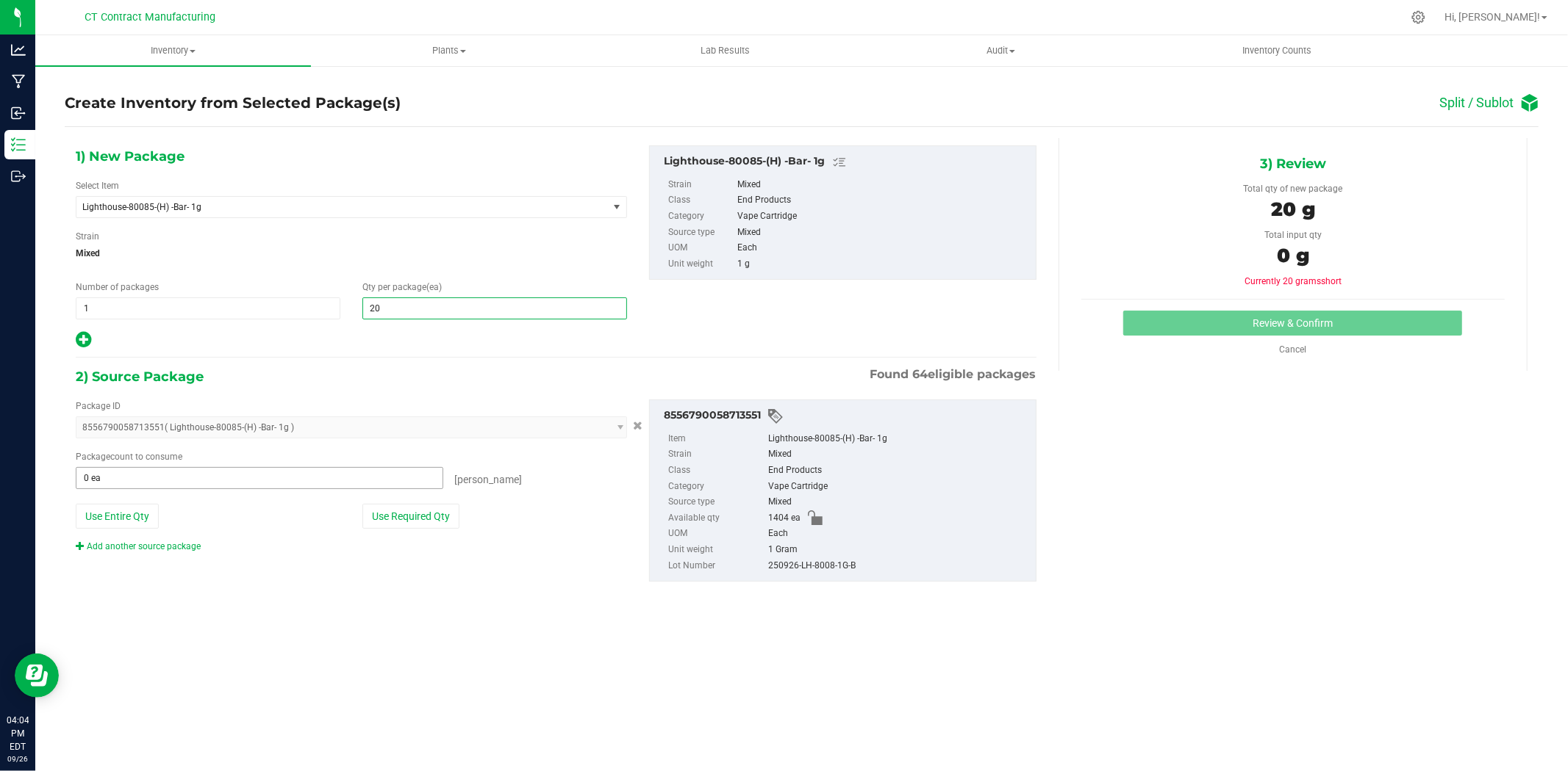
type input "20"
click at [312, 472] on span at bounding box center [260, 478] width 368 height 22
type input "20"
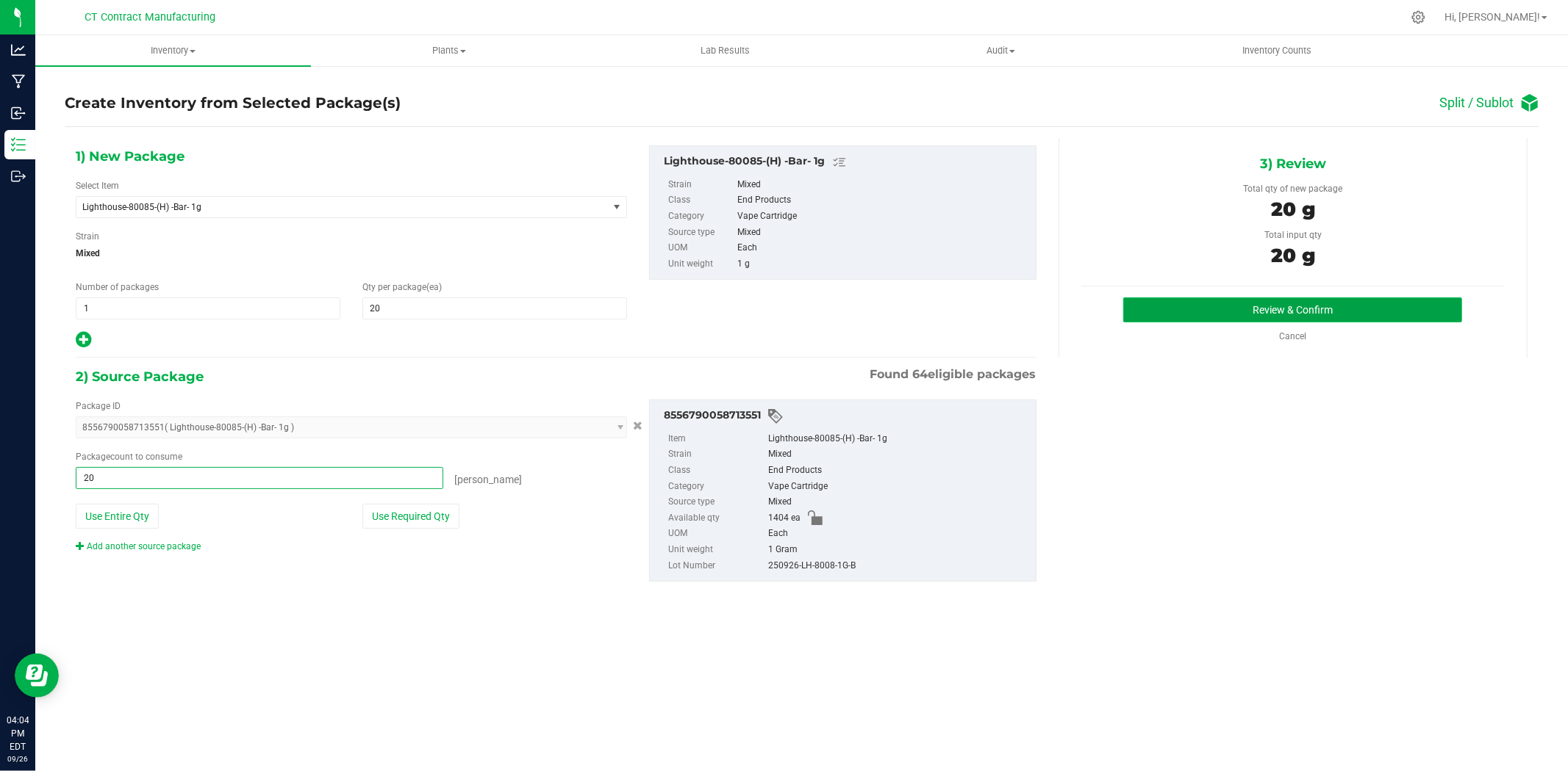
type input "20 ea"
click at [1280, 302] on button "Review & Confirm" at bounding box center [1292, 310] width 339 height 25
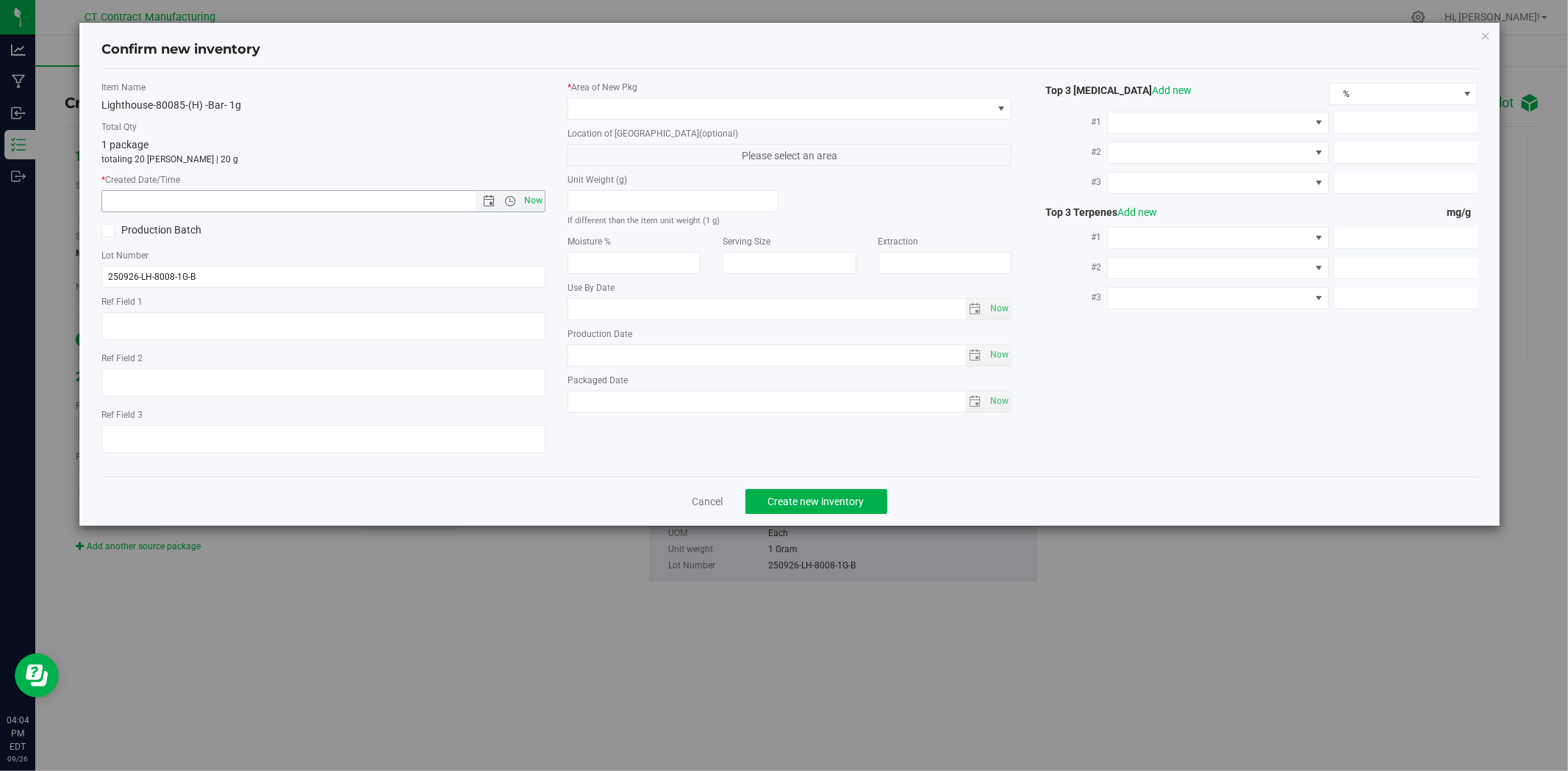
click at [532, 198] on span "Now" at bounding box center [533, 200] width 25 height 21
type input "9/26/2025 4:04 PM"
click at [591, 106] on span at bounding box center [780, 109] width 424 height 21
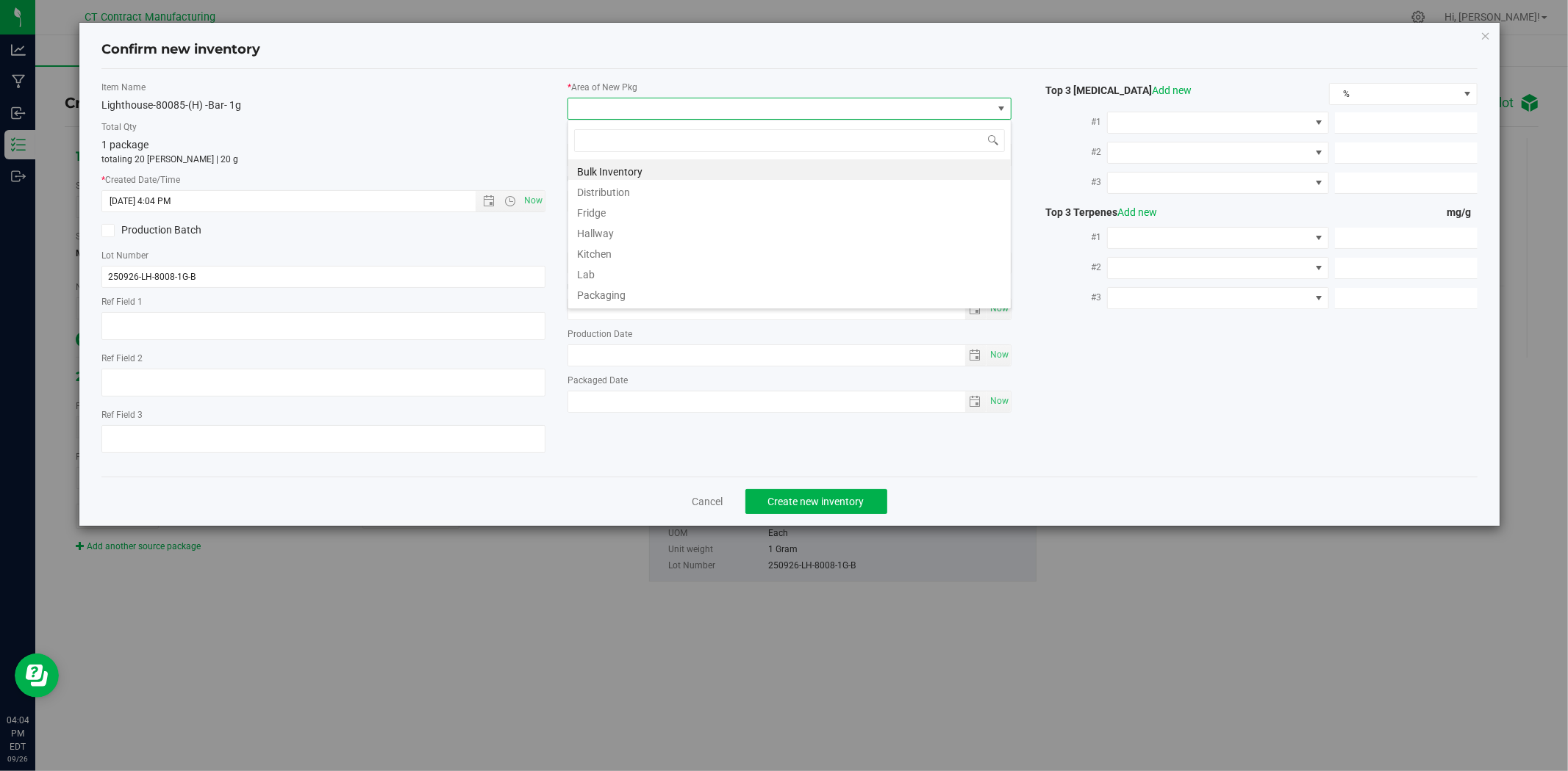
scroll to position [181, 0]
click at [644, 239] on li "Vault - 30 Day Retain" at bounding box center [789, 235] width 442 height 21
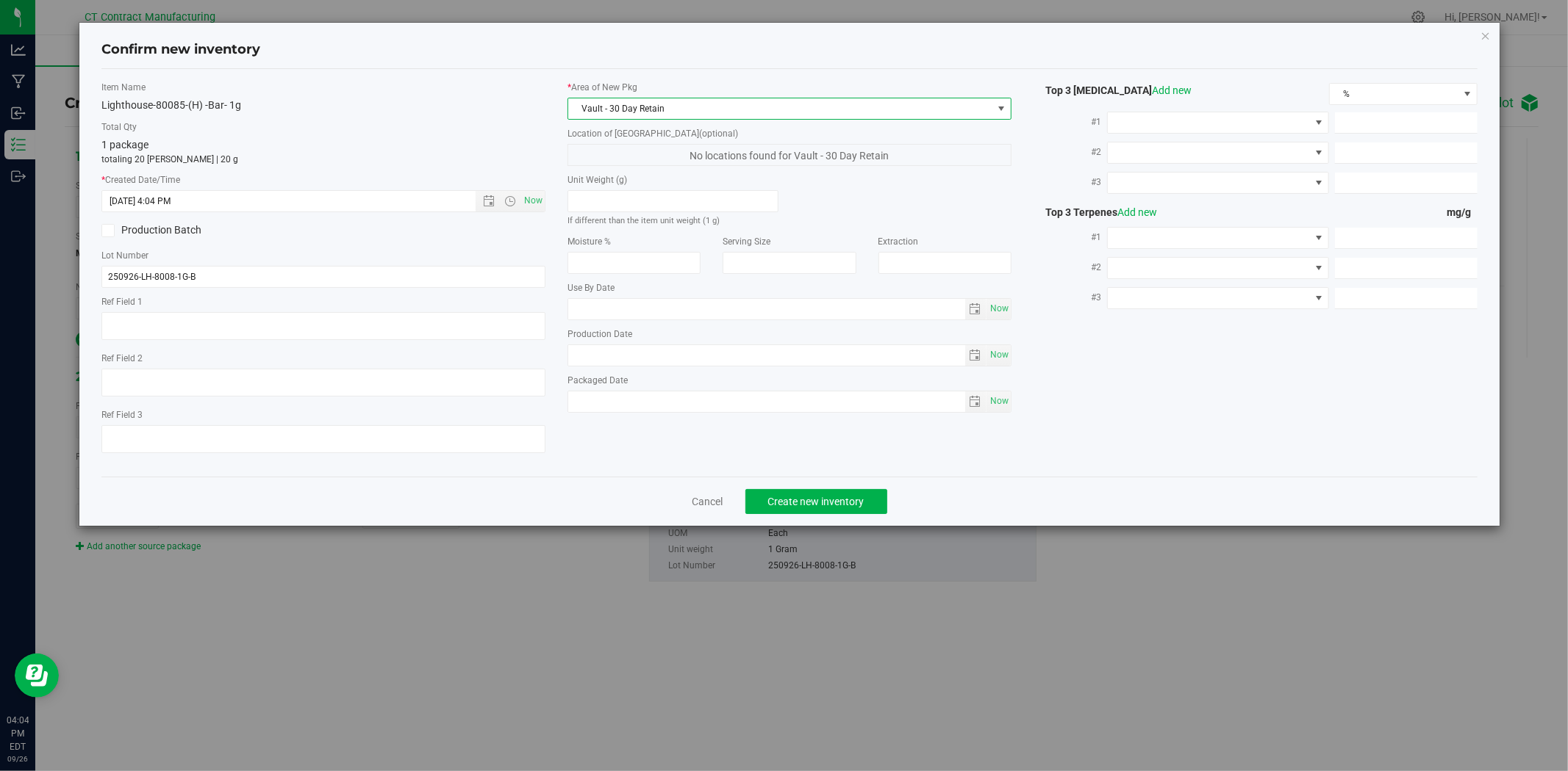
click at [399, 288] on div "Item Name Lighthouse-80085-(H) -Bar- 1g Total Qty 1 package totaling 20 eaches …" at bounding box center [323, 273] width 466 height 384
click at [399, 280] on input "250926-LH-8008-1G-B" at bounding box center [323, 276] width 444 height 22
click at [343, 329] on textarea at bounding box center [323, 326] width 444 height 28
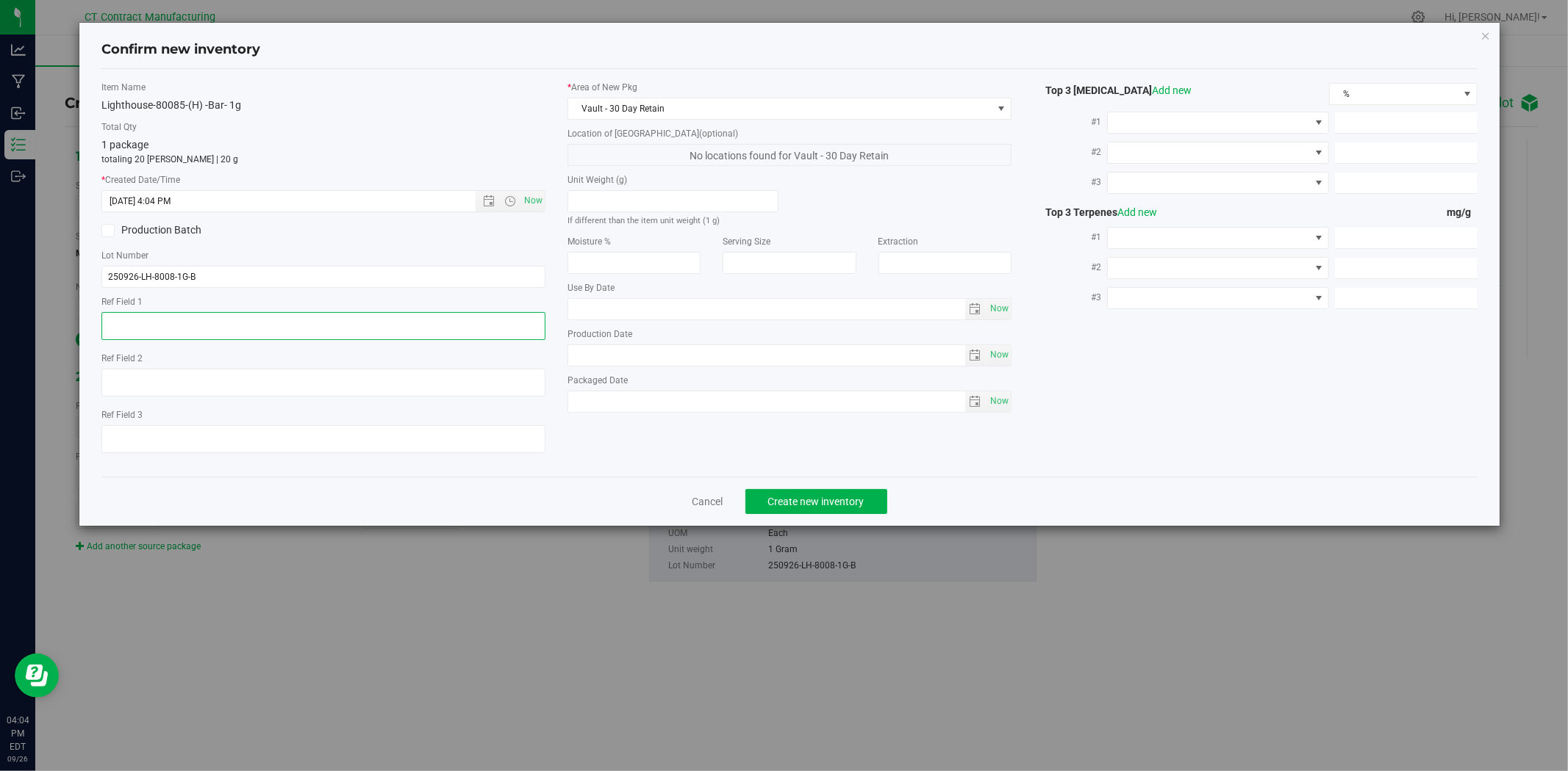
paste textarea "250926-LH-8008-1G-B"
type textarea "250926-LH-8008-1G-B"
click at [329, 279] on input "250926-LH-8008-1G-B" at bounding box center [323, 276] width 444 height 22
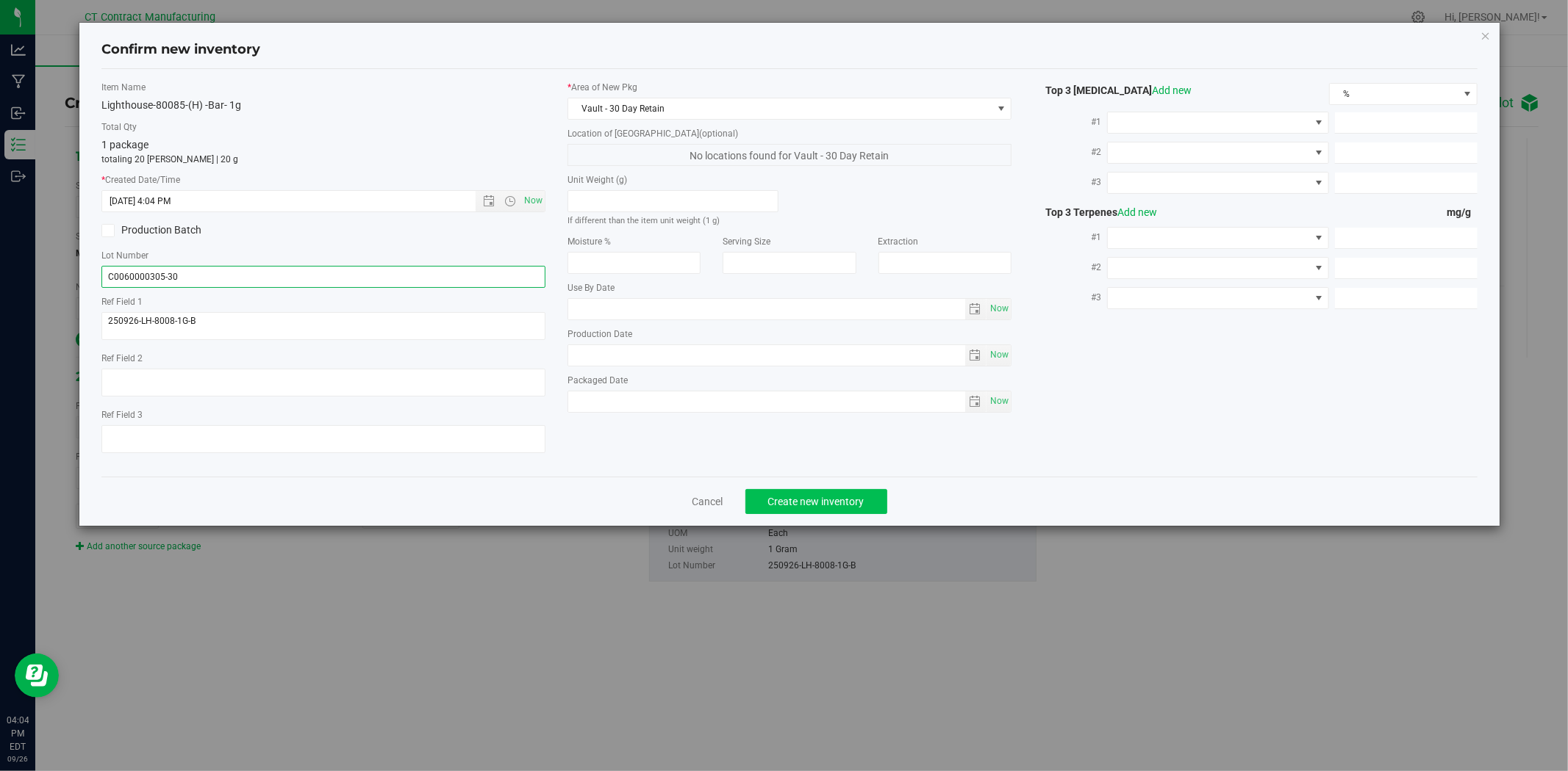
type input "C0060000305-30"
click at [803, 498] on span "Create new inventory" at bounding box center [816, 502] width 96 height 12
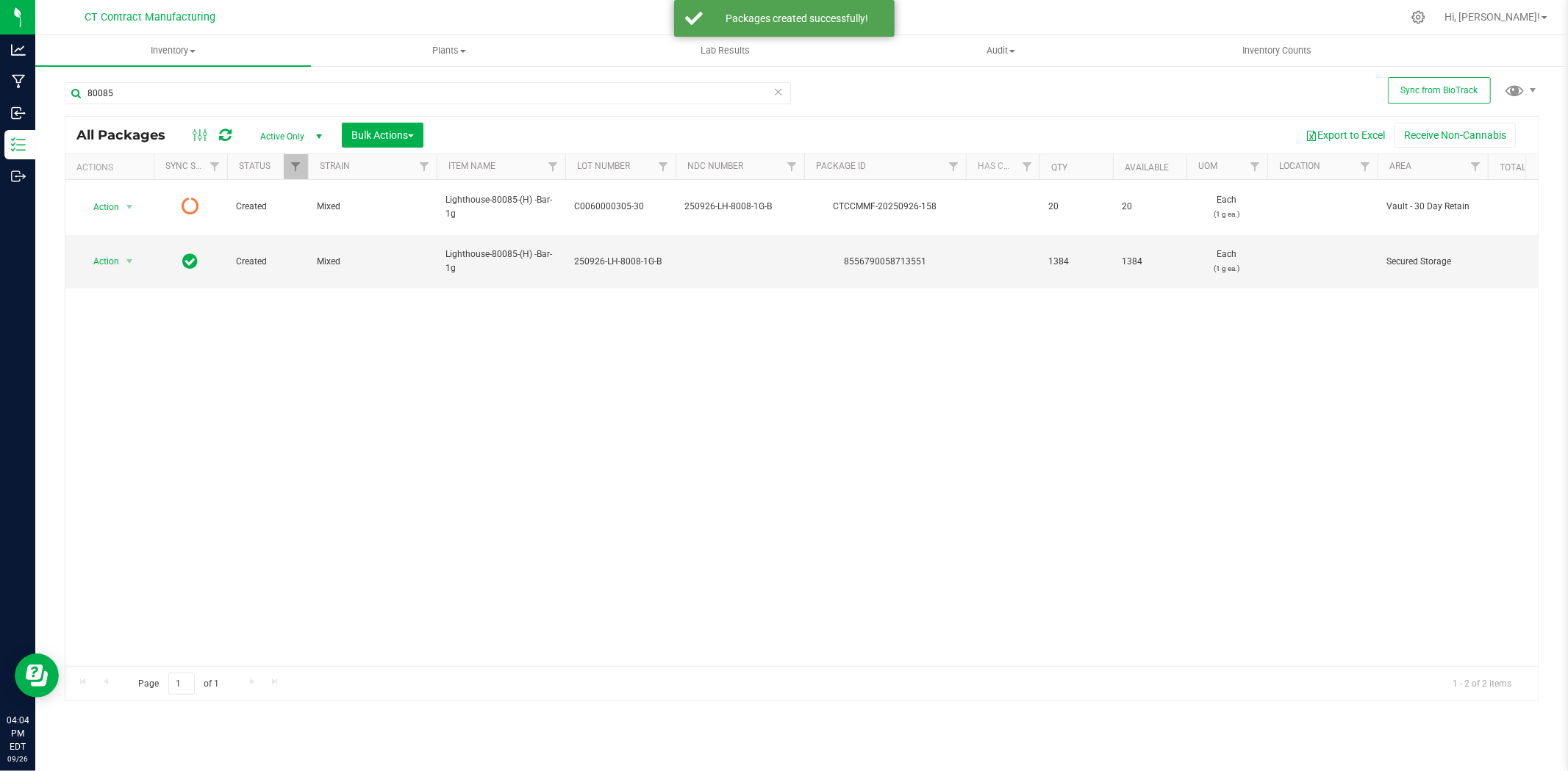
click at [228, 135] on icon at bounding box center [225, 135] width 13 height 15
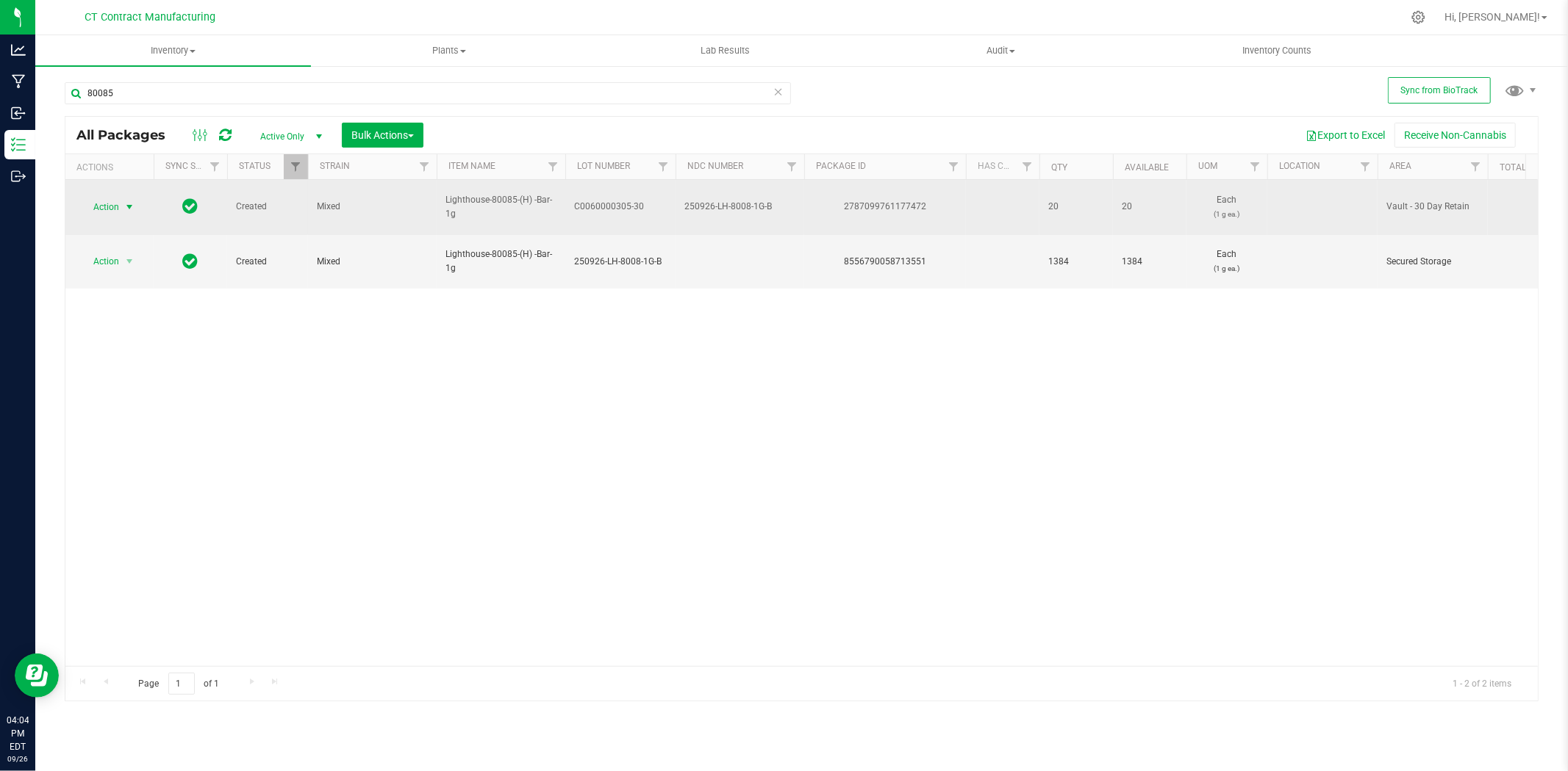
click at [125, 201] on span "select" at bounding box center [130, 207] width 12 height 12
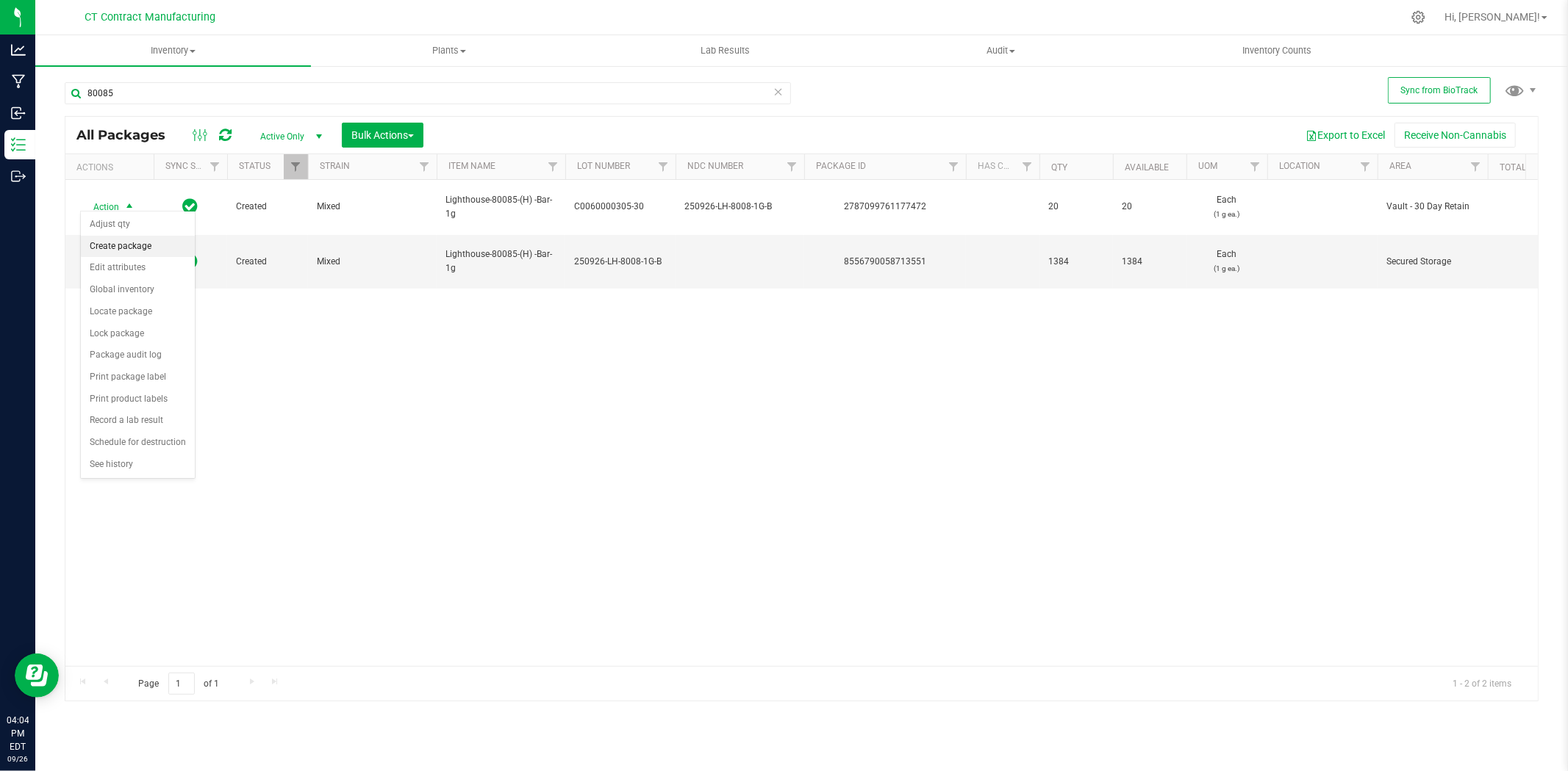
click at [128, 246] on li "Create package" at bounding box center [138, 246] width 114 height 22
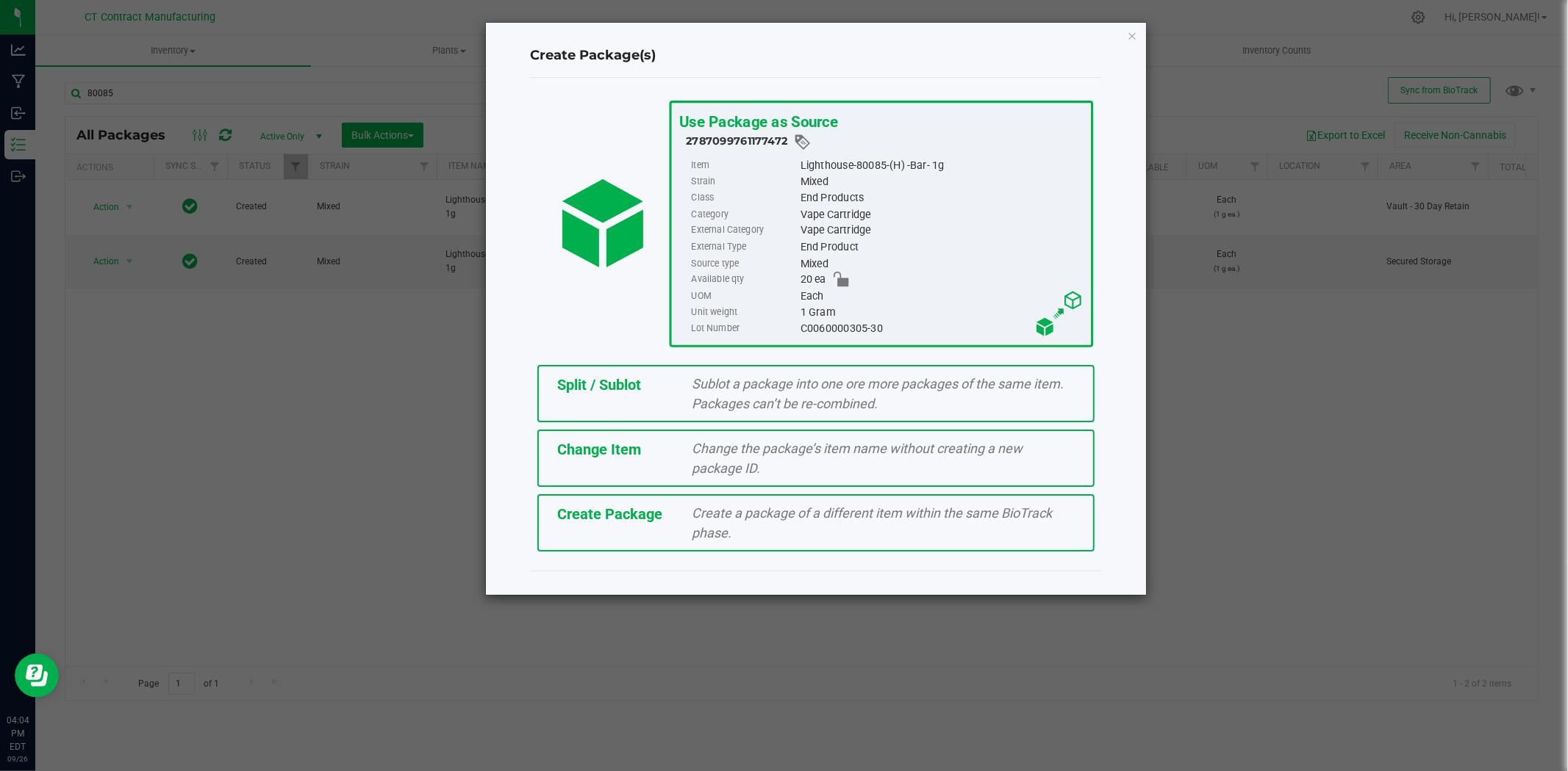
click at [584, 380] on span "Split / Sublot" at bounding box center [599, 384] width 84 height 18
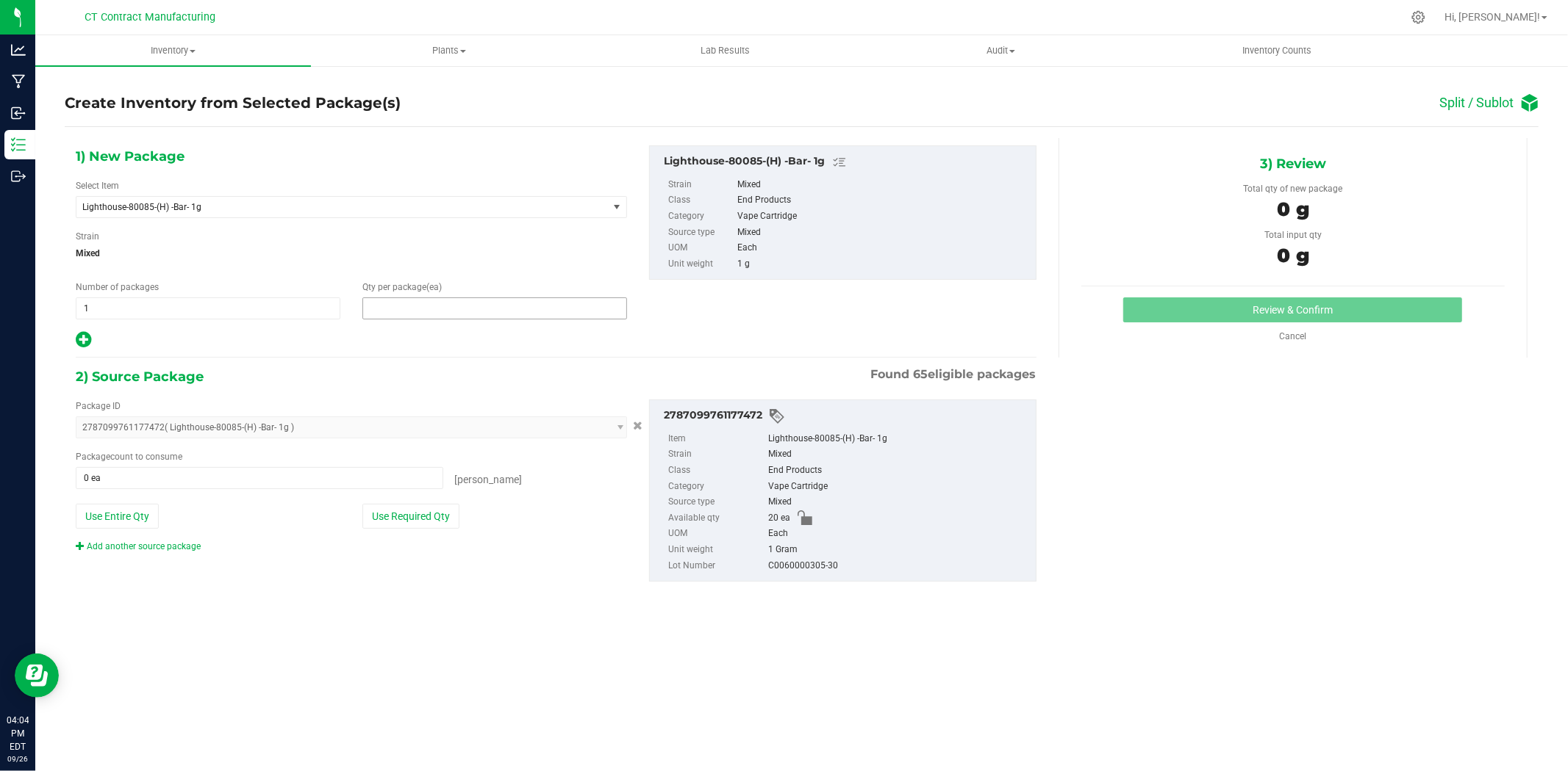
click at [488, 312] on span at bounding box center [494, 308] width 265 height 22
type input "10"
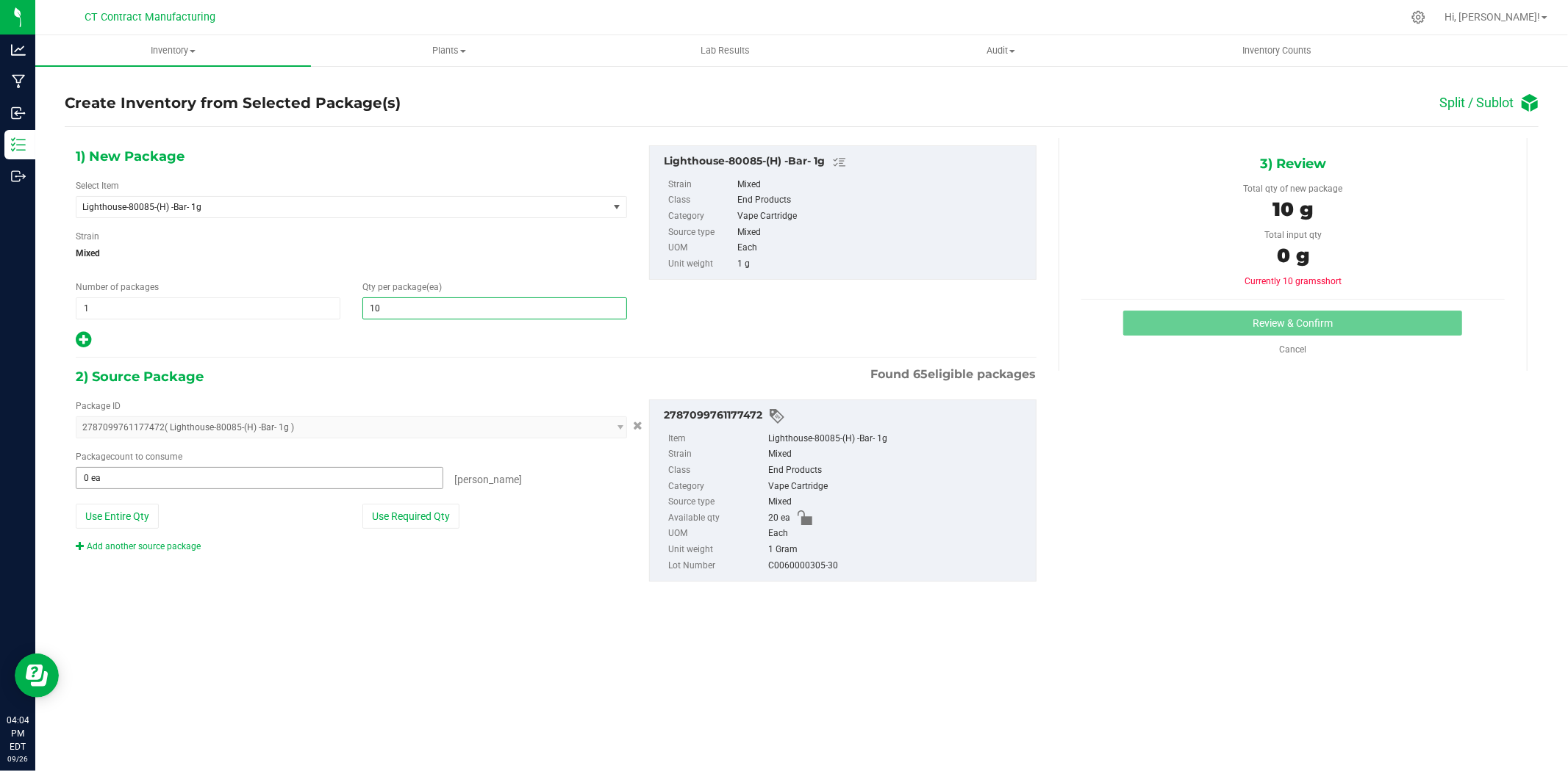
type input "10"
click at [333, 469] on span at bounding box center [260, 478] width 368 height 22
type input "10"
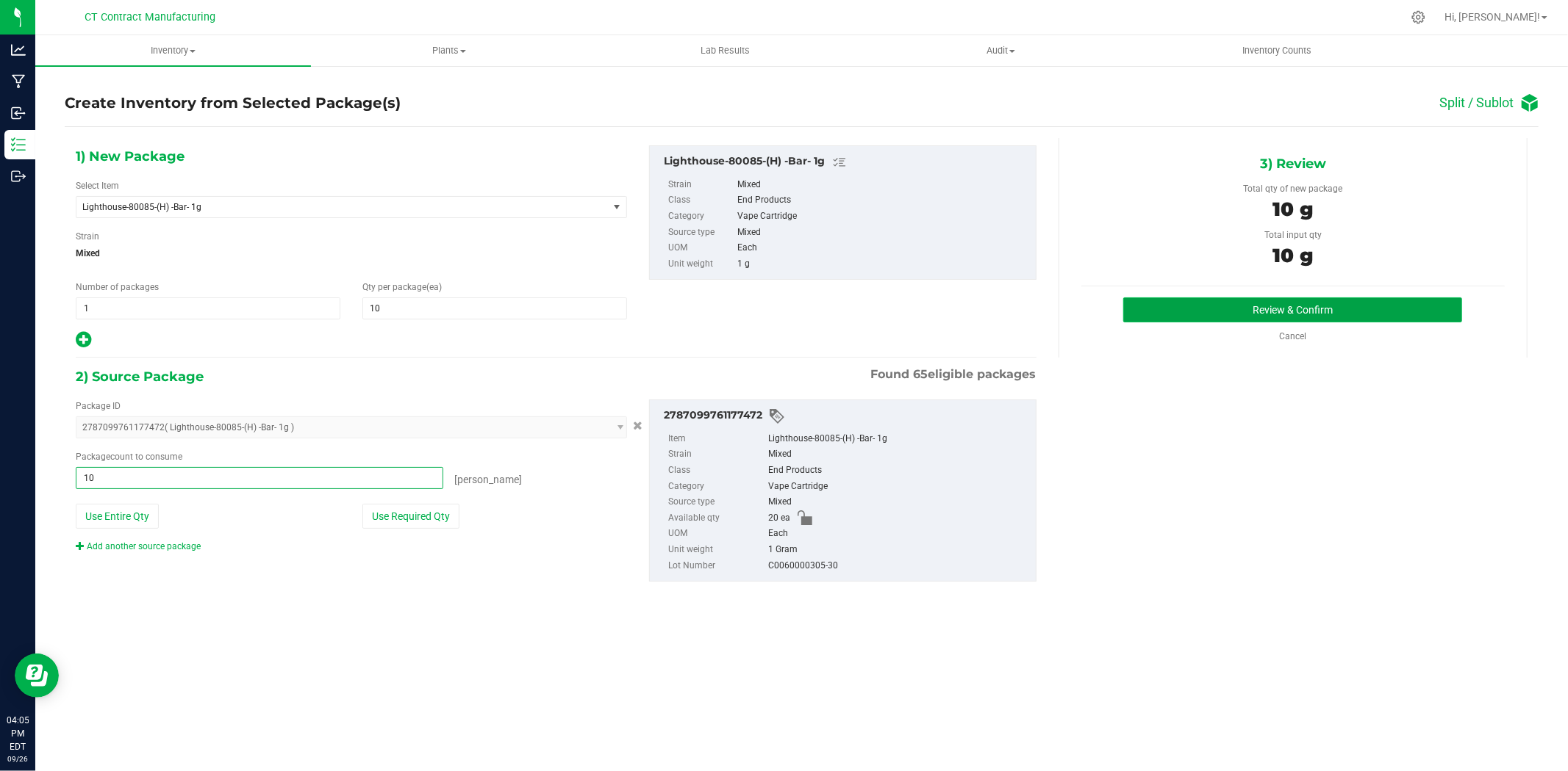
type input "10 ea"
click at [1161, 300] on button "Review & Confirm" at bounding box center [1292, 310] width 339 height 25
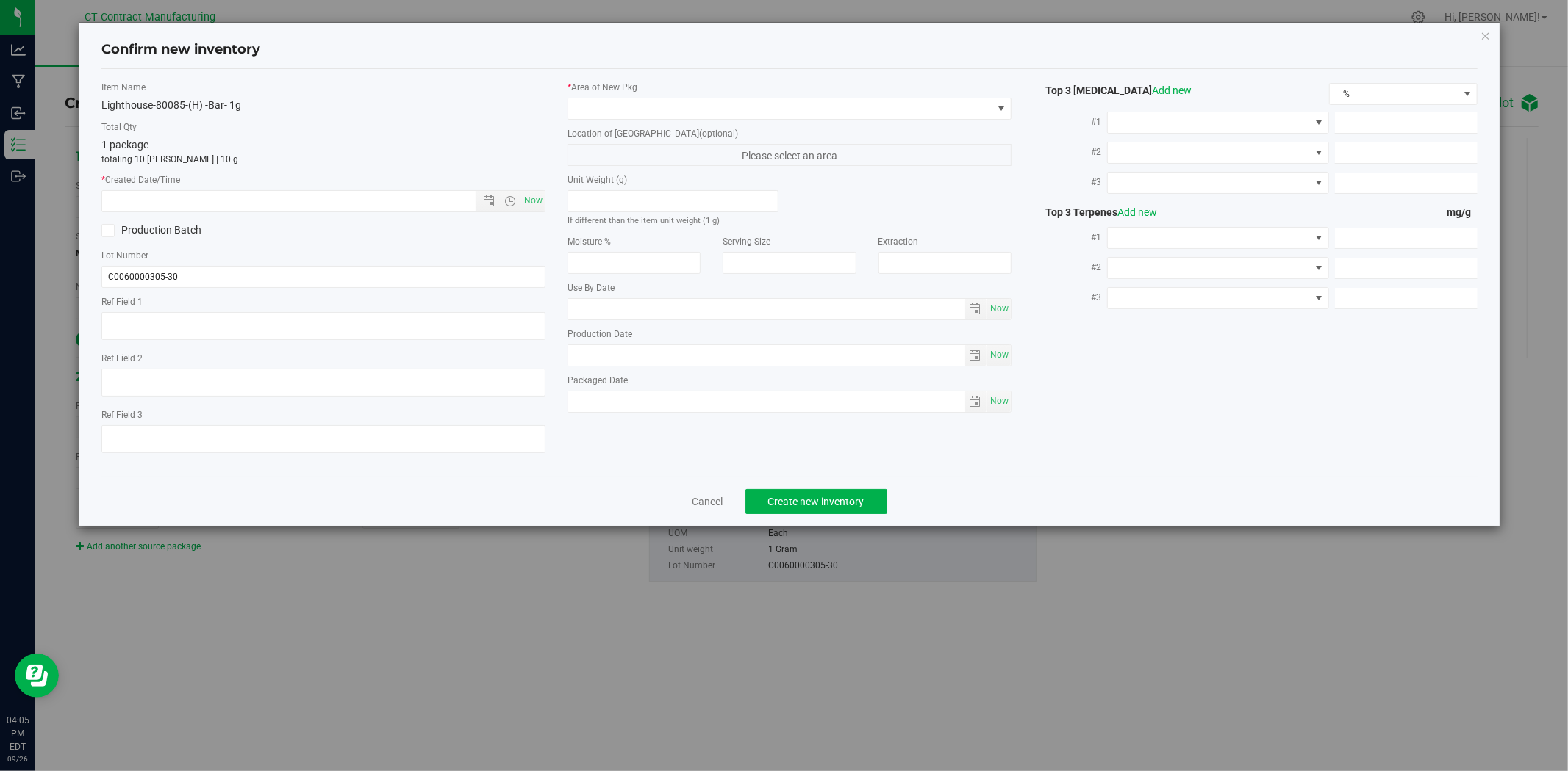
type textarea "250926-LH-8008-1G-B"
click at [525, 205] on span "Now" at bounding box center [533, 200] width 25 height 21
type input "9/26/2025 4:05 PM"
click at [593, 115] on span at bounding box center [780, 109] width 424 height 21
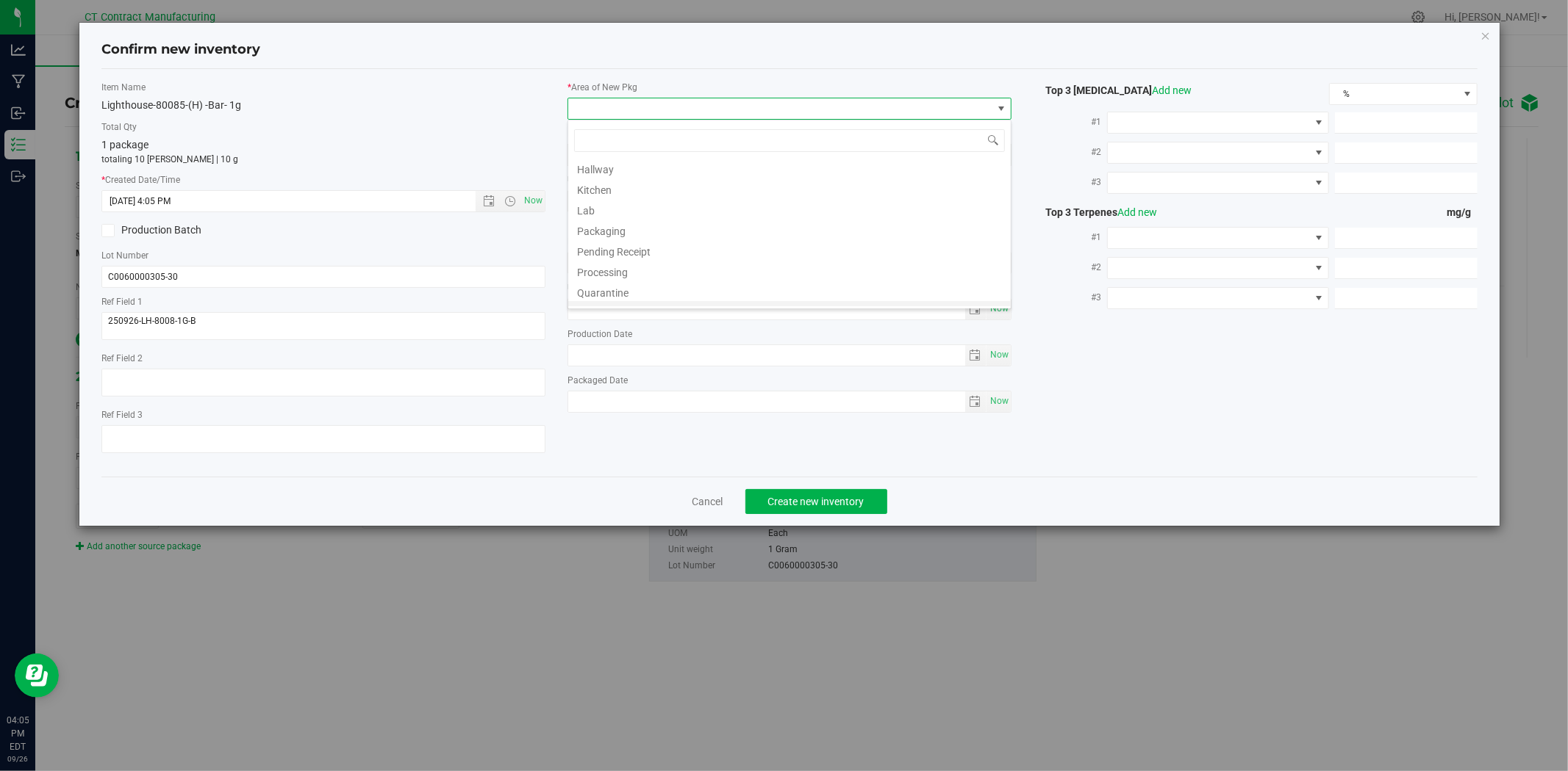
scroll to position [181, 0]
click at [635, 261] on li "Vault - 60 Day Retain" at bounding box center [789, 256] width 442 height 21
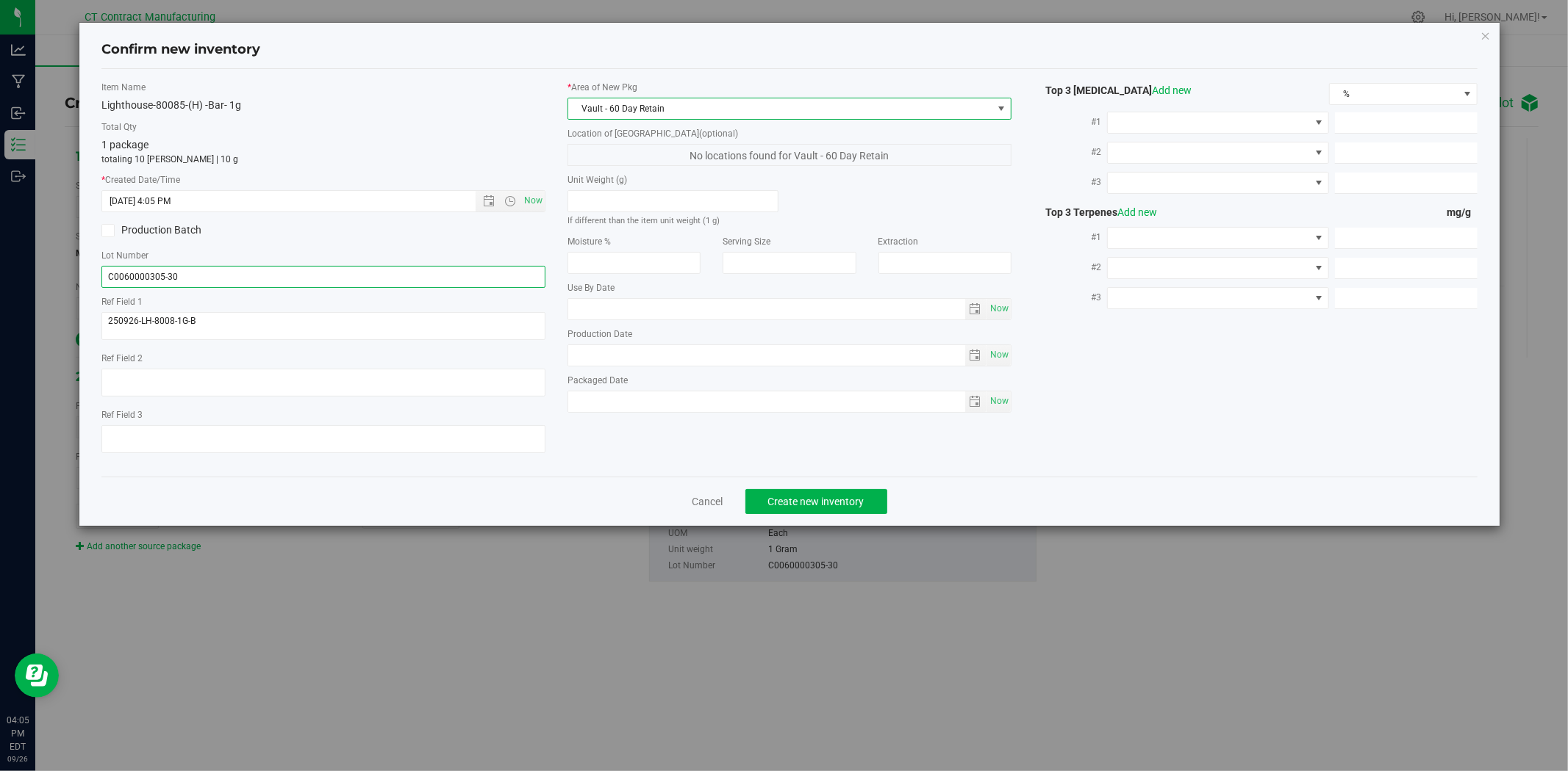
click at [171, 274] on input "C0060000305-30" at bounding box center [323, 276] width 444 height 22
type input "C0060000305-60"
click at [798, 505] on span "Create new inventory" at bounding box center [816, 502] width 96 height 12
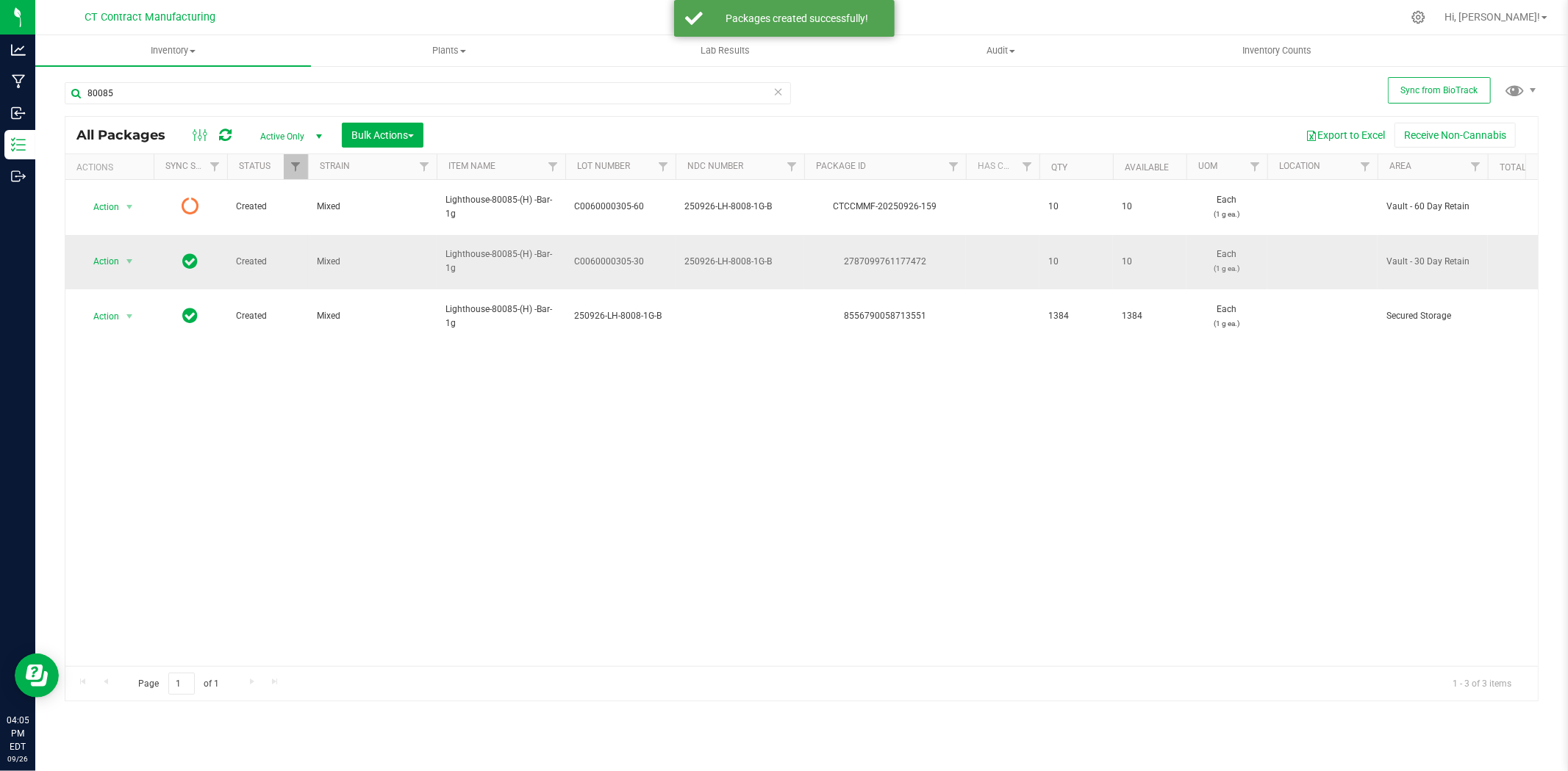
click at [888, 255] on div "2787099761177472" at bounding box center [884, 261] width 166 height 14
click at [225, 128] on icon at bounding box center [225, 135] width 13 height 15
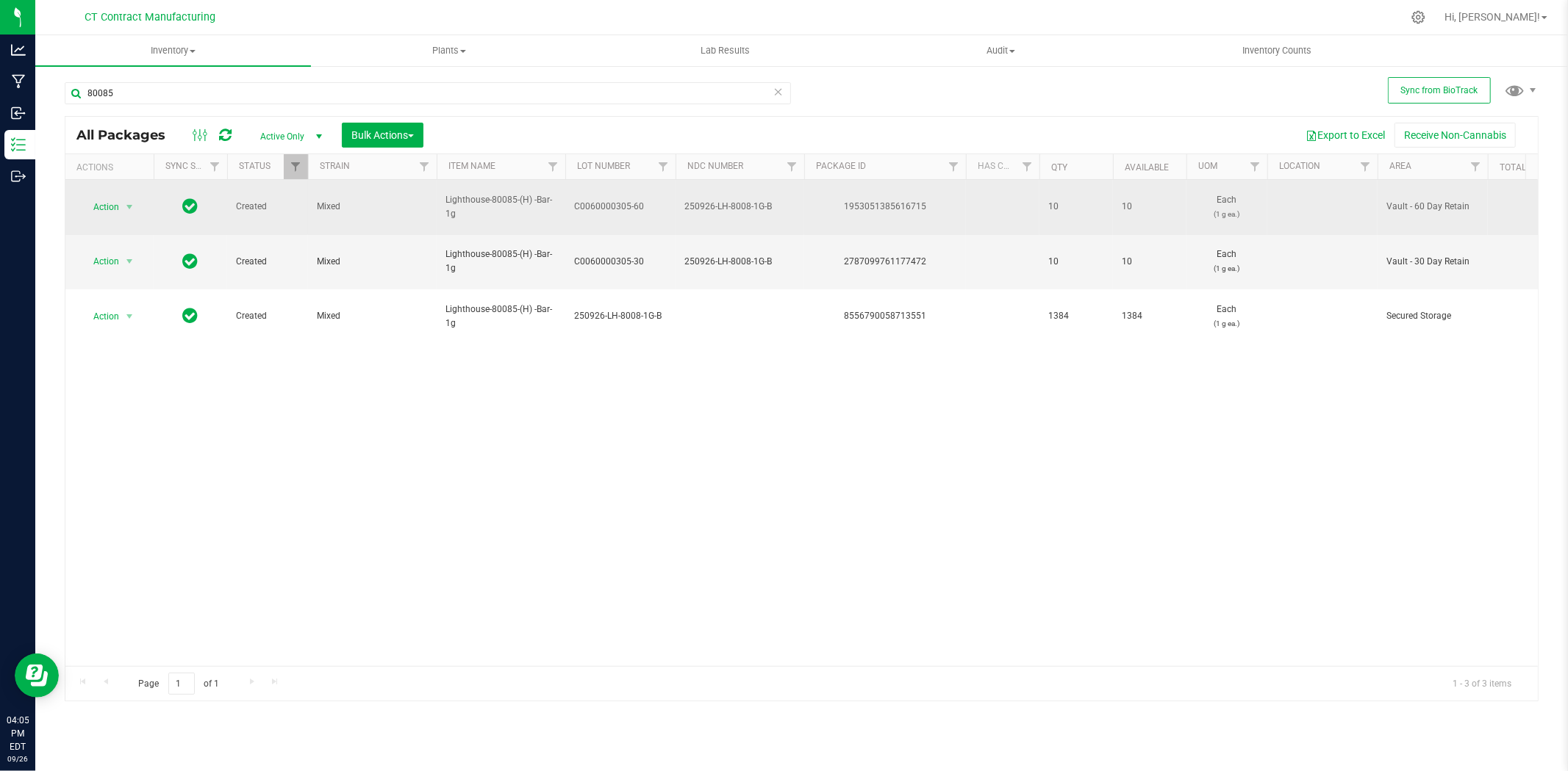
click at [898, 205] on div "1953051385616715" at bounding box center [884, 206] width 166 height 14
click at [137, 197] on span "select" at bounding box center [130, 207] width 18 height 21
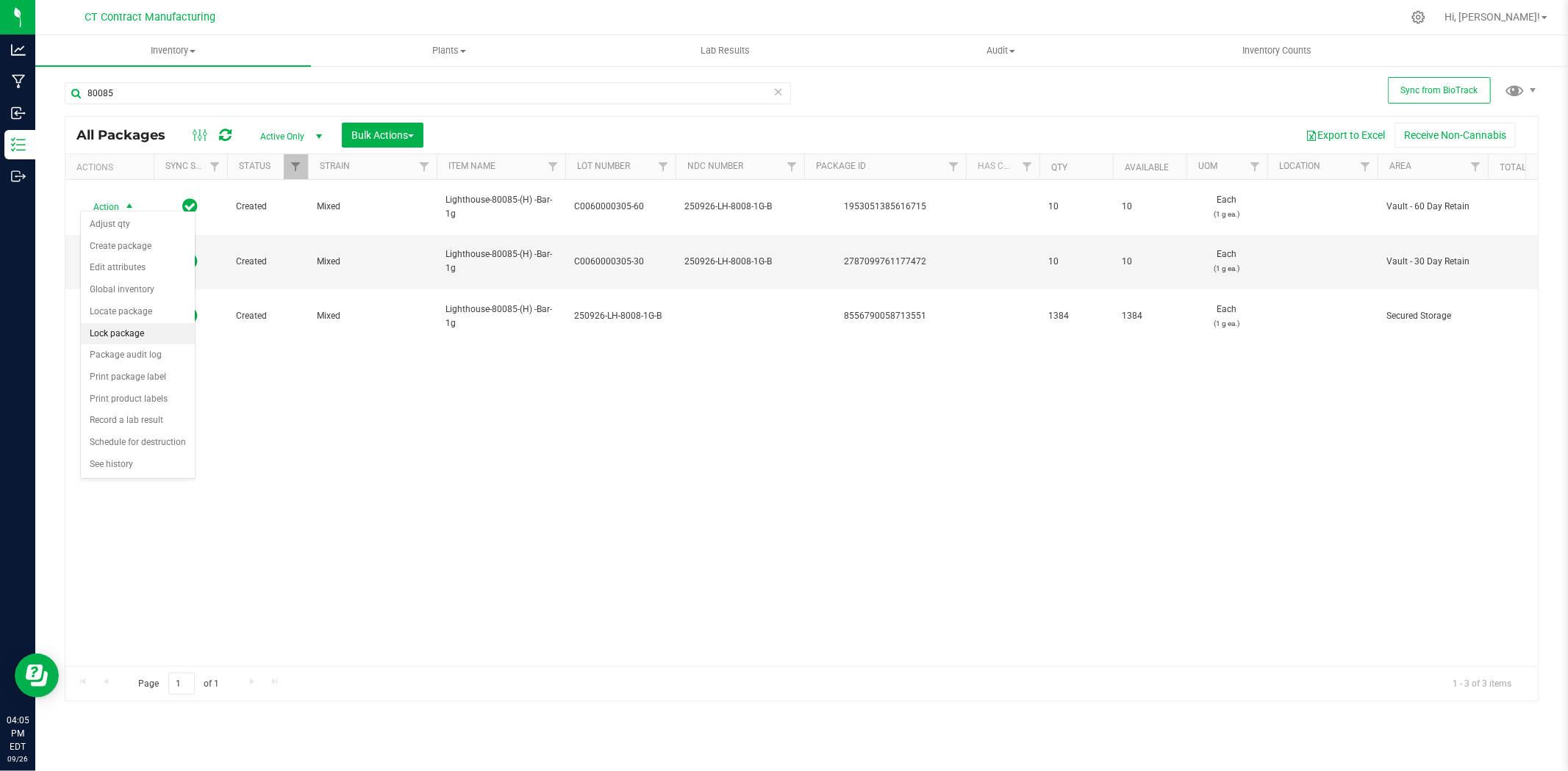
click at [135, 336] on li "Lock package" at bounding box center [138, 334] width 114 height 22
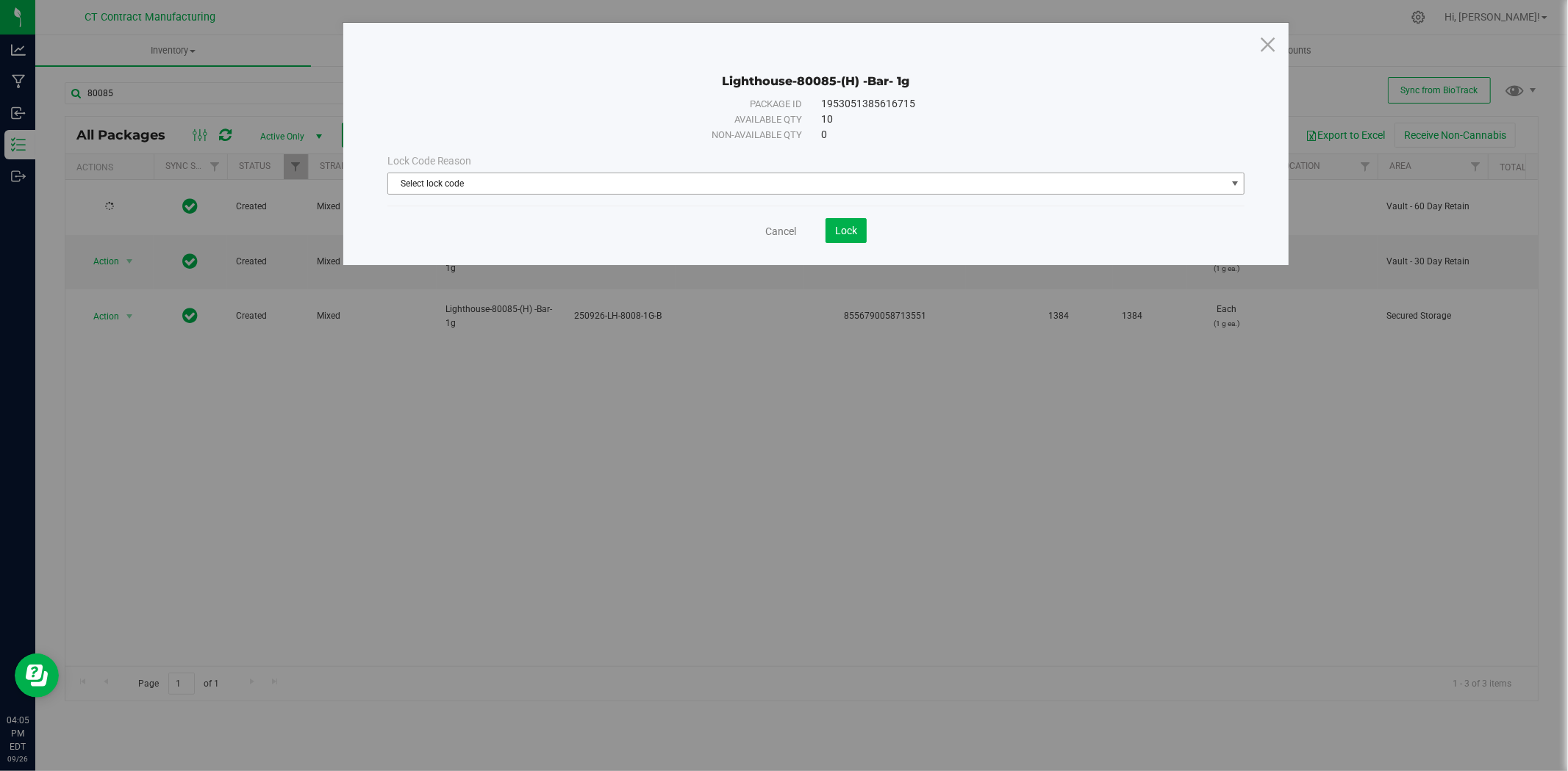
click at [532, 181] on span "Select lock code" at bounding box center [807, 184] width 837 height 21
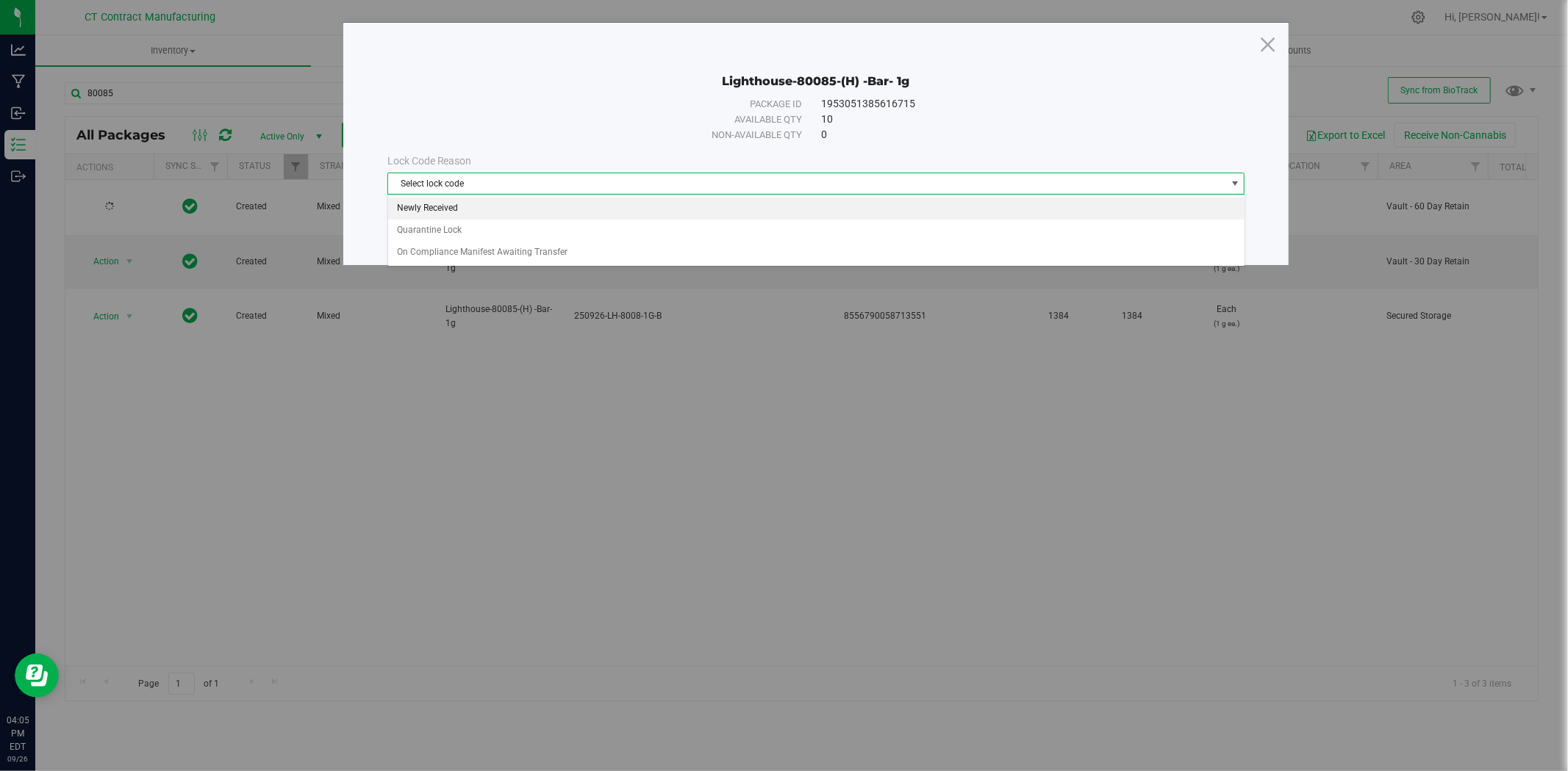
click at [469, 207] on li "Newly Received" at bounding box center [816, 209] width 856 height 22
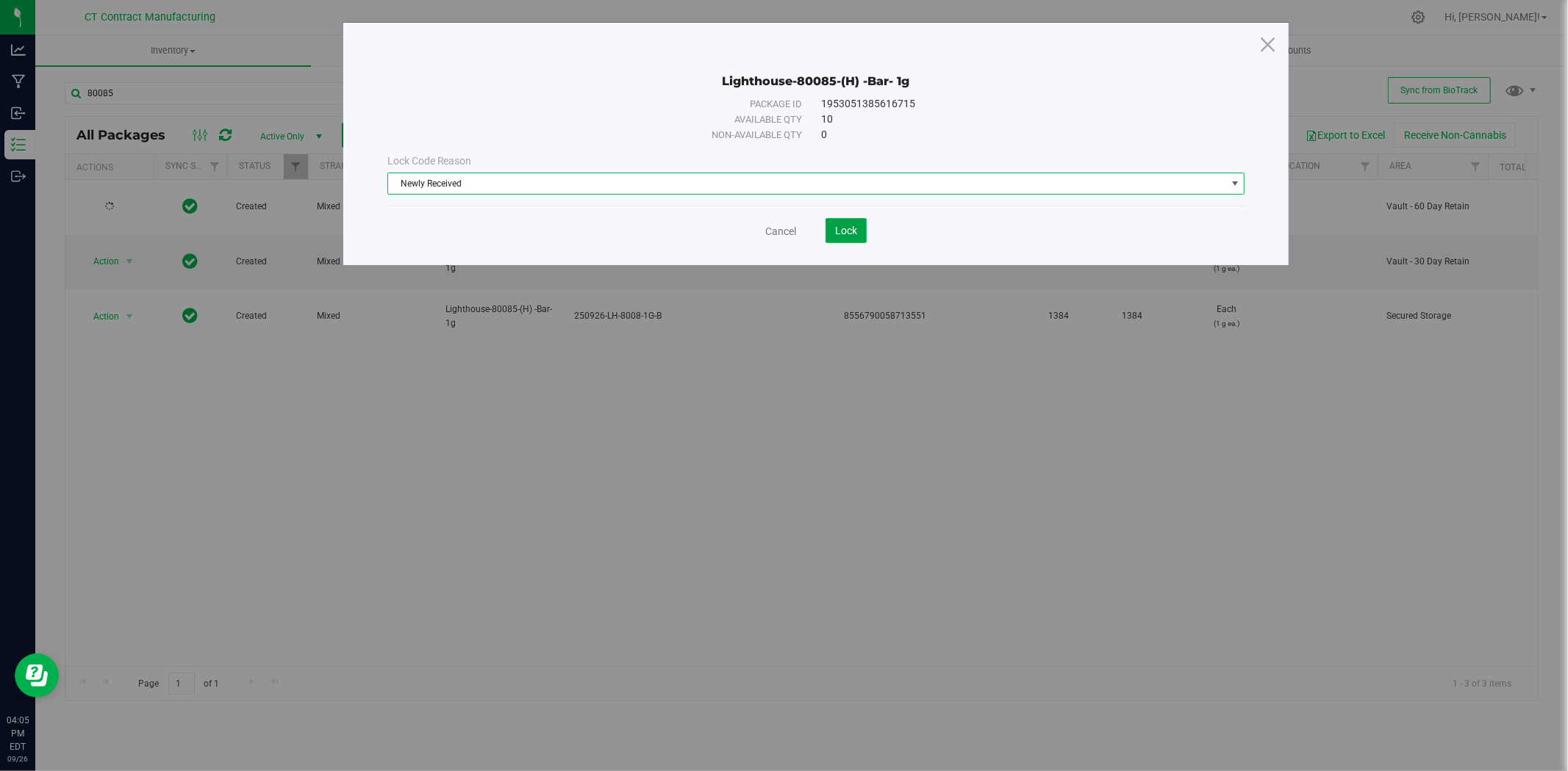
click at [837, 235] on span "Lock" at bounding box center [846, 231] width 22 height 12
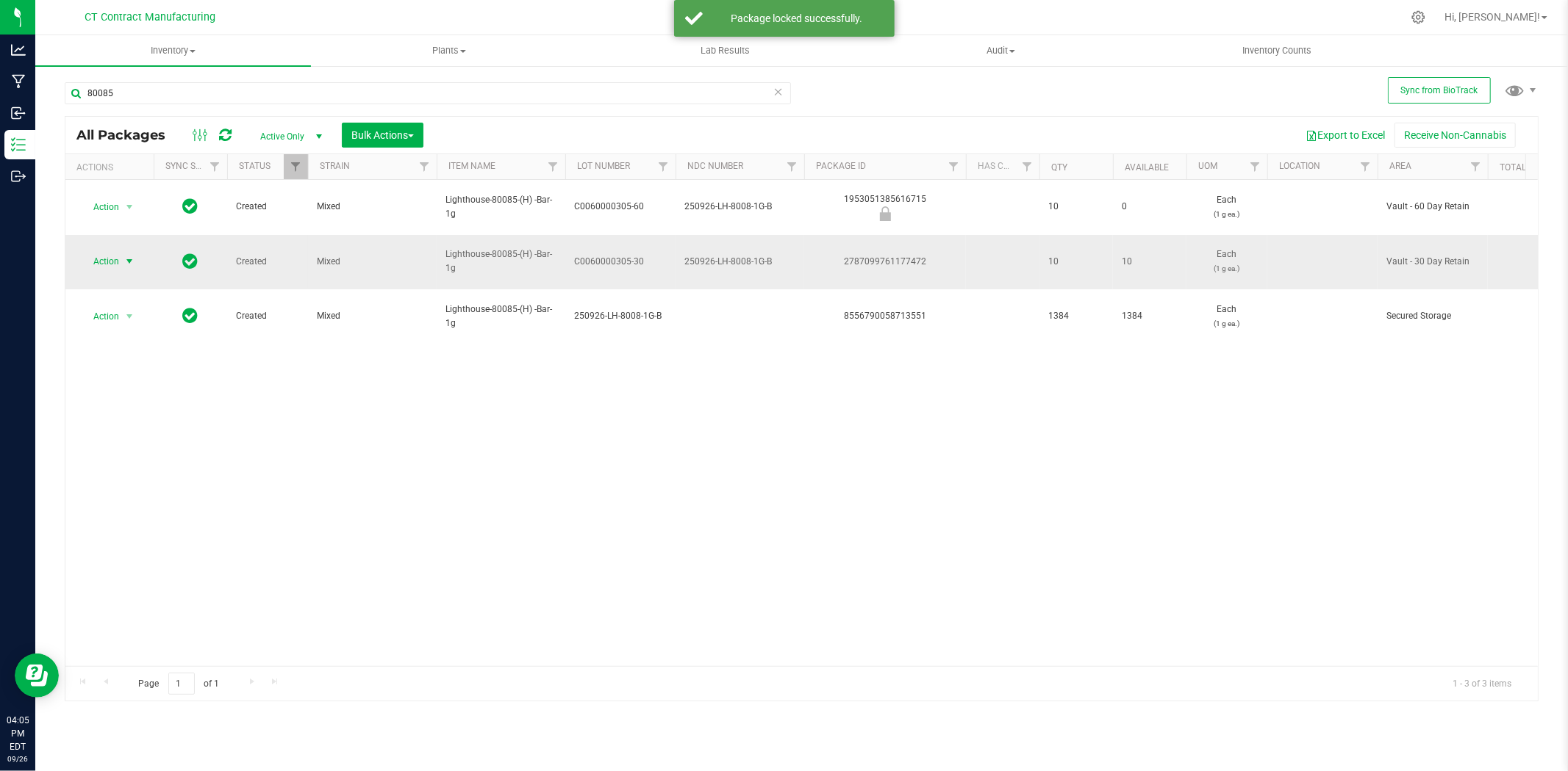
click at [132, 256] on span "select" at bounding box center [130, 261] width 12 height 12
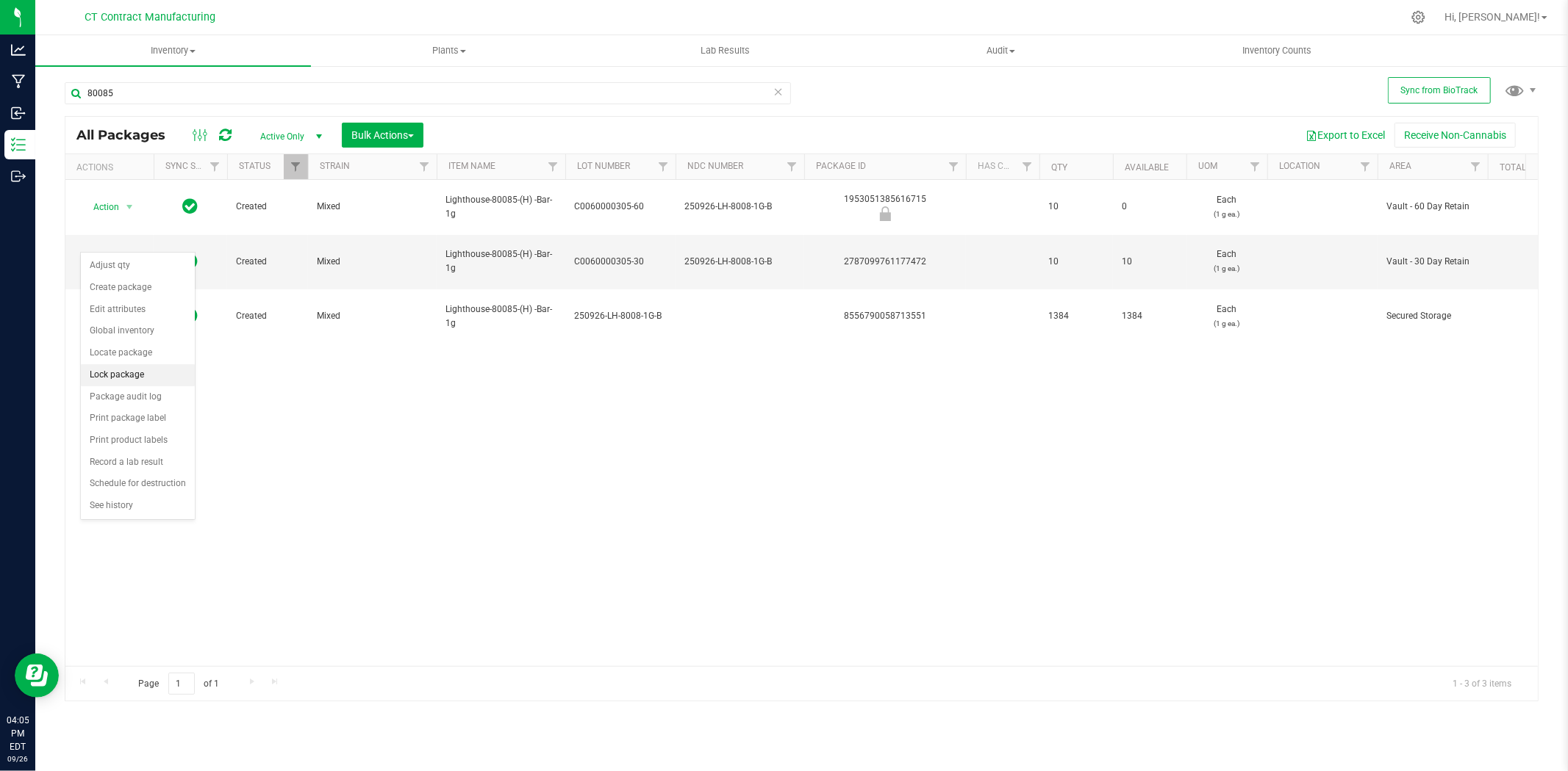
click at [132, 370] on li "Lock package" at bounding box center [138, 375] width 114 height 22
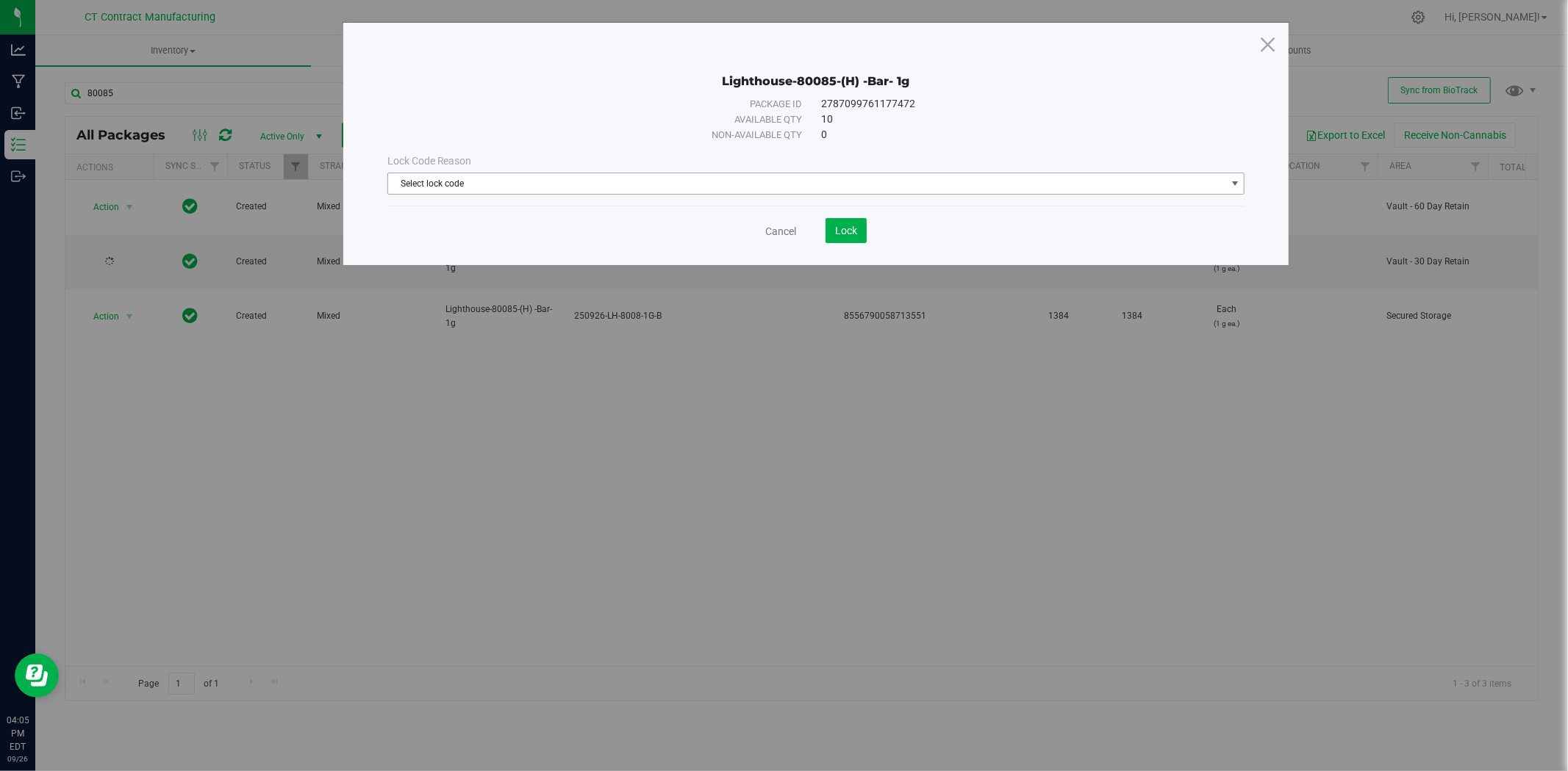
click at [593, 188] on span "Select lock code" at bounding box center [807, 184] width 837 height 21
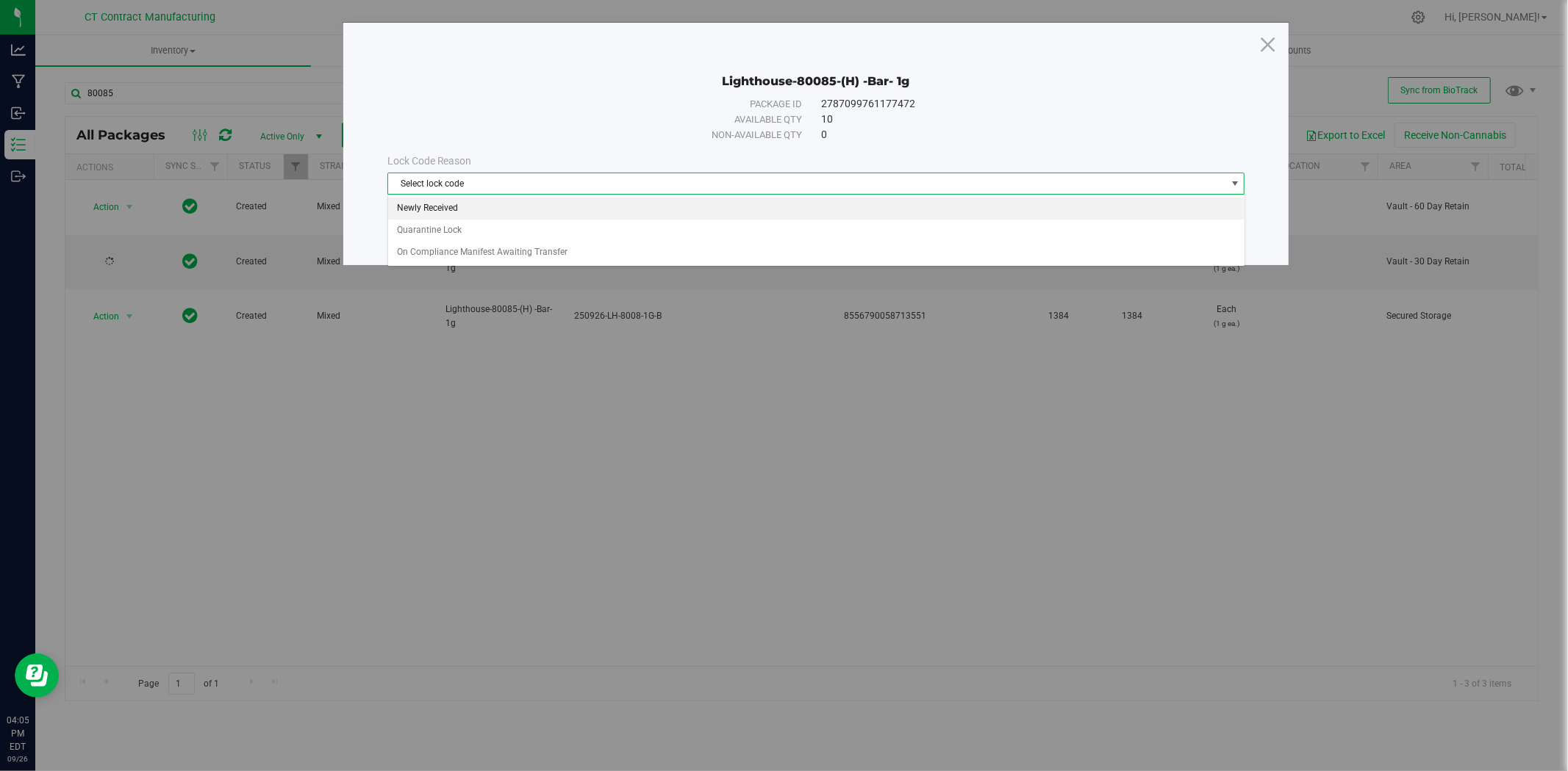
click at [575, 204] on li "Newly Received" at bounding box center [816, 209] width 856 height 22
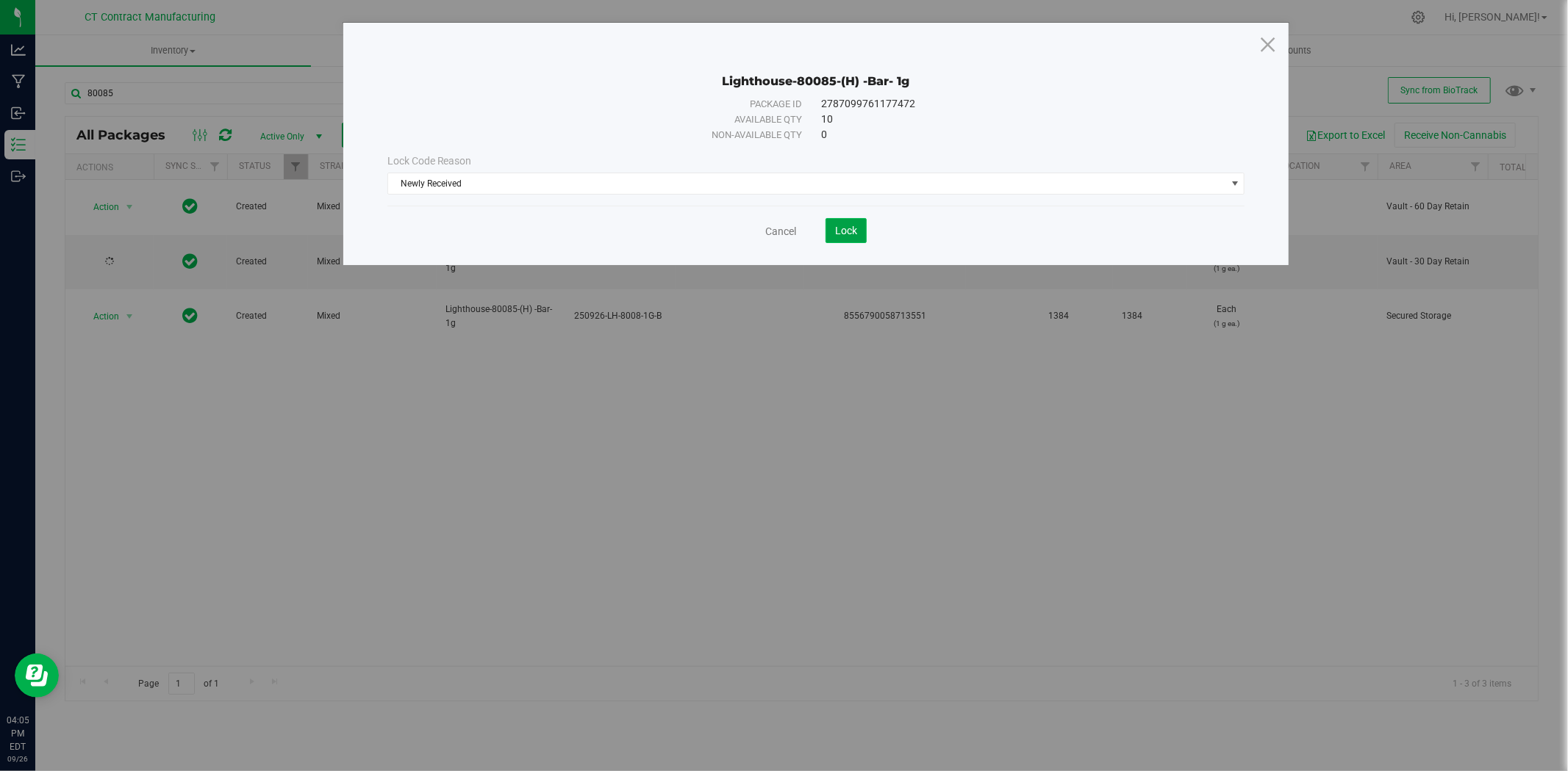
click at [851, 232] on span "Lock" at bounding box center [846, 231] width 22 height 12
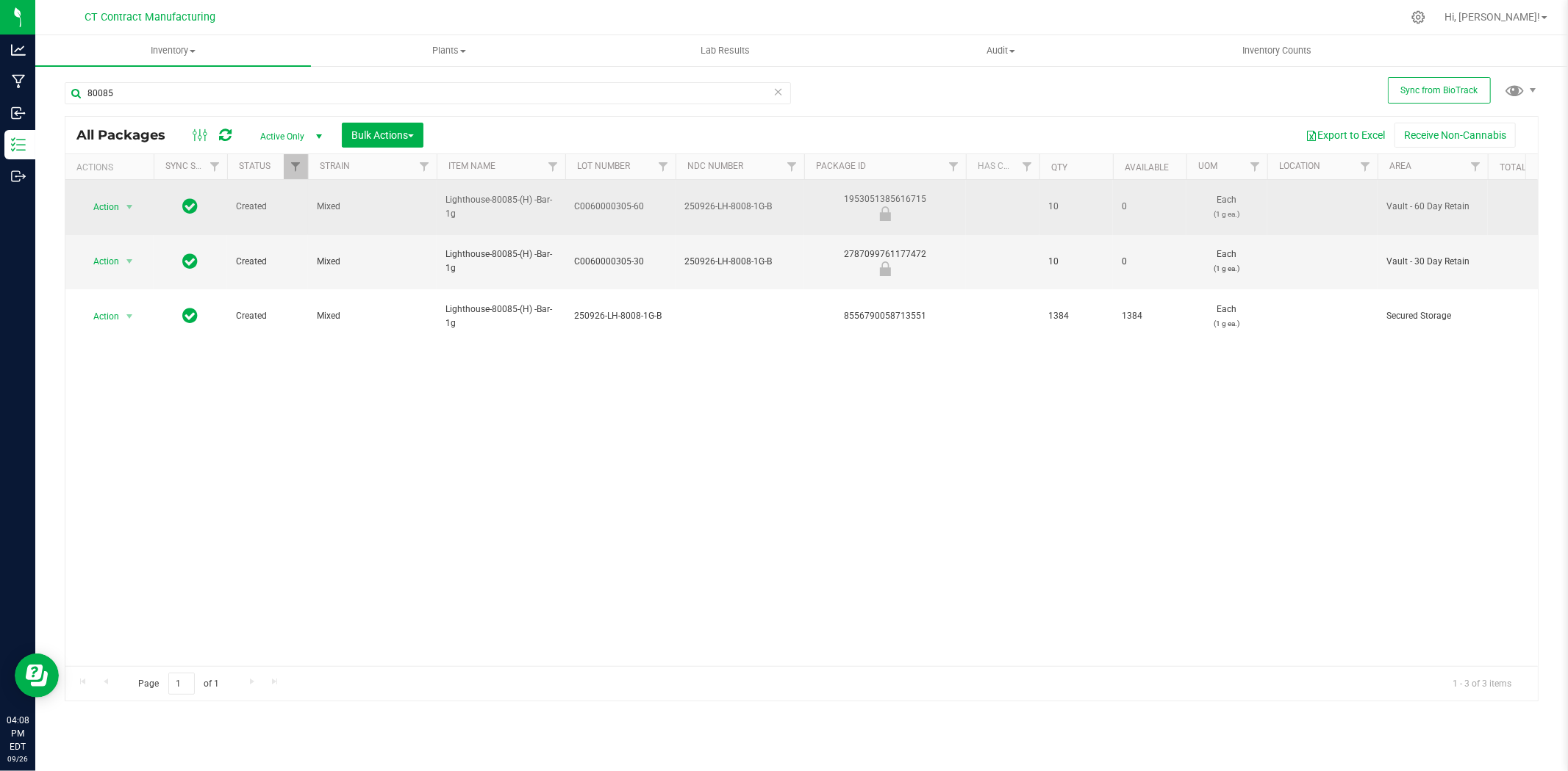
click at [863, 192] on div "1953051385616715" at bounding box center [884, 206] width 166 height 28
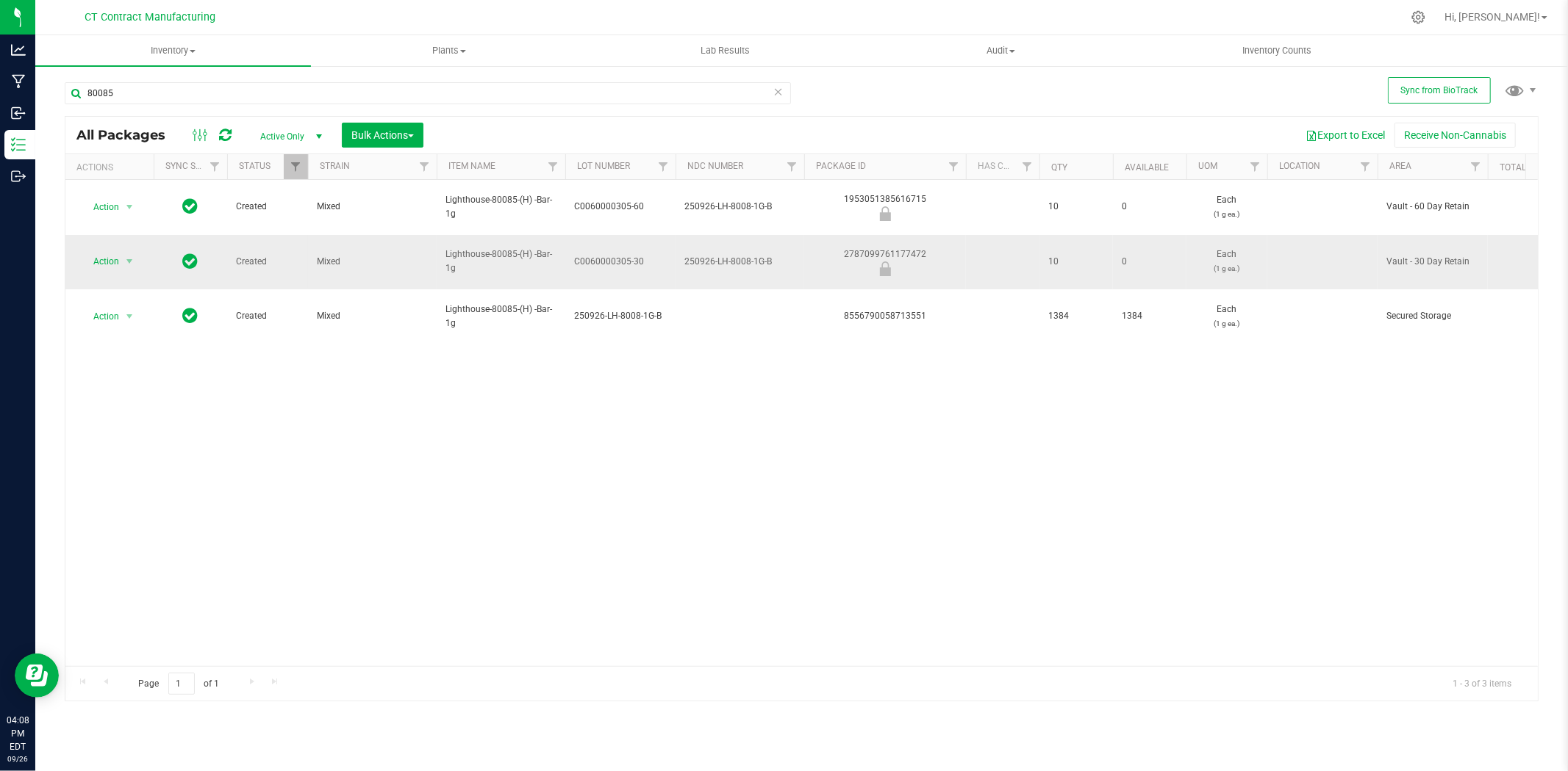
click at [882, 247] on div "2787099761177472" at bounding box center [884, 261] width 166 height 28
click at [724, 255] on span "250926-LH-8008-1G-B" at bounding box center [740, 261] width 111 height 14
click at [724, 251] on input "250926-LH-8008-1G-B" at bounding box center [736, 261] width 124 height 23
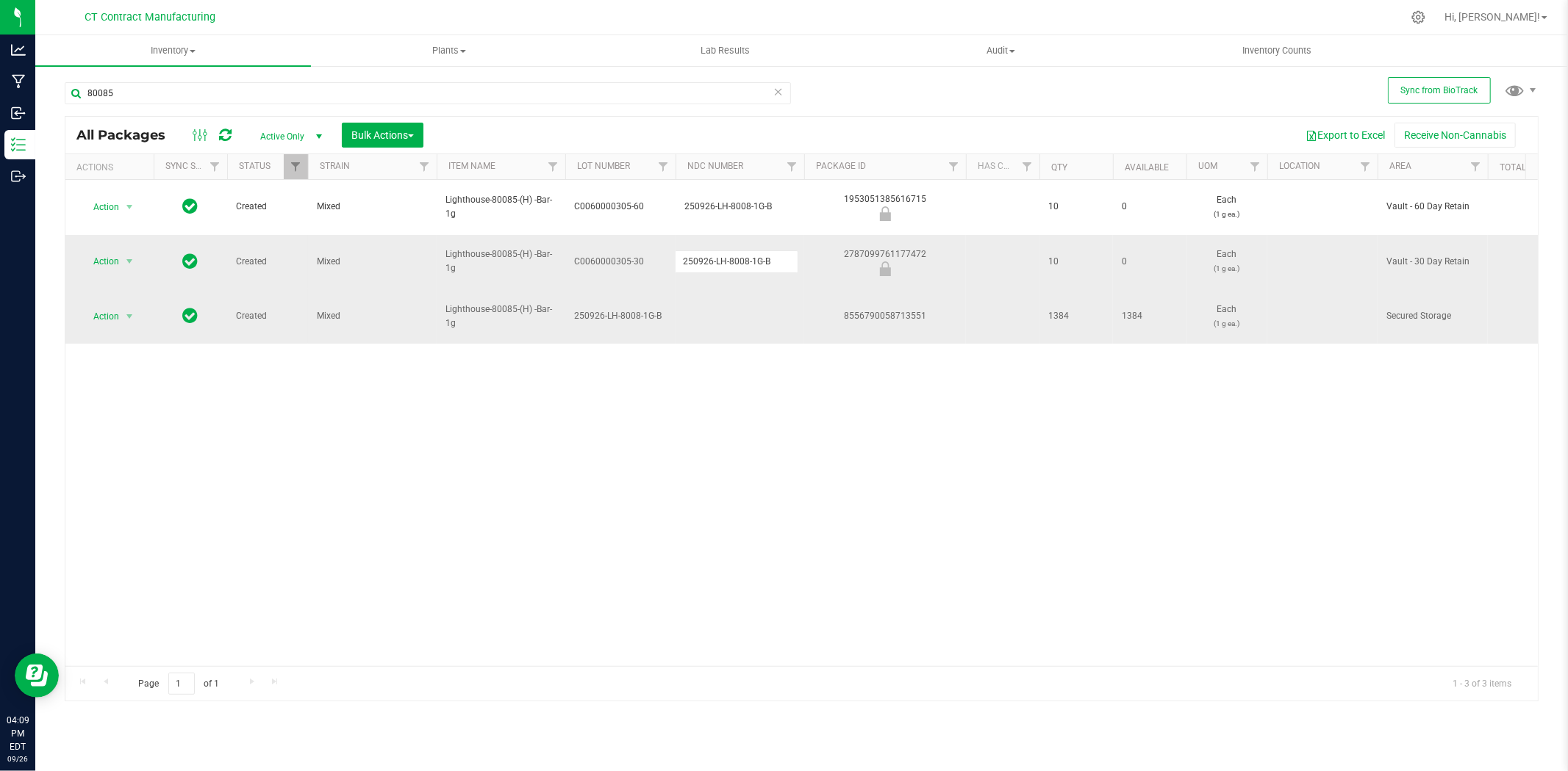
click at [892, 309] on div "8556790058713551" at bounding box center [884, 316] width 166 height 14
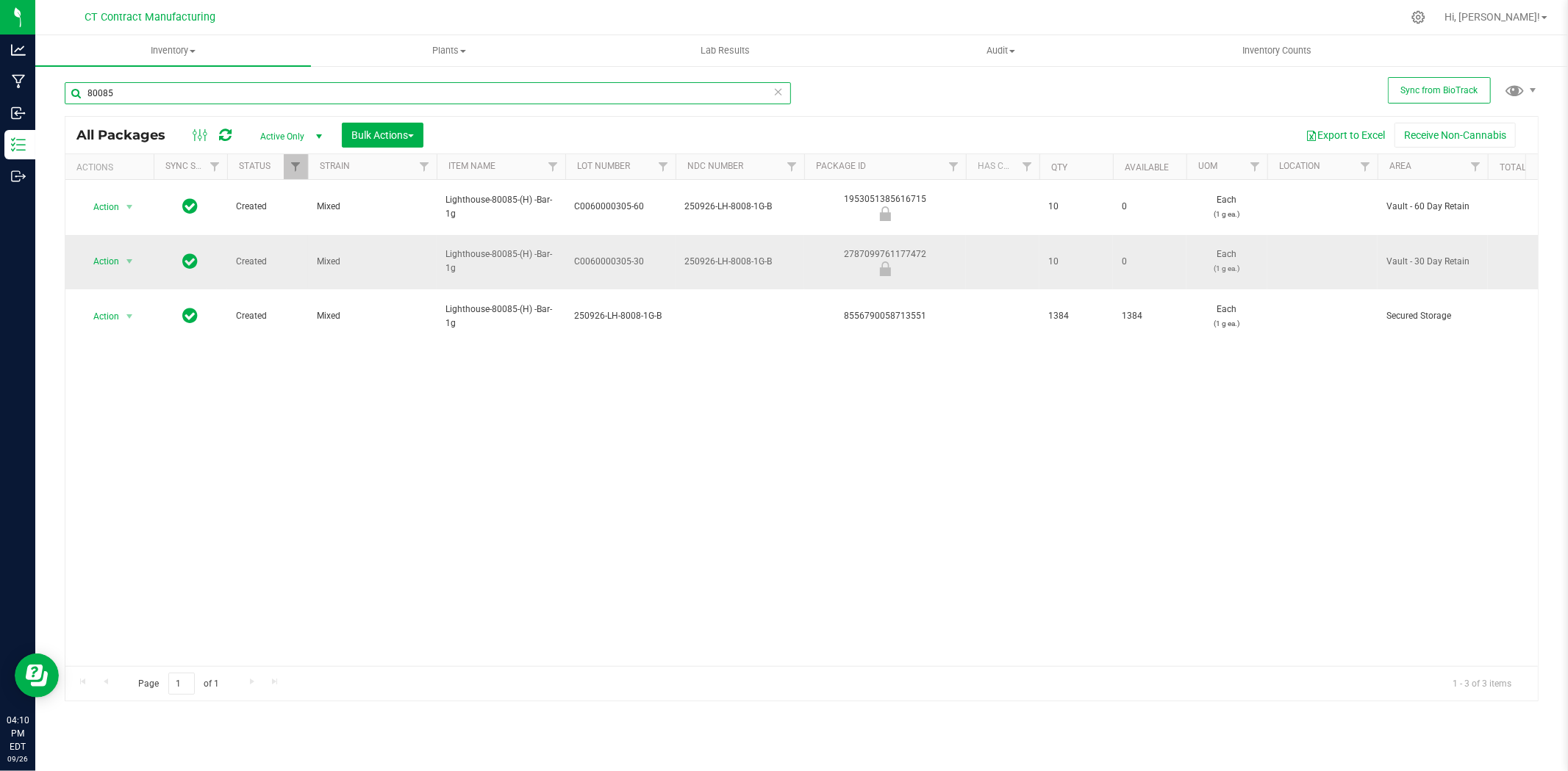
click at [105, 92] on input "80085" at bounding box center [427, 93] width 726 height 22
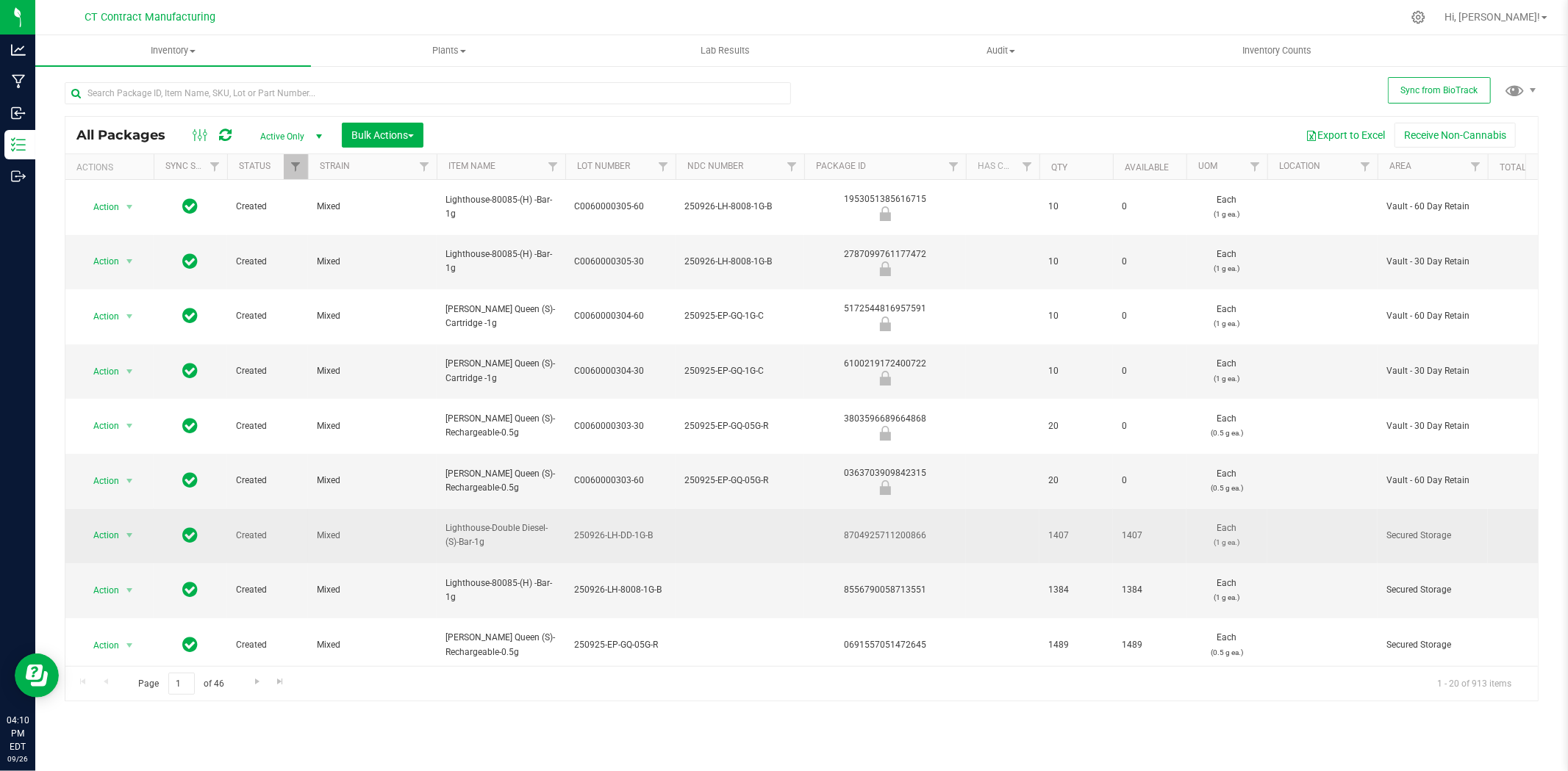
click at [506, 521] on span "Lighthouse-Double Diesel-(S)-Bar-1g" at bounding box center [501, 535] width 111 height 28
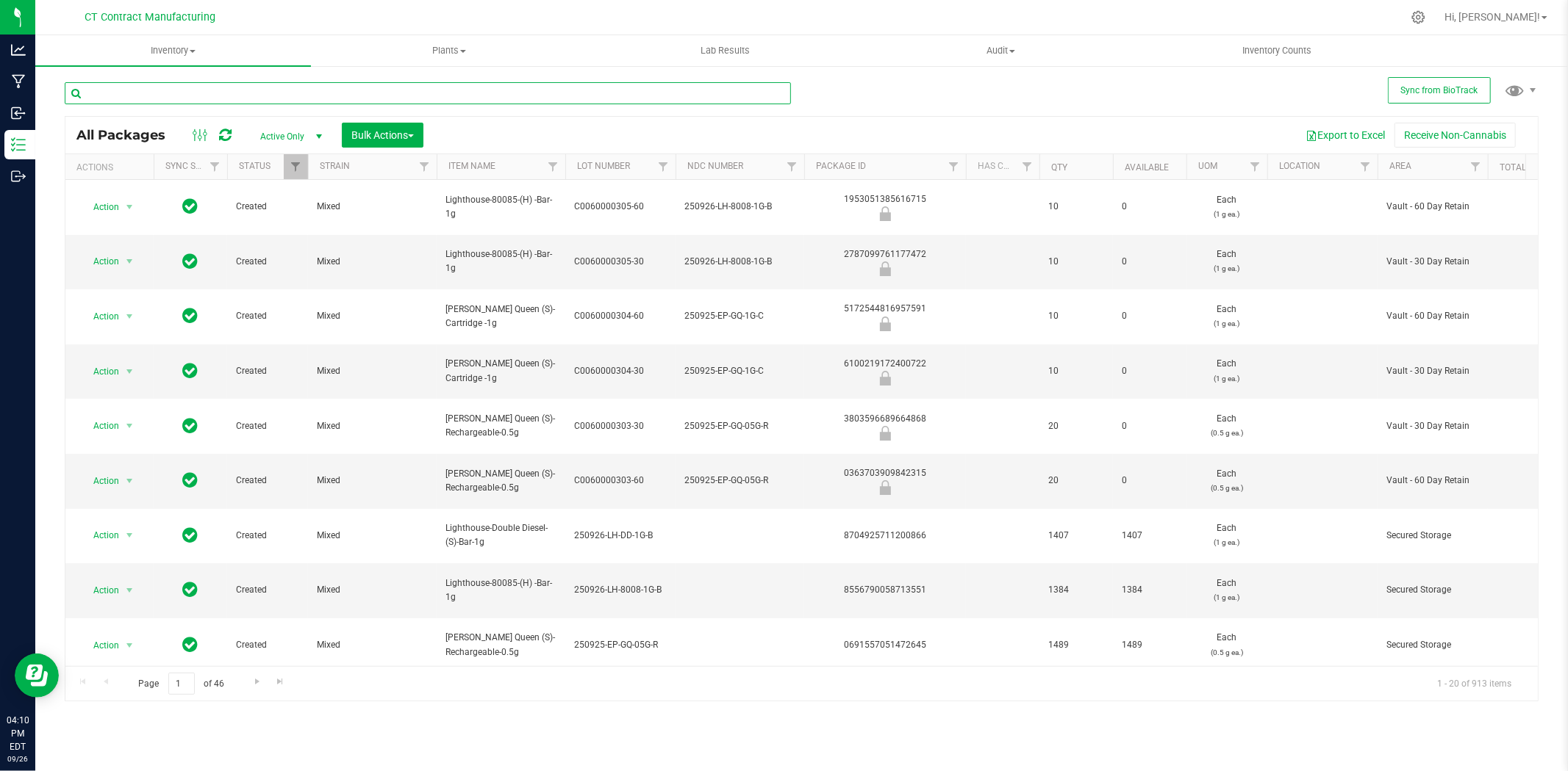
click at [227, 91] on input "text" at bounding box center [427, 93] width 726 height 22
paste input "Lighthouse-Double Diesel-(S)-Bar-1g"
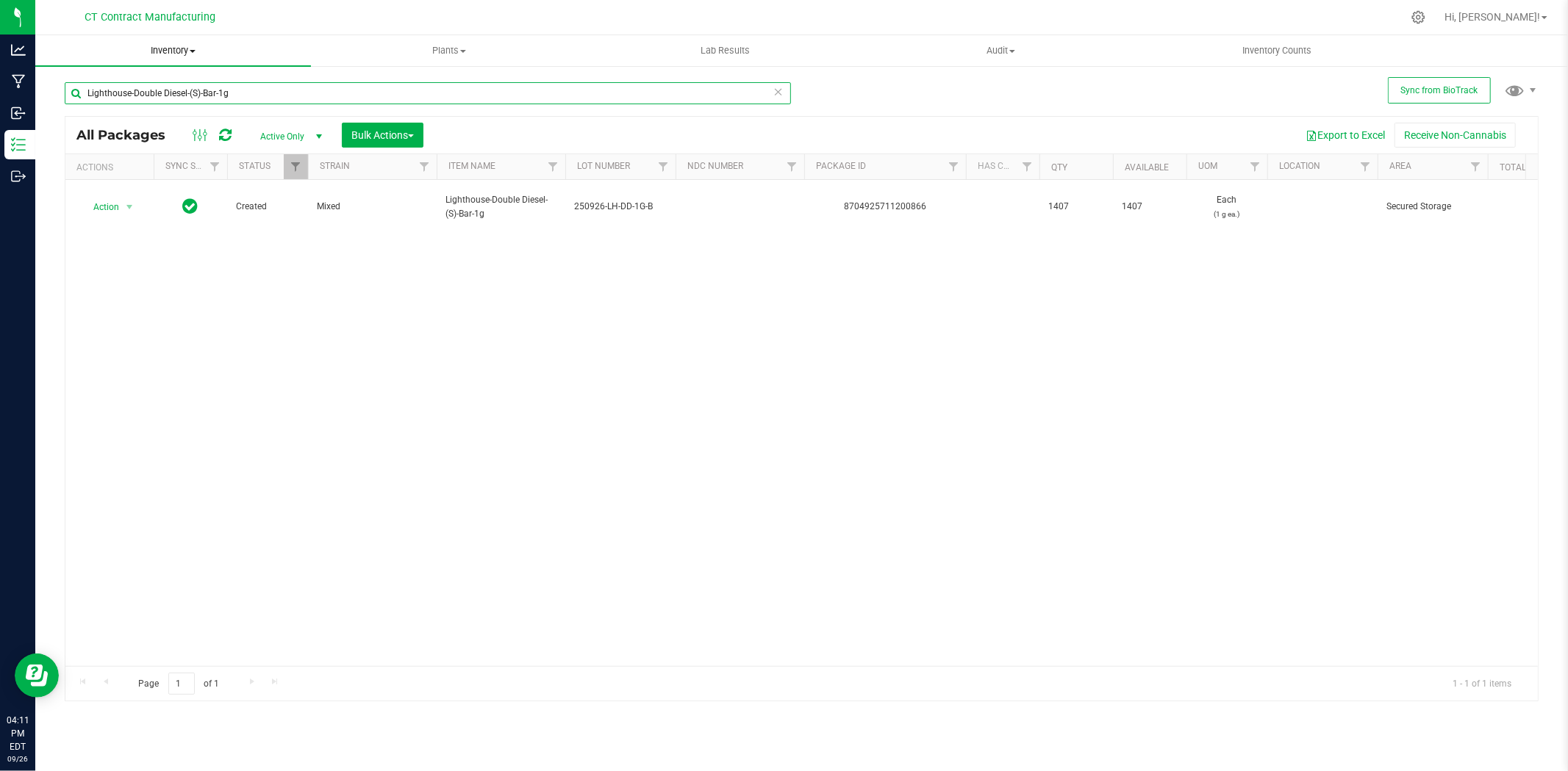
type input "Lighthouse-Double Diesel-(S)-Bar-1g"
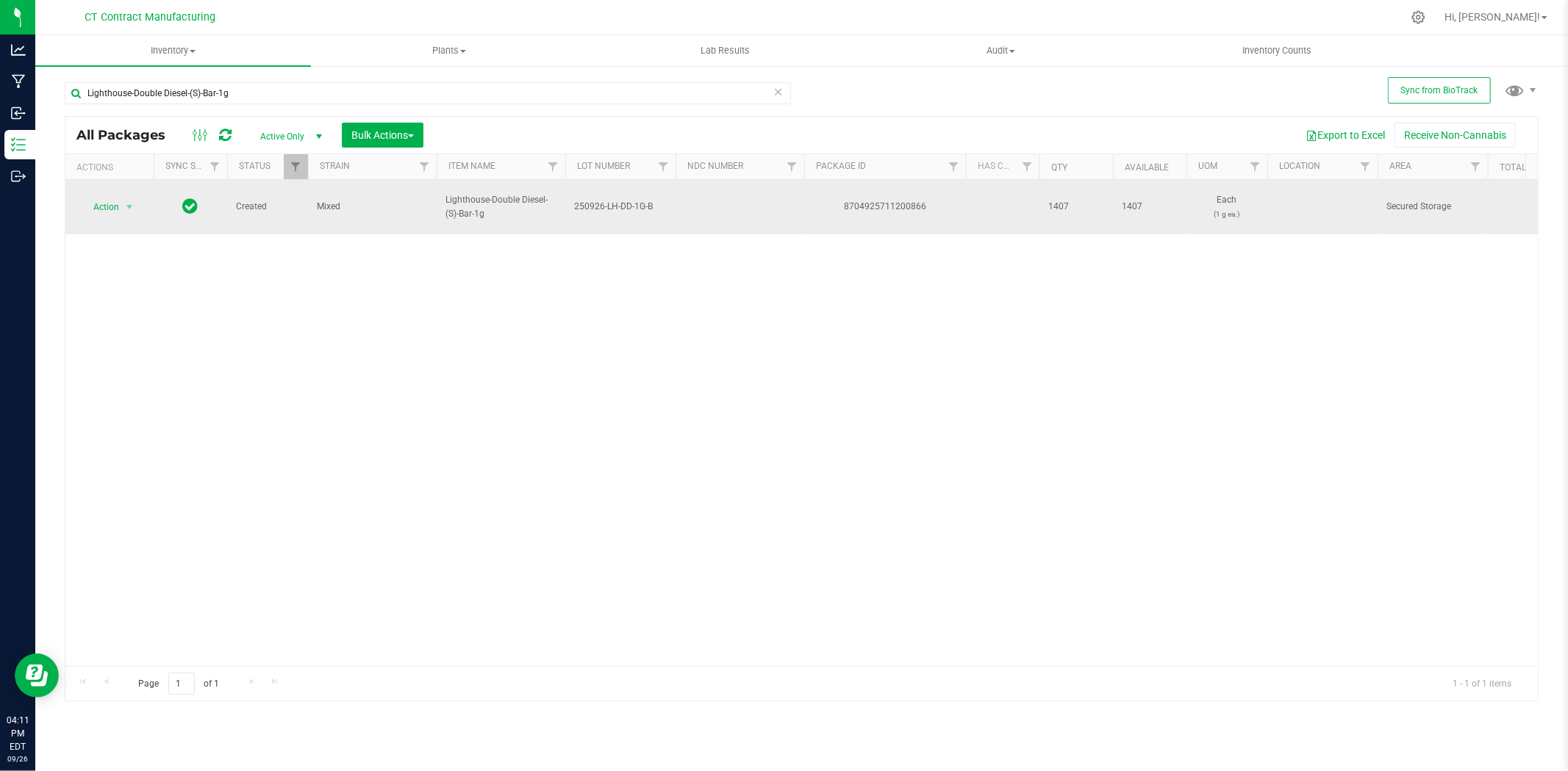
click at [603, 200] on span "250926-LH-DD-1G-B" at bounding box center [620, 206] width 93 height 14
click at [603, 199] on input "250926-LH-DD-1G-B" at bounding box center [617, 206] width 105 height 23
click at [902, 201] on div "8704925711200866" at bounding box center [884, 206] width 166 height 14
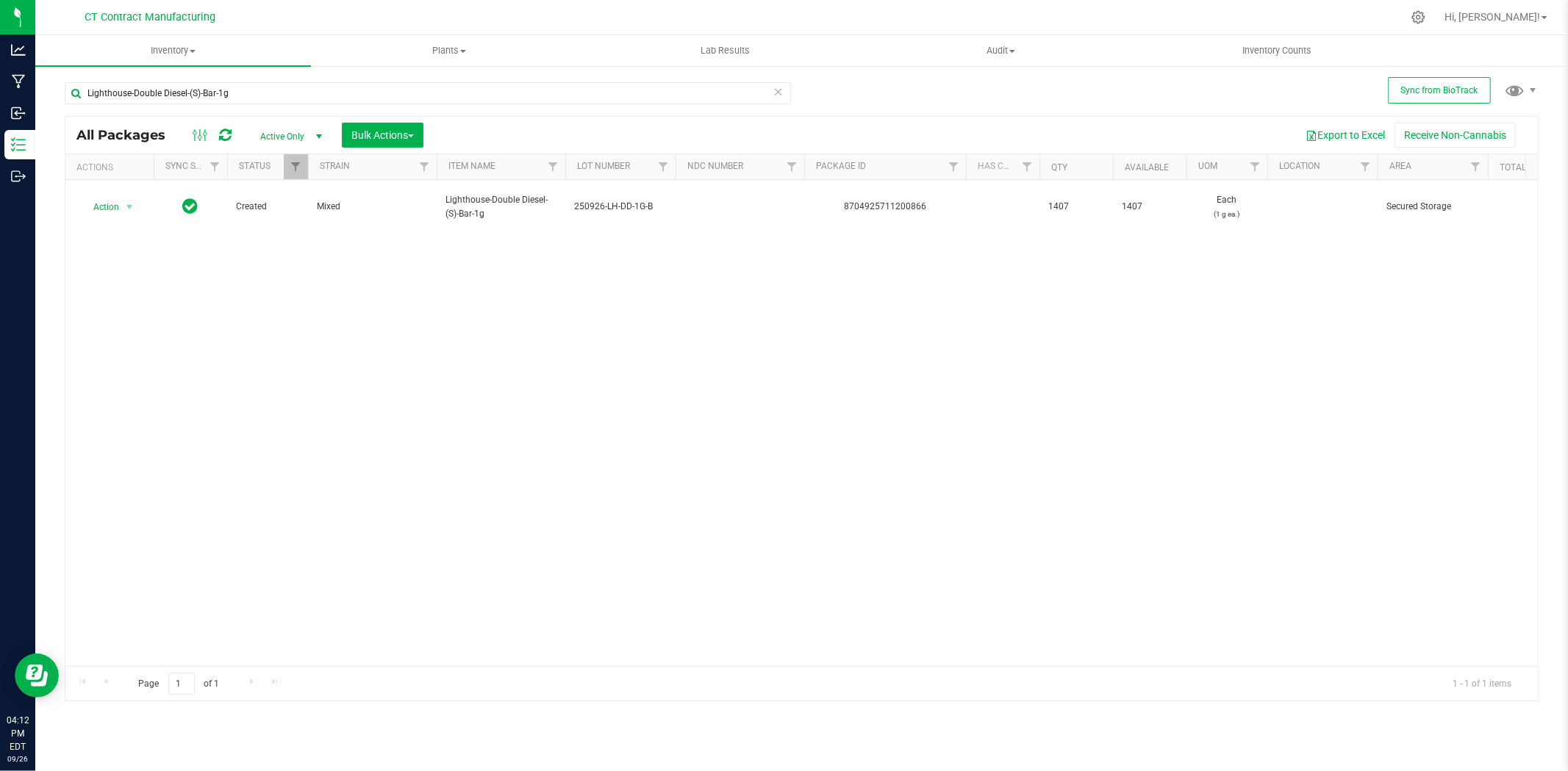
click at [629, 200] on span "250926-LH-DD-1G-B" at bounding box center [620, 206] width 93 height 14
click at [629, 195] on input "250926-LH-DD-1G-B" at bounding box center [617, 206] width 105 height 23
drag, startPoint x: 134, startPoint y: 203, endPoint x: 133, endPoint y: 216, distance: 13.0
click at [134, 203] on span "select" at bounding box center [130, 207] width 12 height 12
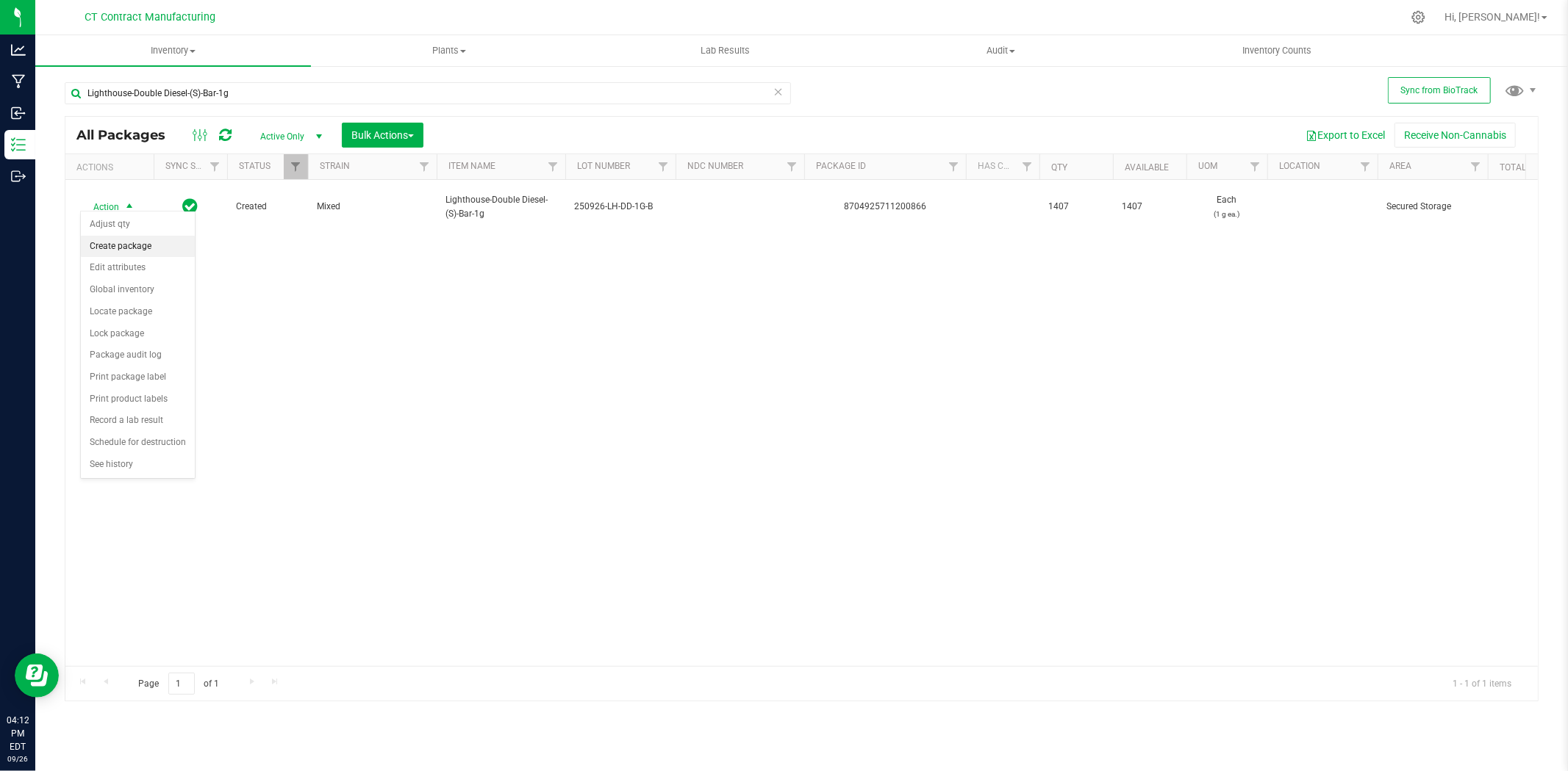
click at [136, 251] on li "Create package" at bounding box center [138, 246] width 114 height 22
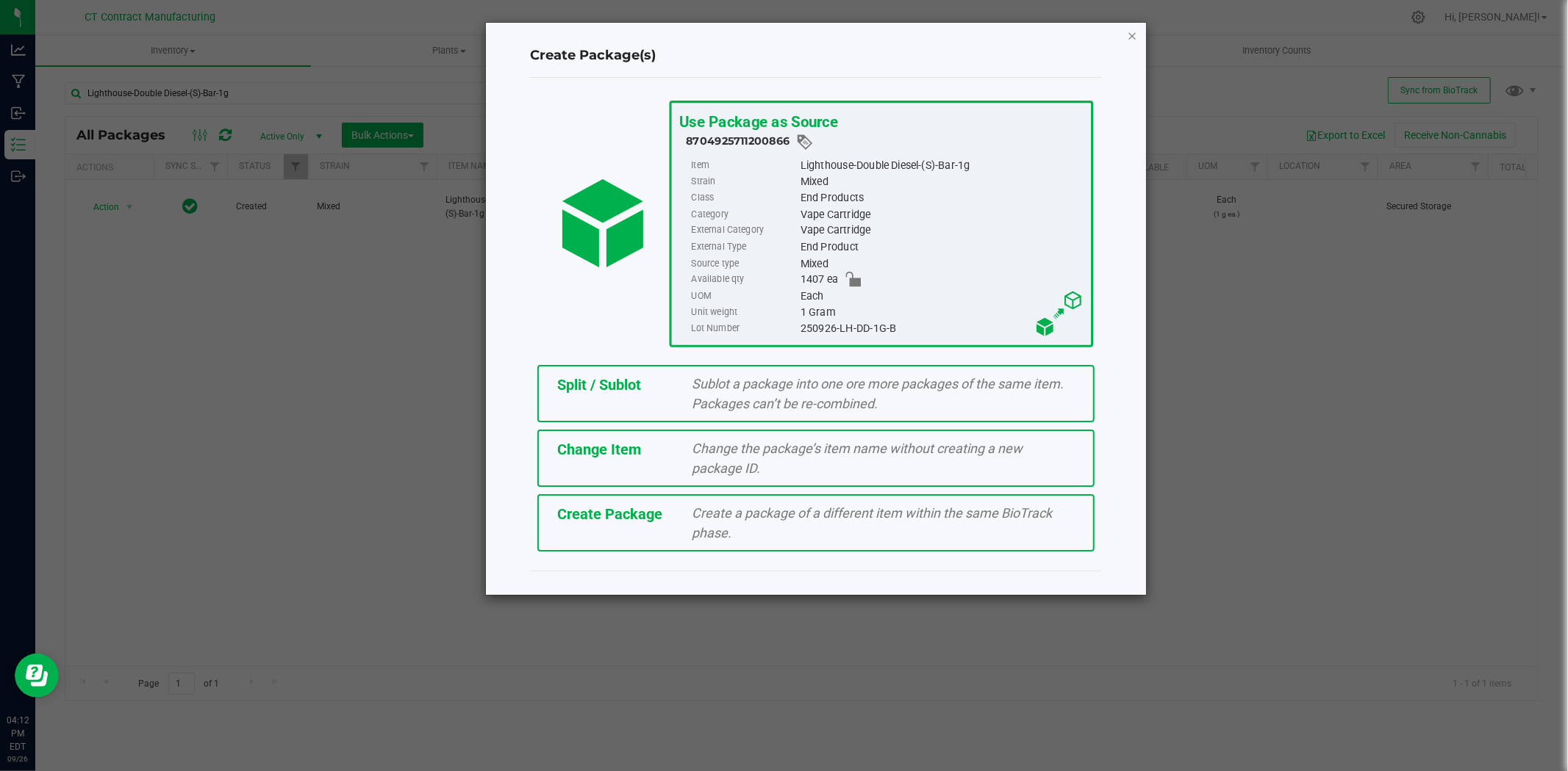
click at [1129, 30] on icon "button" at bounding box center [1132, 35] width 10 height 18
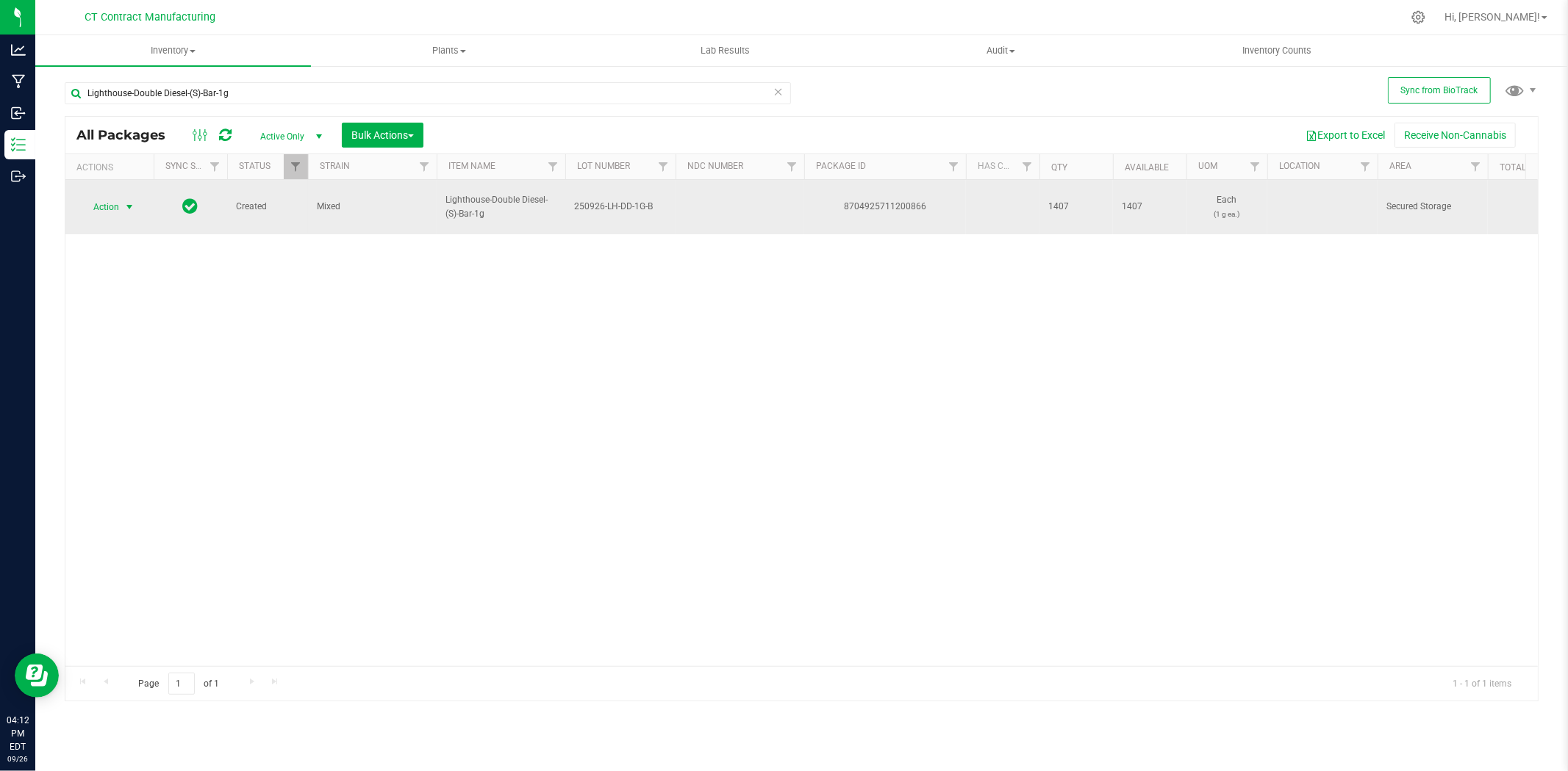
click at [504, 198] on span "Lighthouse-Double Diesel-(S)-Bar-1g" at bounding box center [501, 206] width 111 height 28
click at [892, 200] on div "8704925711200866" at bounding box center [884, 206] width 166 height 14
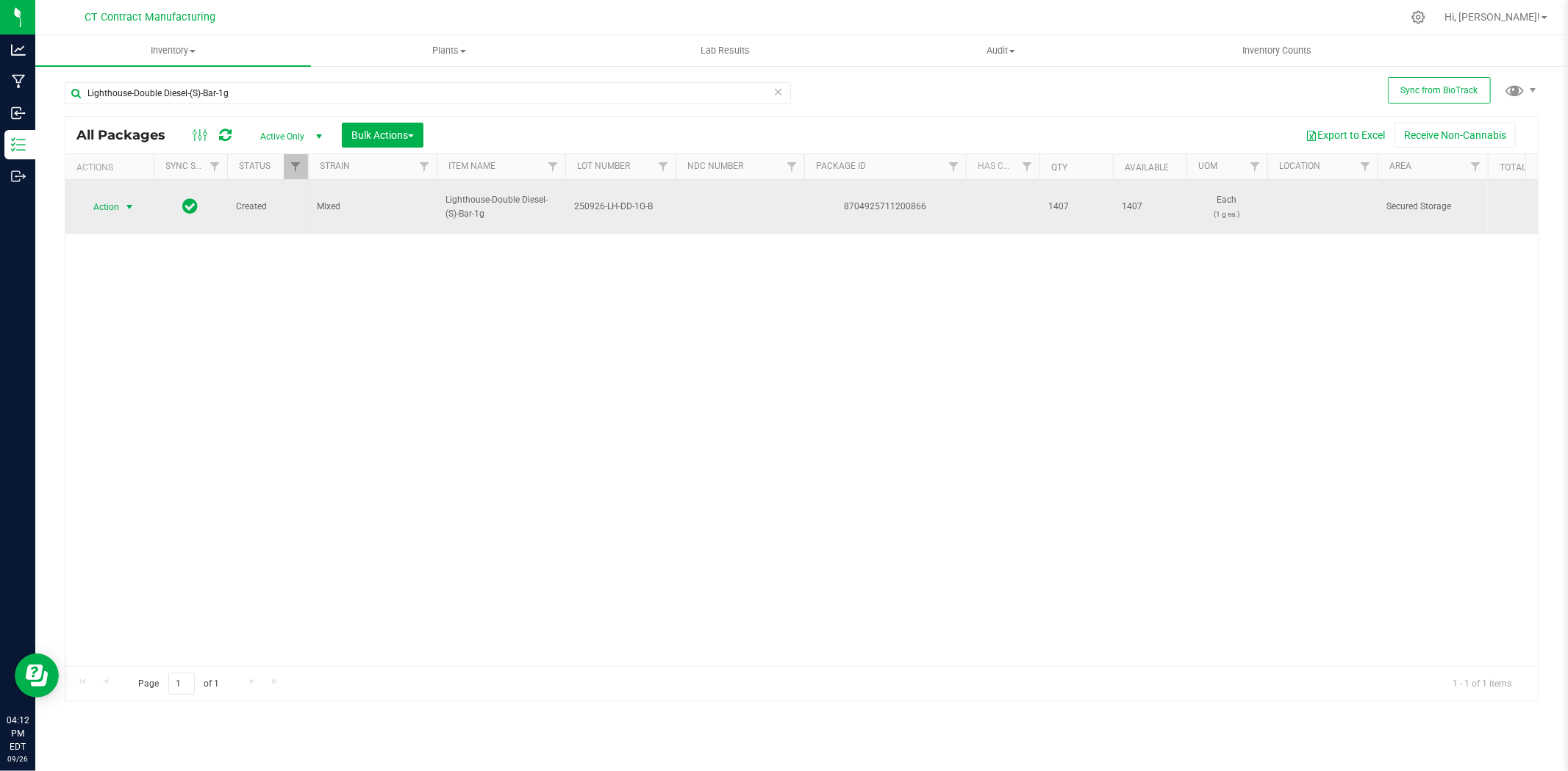
click at [124, 201] on span "select" at bounding box center [130, 207] width 12 height 12
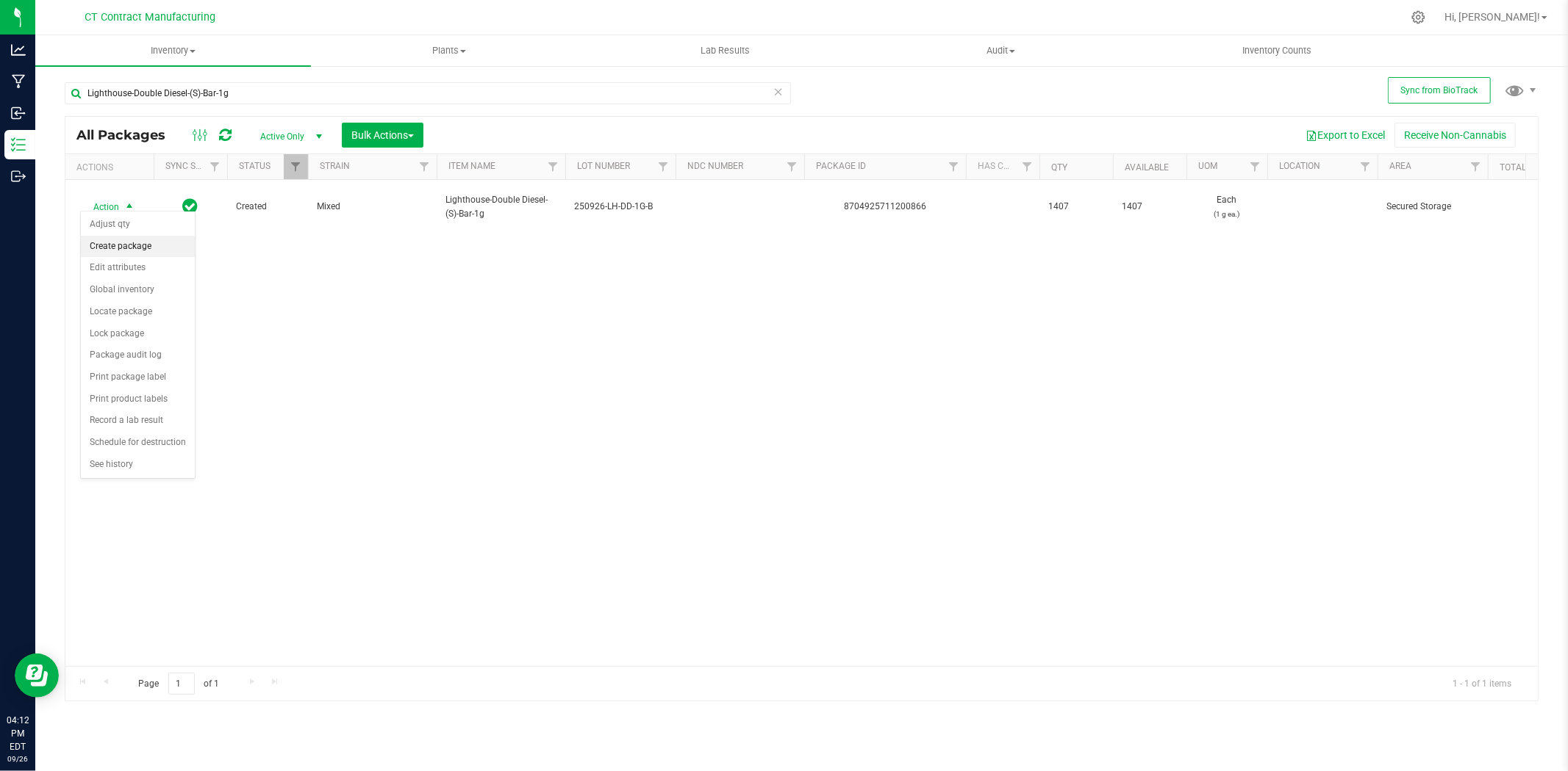
click at [135, 245] on li "Create package" at bounding box center [138, 246] width 114 height 22
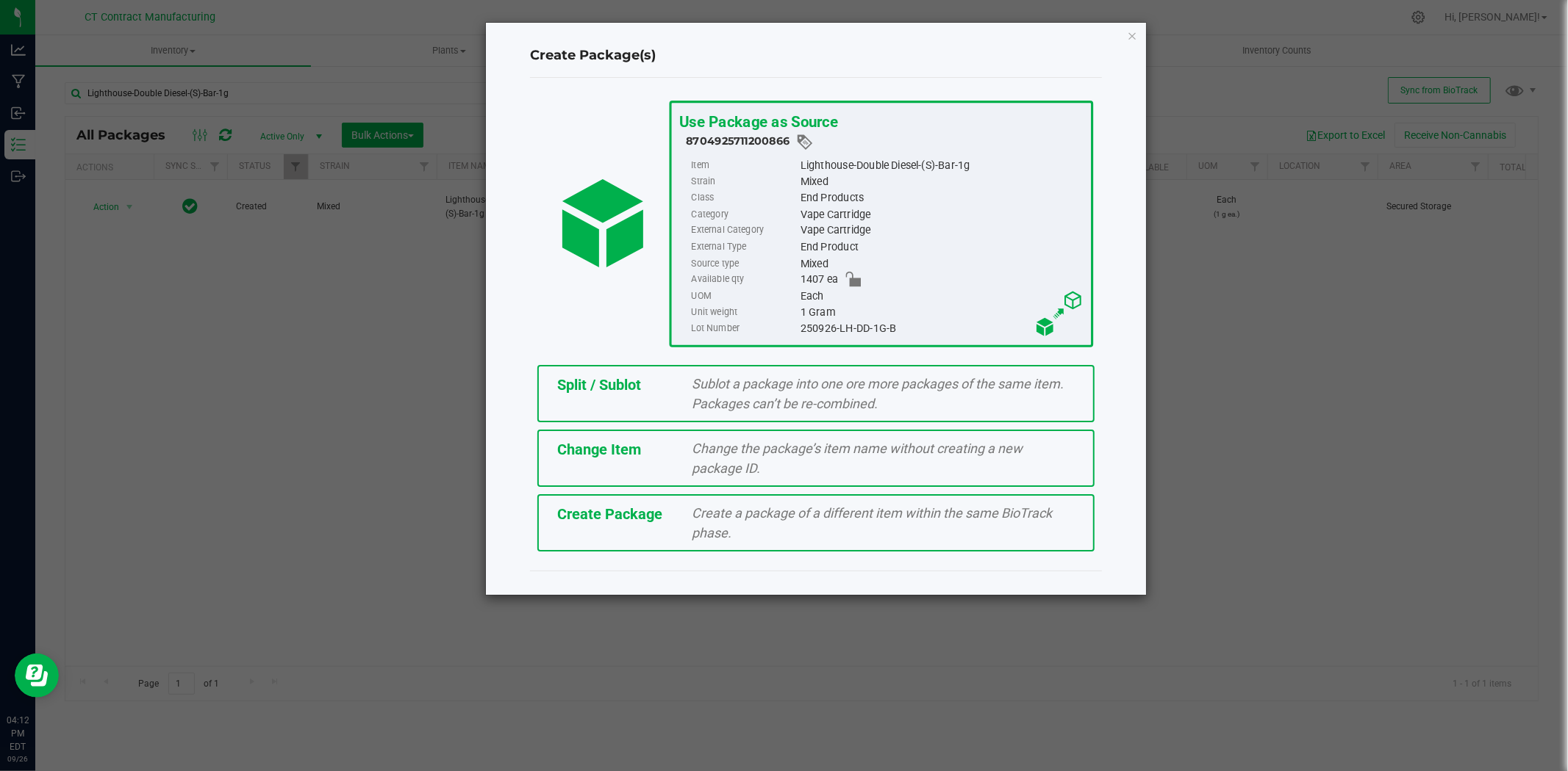
click at [679, 387] on div "Split / Sublot" at bounding box center [613, 385] width 135 height 22
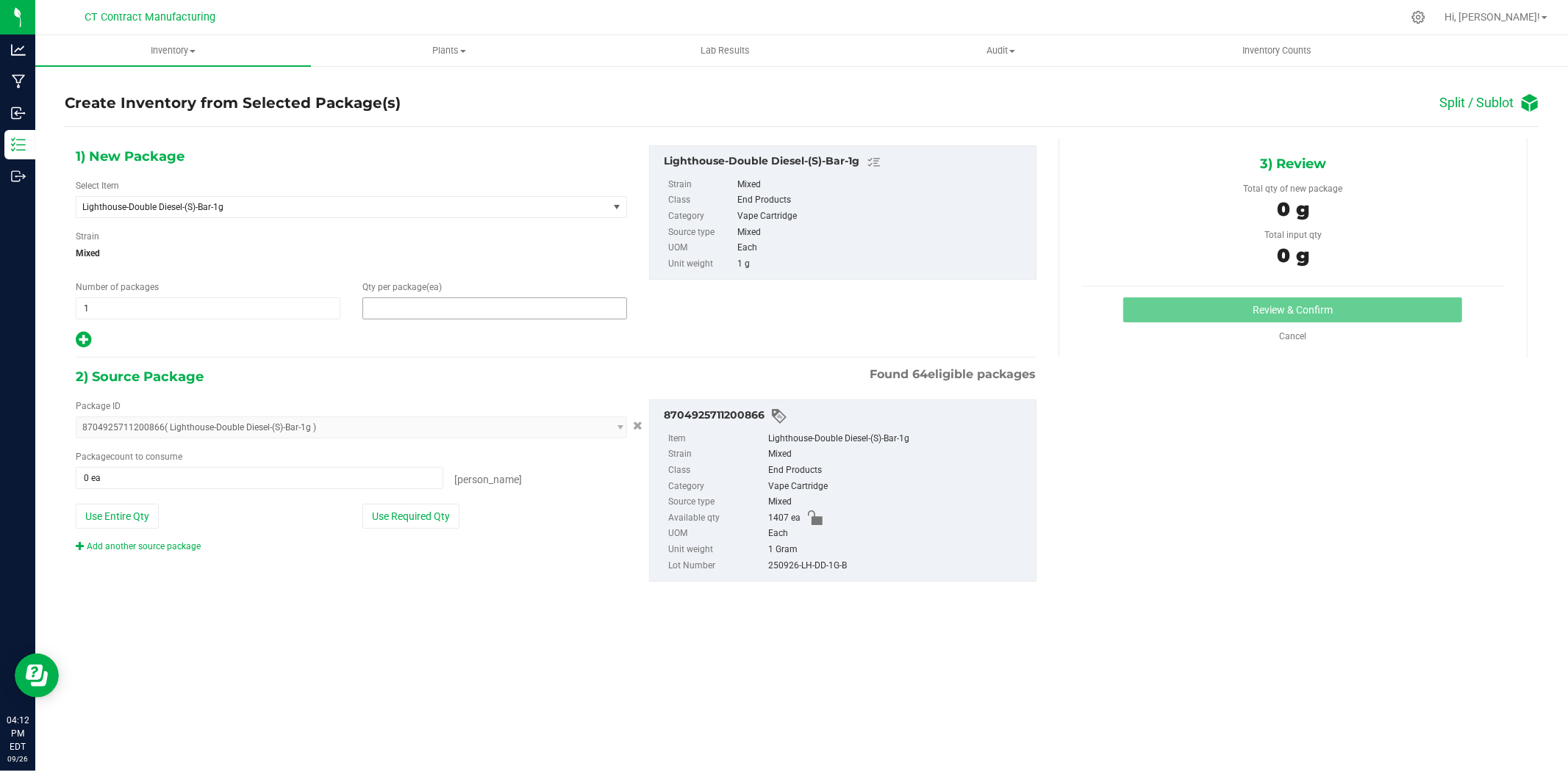
click at [451, 307] on span at bounding box center [494, 308] width 265 height 22
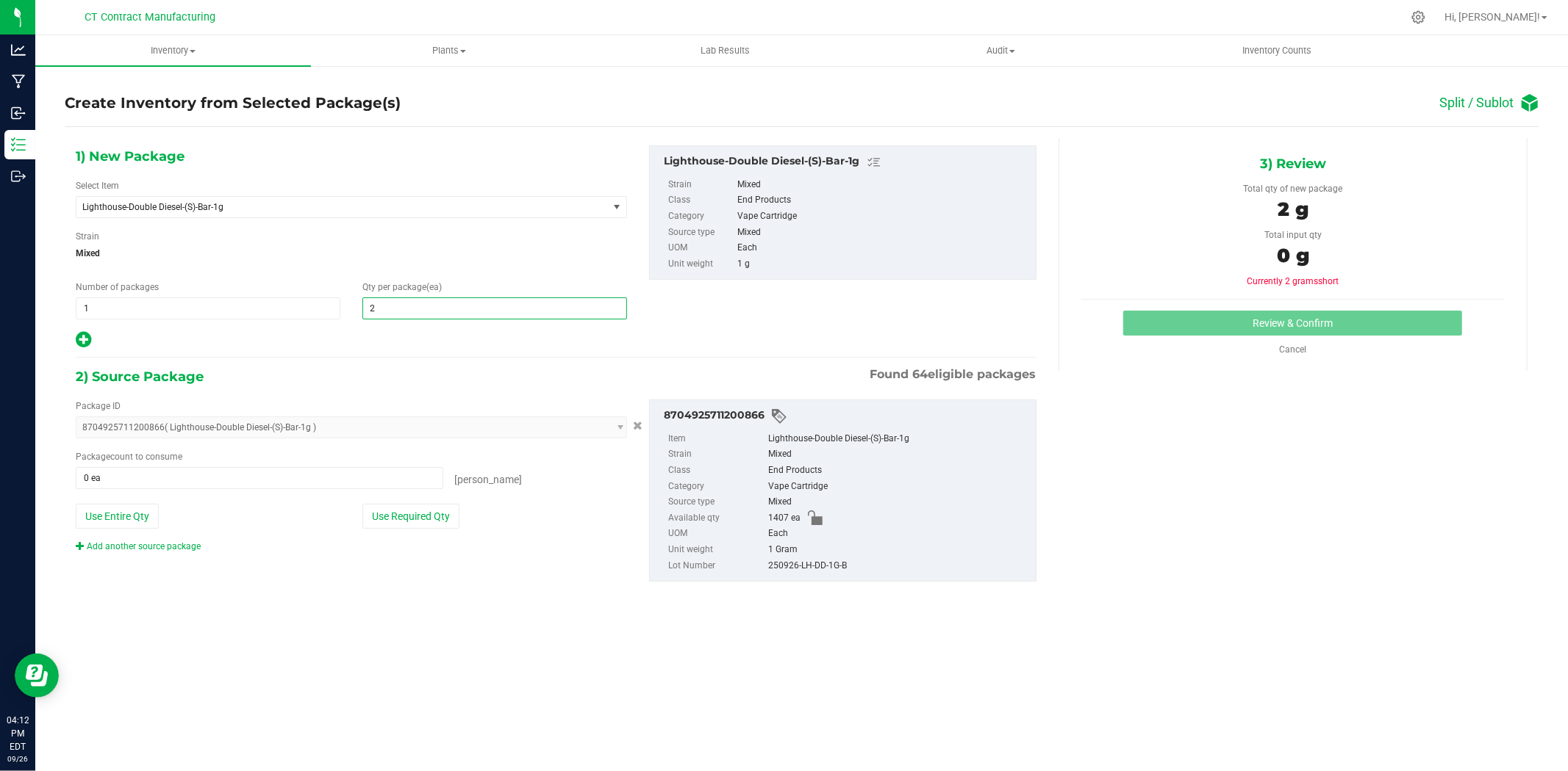
type input "20"
click at [271, 479] on span at bounding box center [260, 478] width 368 height 22
type input "20"
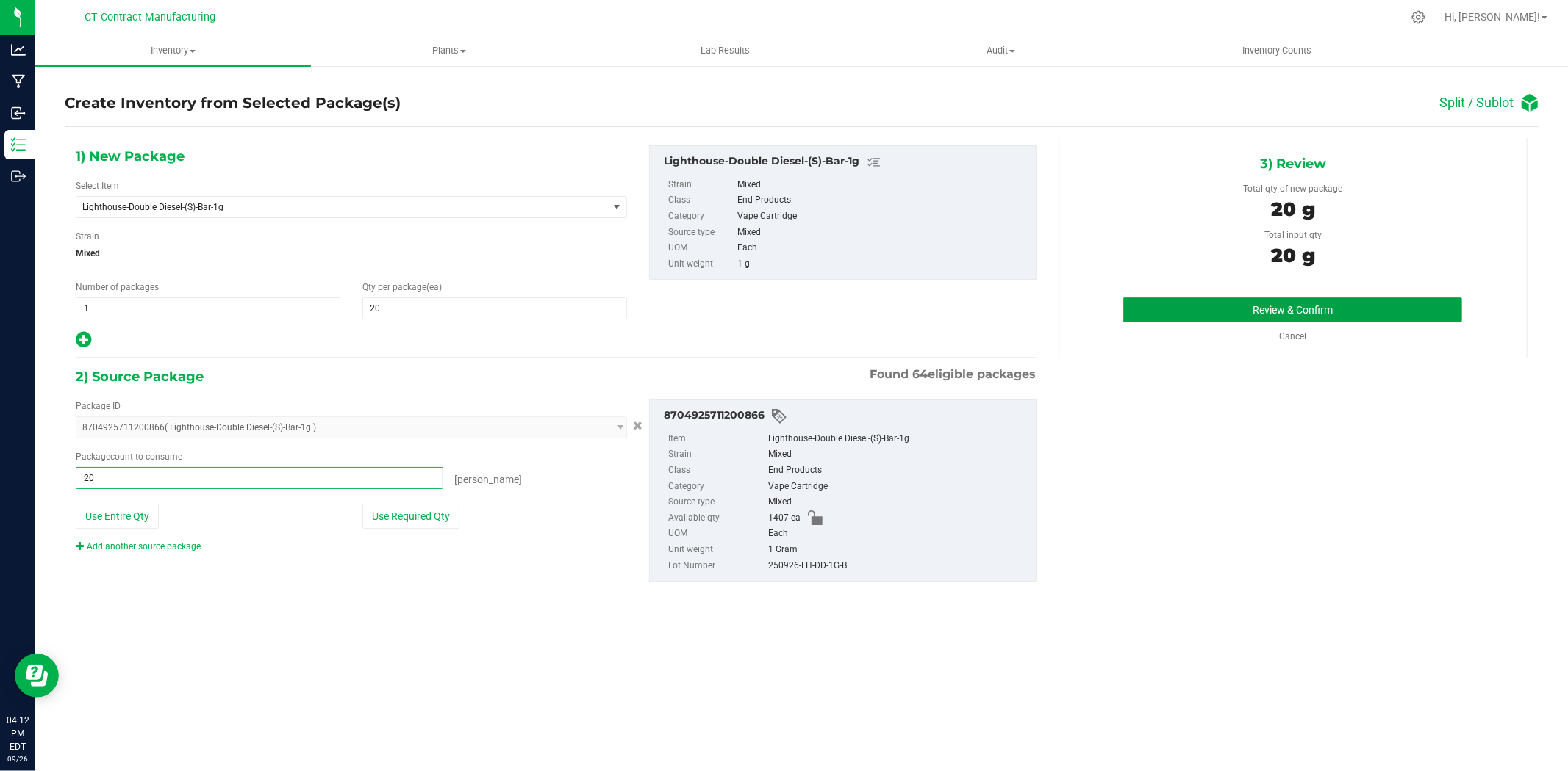
type input "20 ea"
click at [1180, 310] on button "Review & Confirm" at bounding box center [1292, 310] width 339 height 25
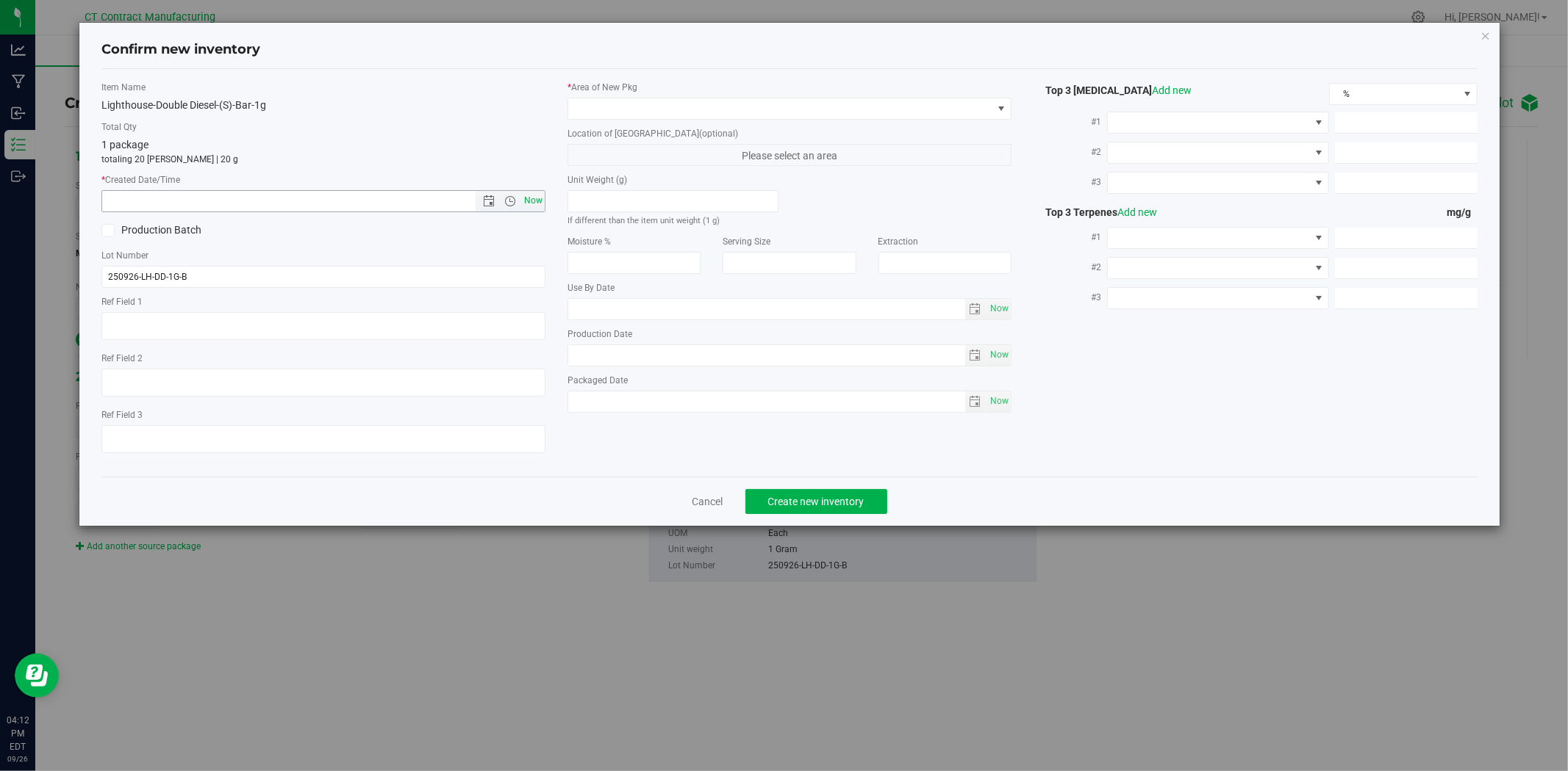
click at [532, 201] on span "Now" at bounding box center [533, 200] width 25 height 21
type input "9/26/2025 4:12 PM"
click at [600, 113] on span at bounding box center [780, 109] width 424 height 21
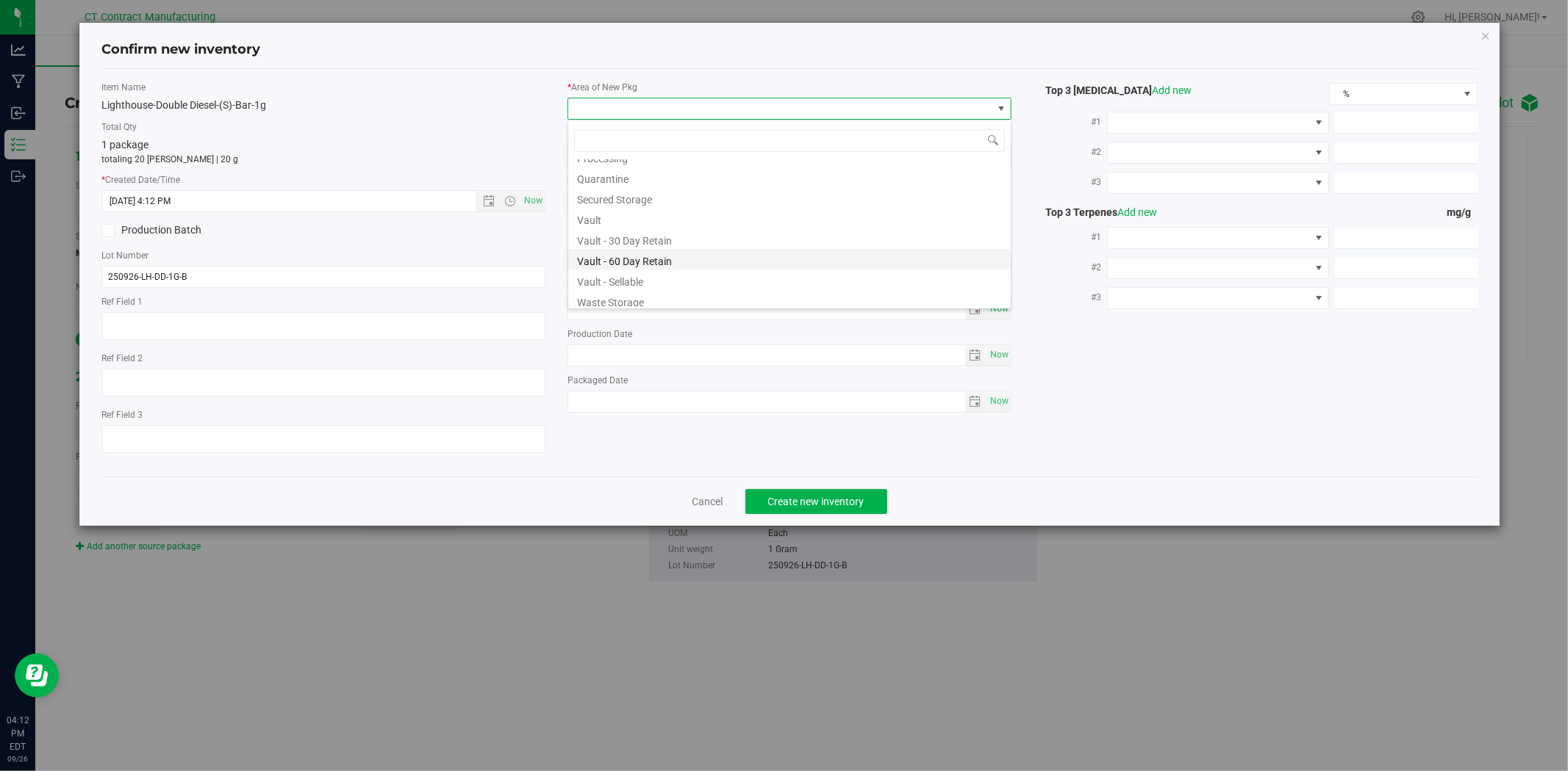
scroll to position [181, 0]
click at [637, 241] on li "Vault - 30 Day Retain" at bounding box center [789, 235] width 442 height 21
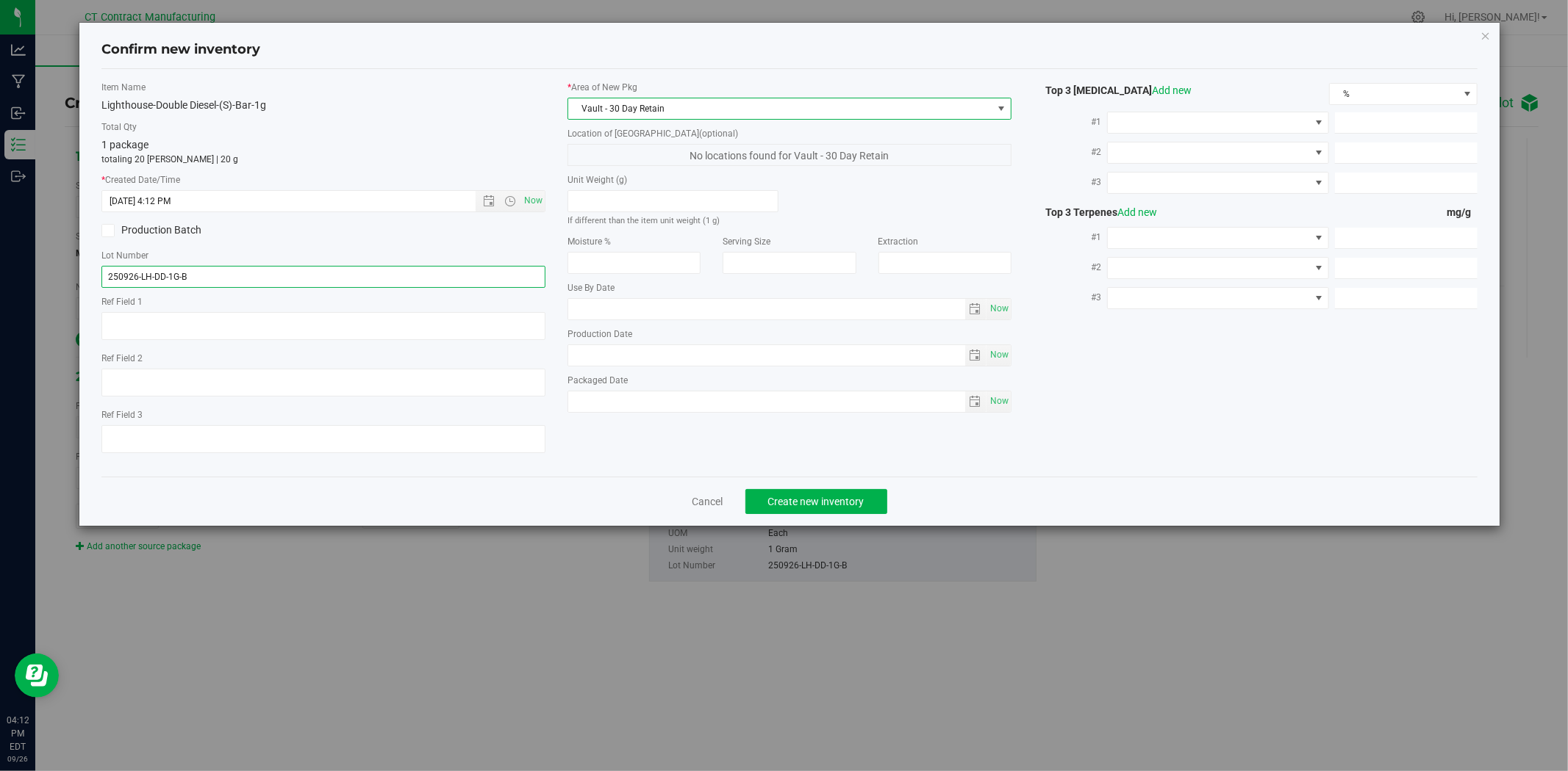
click at [262, 282] on input "250926-LH-DD-1G-B" at bounding box center [323, 276] width 444 height 22
click at [243, 332] on textarea at bounding box center [323, 326] width 444 height 28
paste textarea "250926-LH-DD-1G-B"
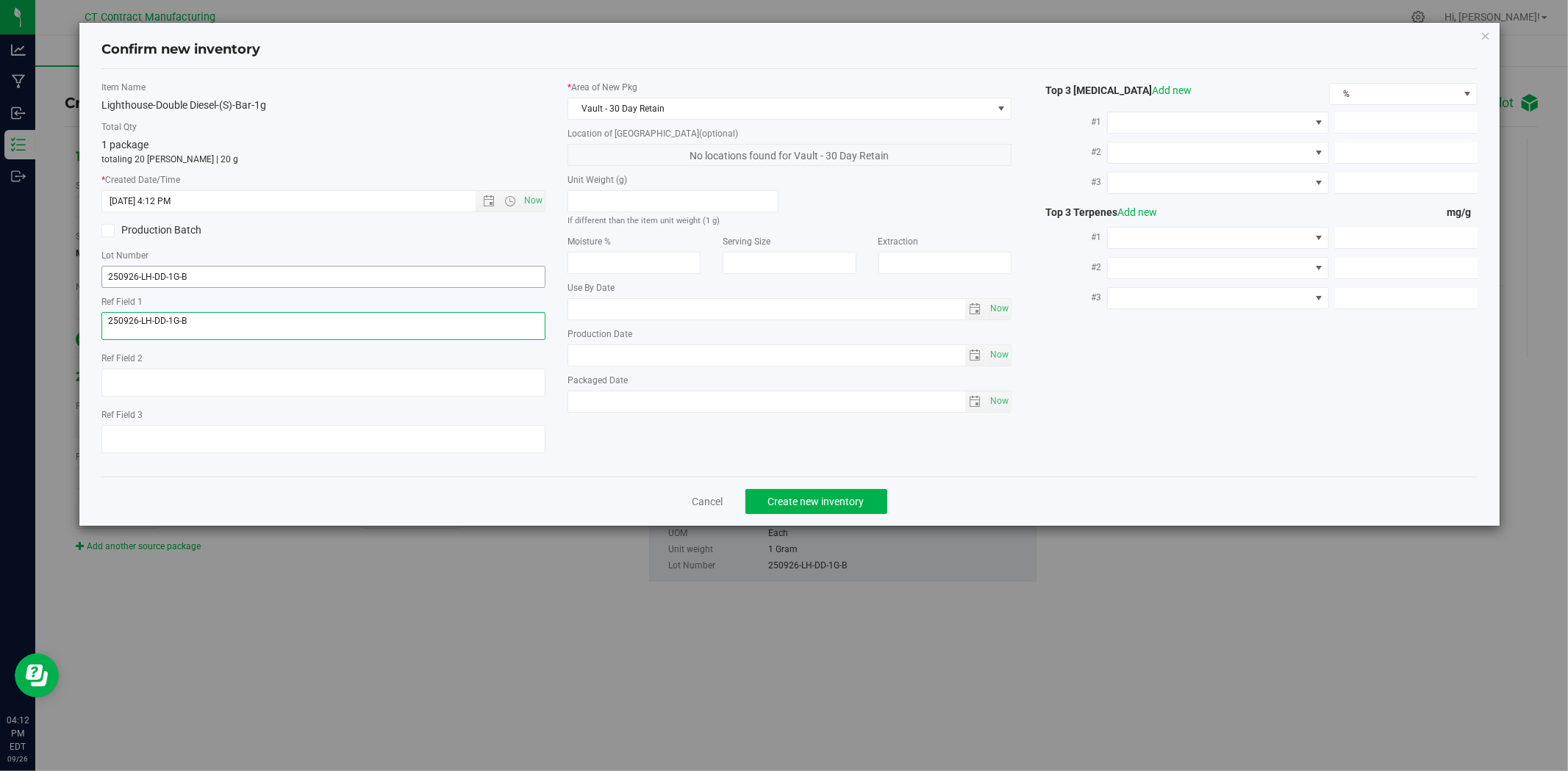
type textarea "250926-LH-DD-1G-B"
click at [207, 275] on input "250926-LH-DD-1G-B" at bounding box center [323, 276] width 444 height 22
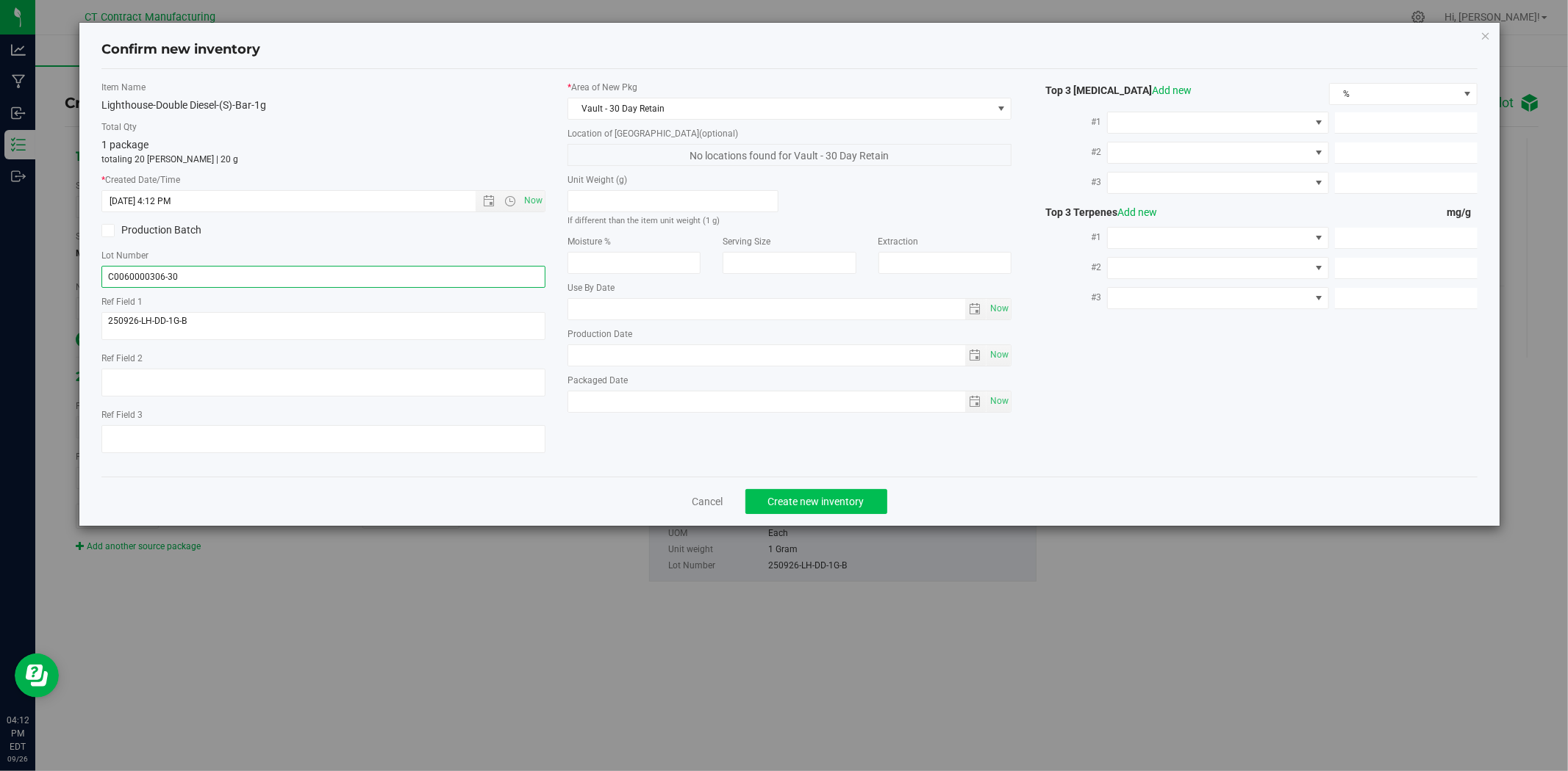
type input "C0060000306-30"
click at [845, 512] on button "Create new inventory" at bounding box center [817, 502] width 142 height 25
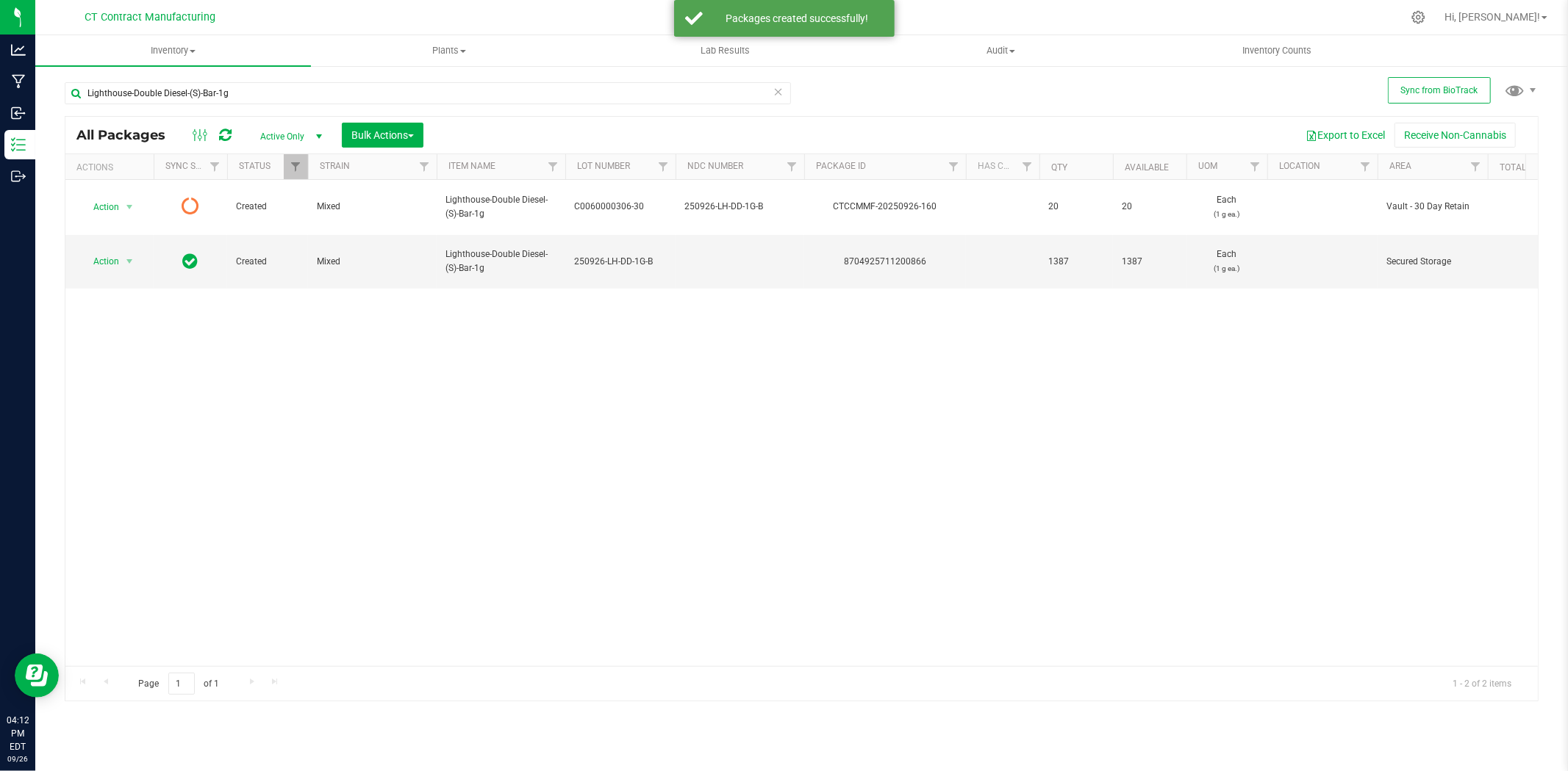
click at [225, 134] on icon at bounding box center [225, 135] width 13 height 15
click at [223, 130] on icon at bounding box center [225, 135] width 13 height 15
click at [227, 132] on icon at bounding box center [225, 135] width 13 height 15
click at [222, 130] on icon at bounding box center [225, 135] width 13 height 15
click at [224, 141] on icon at bounding box center [225, 135] width 13 height 15
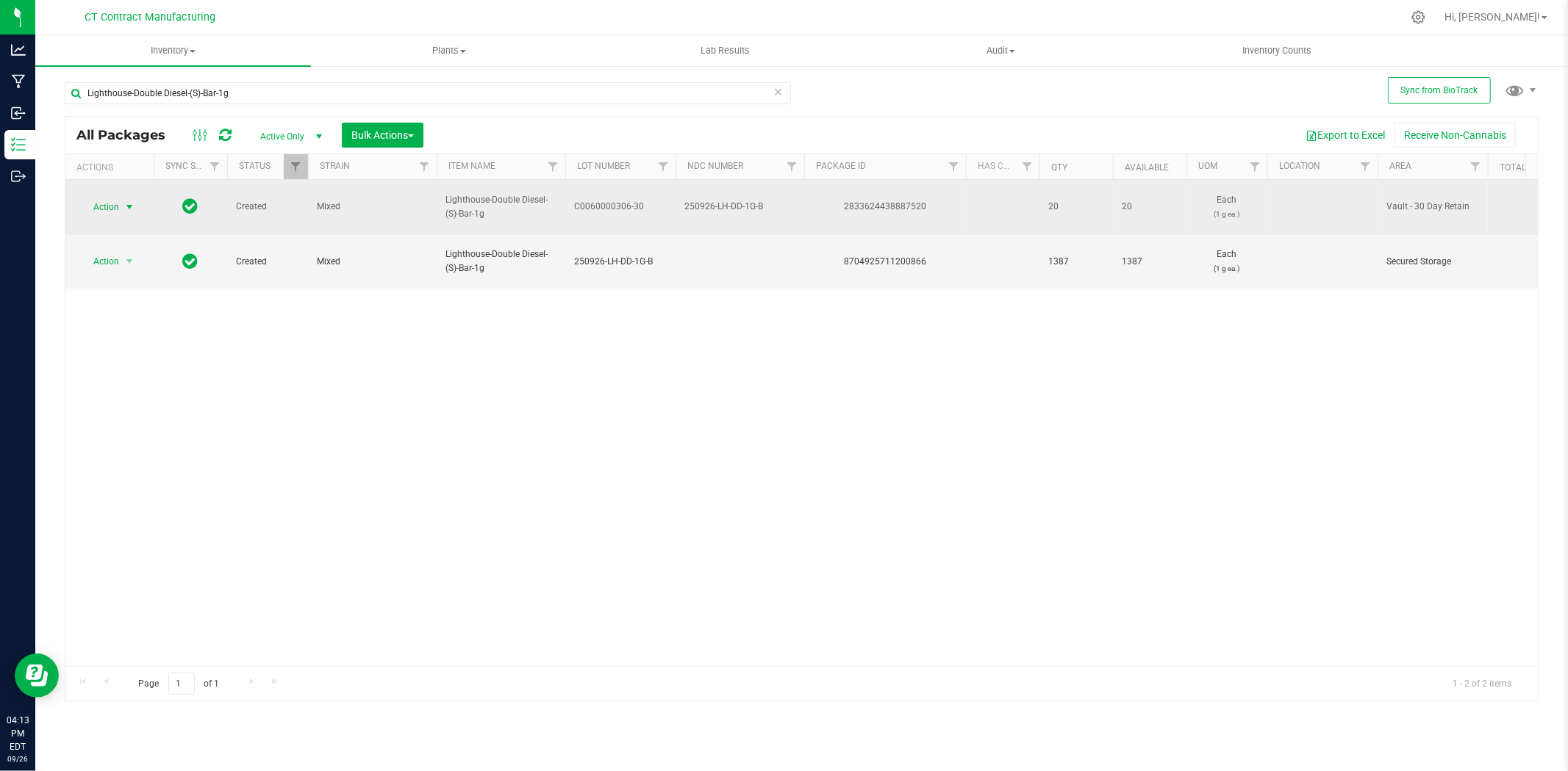
click at [129, 201] on span "select" at bounding box center [130, 207] width 12 height 12
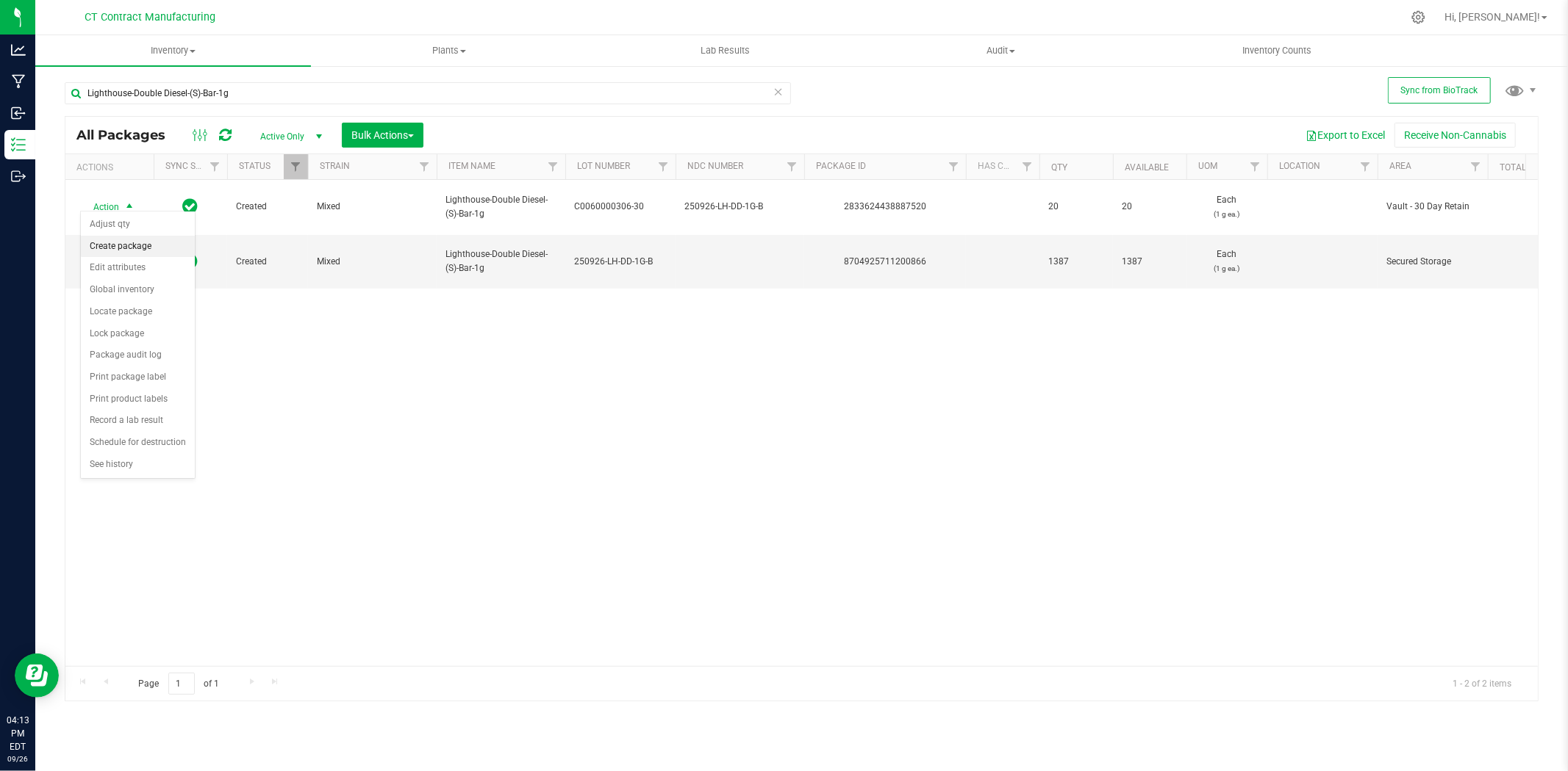
click at [134, 246] on li "Create package" at bounding box center [138, 246] width 114 height 22
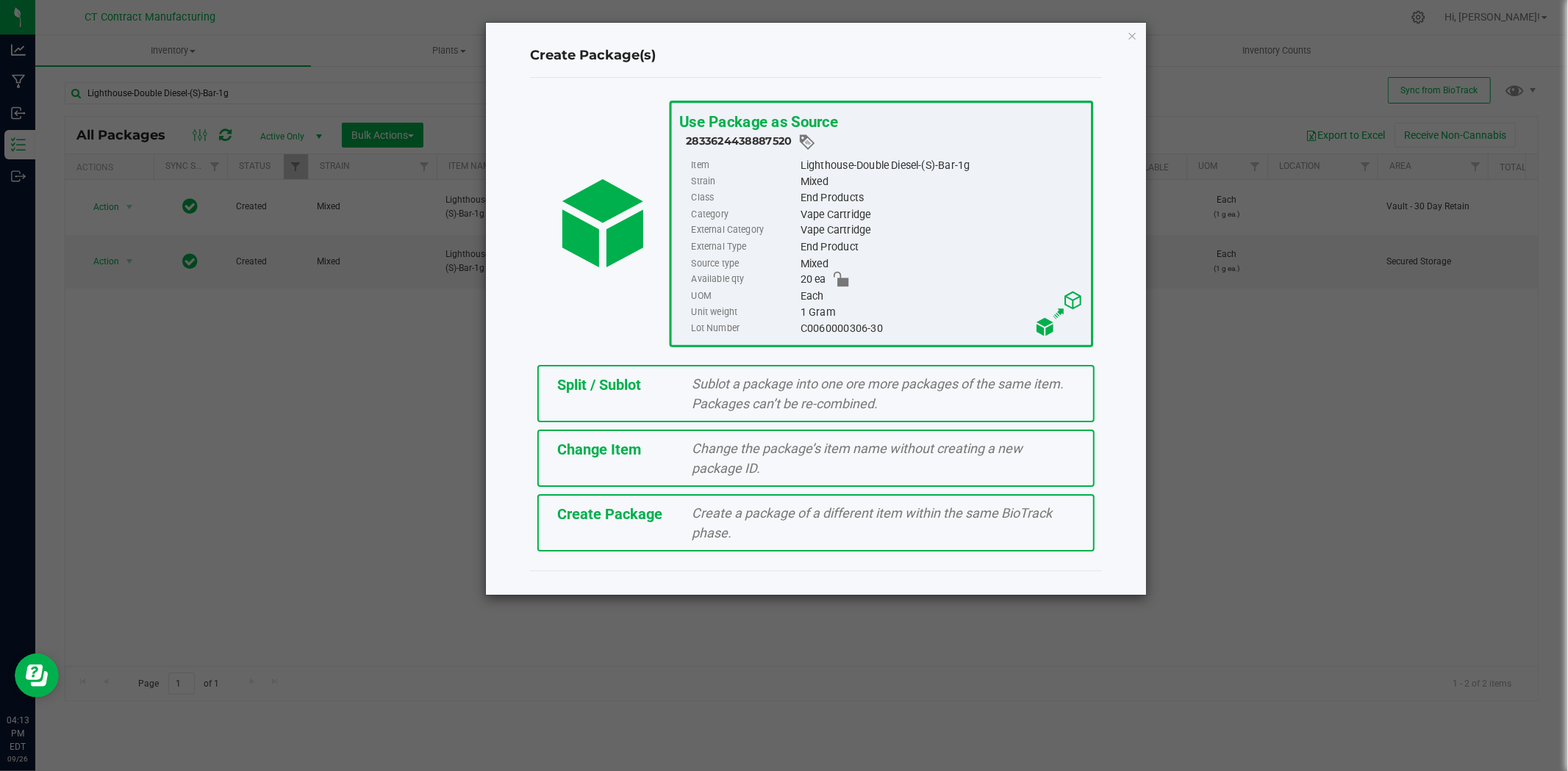
click at [598, 398] on div "Split / Sublot Sublot a package into one ore more packages of the same item. Pa…" at bounding box center [816, 393] width 557 height 58
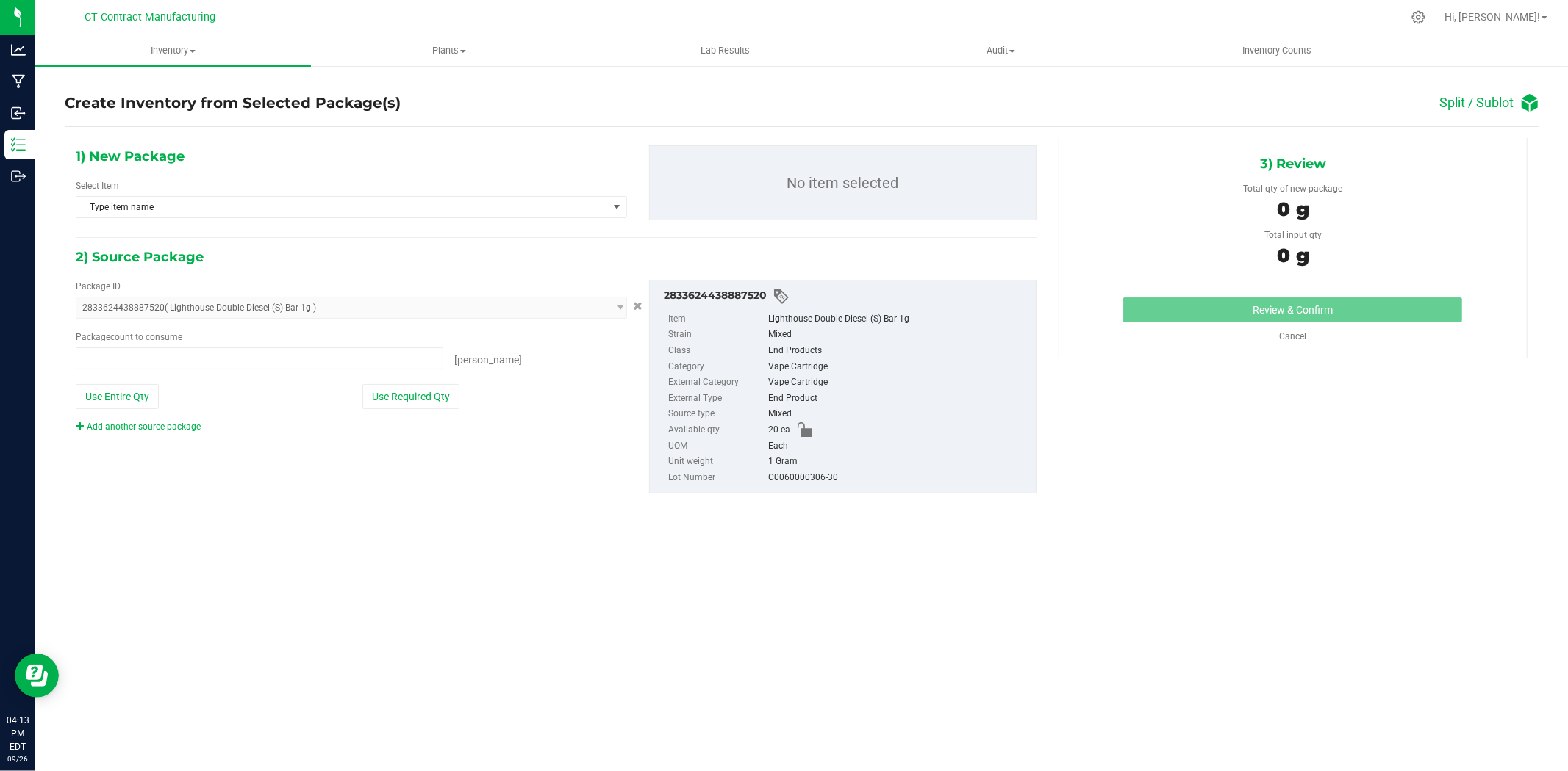
type input "0 ea"
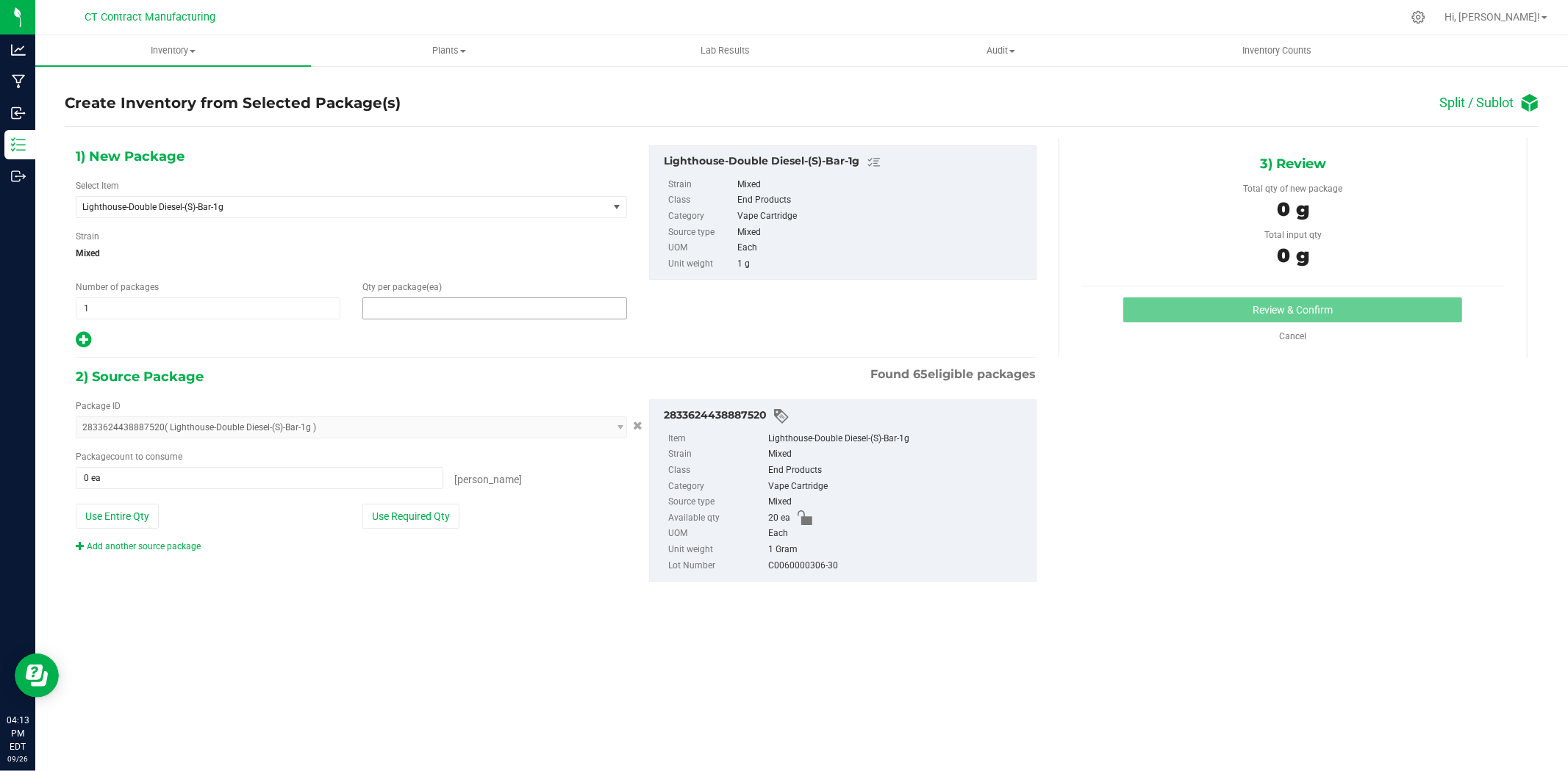
click at [385, 307] on span at bounding box center [494, 308] width 265 height 22
type input "10"
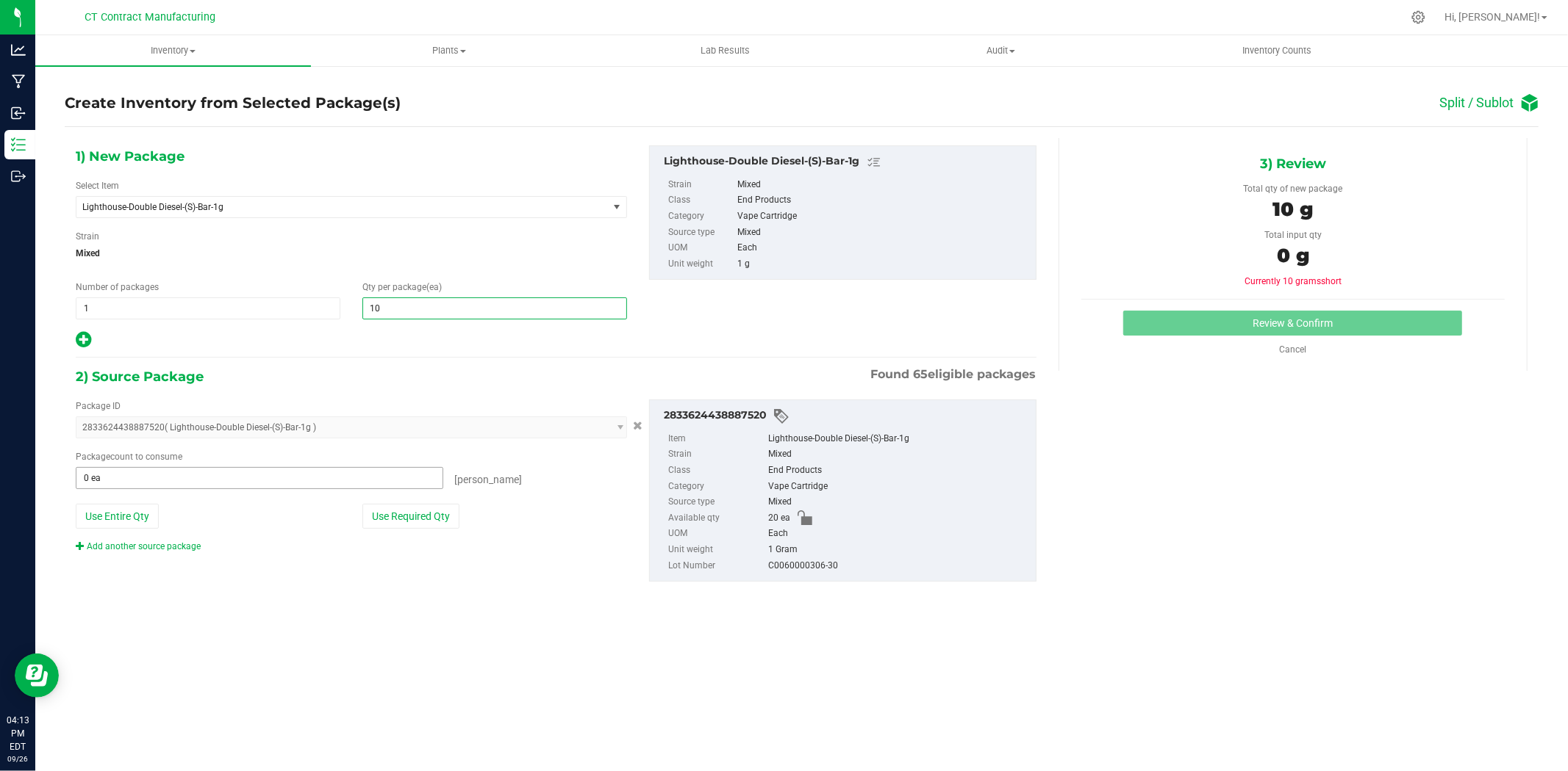
type input "10"
click at [222, 479] on span at bounding box center [260, 478] width 368 height 22
type input "10"
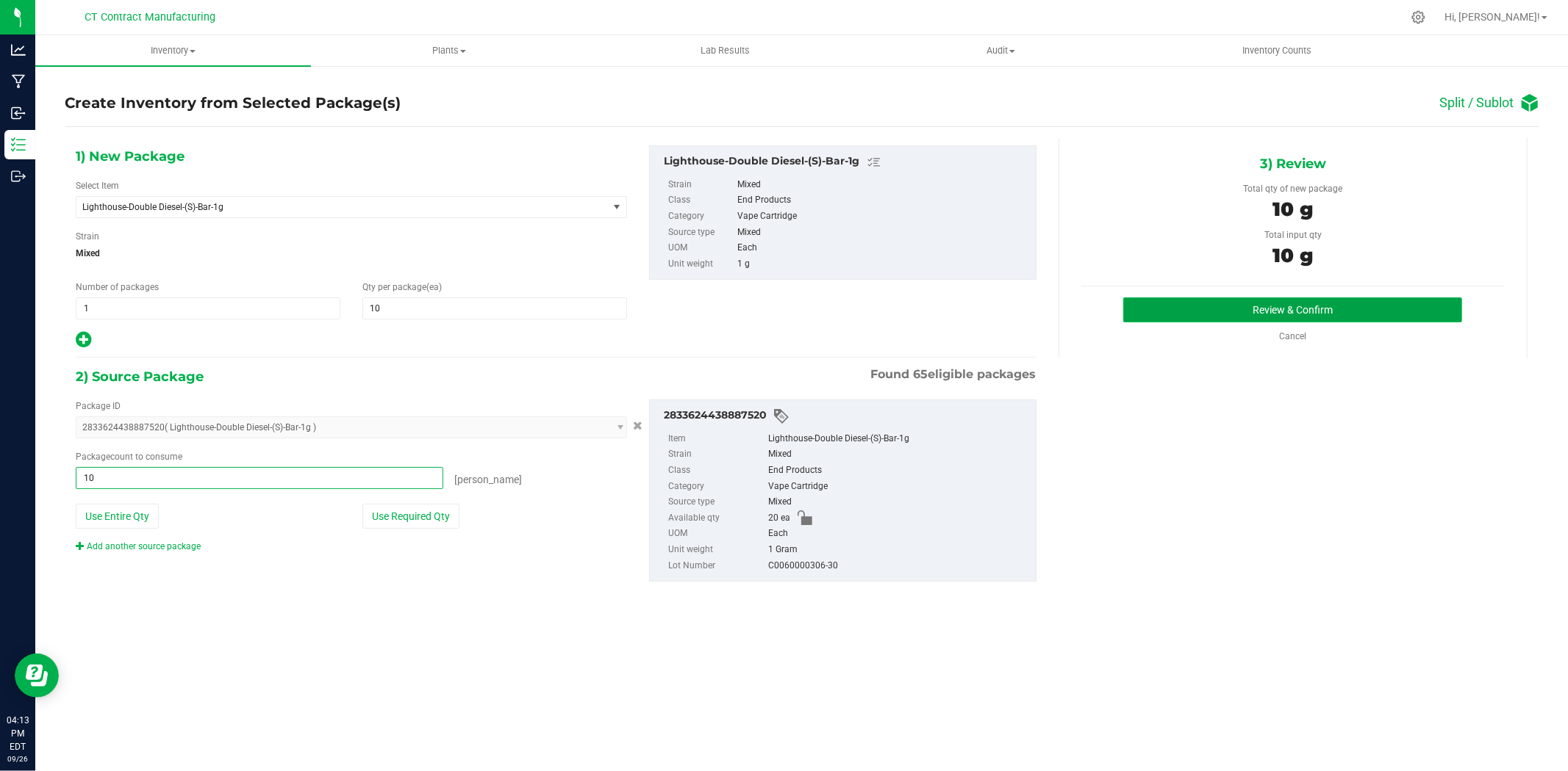
type input "10 ea"
click at [1142, 302] on button "Review & Confirm" at bounding box center [1292, 310] width 339 height 25
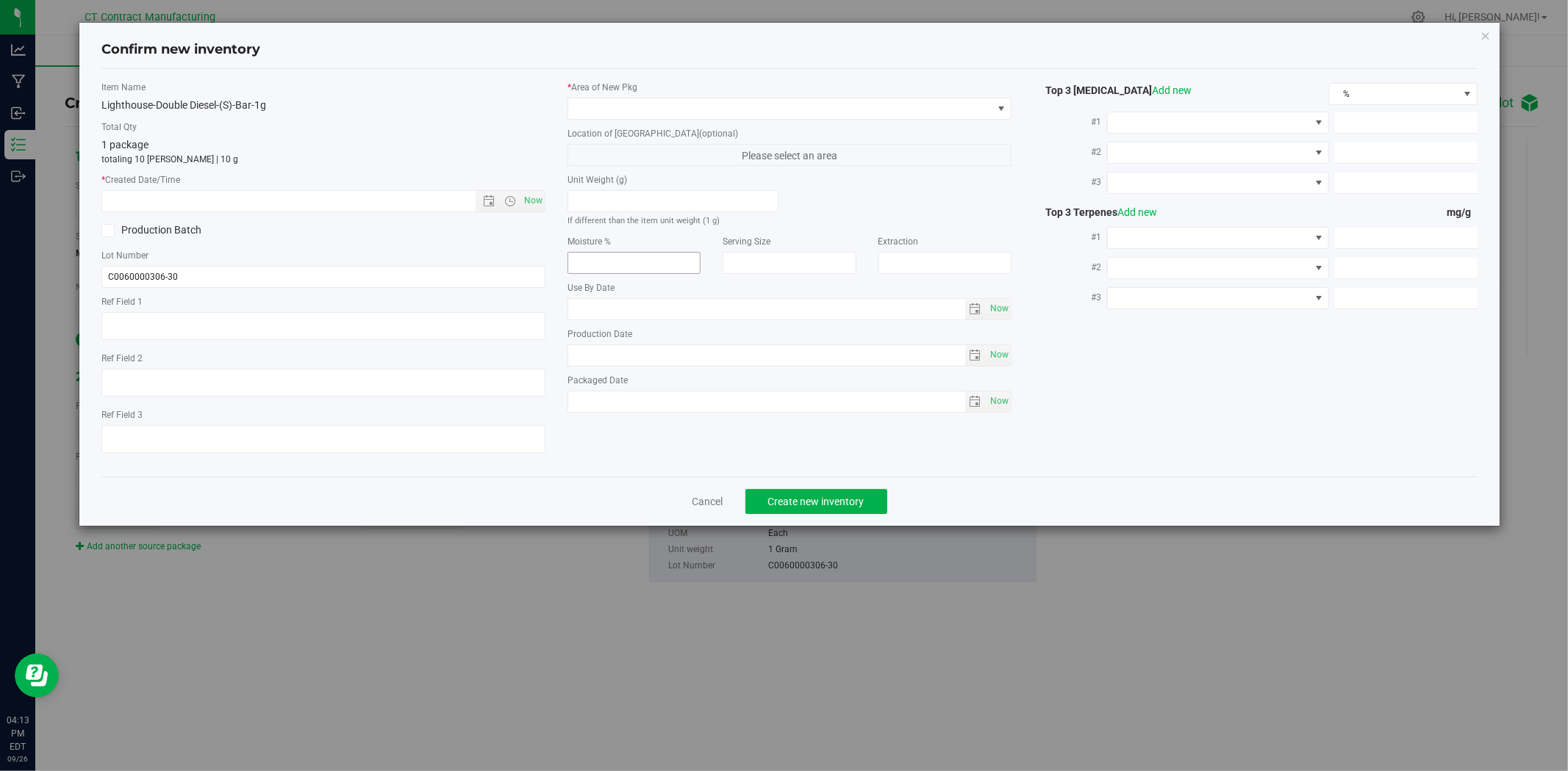
type textarea "250926-LH-DD-1G-B"
click at [540, 198] on span "Now" at bounding box center [533, 200] width 25 height 21
type input "9/26/2025 4:13 PM"
click at [598, 114] on span at bounding box center [780, 109] width 424 height 21
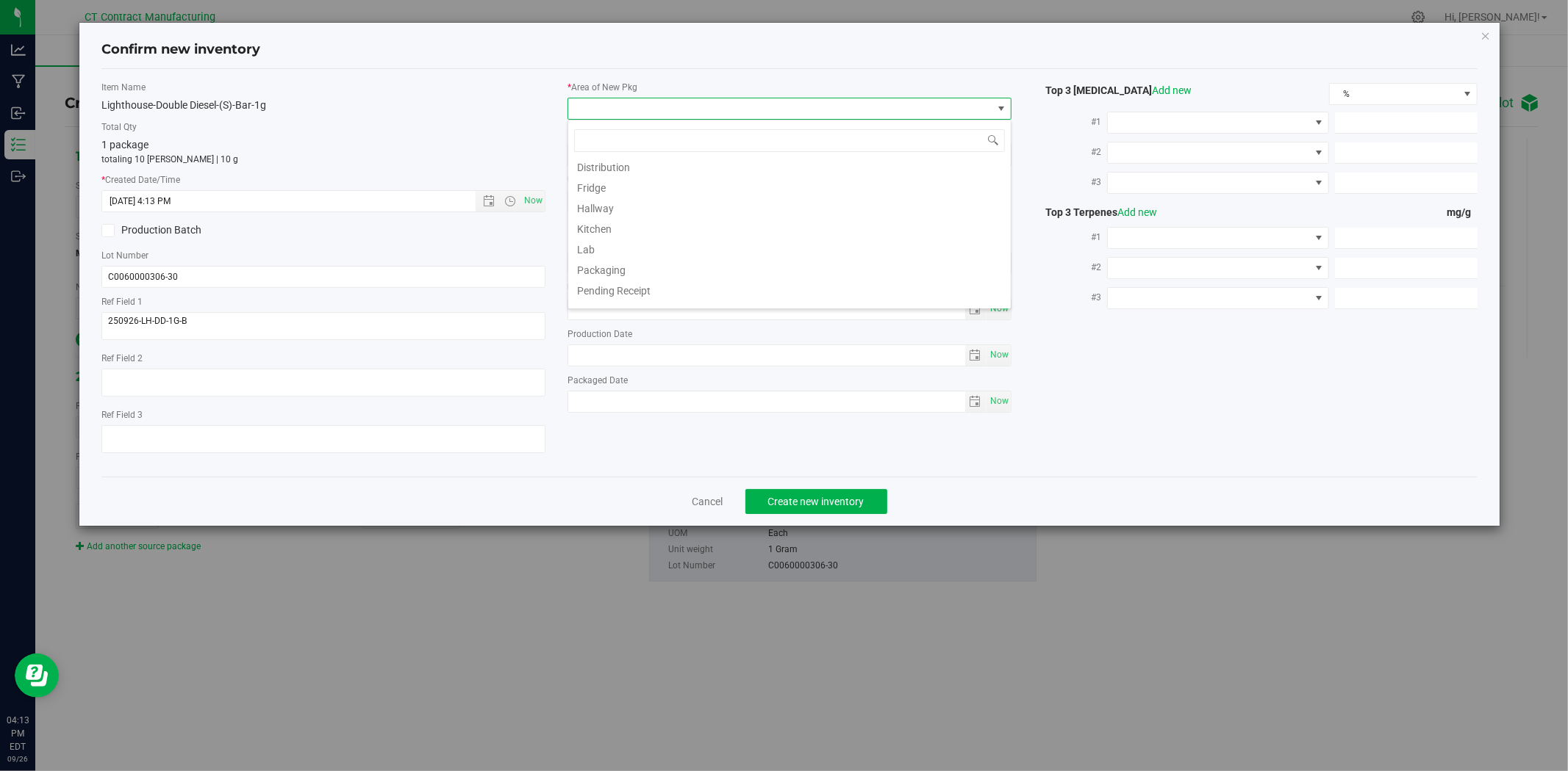
scroll to position [181, 0]
click at [625, 258] on li "Vault - 60 Day Retain" at bounding box center [789, 256] width 442 height 21
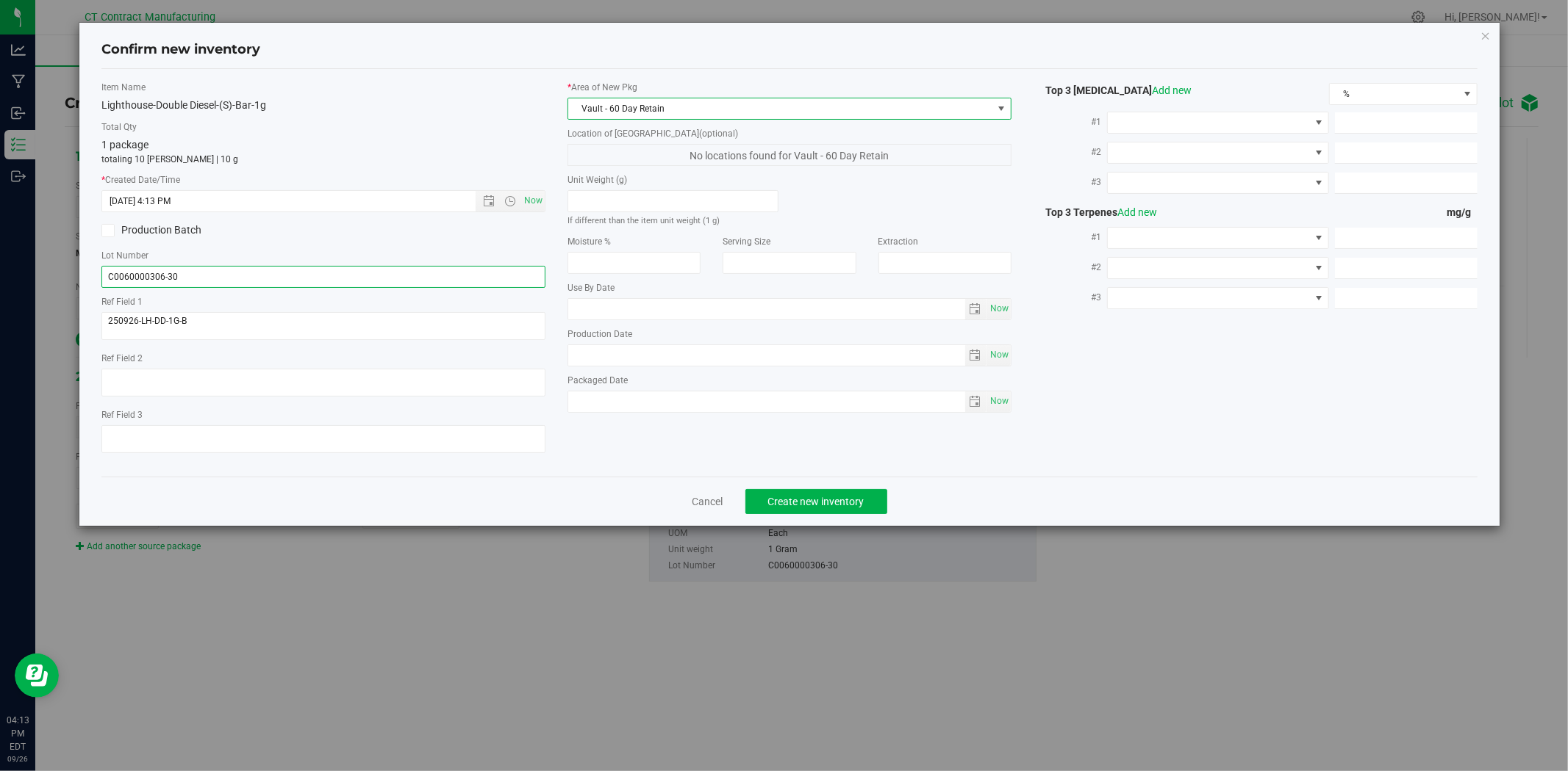
click at [171, 276] on input "C0060000306-30" at bounding box center [323, 276] width 444 height 22
type input "C0060000306-60"
click at [863, 508] on span "Create new inventory" at bounding box center [816, 502] width 96 height 12
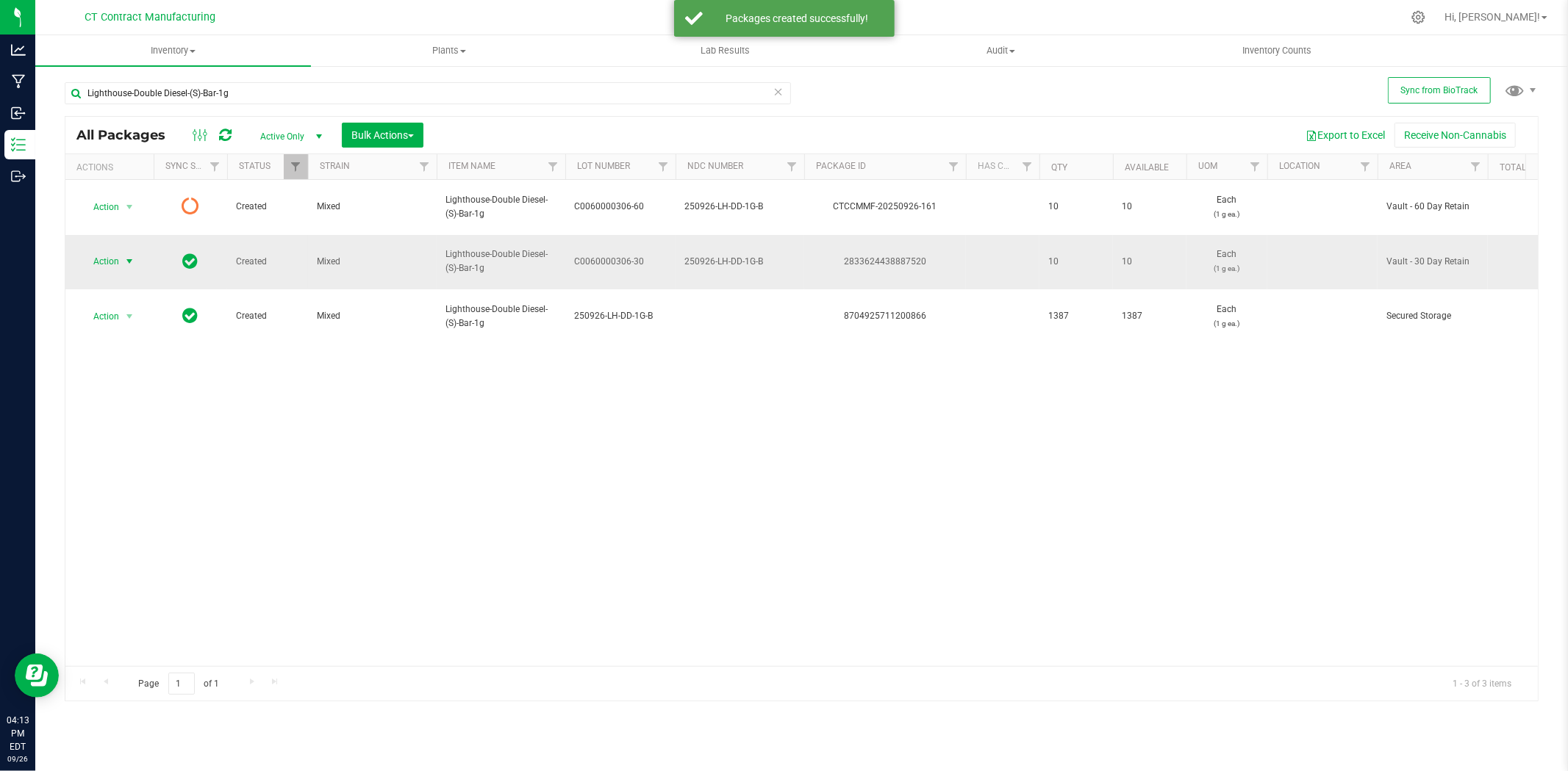
click at [124, 256] on span "select" at bounding box center [130, 261] width 12 height 12
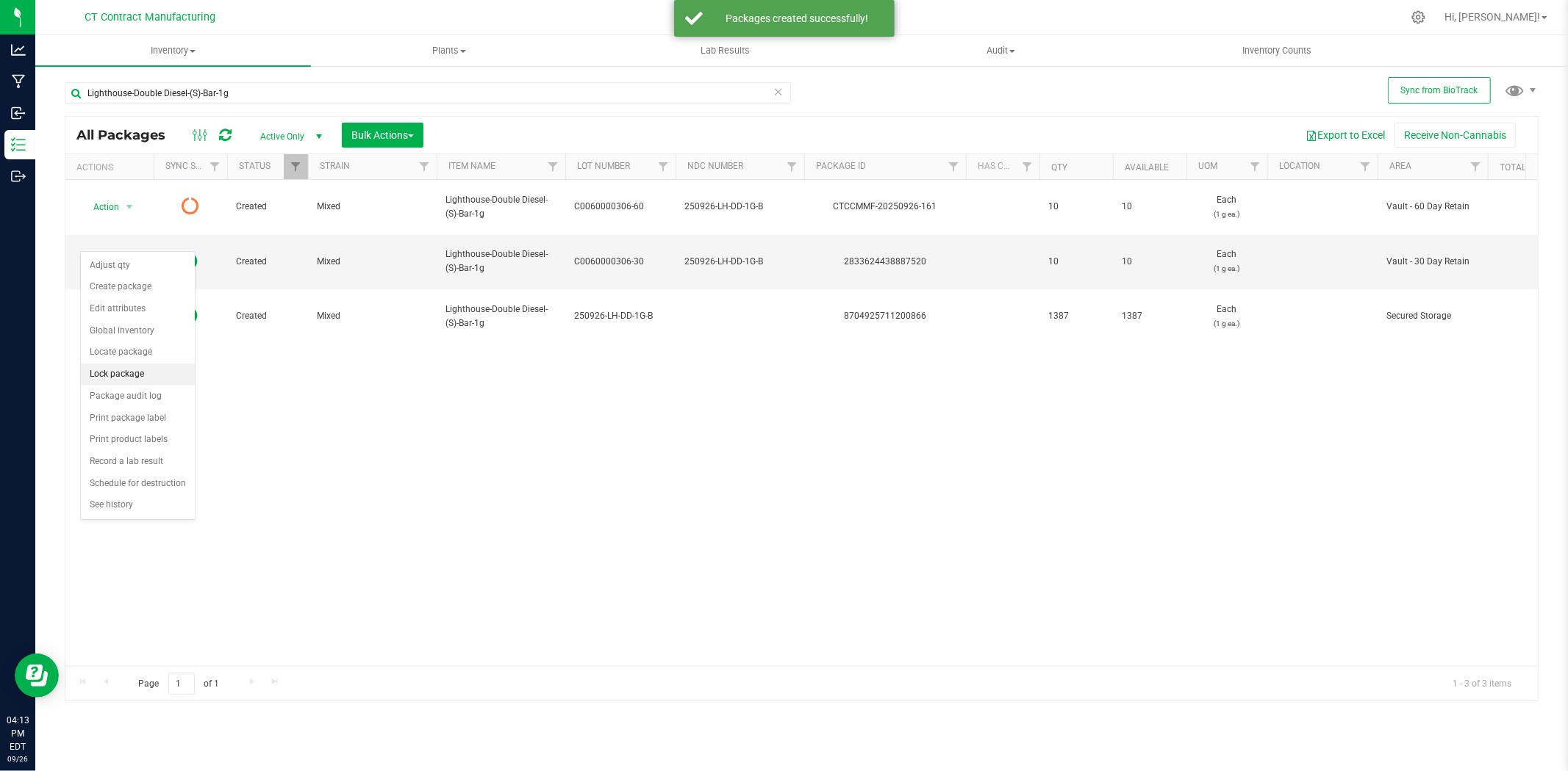
click at [116, 371] on li "Lock package" at bounding box center [138, 374] width 114 height 22
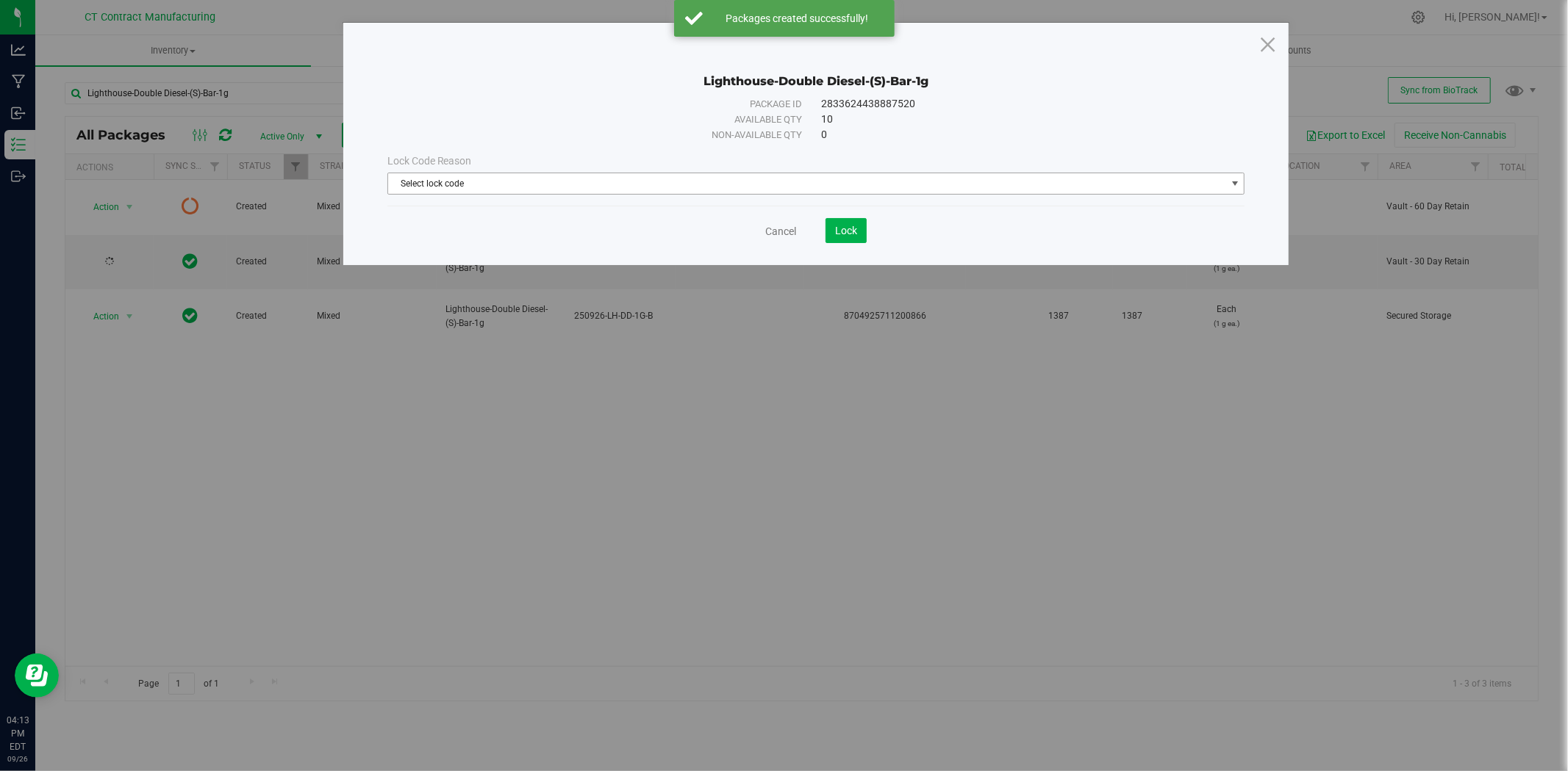
click at [776, 188] on span "Select lock code" at bounding box center [807, 184] width 837 height 21
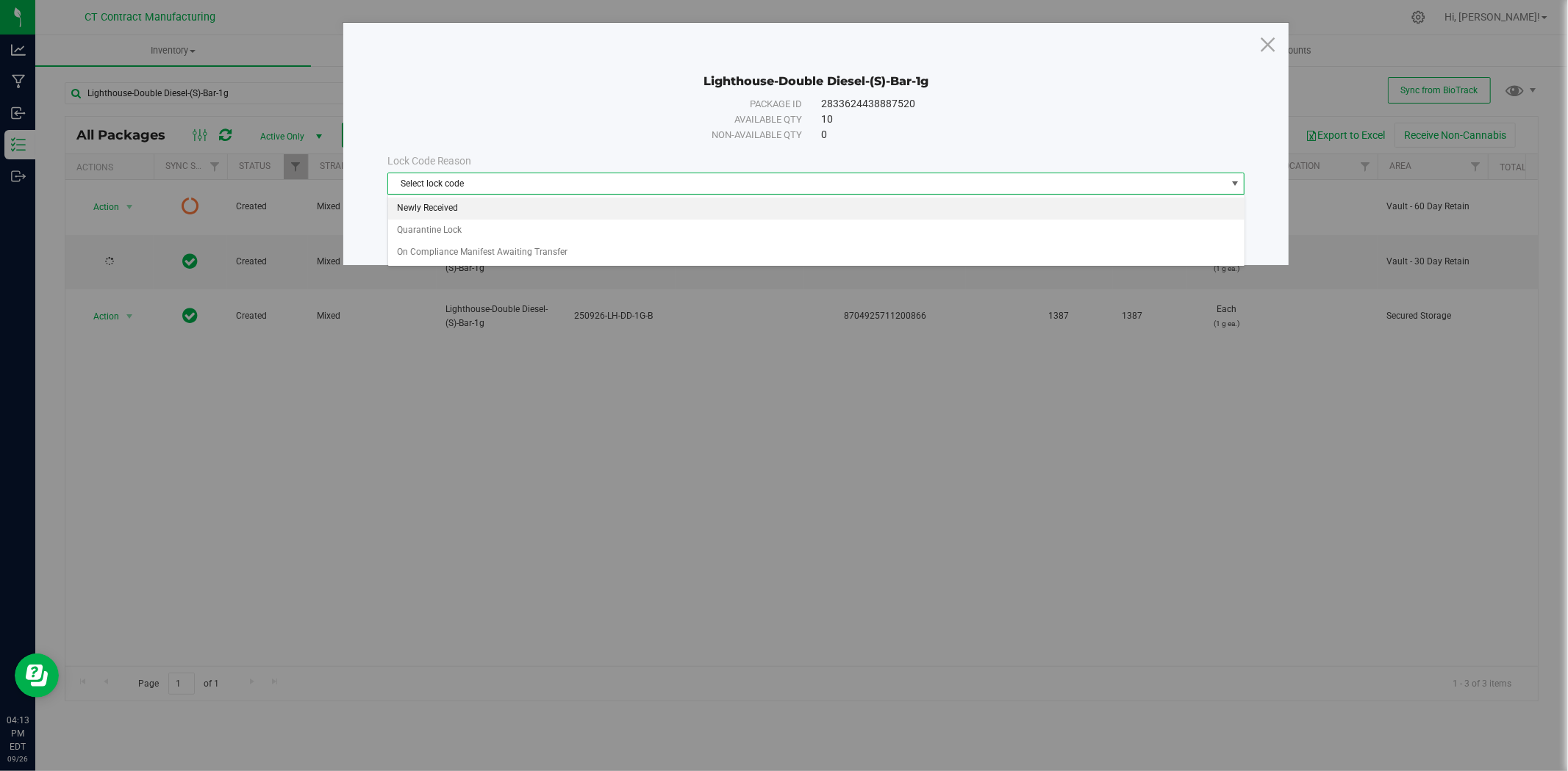
click at [550, 206] on li "Newly Received" at bounding box center [816, 209] width 856 height 22
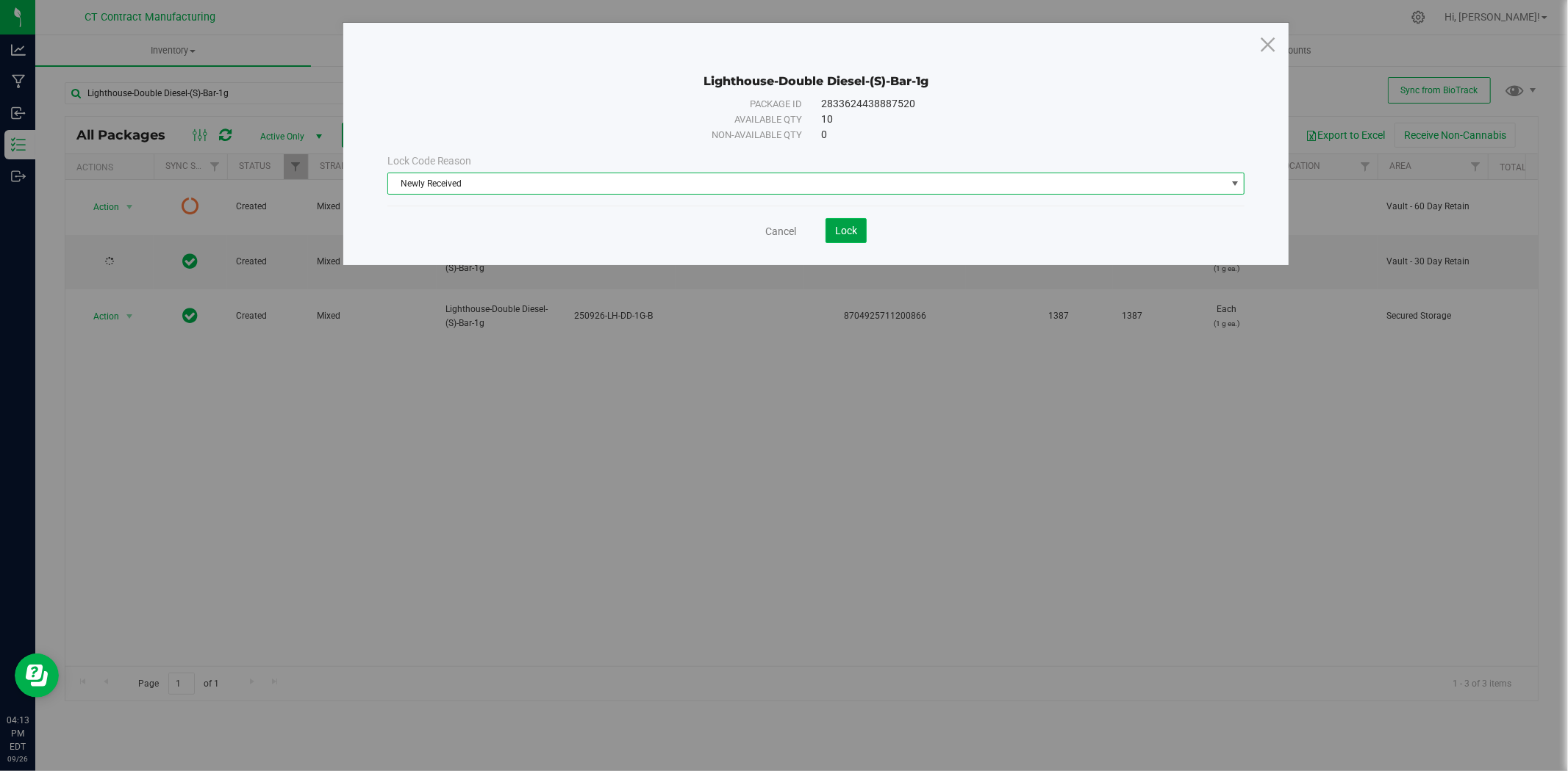
click at [842, 231] on span "Lock" at bounding box center [846, 231] width 22 height 12
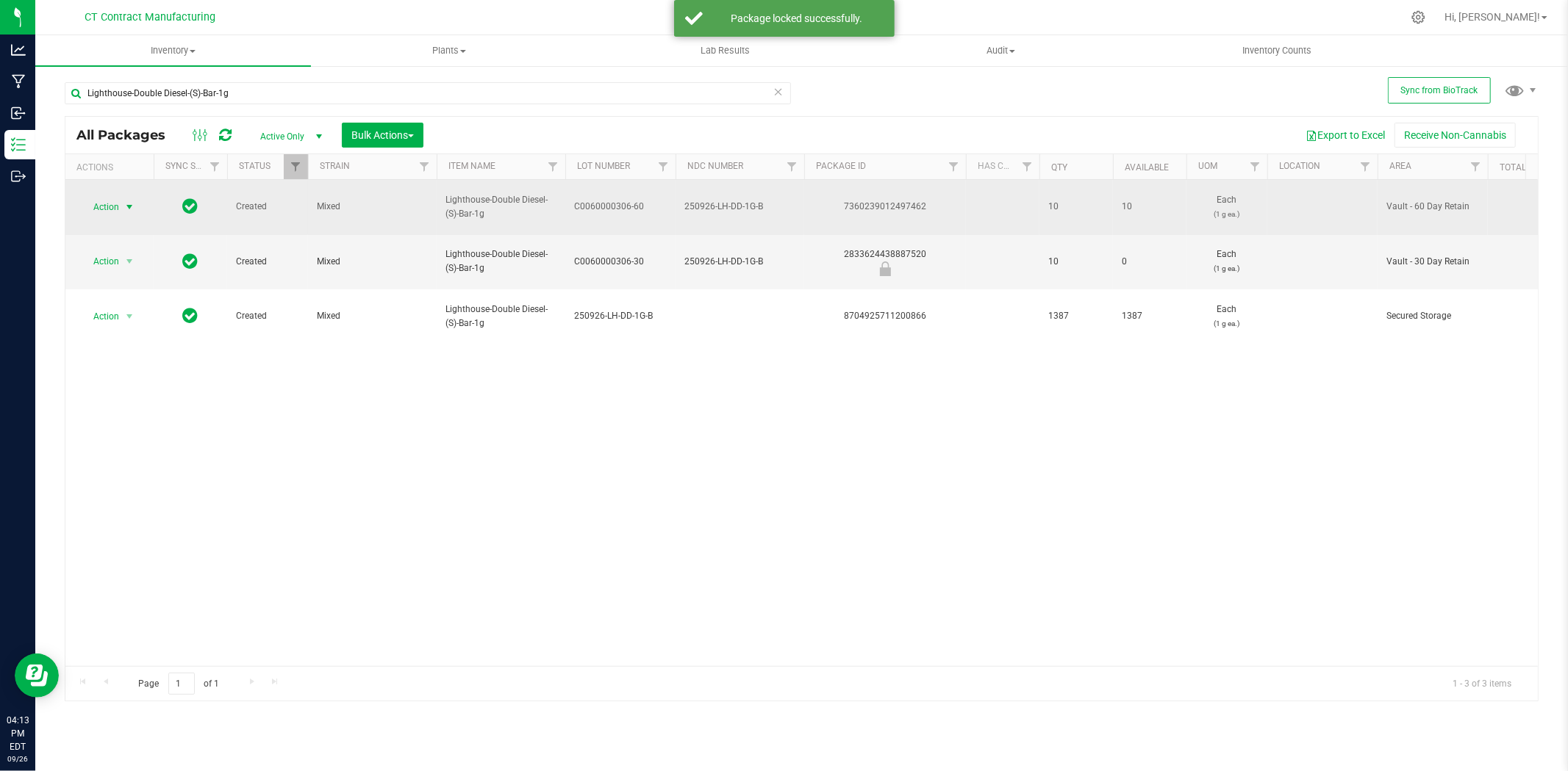
click at [119, 197] on span "Action" at bounding box center [99, 207] width 39 height 21
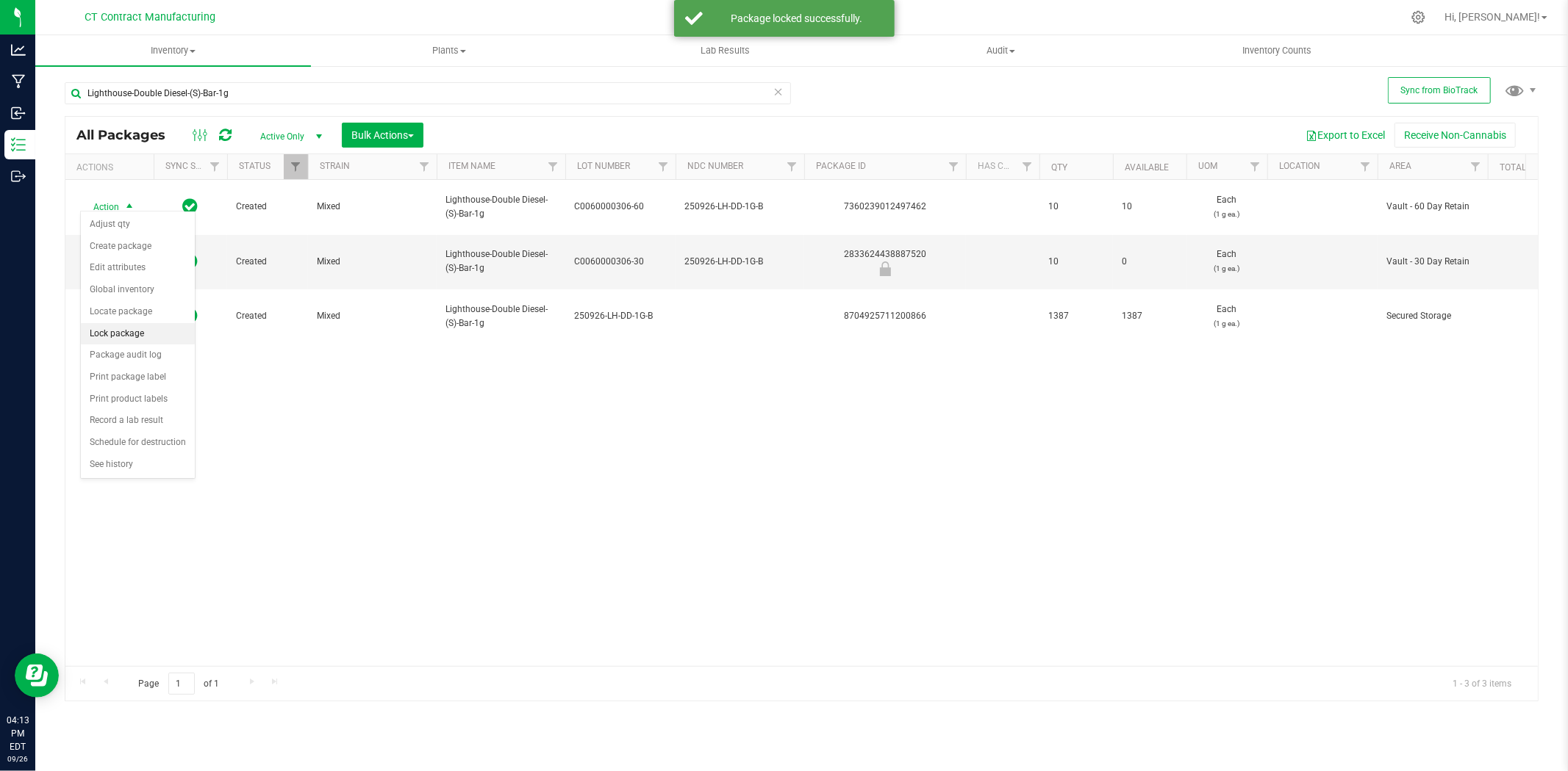
click at [129, 332] on li "Lock package" at bounding box center [138, 334] width 114 height 22
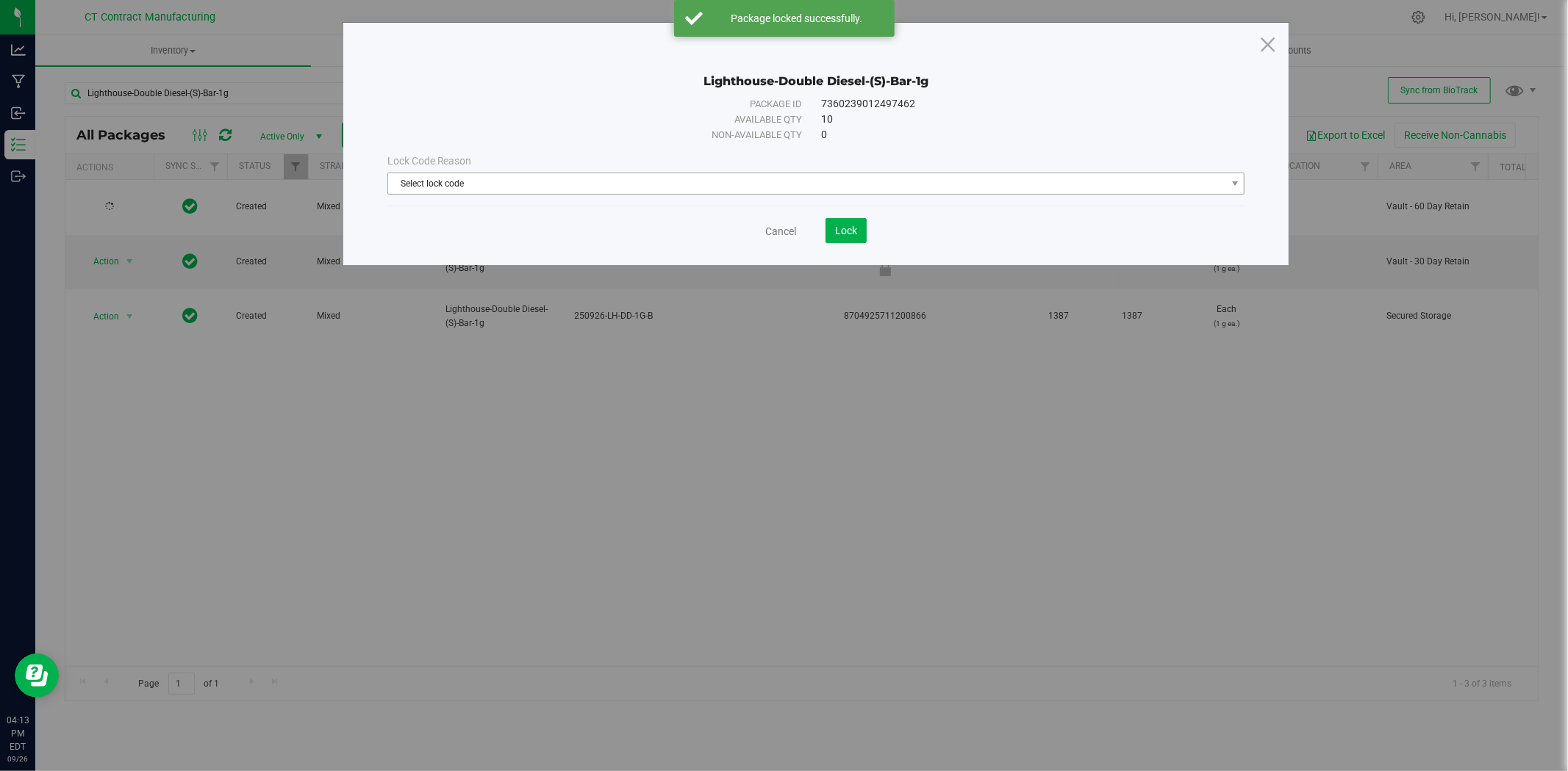
click at [625, 186] on span "Select lock code" at bounding box center [807, 184] width 837 height 21
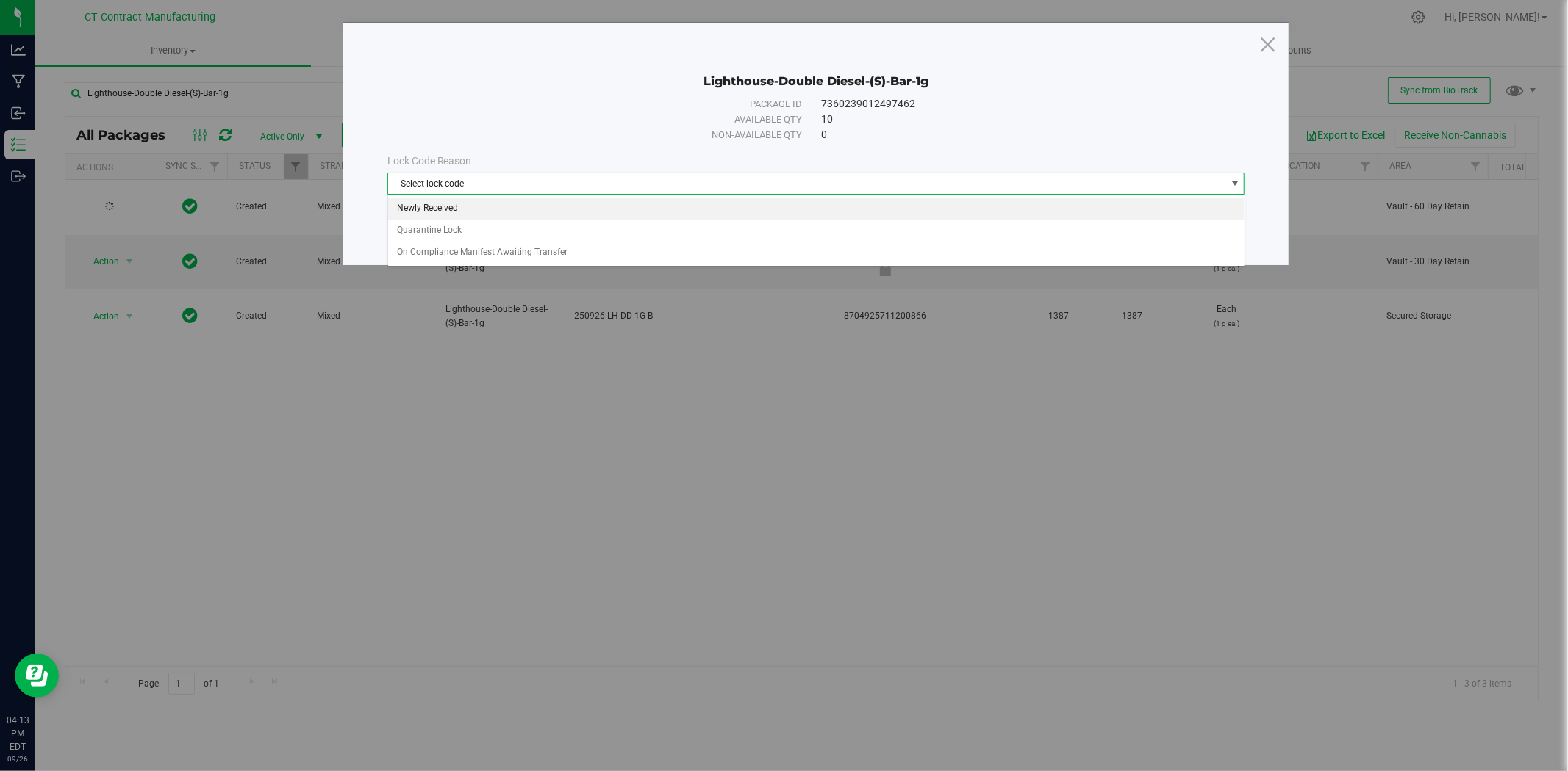
click at [515, 216] on li "Newly Received" at bounding box center [816, 209] width 856 height 22
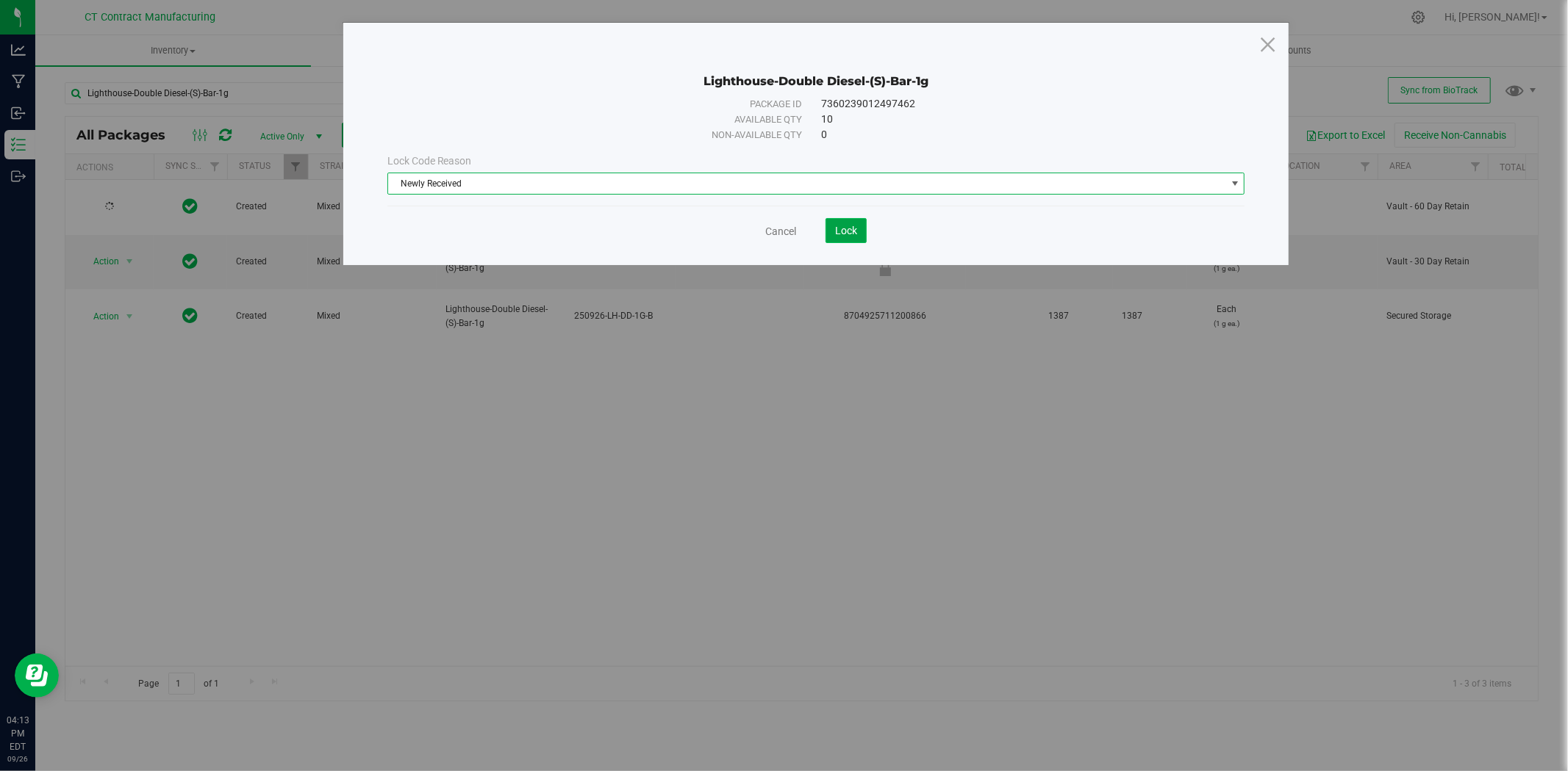
click at [862, 224] on button "Lock" at bounding box center [845, 231] width 41 height 25
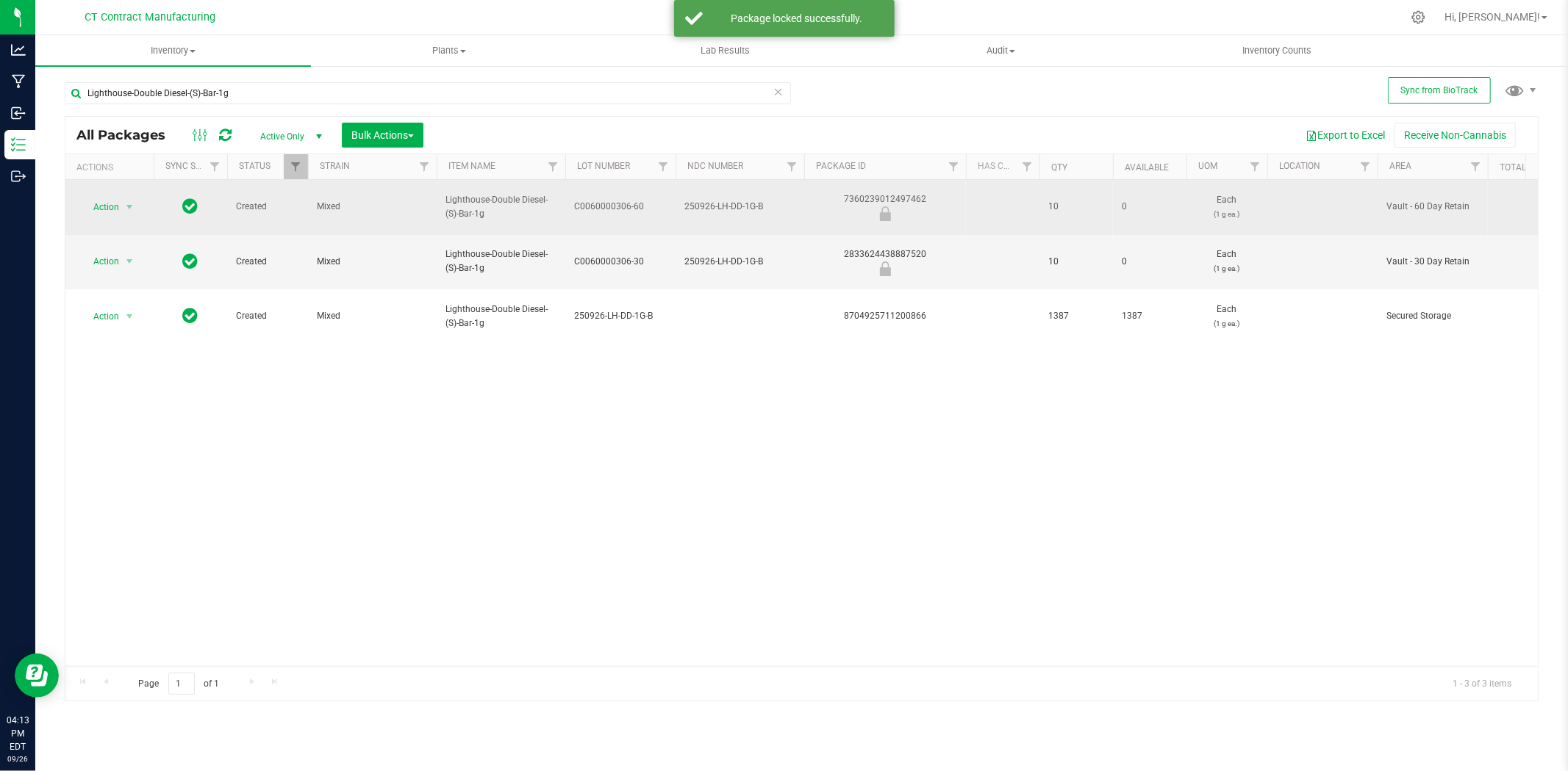
click at [905, 192] on div "7360239012497462" at bounding box center [884, 206] width 166 height 28
copy div "7360239012497462"
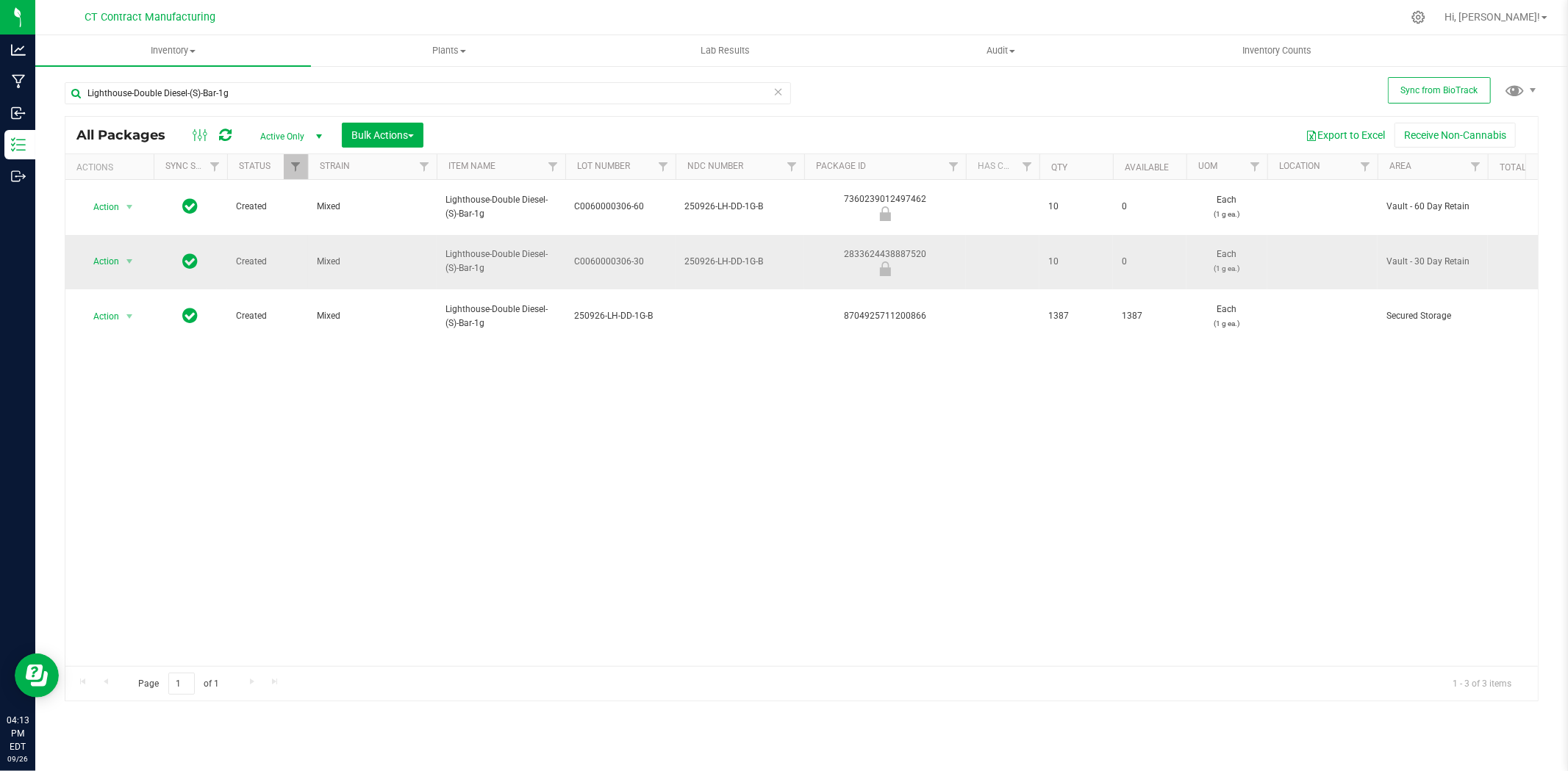
click at [905, 247] on div "2833624438887520" at bounding box center [884, 261] width 166 height 28
copy div "2833624438887520"
click at [789, 16] on div at bounding box center [832, 18] width 1138 height 28
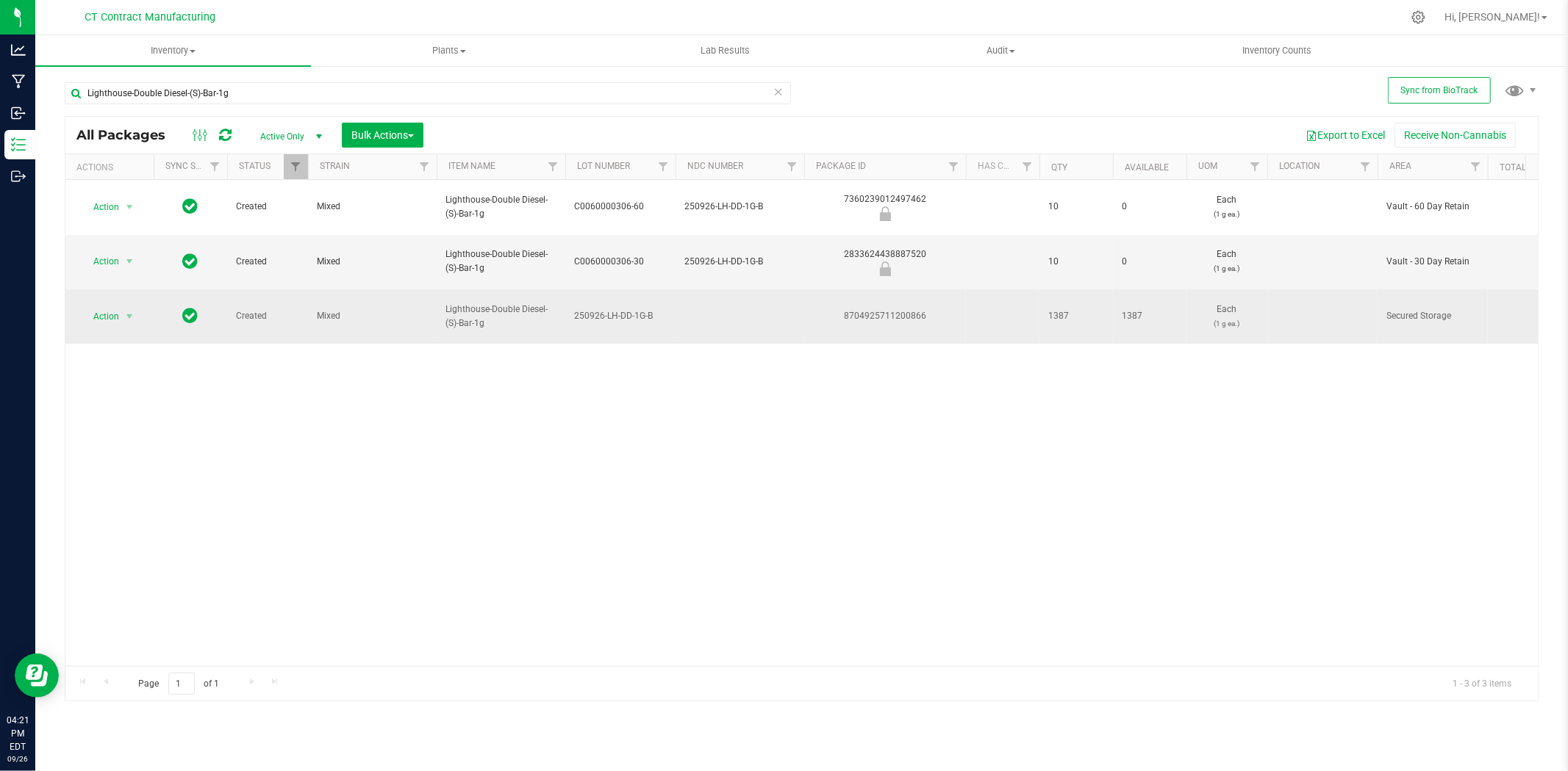
click at [900, 309] on div "8704925711200866" at bounding box center [884, 316] width 166 height 14
copy div "8704925711200866"
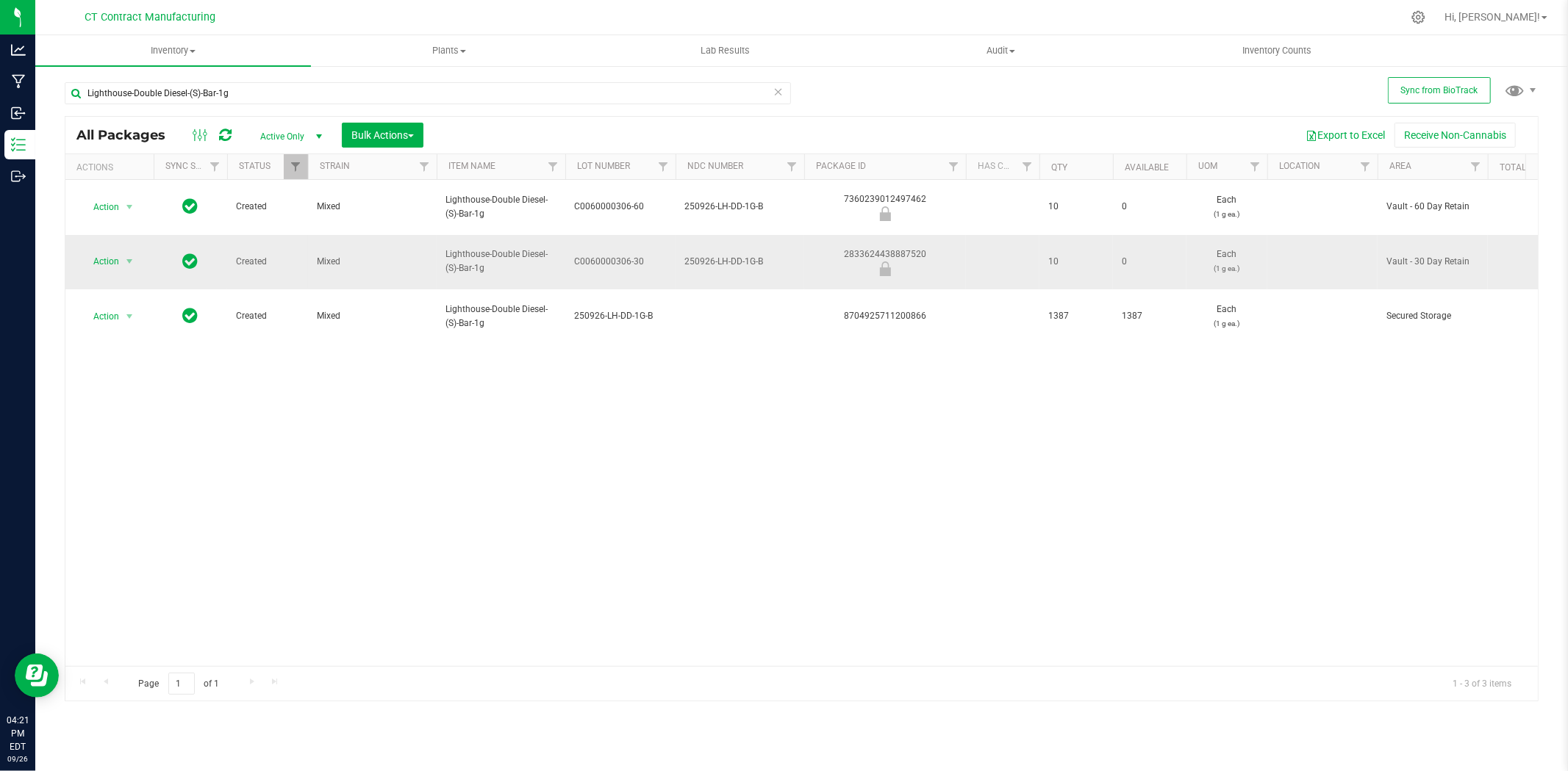
click at [885, 247] on div "2833624438887520" at bounding box center [884, 261] width 166 height 28
copy div "2833624438887520"
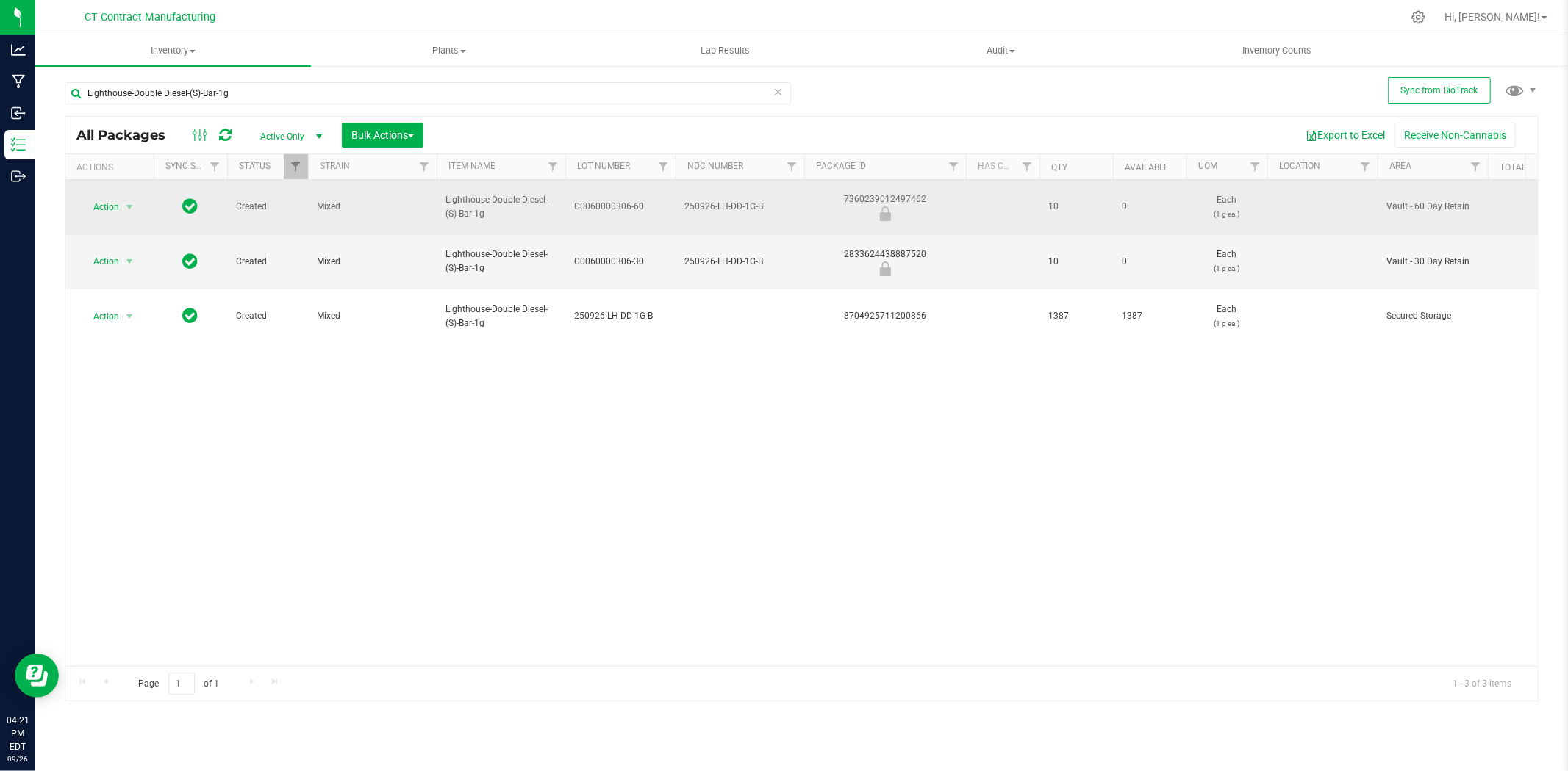
click at [888, 197] on div "7360239012497462" at bounding box center [884, 206] width 166 height 28
copy div "7360239012497462"
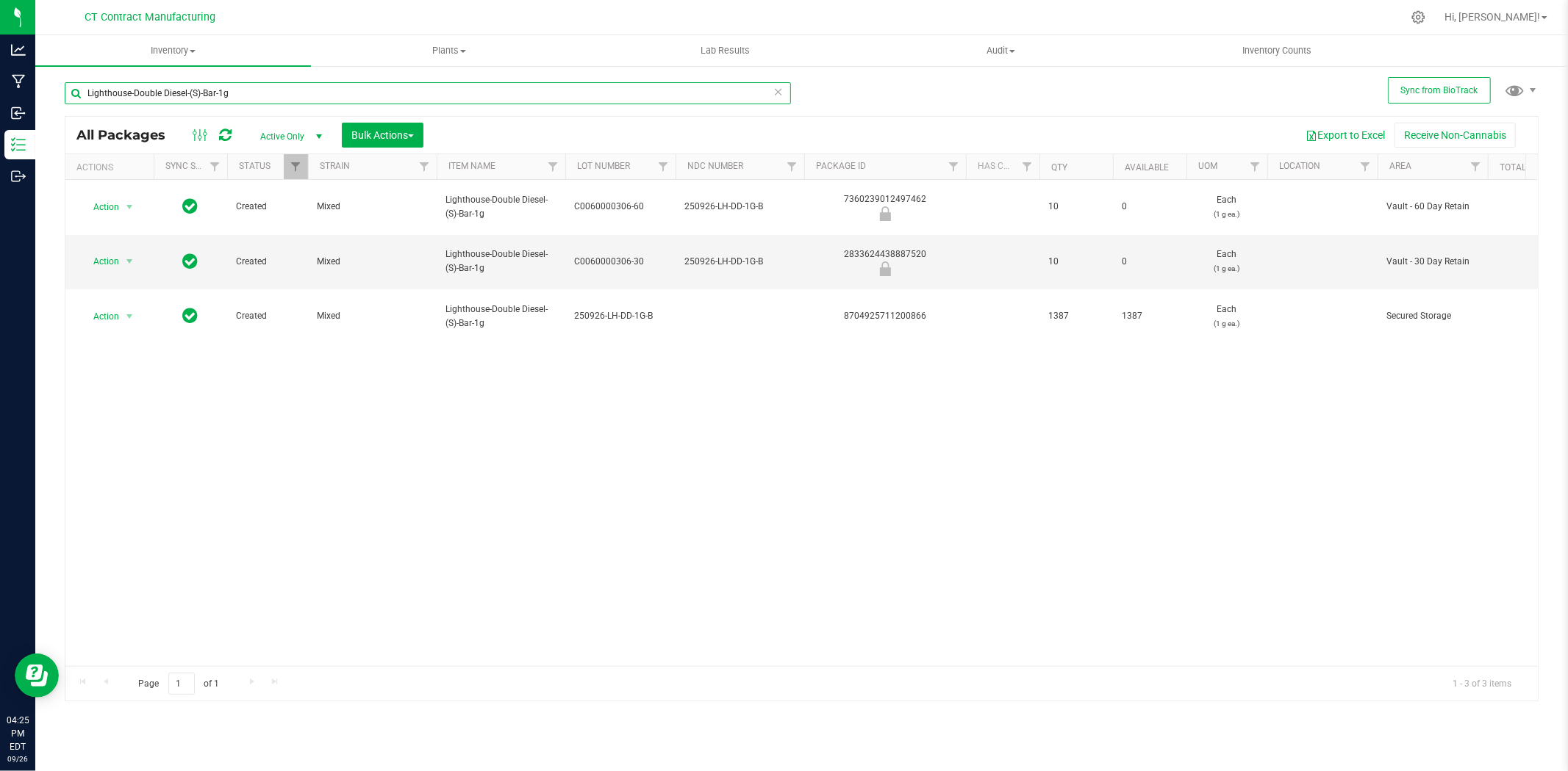
click at [134, 103] on input "Lighthouse-Double Diesel-(S)-Bar-1g" at bounding box center [427, 93] width 726 height 22
type input "watermelon spri"
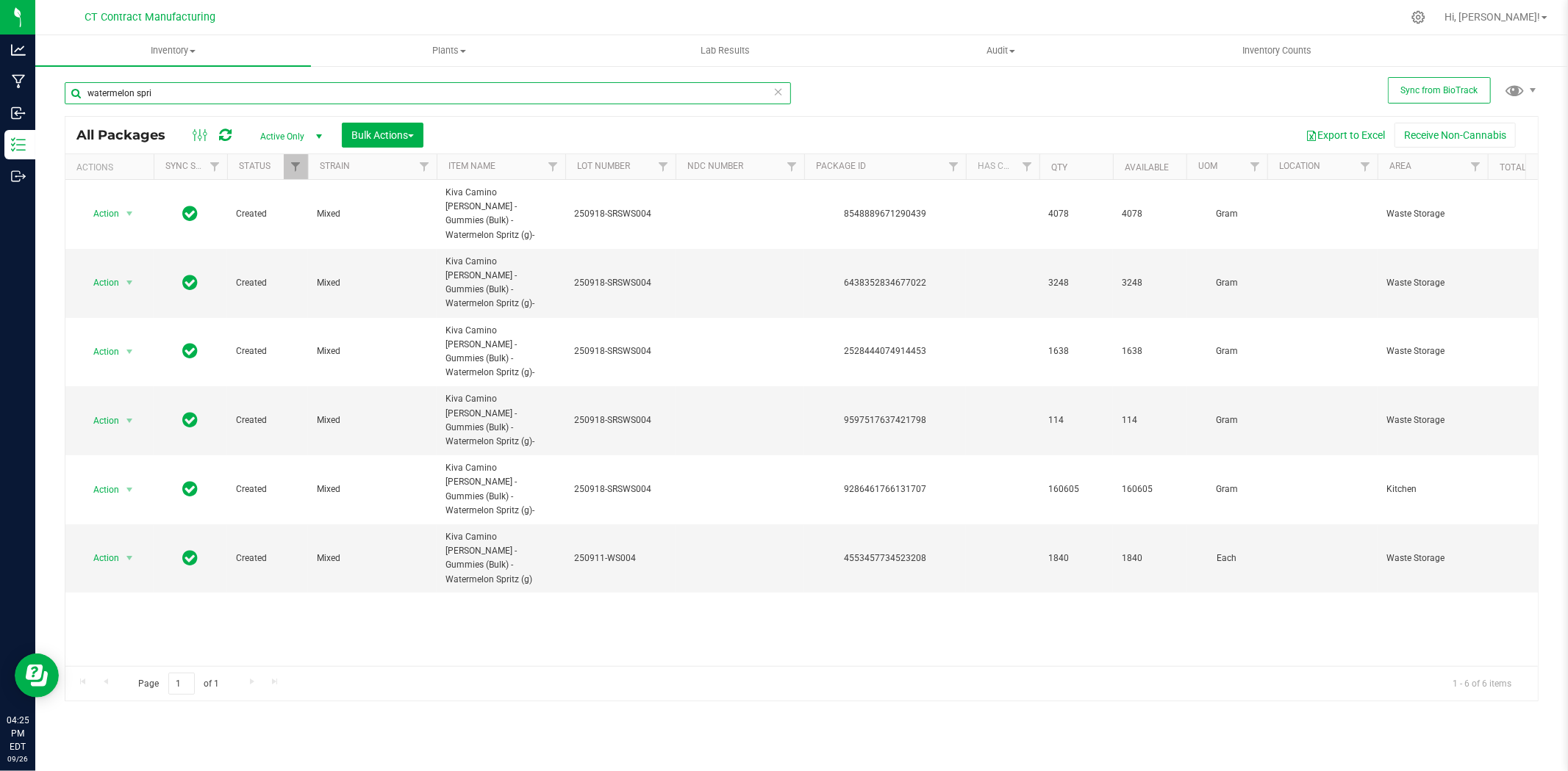
click at [229, 99] on input "watermelon spri" at bounding box center [427, 93] width 726 height 22
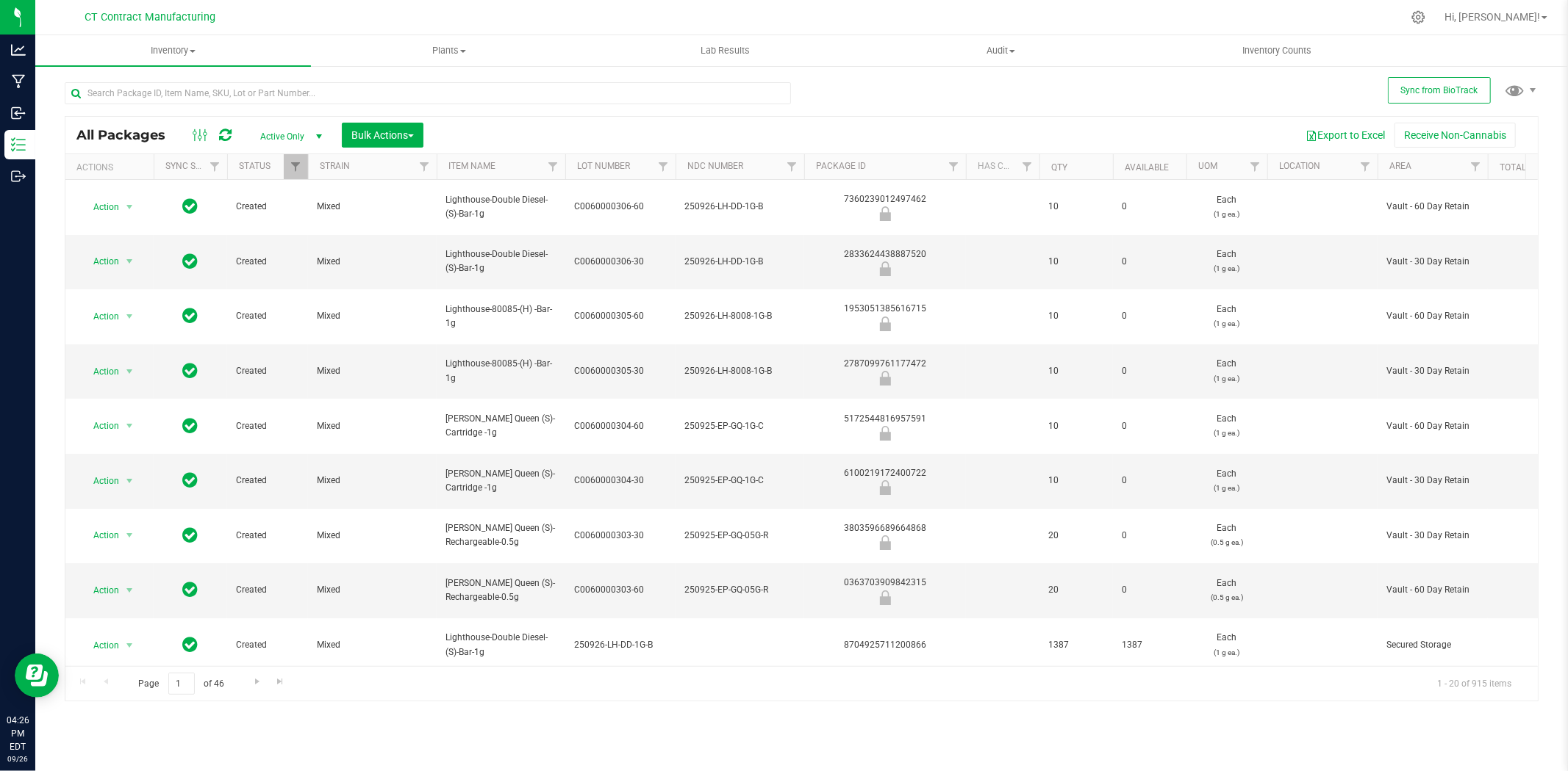
click at [907, 15] on div at bounding box center [832, 18] width 1138 height 28
click at [788, 20] on div at bounding box center [832, 18] width 1138 height 28
click at [1044, 10] on div at bounding box center [832, 18] width 1138 height 28
click at [751, 3] on div at bounding box center [832, 18] width 1138 height 28
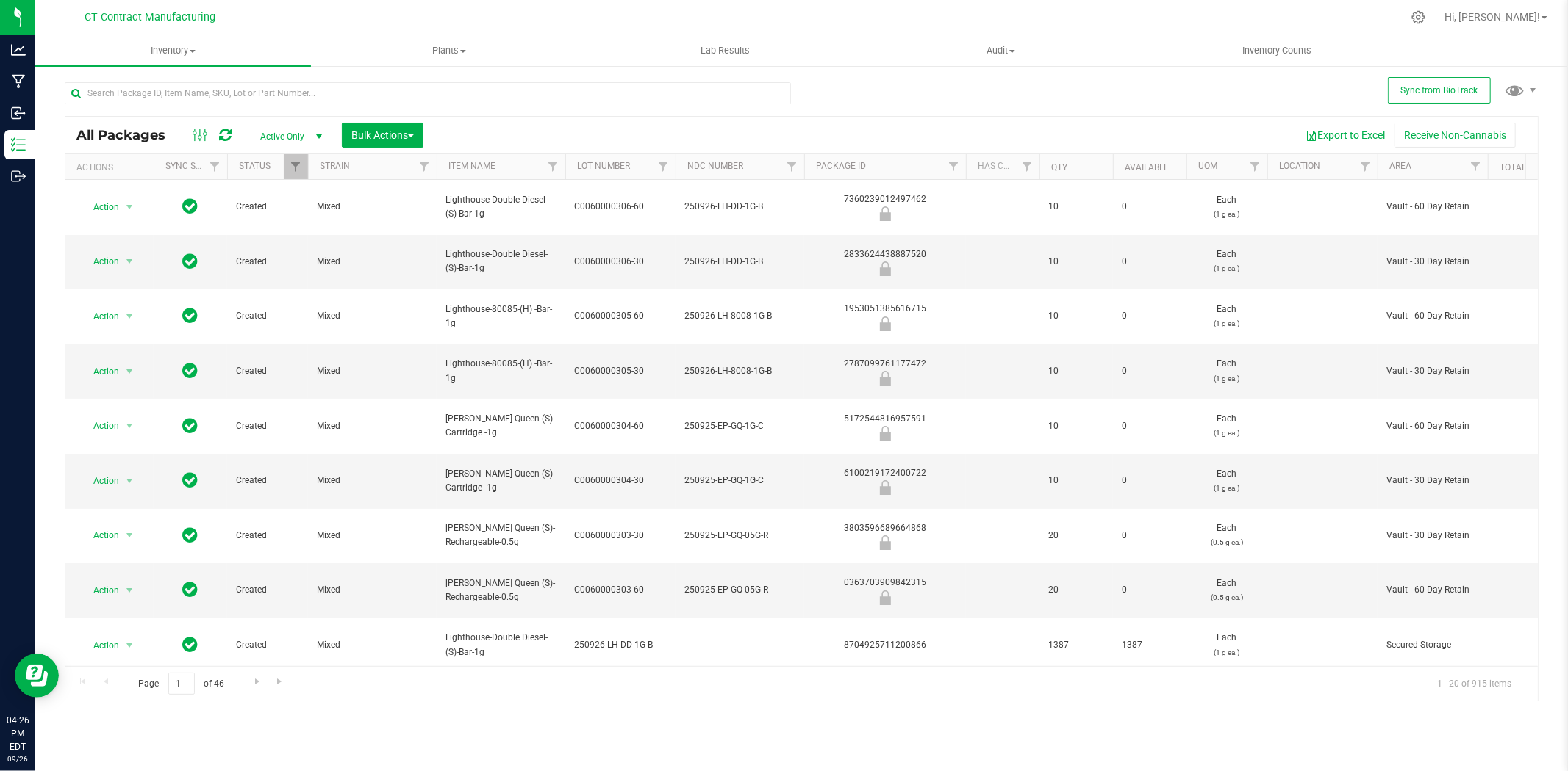
click at [791, 13] on div at bounding box center [832, 18] width 1138 height 28
click at [386, 3] on div at bounding box center [832, 18] width 1138 height 28
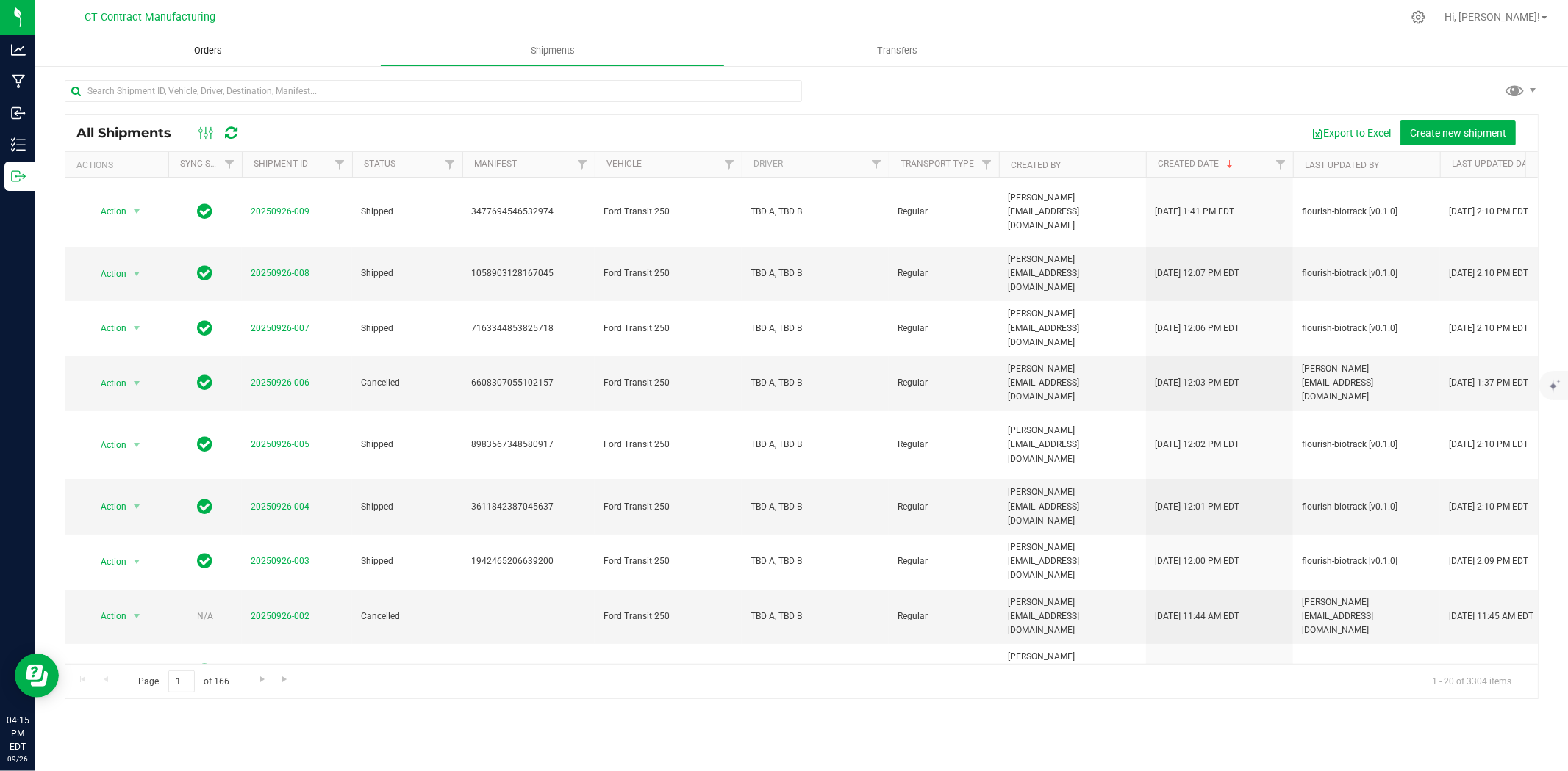
click at [227, 46] on span "Orders" at bounding box center [207, 51] width 68 height 13
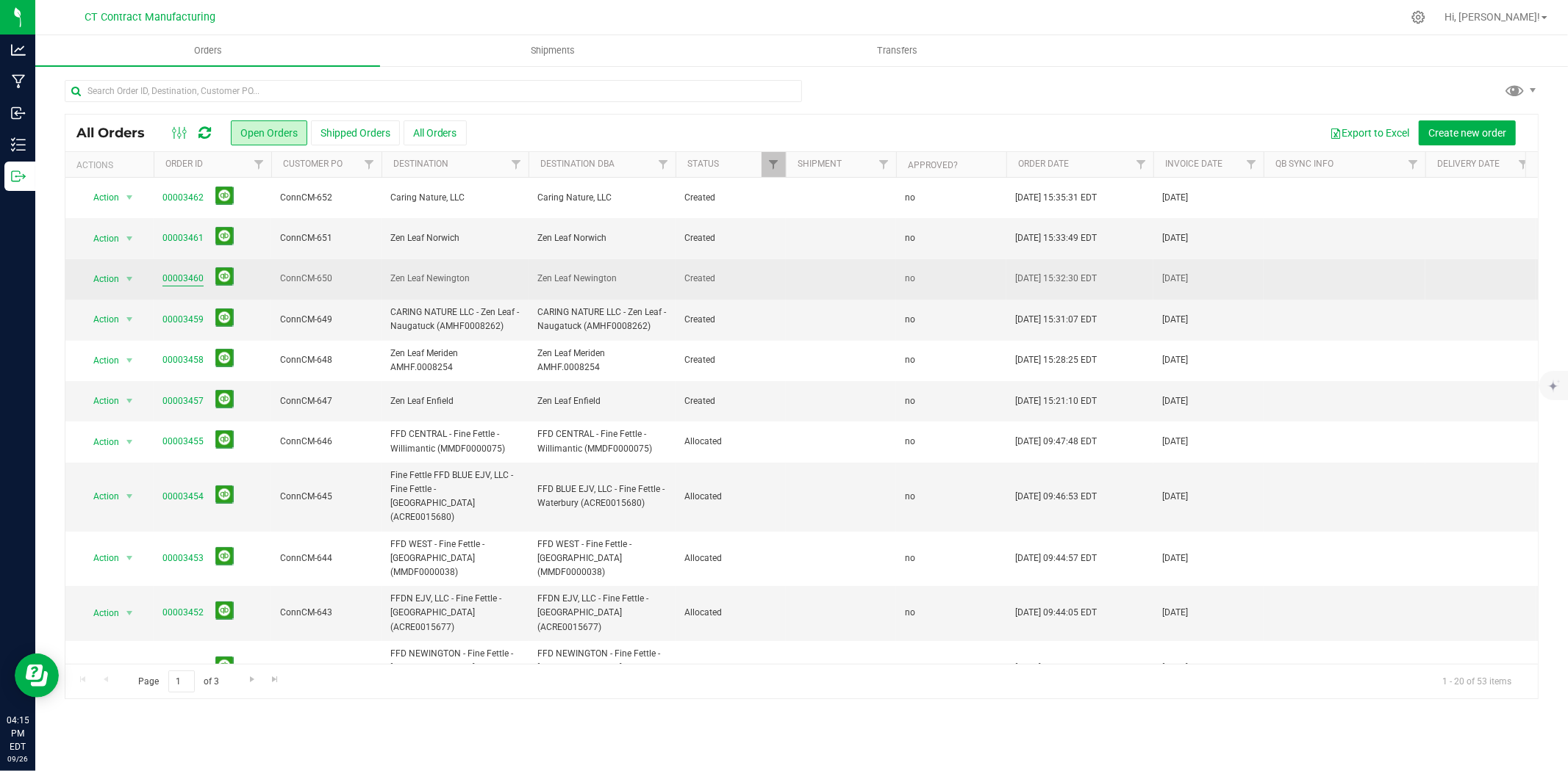
click at [165, 282] on link "00003460" at bounding box center [182, 278] width 41 height 14
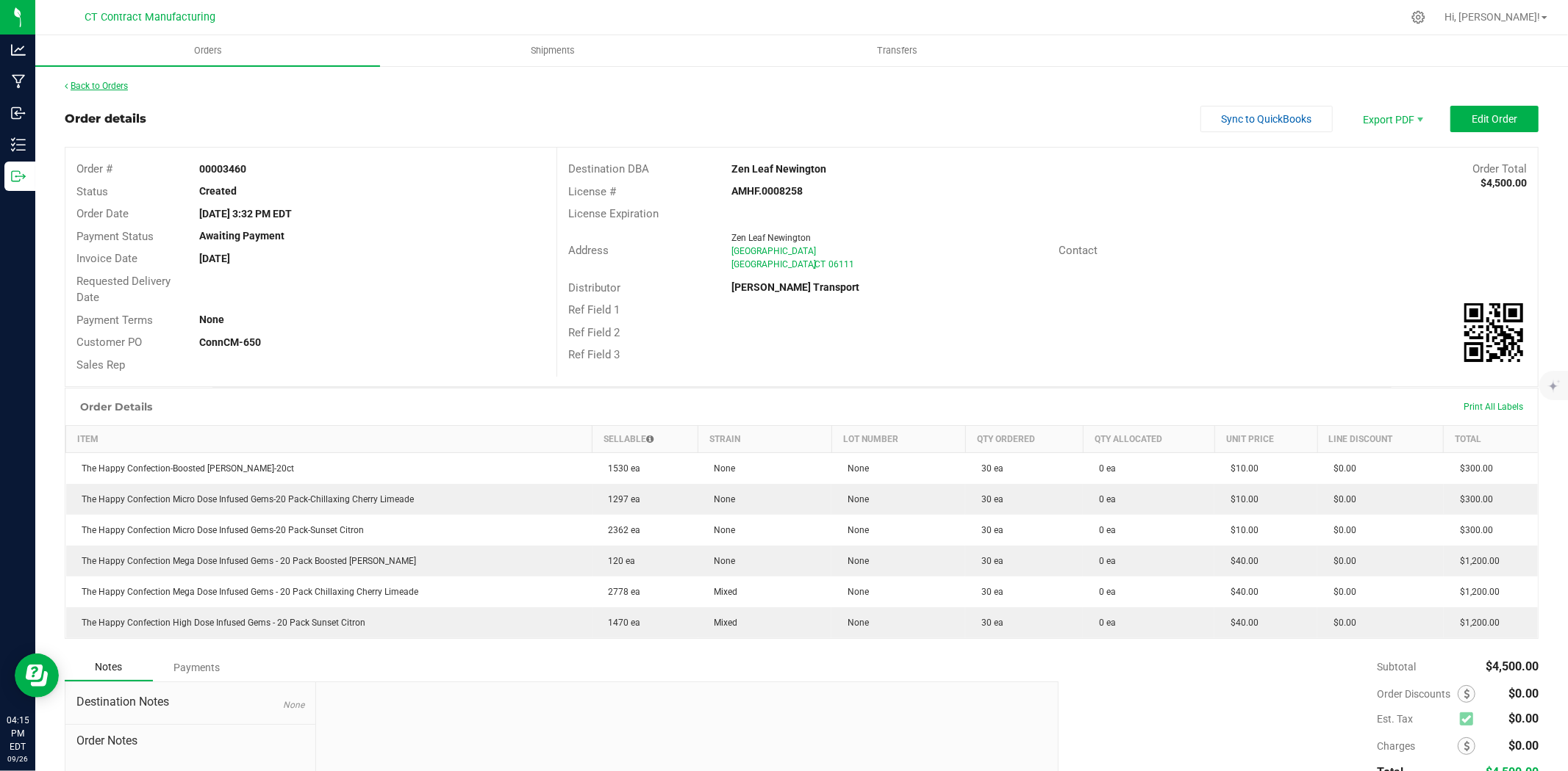
click at [99, 81] on link "Back to Orders" at bounding box center [96, 86] width 64 height 10
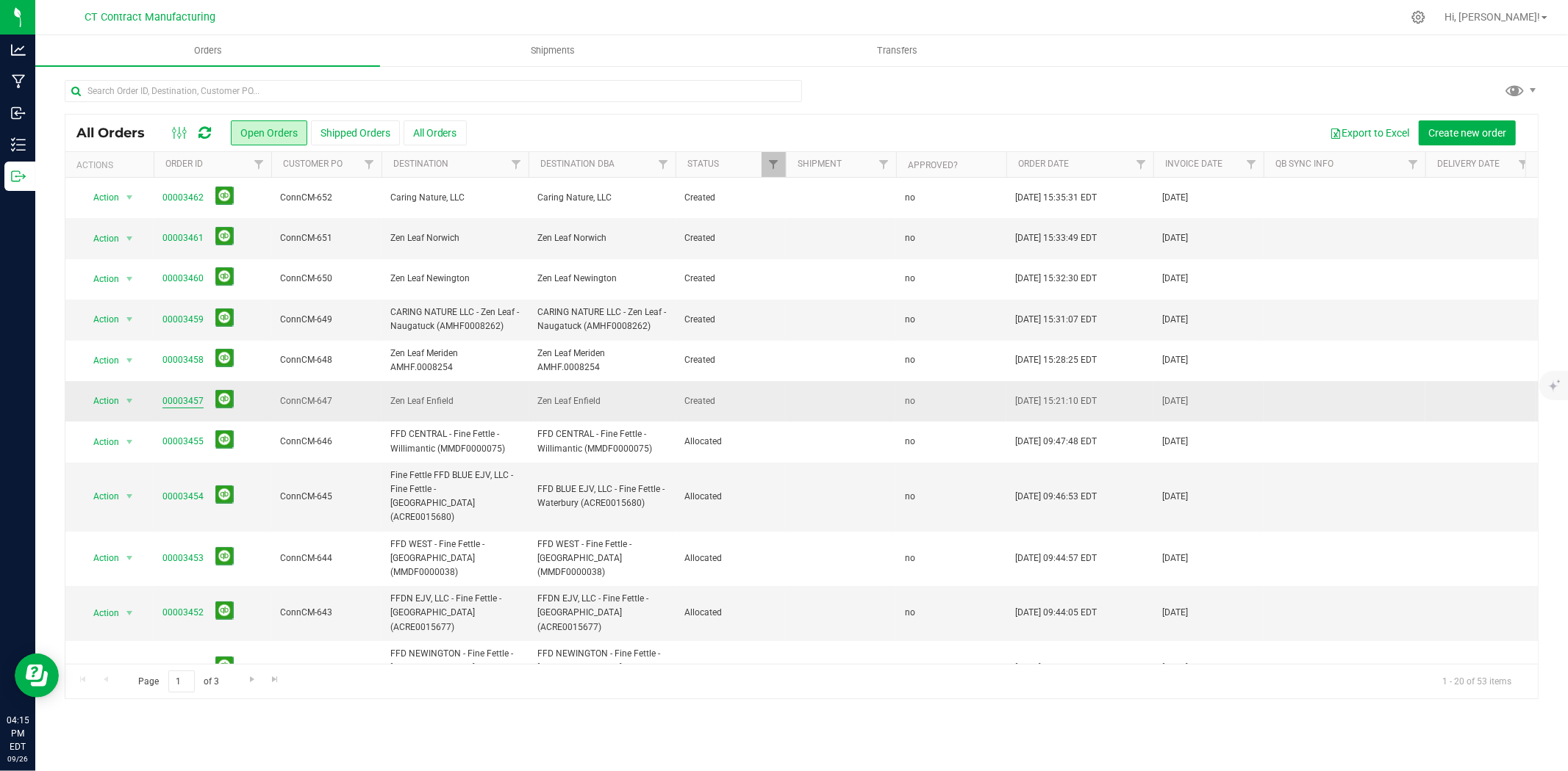
click at [181, 399] on link "00003457" at bounding box center [182, 401] width 41 height 14
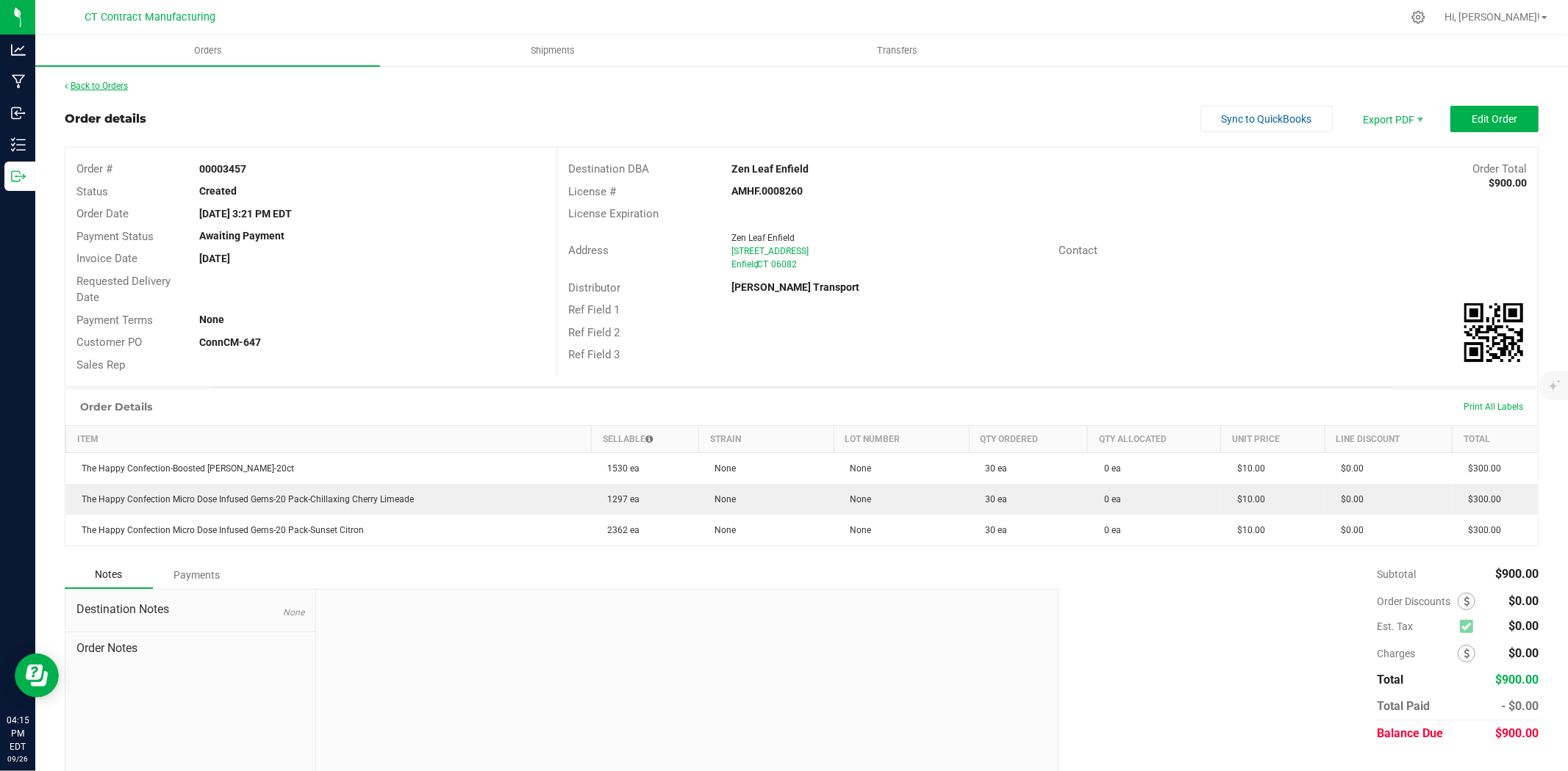
click at [87, 83] on link "Back to Orders" at bounding box center [96, 86] width 64 height 10
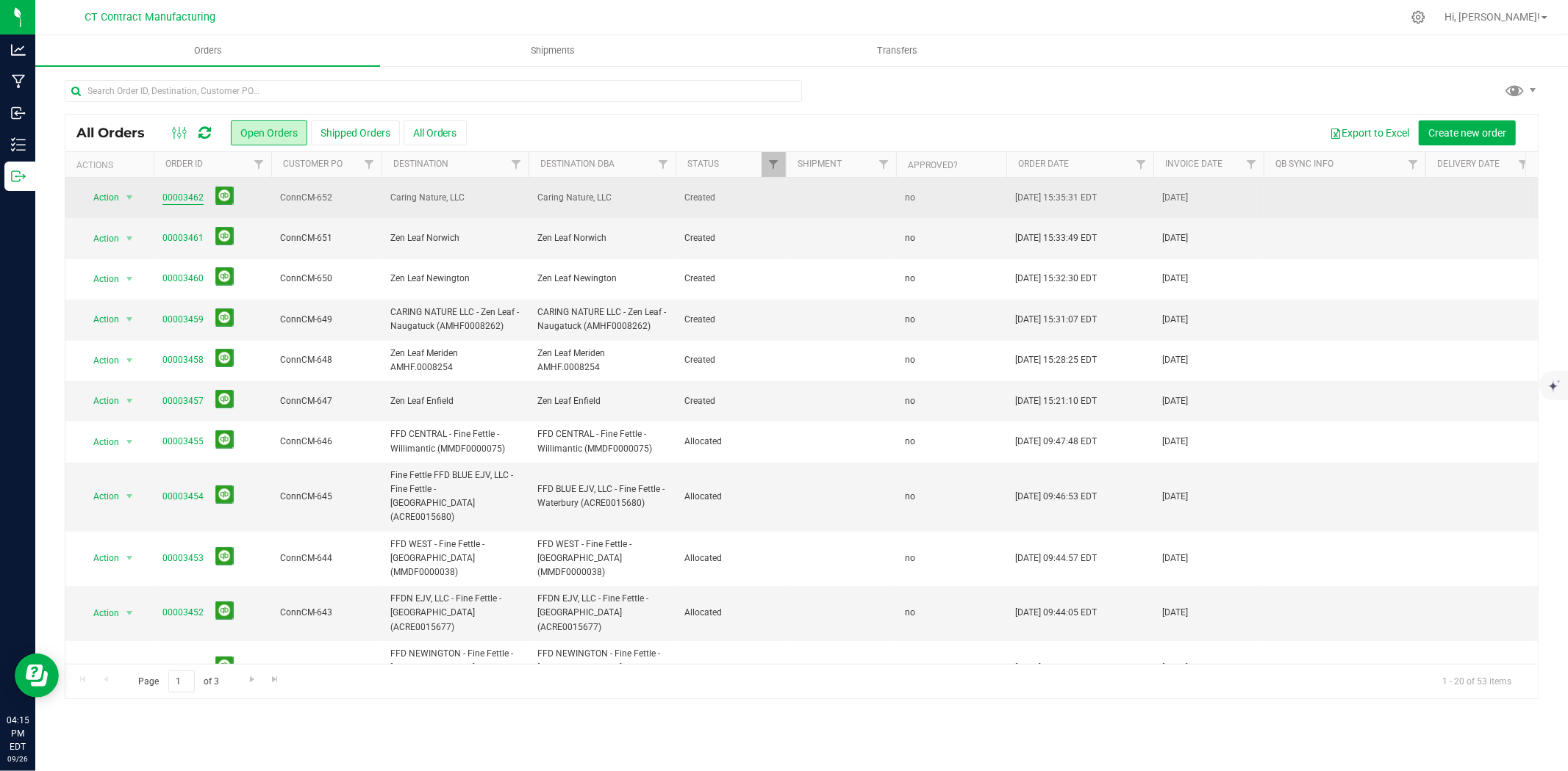
click at [177, 199] on link "00003462" at bounding box center [182, 198] width 41 height 14
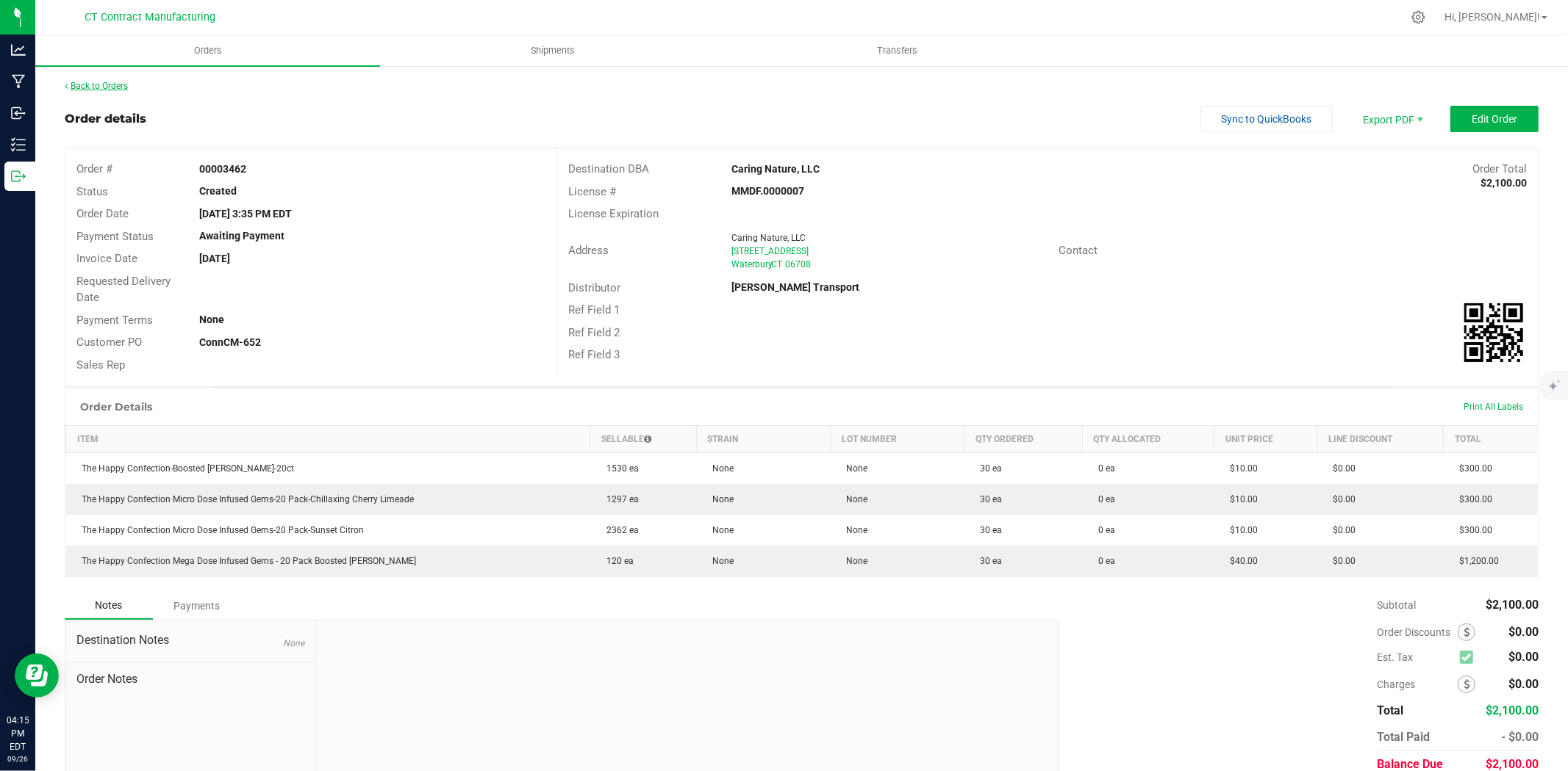
click at [104, 86] on link "Back to Orders" at bounding box center [96, 86] width 64 height 10
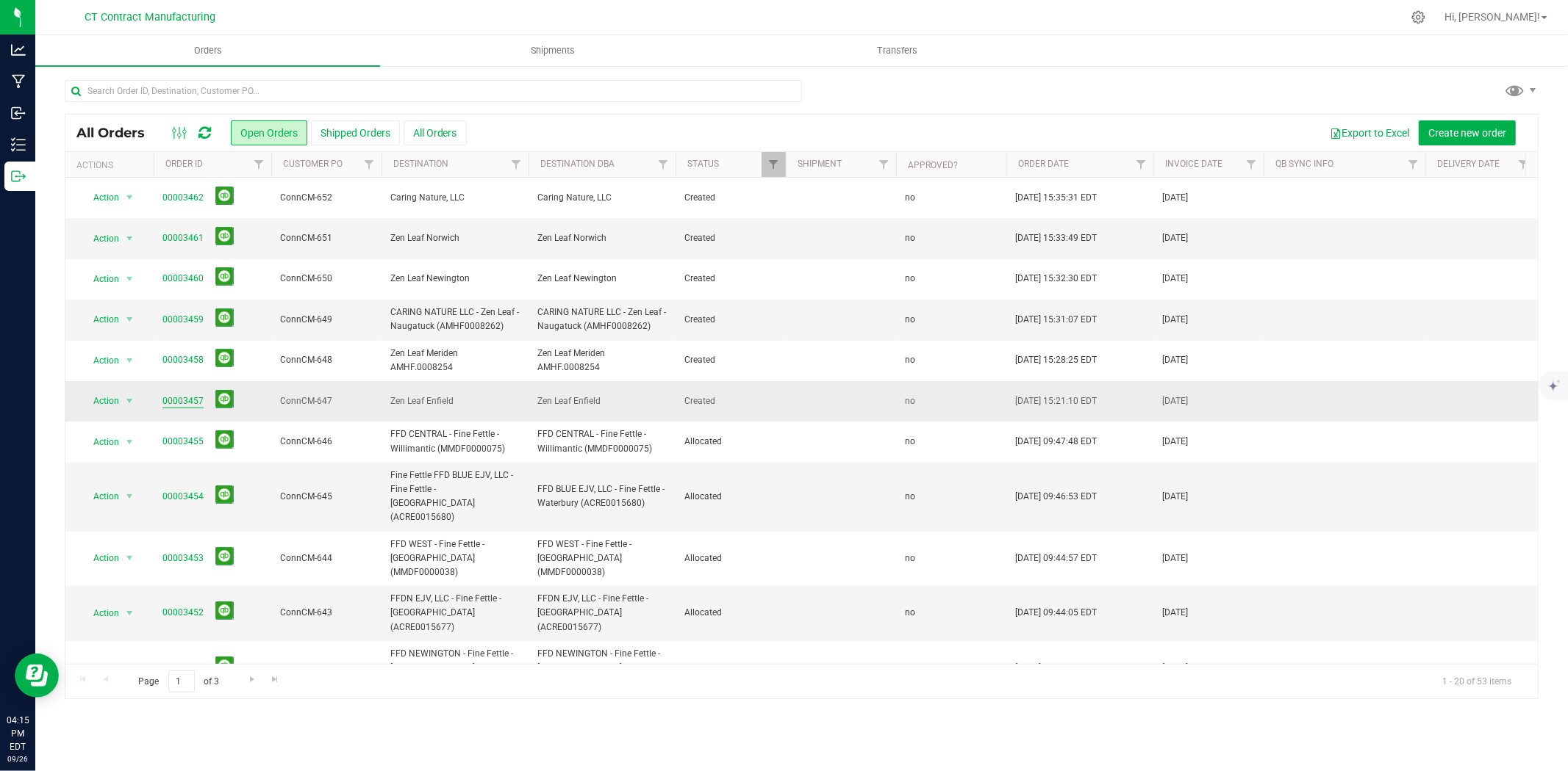
click at [189, 399] on link "00003457" at bounding box center [182, 401] width 41 height 14
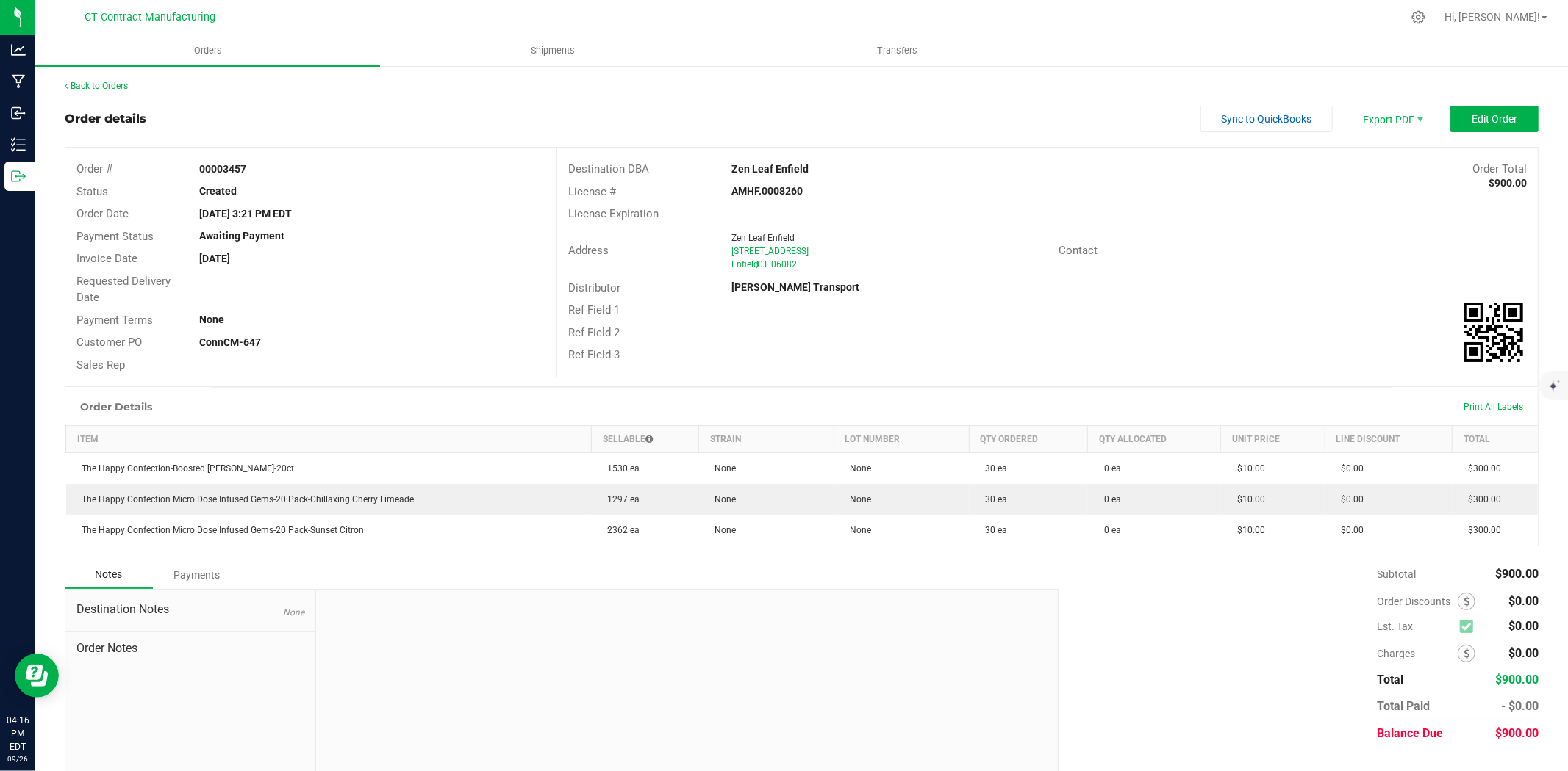
click at [114, 81] on link "Back to Orders" at bounding box center [96, 86] width 64 height 10
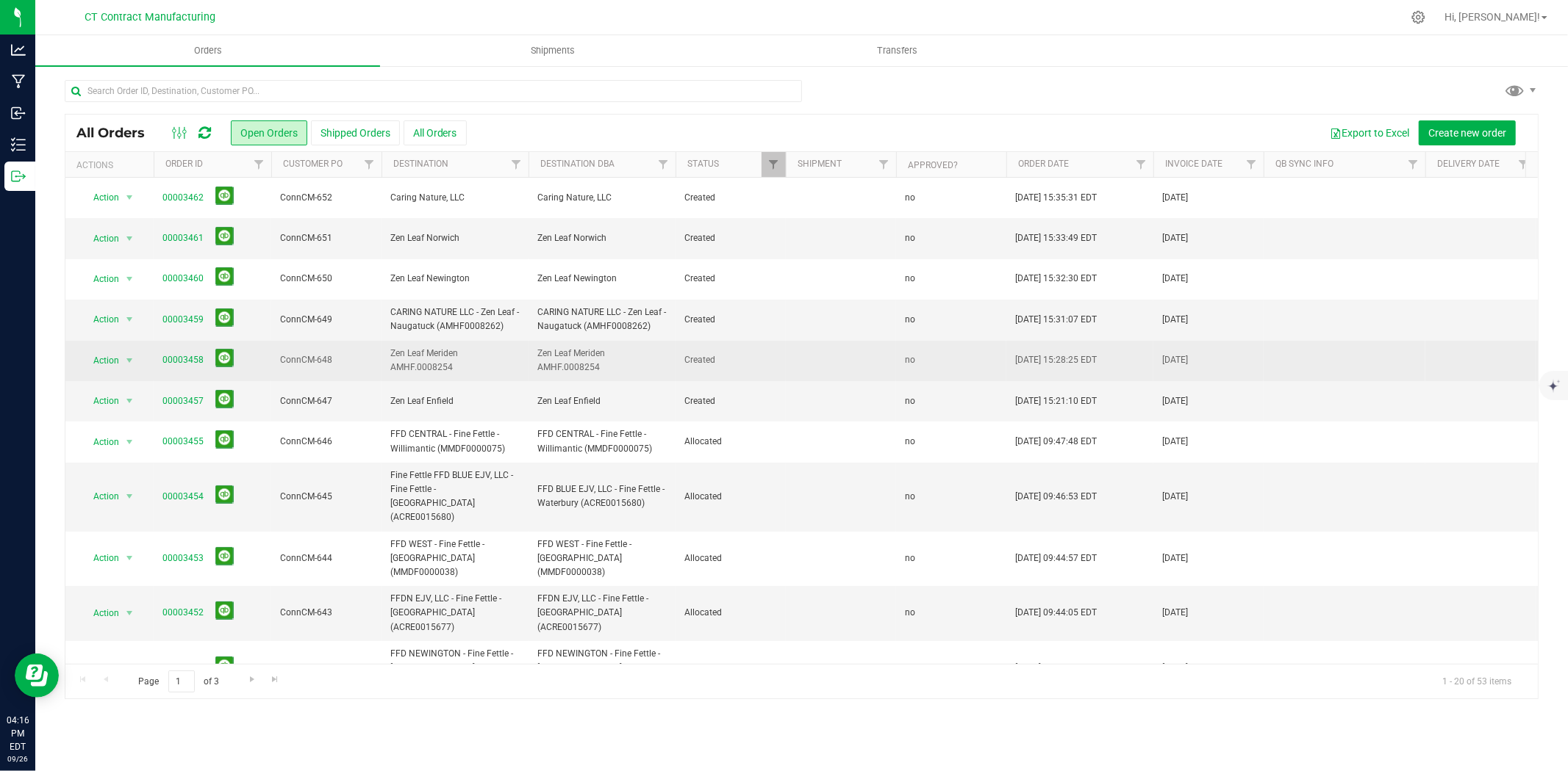
click at [174, 369] on span "00003458" at bounding box center [212, 360] width 100 height 23
click at [176, 362] on link "00003458" at bounding box center [182, 360] width 41 height 14
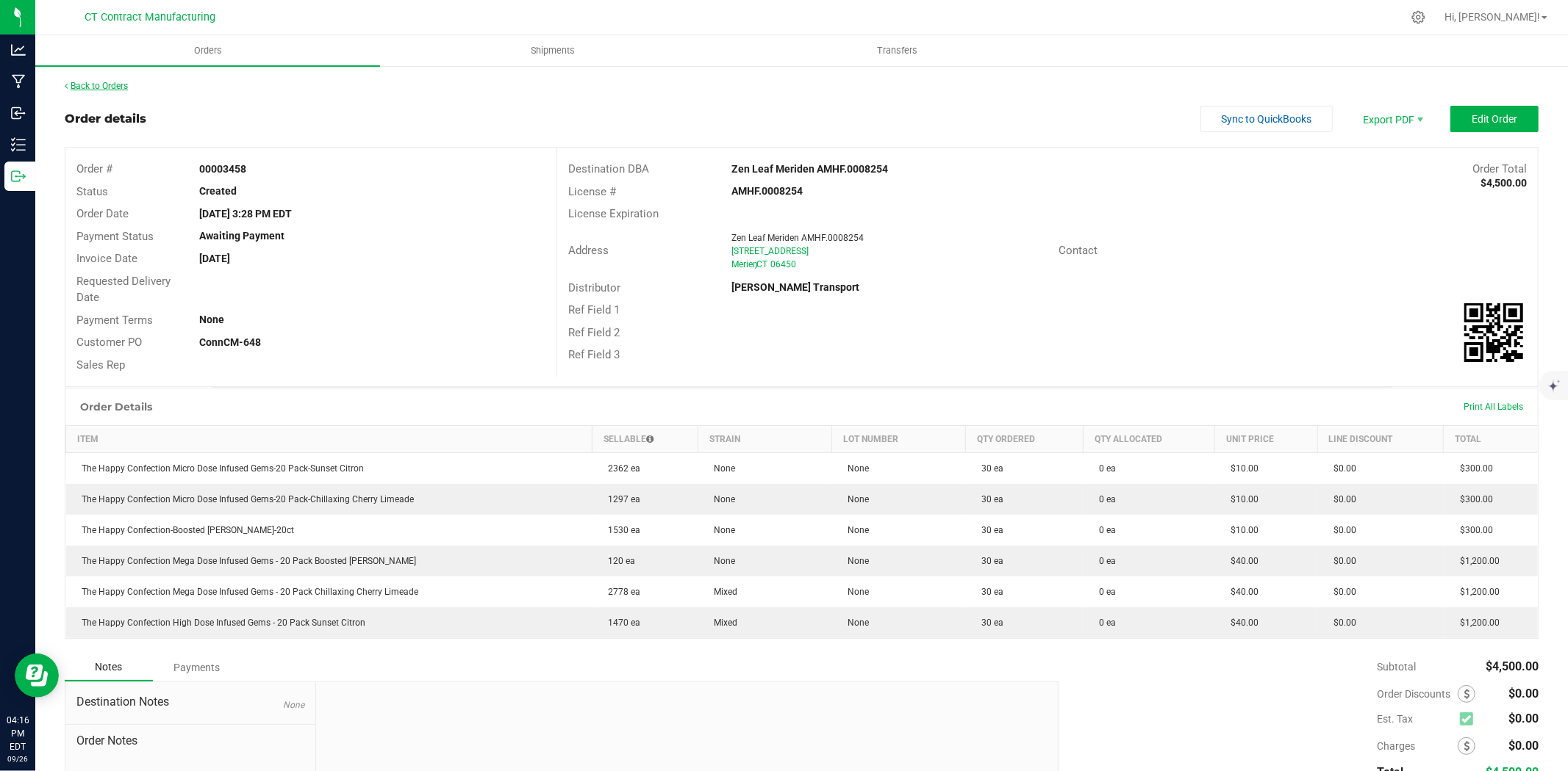
click at [118, 84] on link "Back to Orders" at bounding box center [96, 86] width 64 height 10
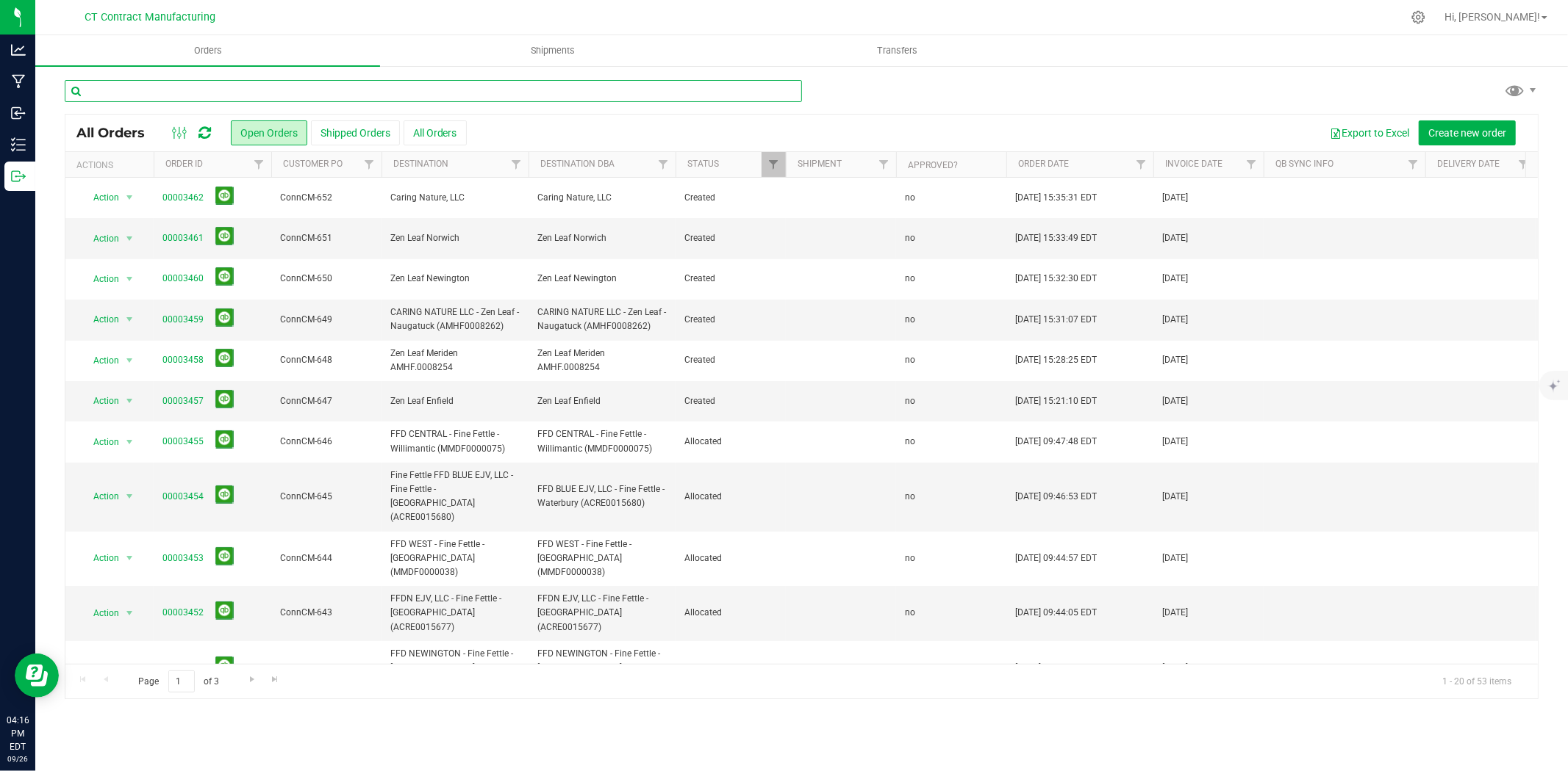
click at [113, 90] on input "text" at bounding box center [433, 91] width 737 height 22
type input "904"
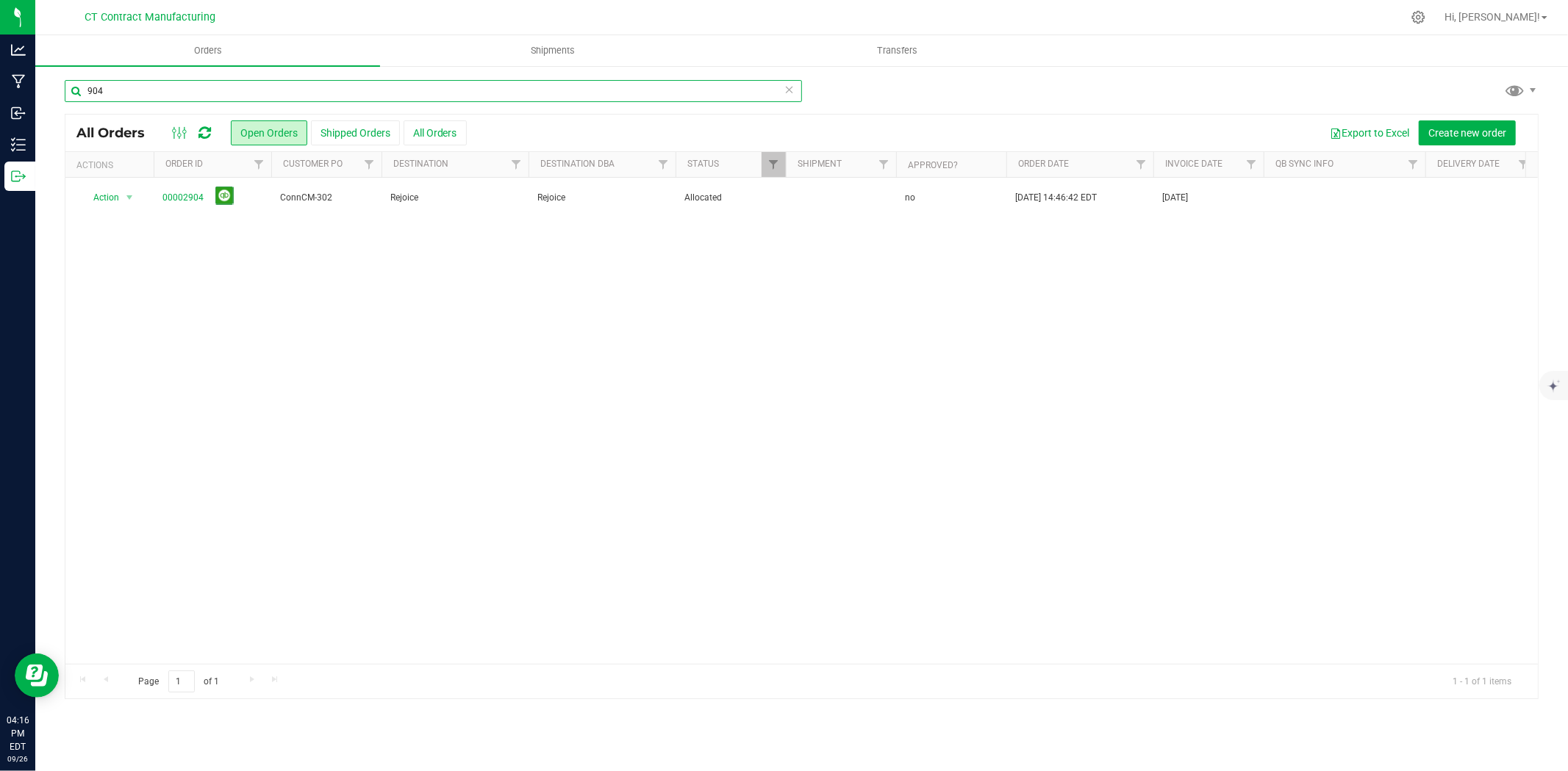
click at [113, 90] on input "904" at bounding box center [433, 91] width 737 height 22
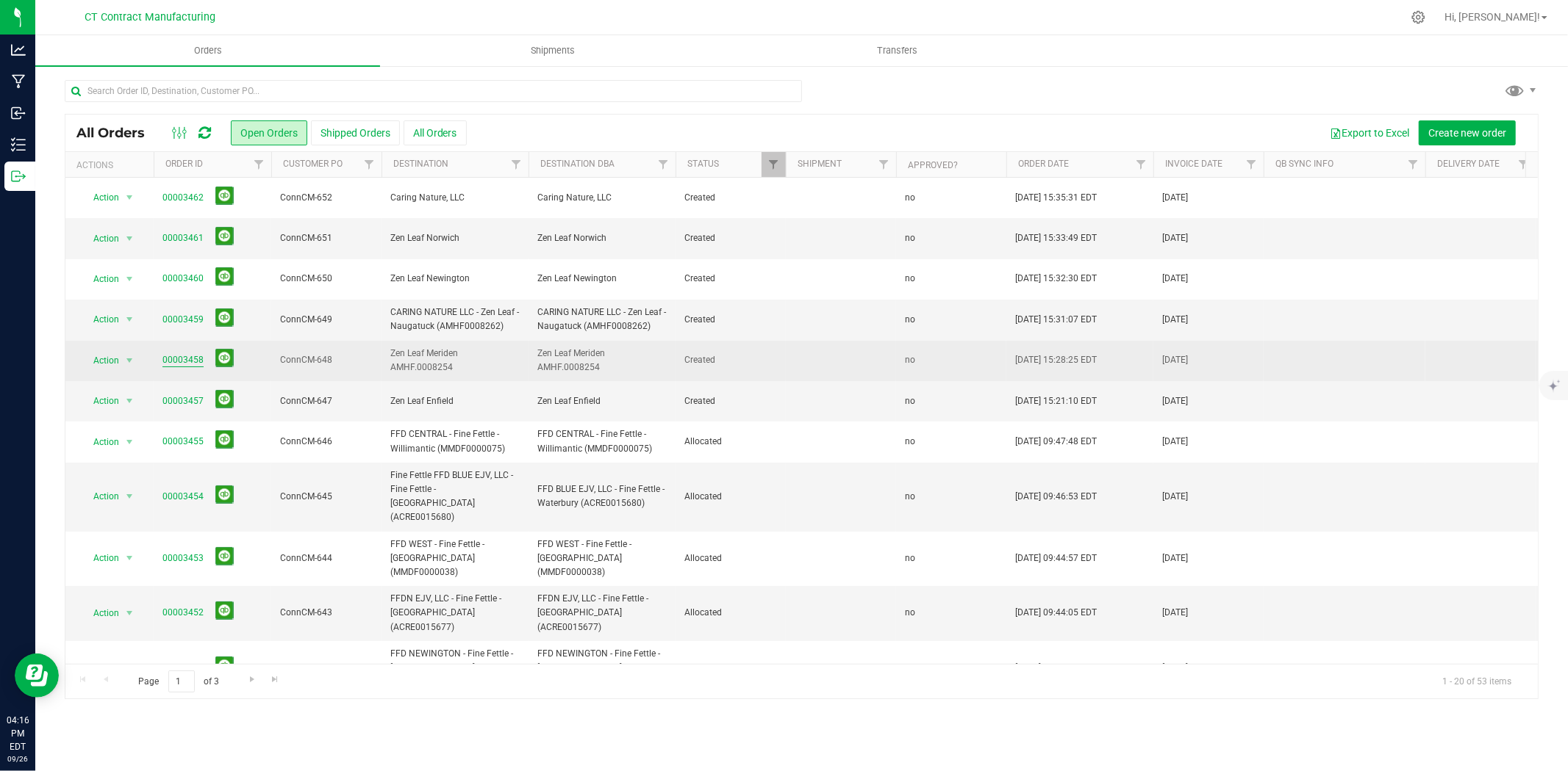
click at [177, 360] on link "00003458" at bounding box center [182, 360] width 41 height 14
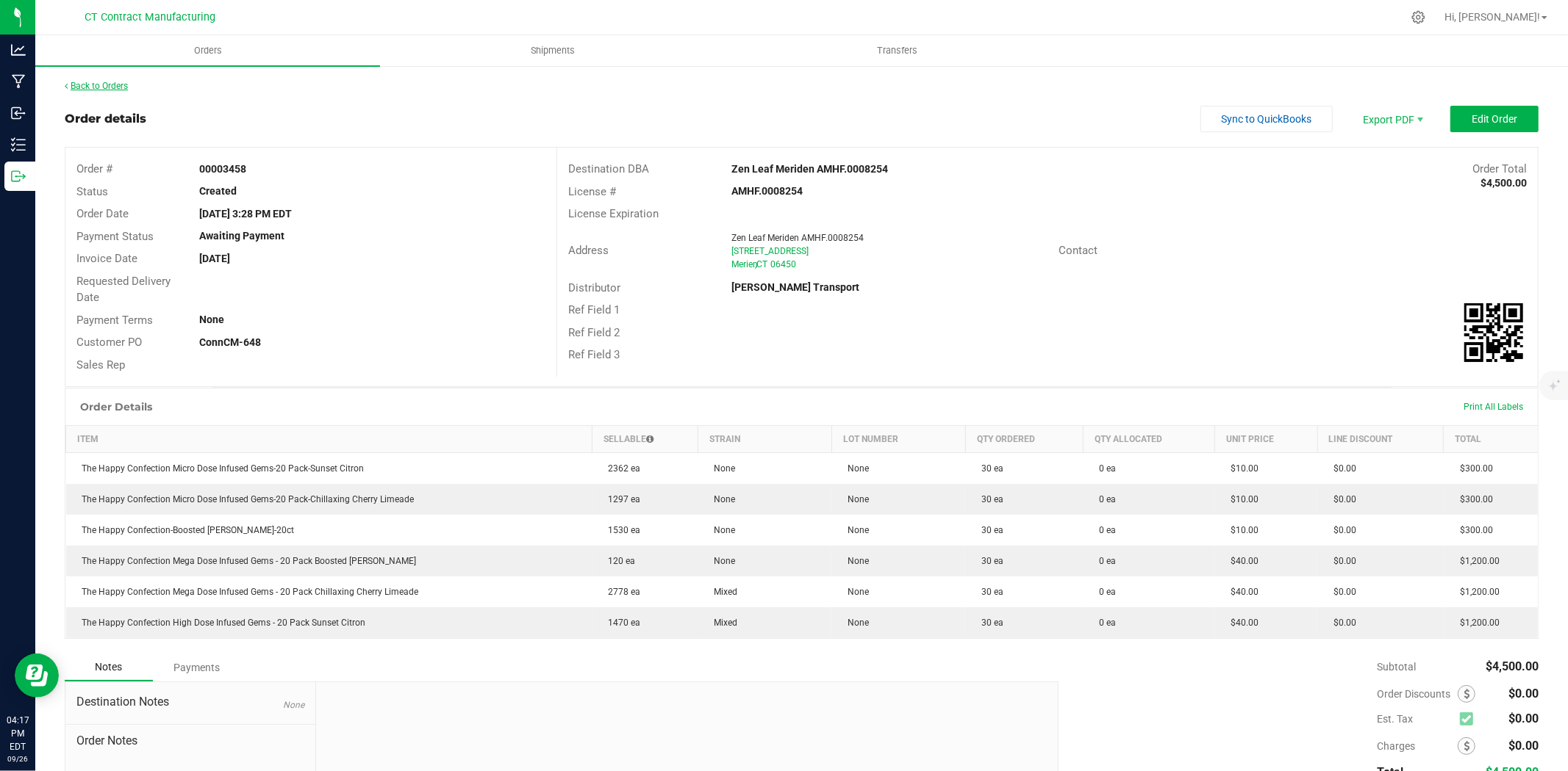
click at [123, 84] on link "Back to Orders" at bounding box center [96, 86] width 64 height 10
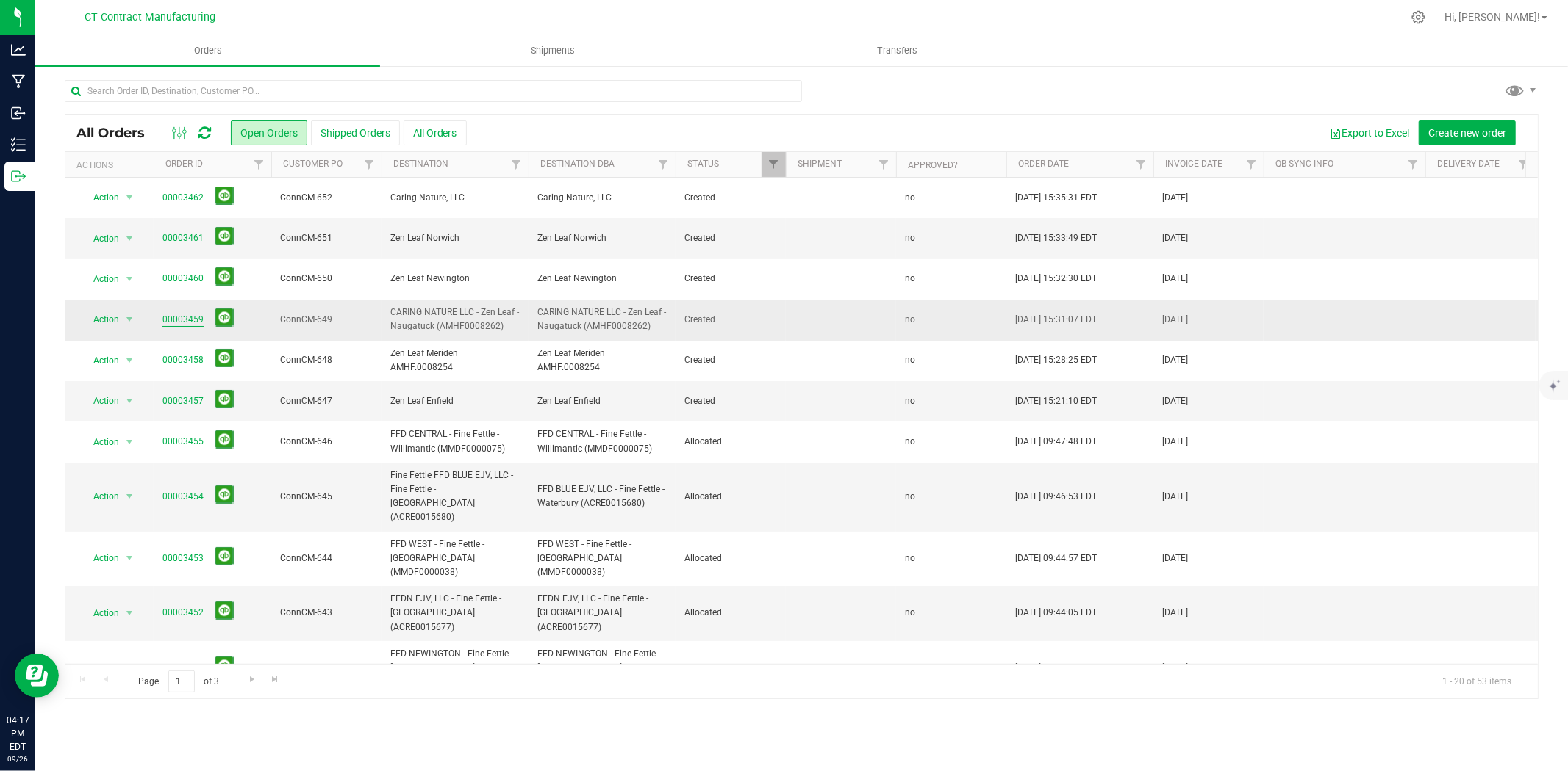
click at [195, 317] on link "00003459" at bounding box center [182, 320] width 41 height 14
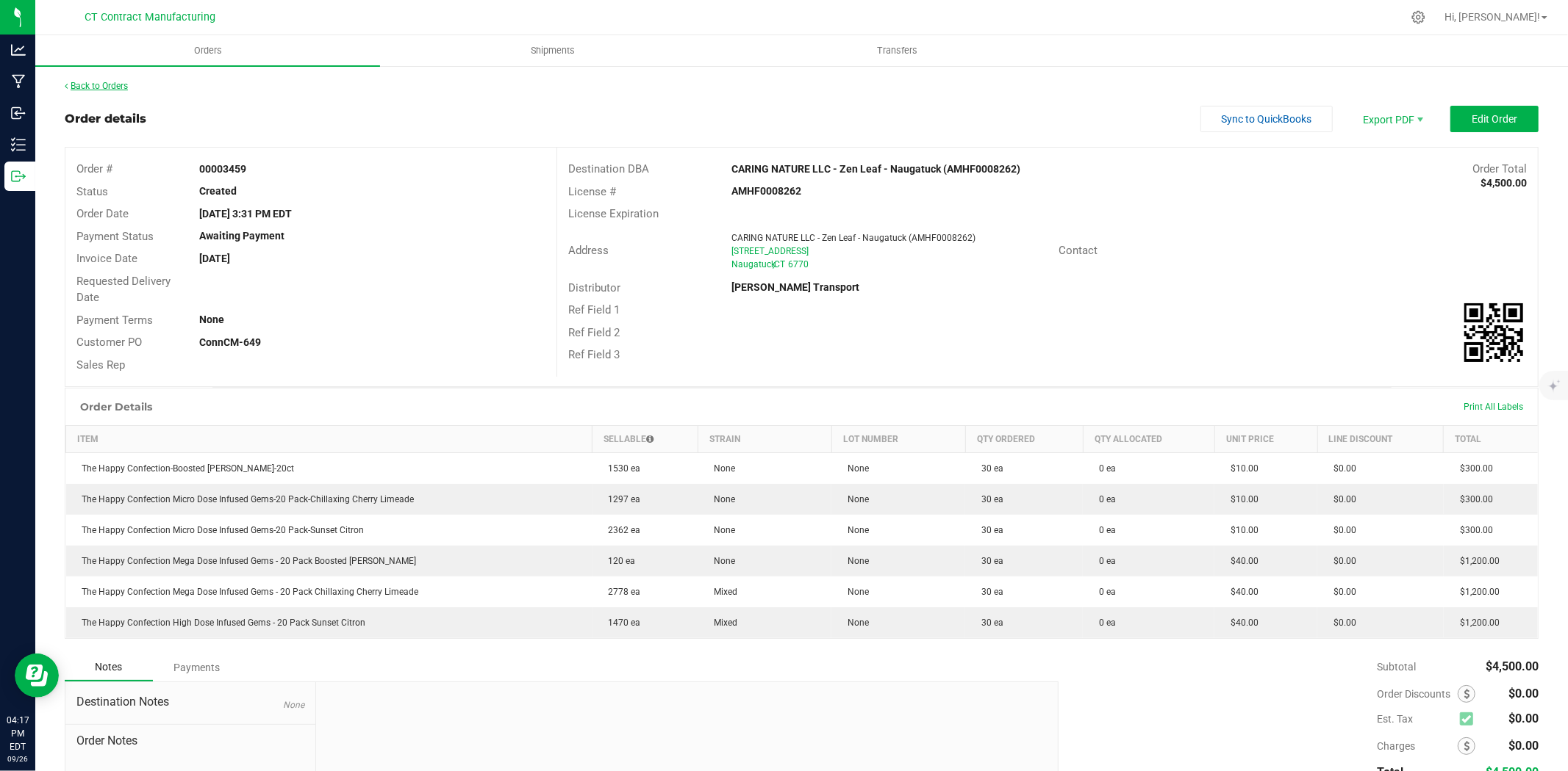
click at [113, 87] on link "Back to Orders" at bounding box center [96, 86] width 64 height 10
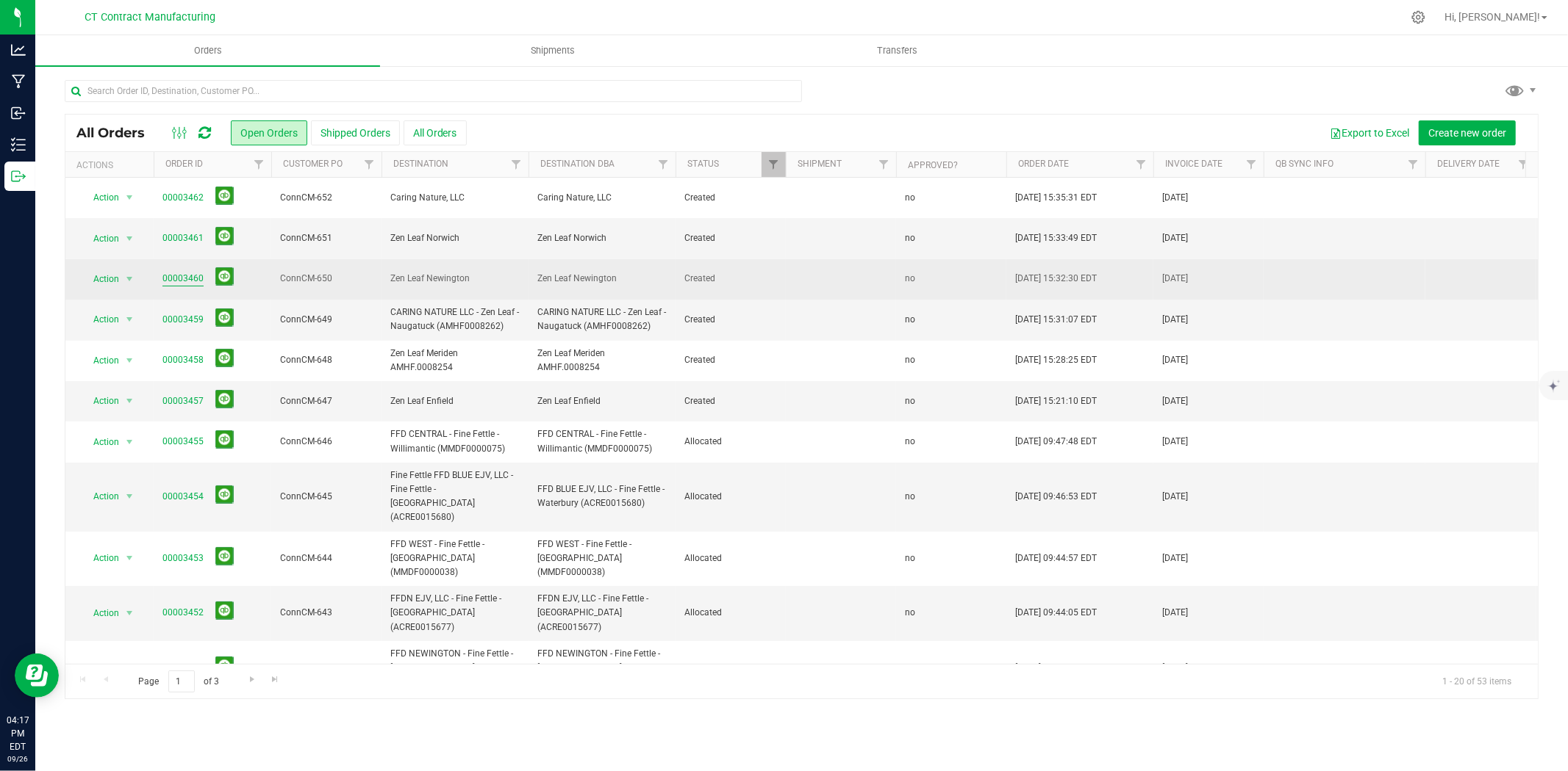
click at [178, 276] on link "00003460" at bounding box center [182, 278] width 41 height 14
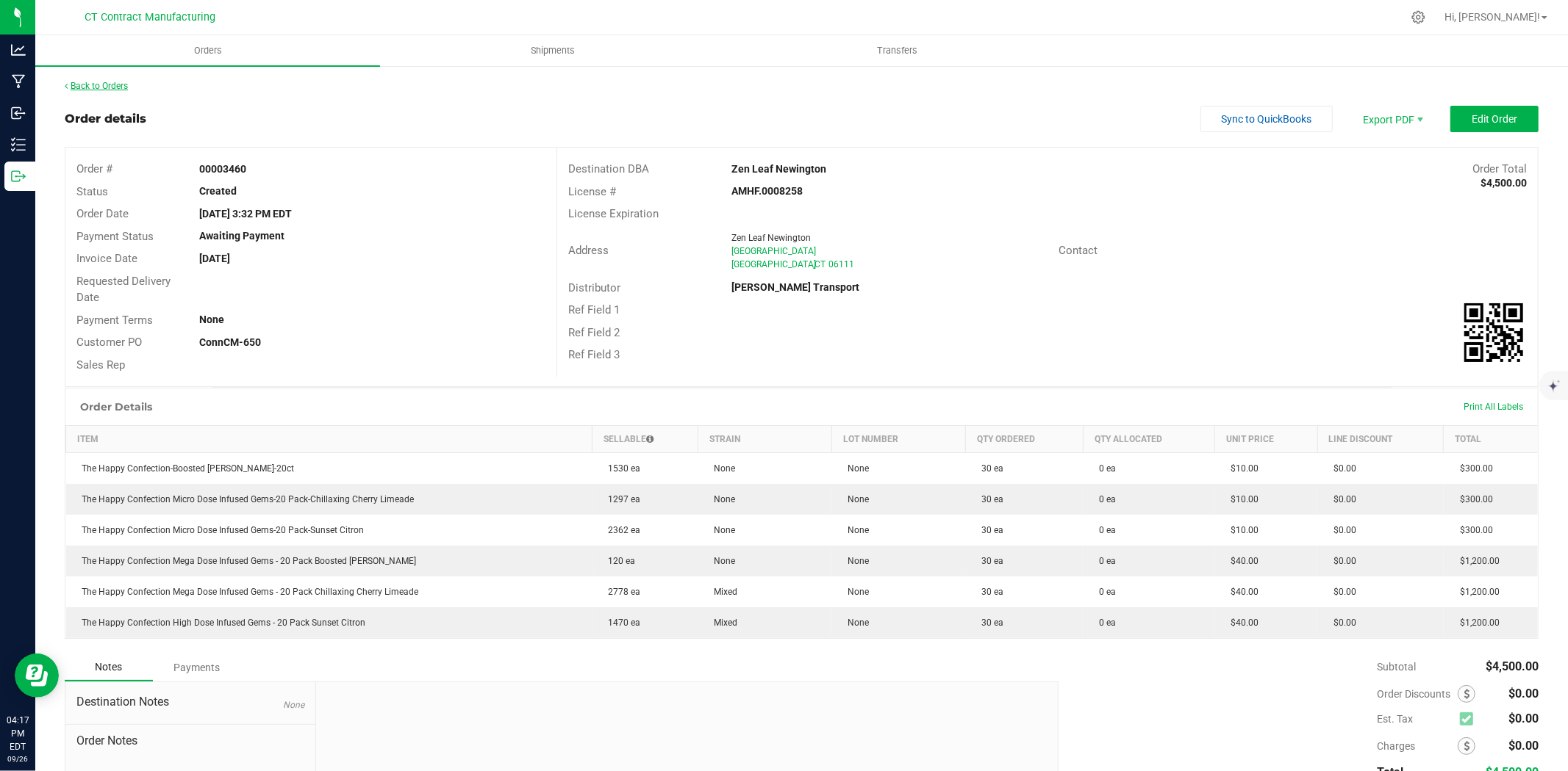
click at [111, 82] on link "Back to Orders" at bounding box center [96, 86] width 64 height 10
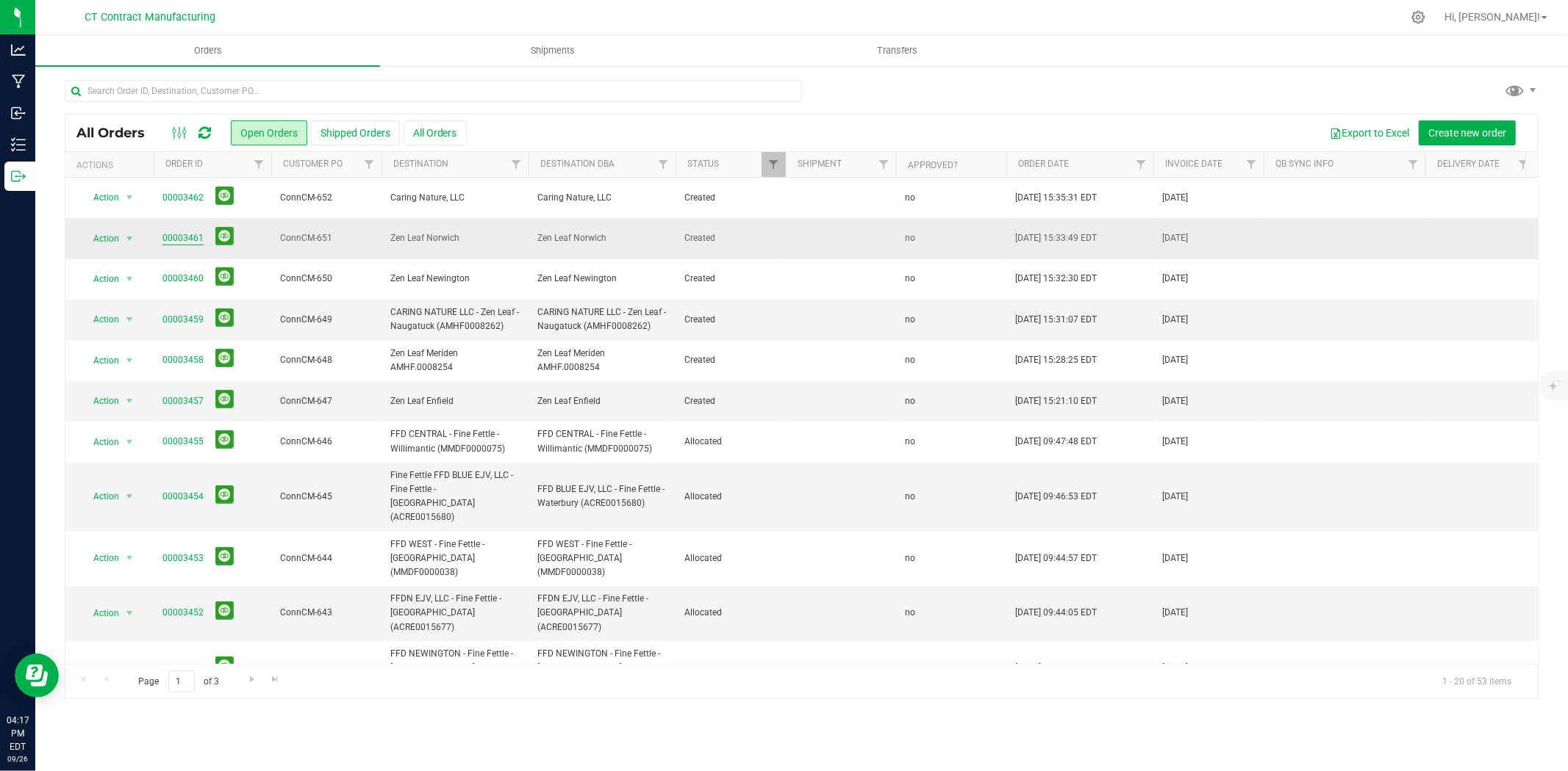
click at [188, 241] on link "00003461" at bounding box center [182, 238] width 41 height 14
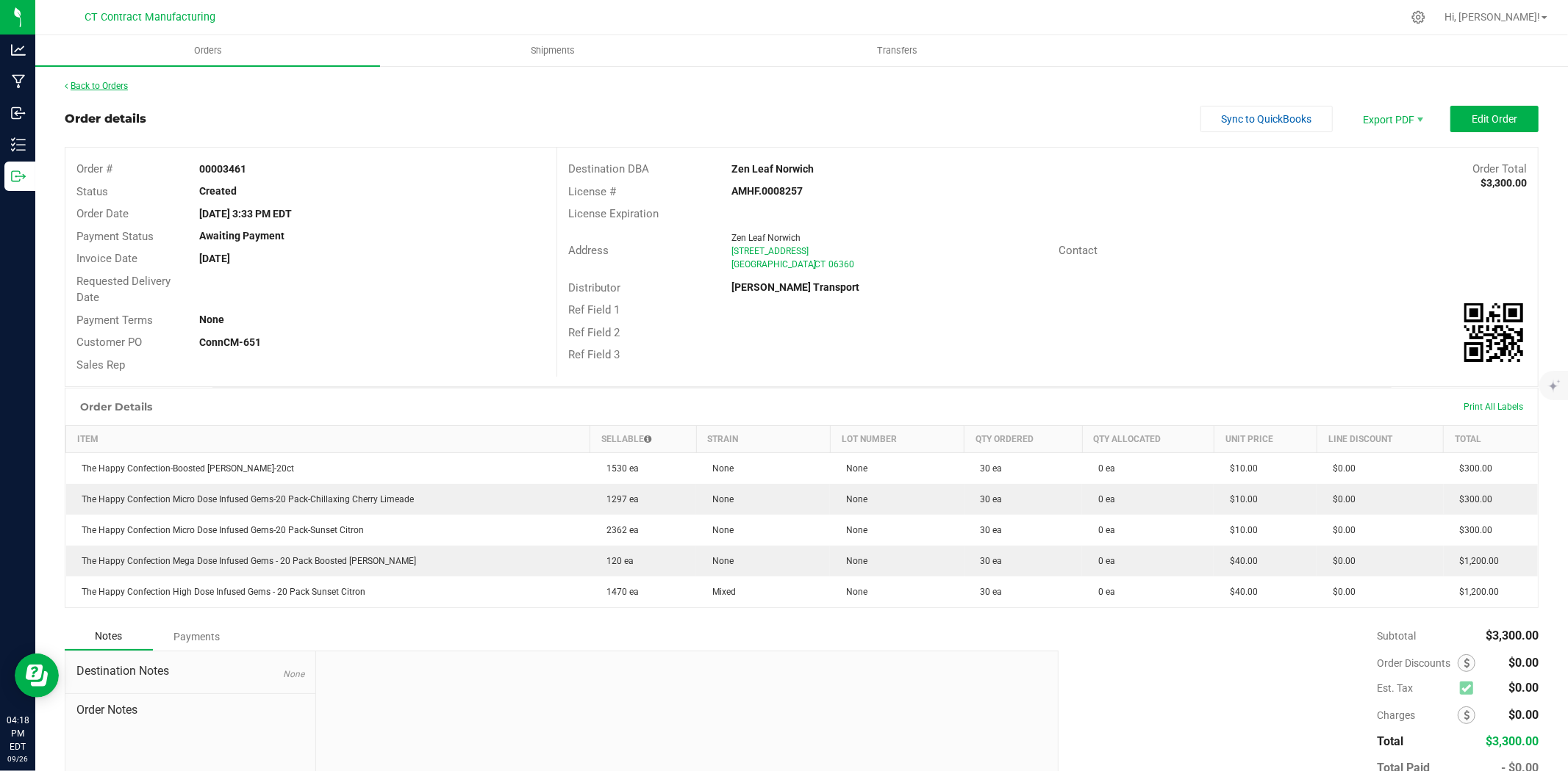
click at [106, 89] on link "Back to Orders" at bounding box center [96, 86] width 64 height 10
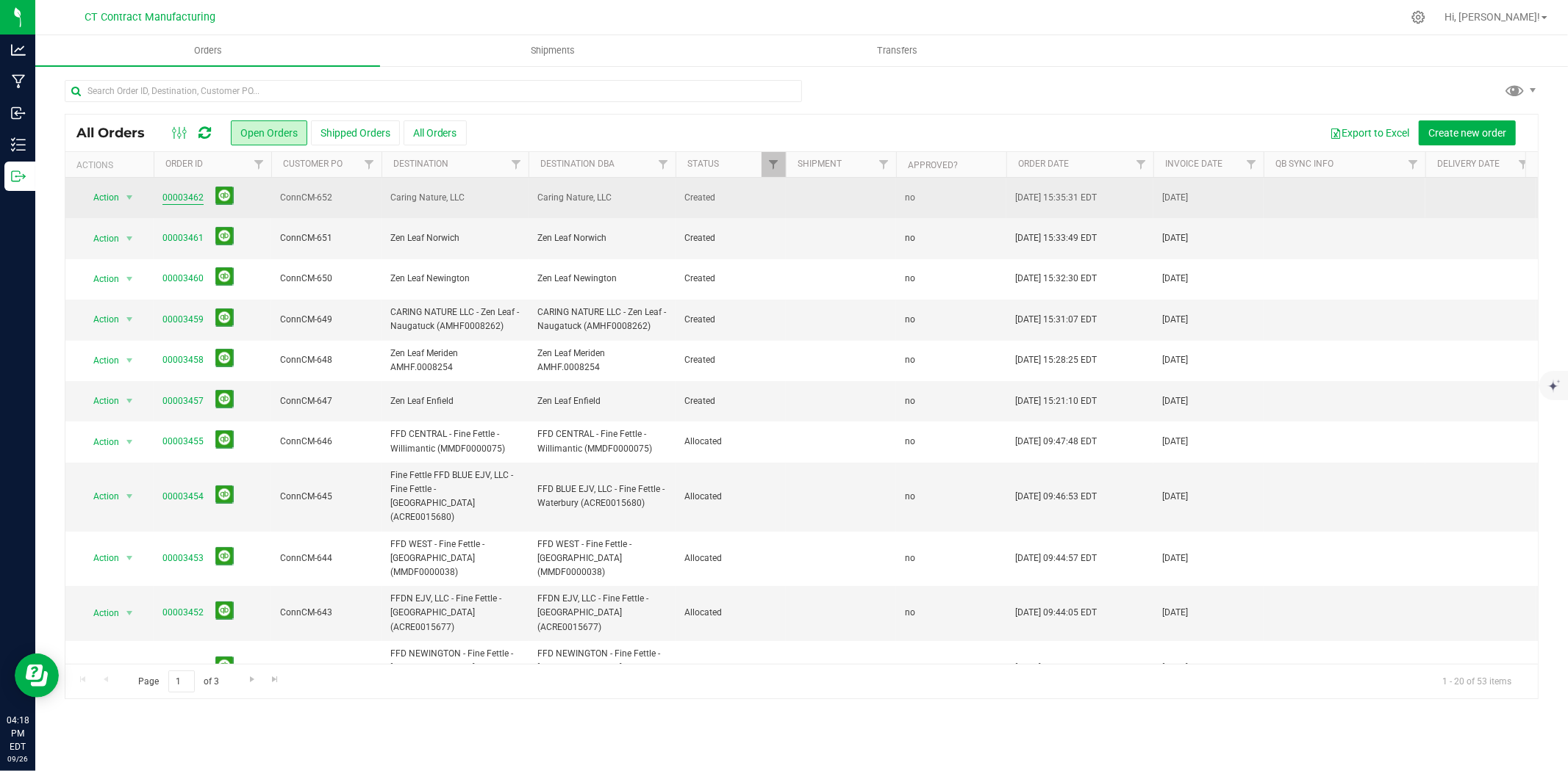
click at [174, 194] on link "00003462" at bounding box center [182, 198] width 41 height 14
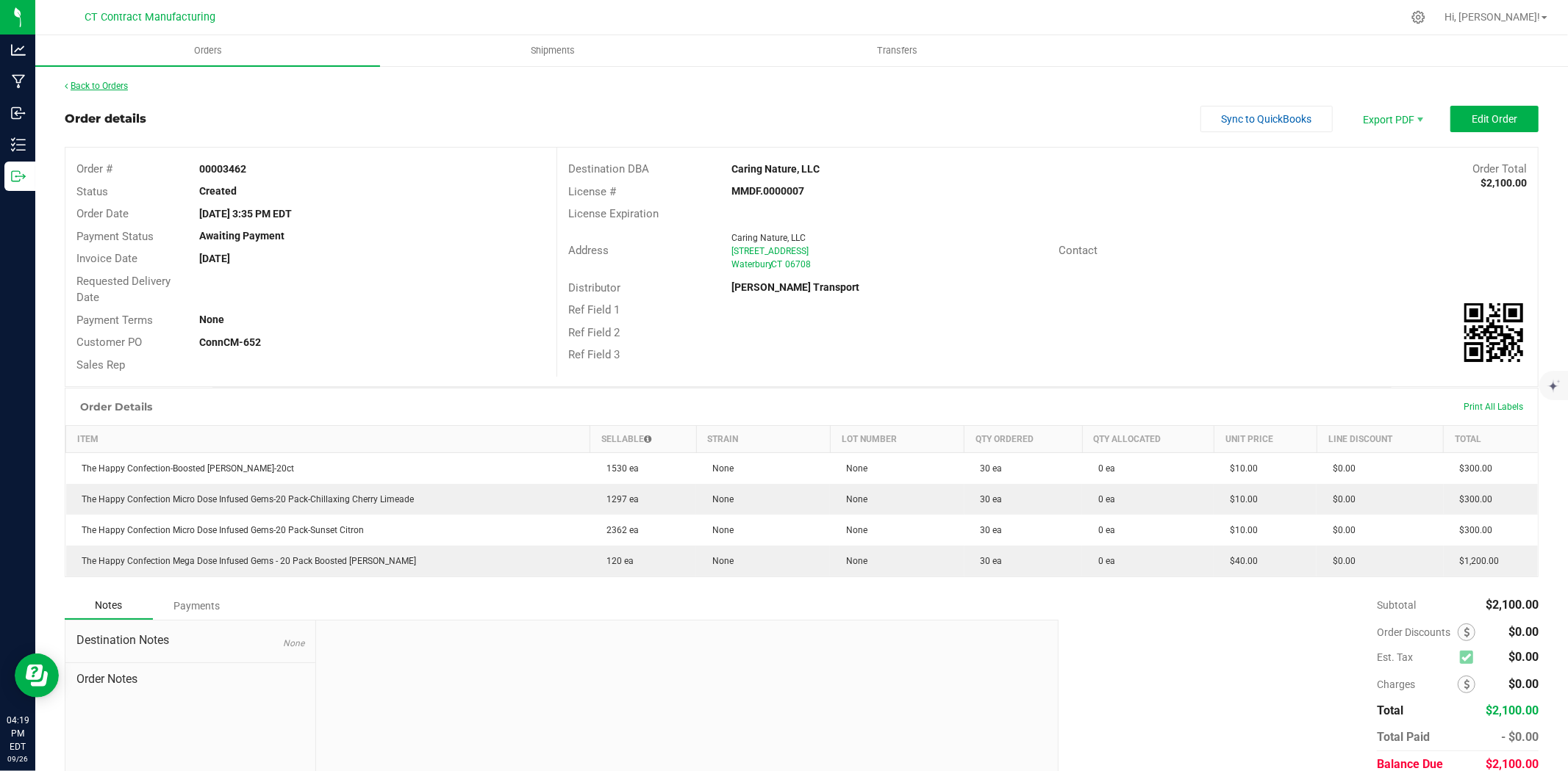
click at [124, 86] on link "Back to Orders" at bounding box center [96, 86] width 64 height 10
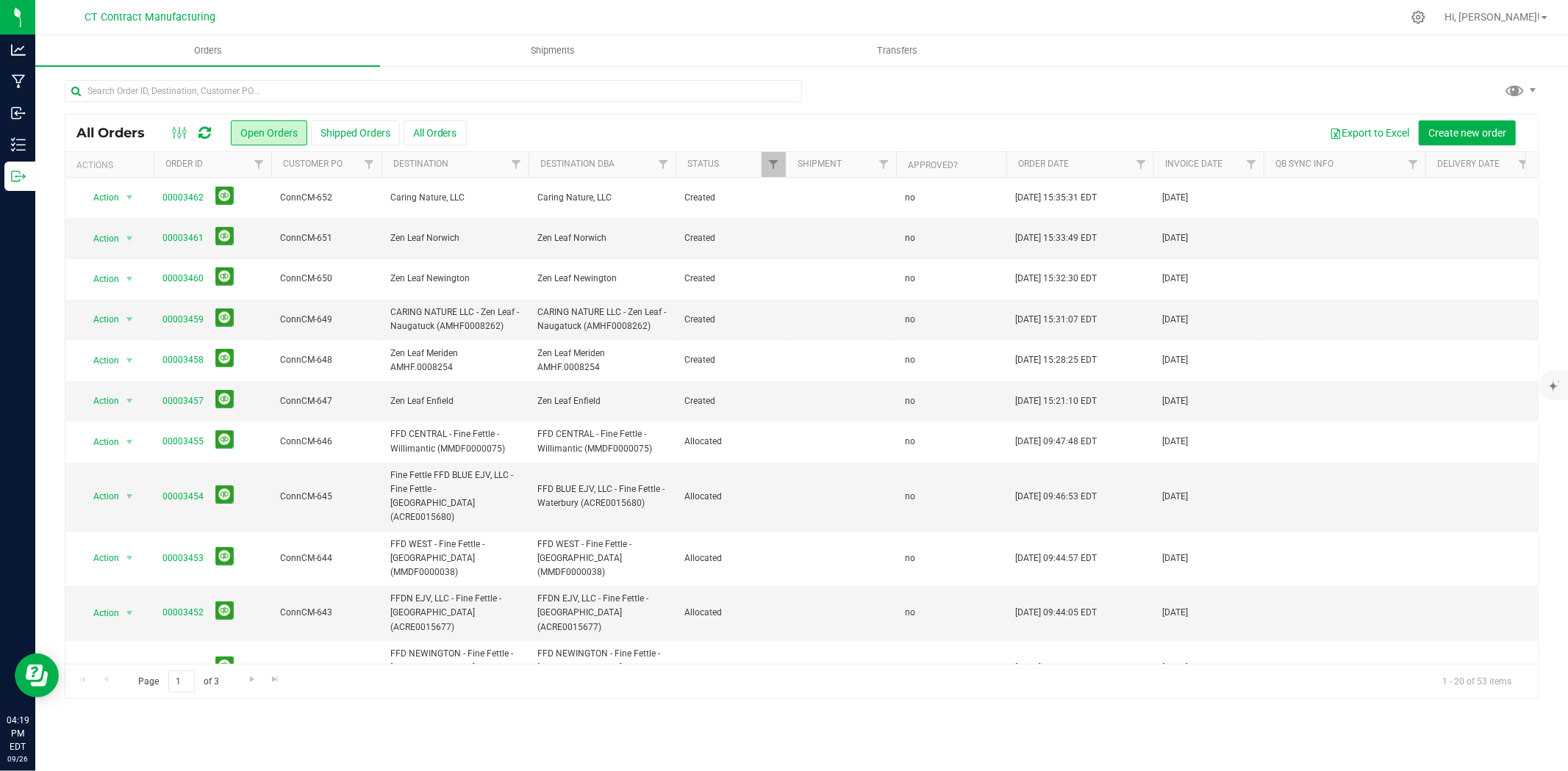
click at [637, 18] on div at bounding box center [832, 18] width 1138 height 28
click at [210, 131] on icon at bounding box center [204, 133] width 13 height 15
click at [671, 9] on div at bounding box center [832, 18] width 1138 height 28
